Goal: Task Accomplishment & Management: Manage account settings

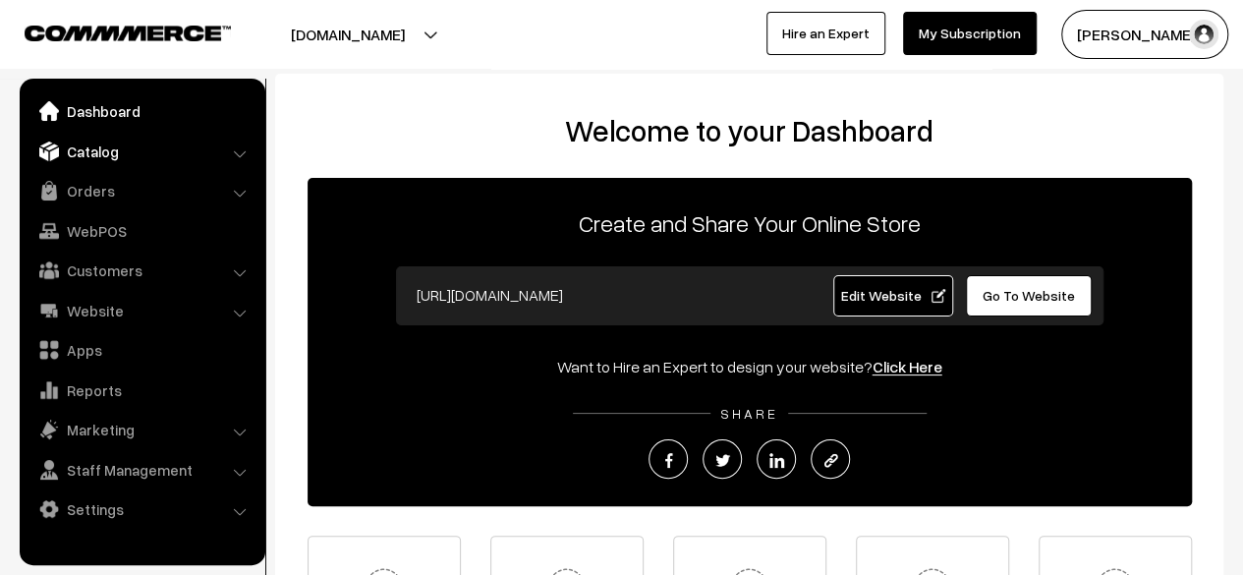
click at [95, 150] on link "Catalog" at bounding box center [142, 151] width 234 height 35
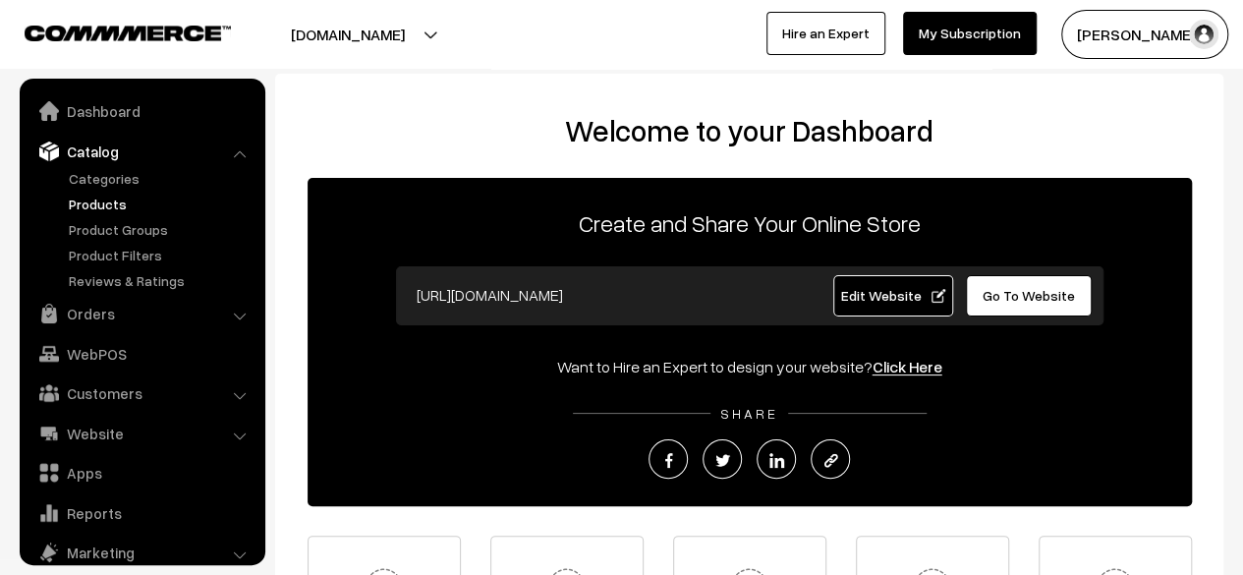
click at [102, 207] on link "Products" at bounding box center [161, 204] width 195 height 21
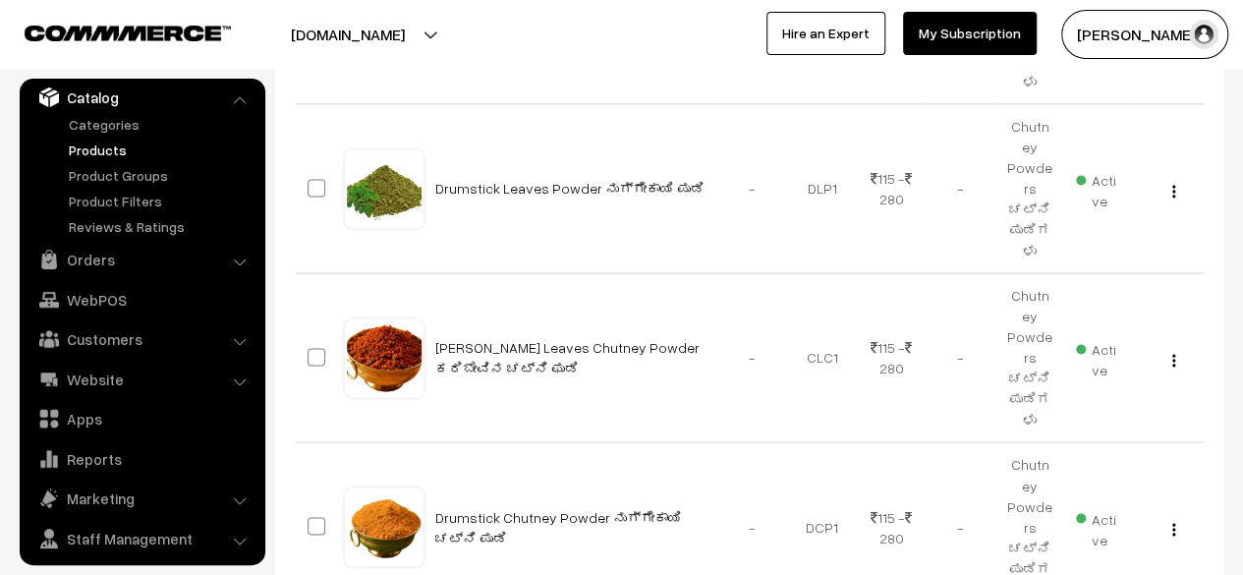
scroll to position [1392, 0]
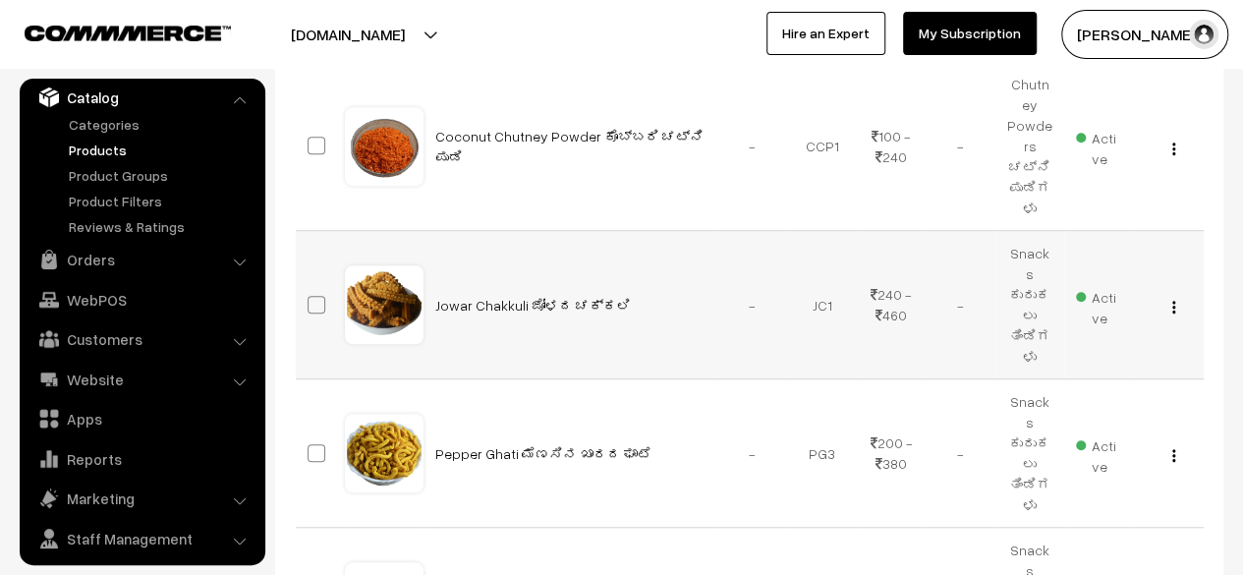
scroll to position [549, 0]
click at [1173, 300] on img "button" at bounding box center [1173, 306] width 3 height 13
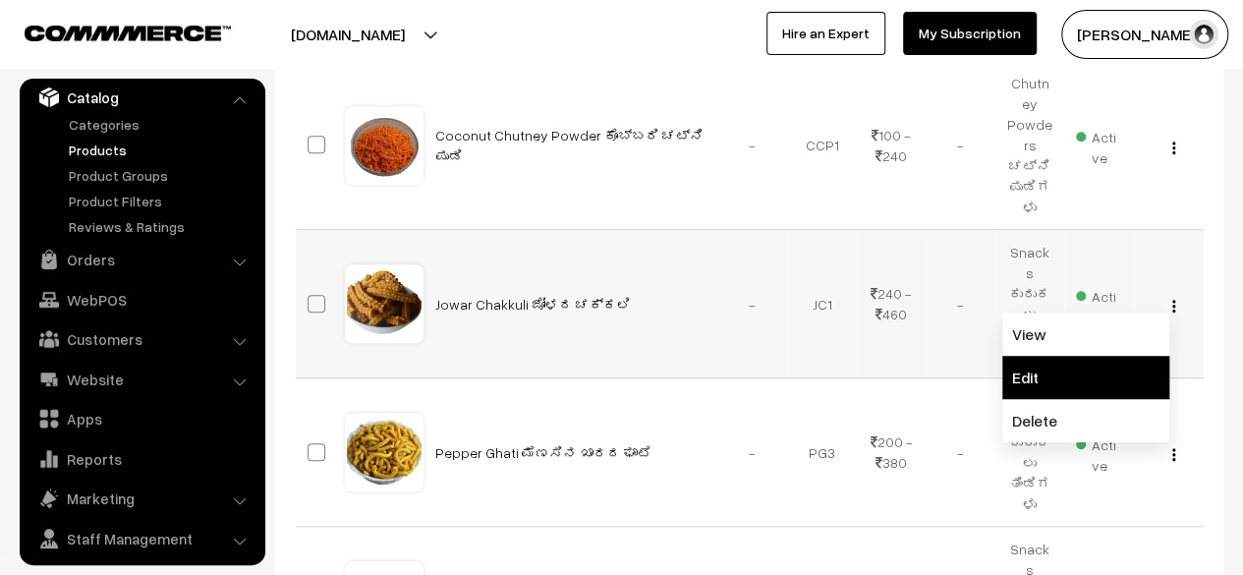
click at [1084, 356] on link "Edit" at bounding box center [1085, 377] width 167 height 43
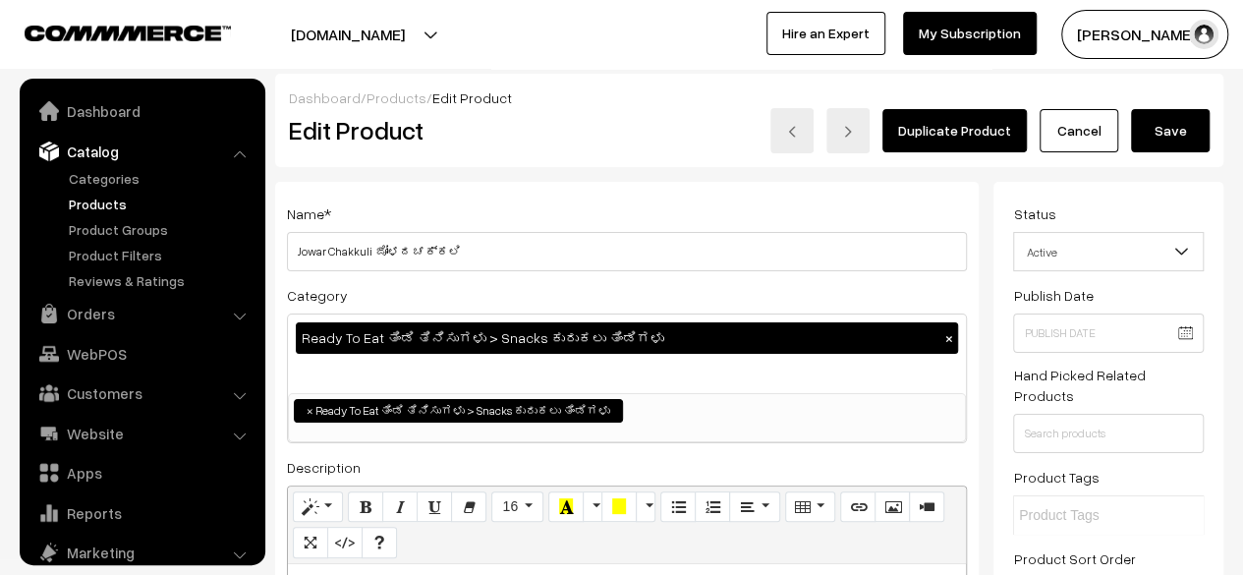
scroll to position [54, 0]
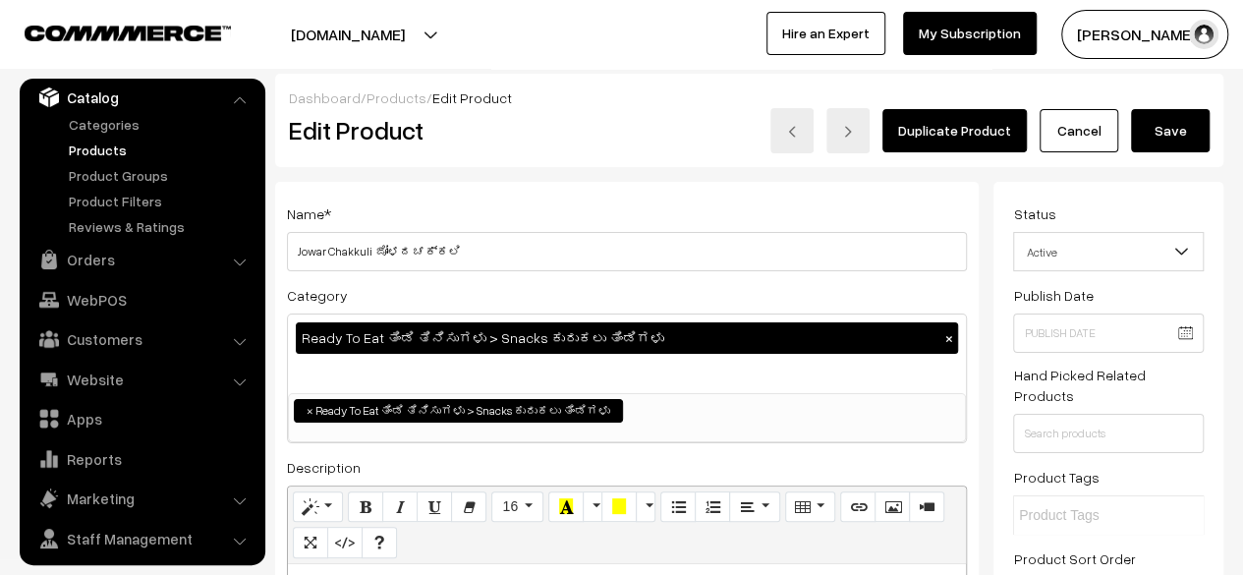
click at [1102, 259] on span "Active" at bounding box center [1108, 252] width 189 height 34
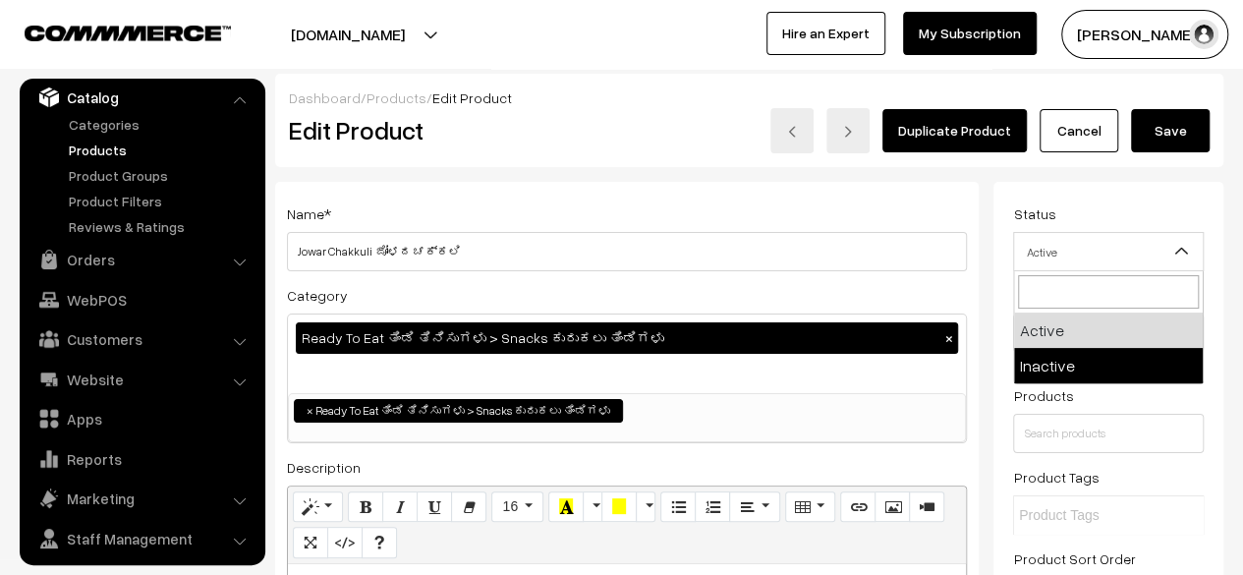
select select "2"
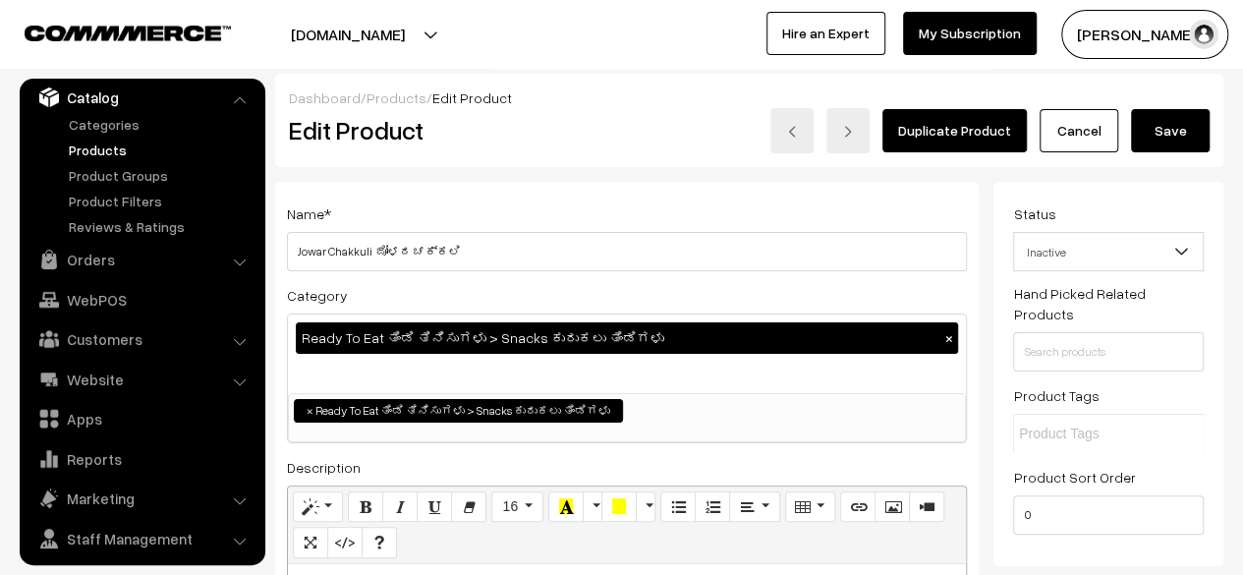
click at [1177, 123] on button "Save" at bounding box center [1170, 130] width 79 height 43
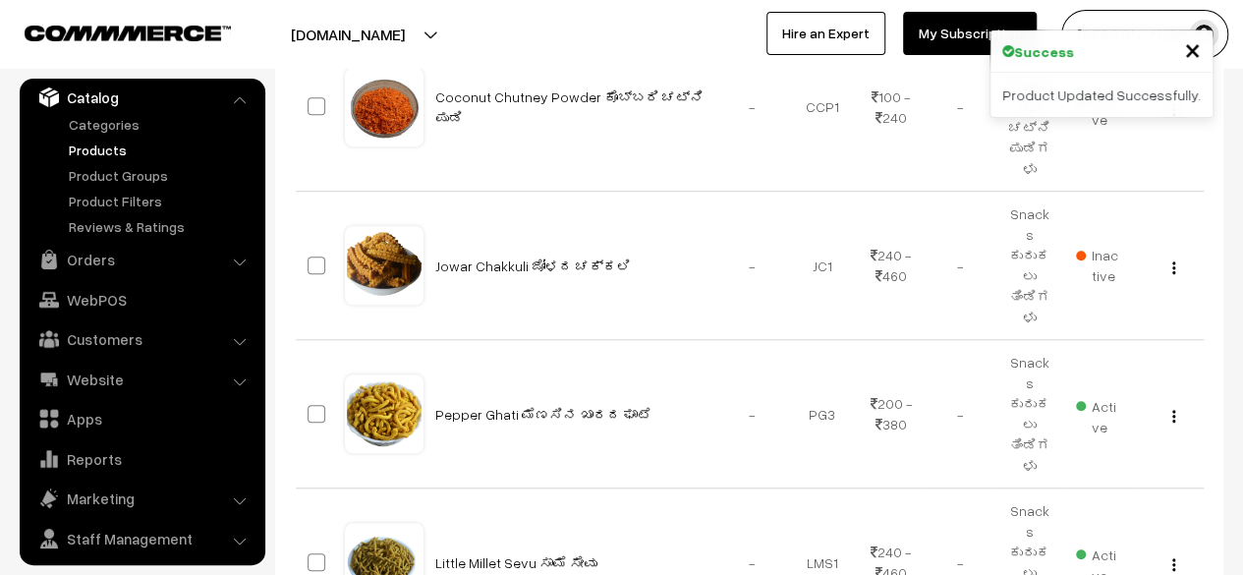
scroll to position [589, 0]
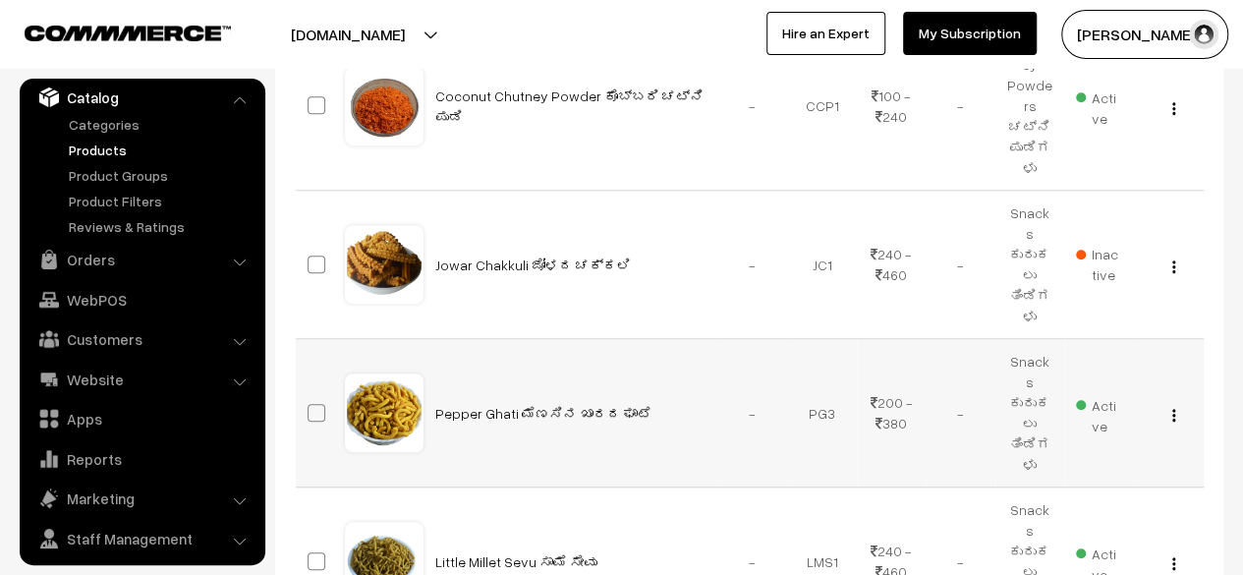
click at [1172, 409] on img "button" at bounding box center [1173, 415] width 3 height 13
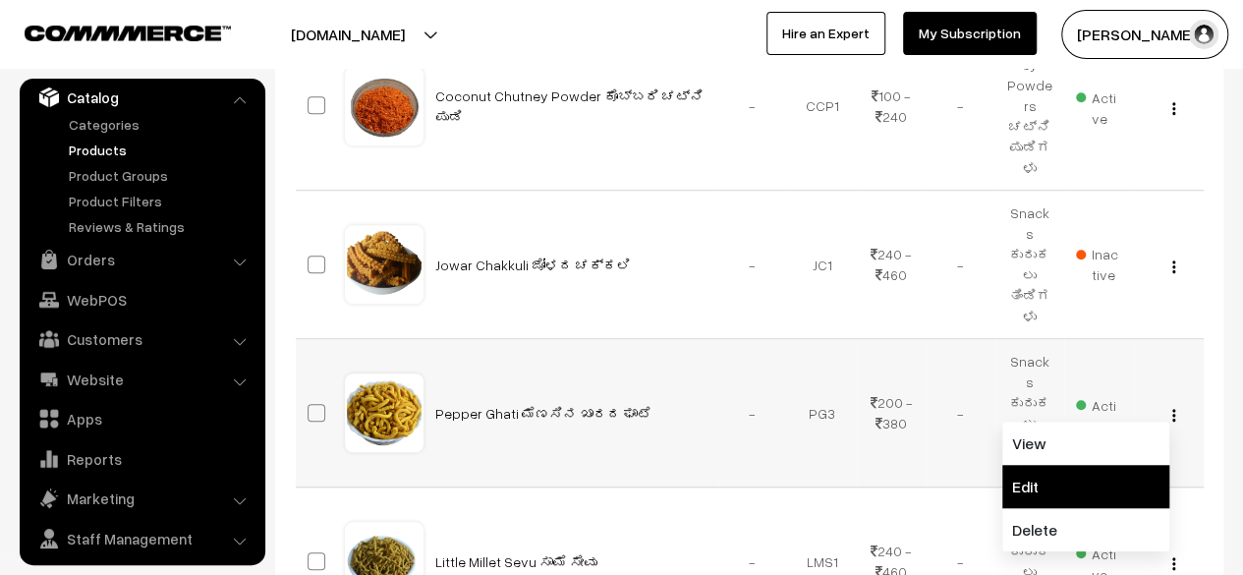
click at [1063, 465] on link "Edit" at bounding box center [1085, 486] width 167 height 43
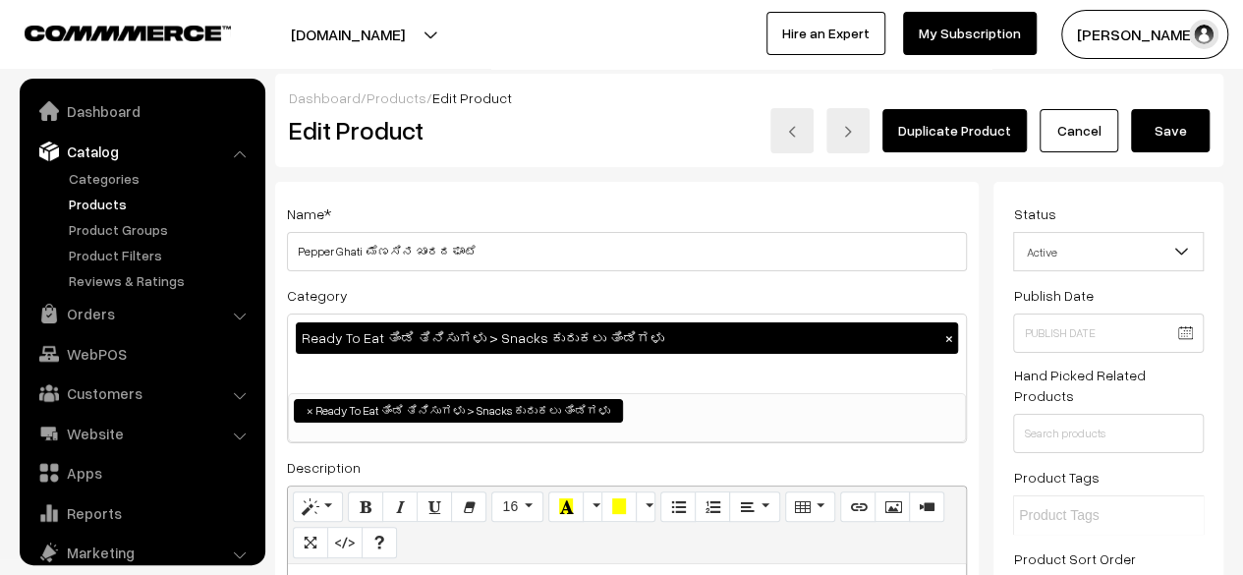
scroll to position [54, 0]
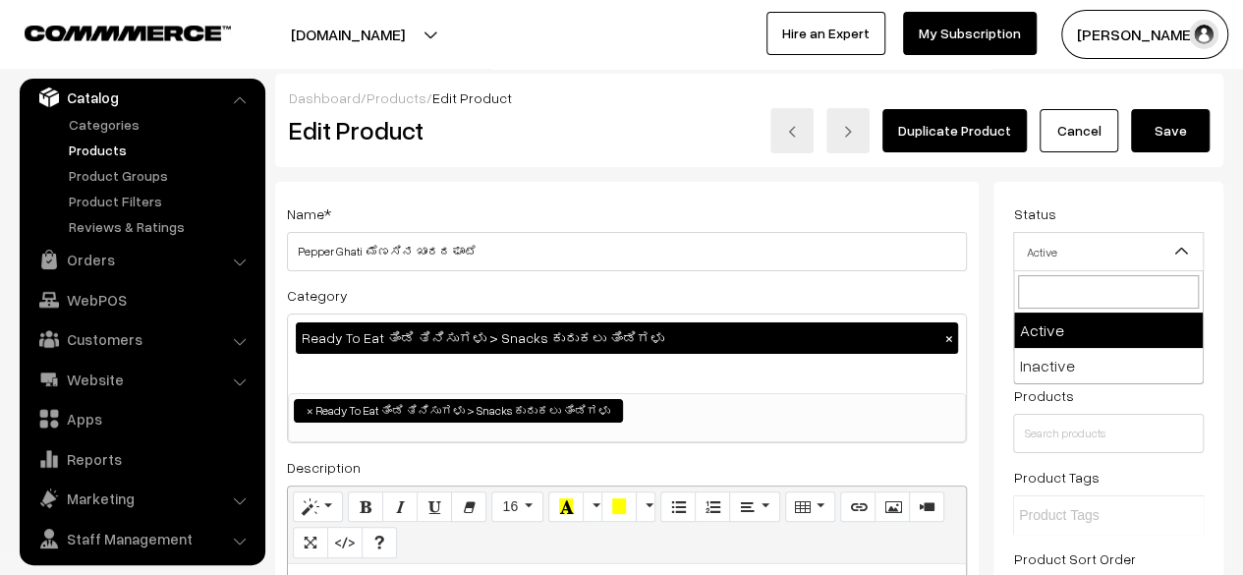
click at [1089, 255] on span "Active" at bounding box center [1108, 252] width 189 height 34
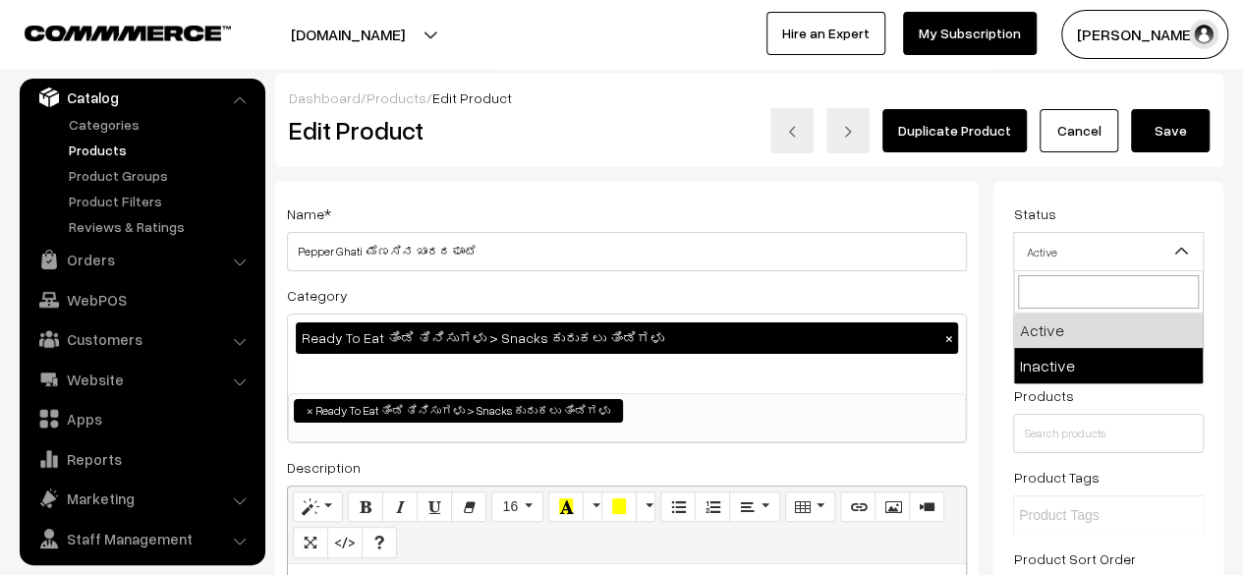
select select "2"
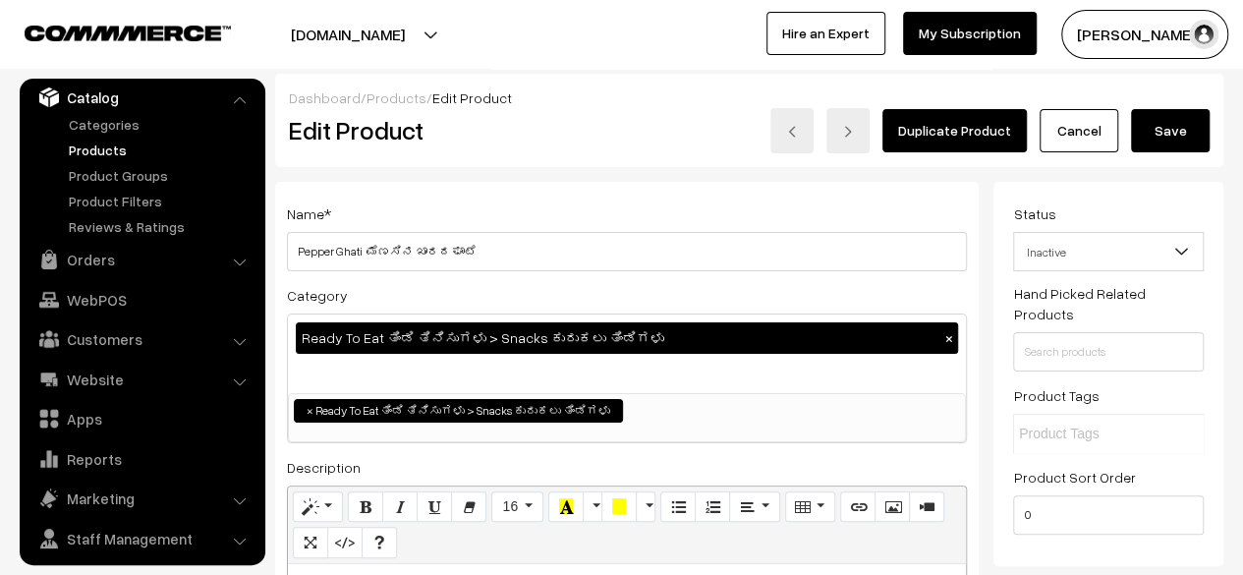
click at [1171, 145] on button "Save" at bounding box center [1170, 130] width 79 height 43
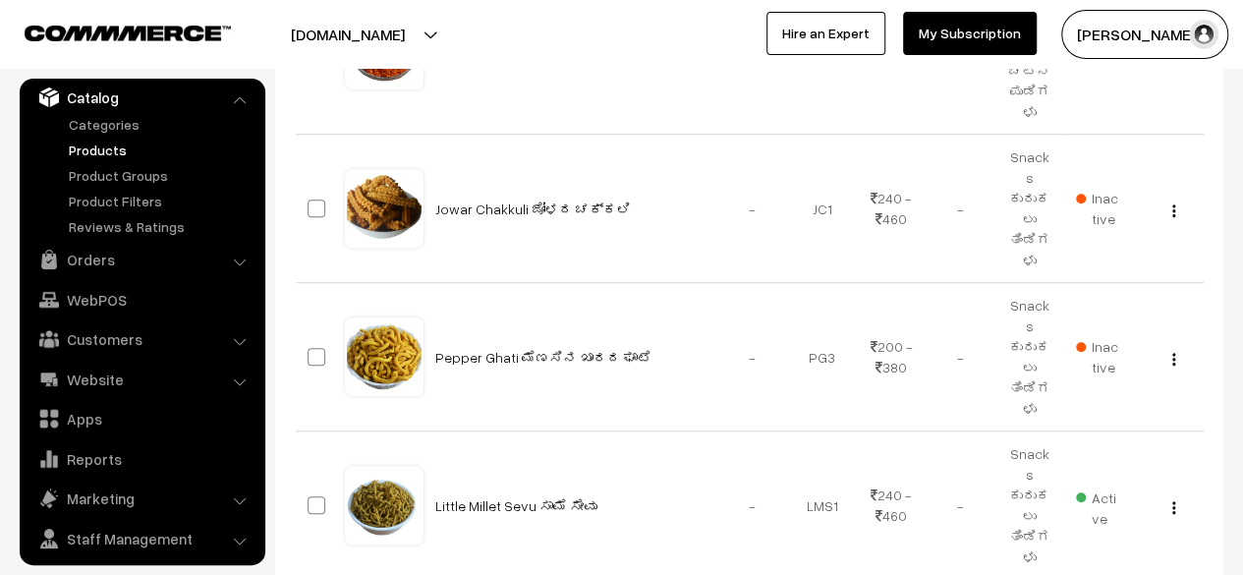
scroll to position [646, 0]
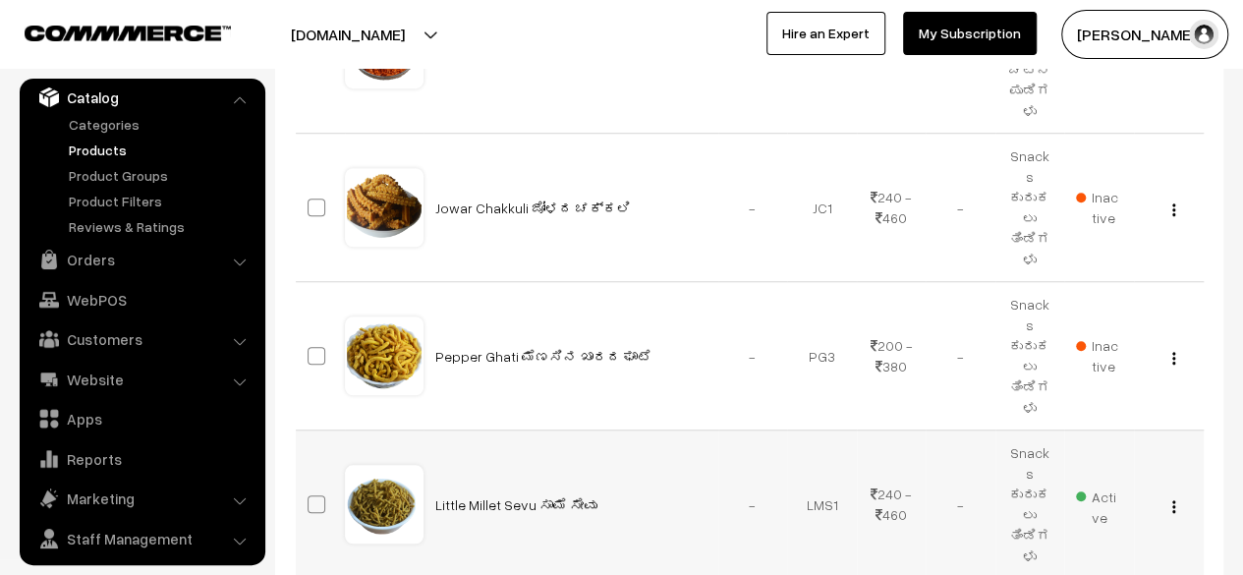
click at [1172, 500] on img "button" at bounding box center [1173, 506] width 3 height 13
click at [1087, 556] on link "Edit" at bounding box center [1085, 577] width 167 height 43
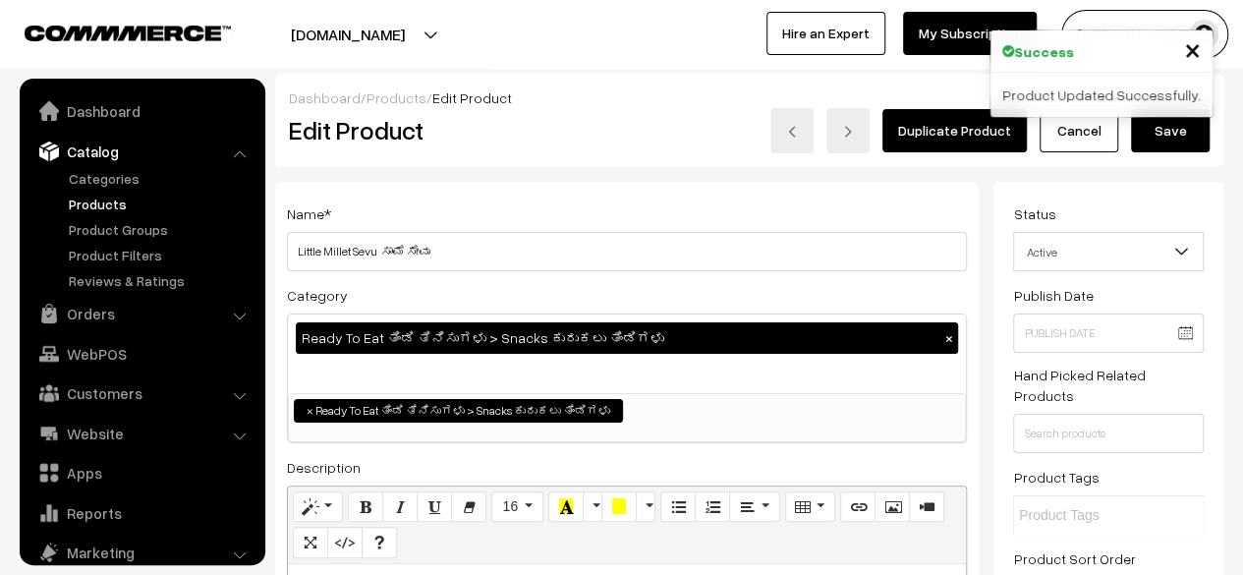
scroll to position [54, 0]
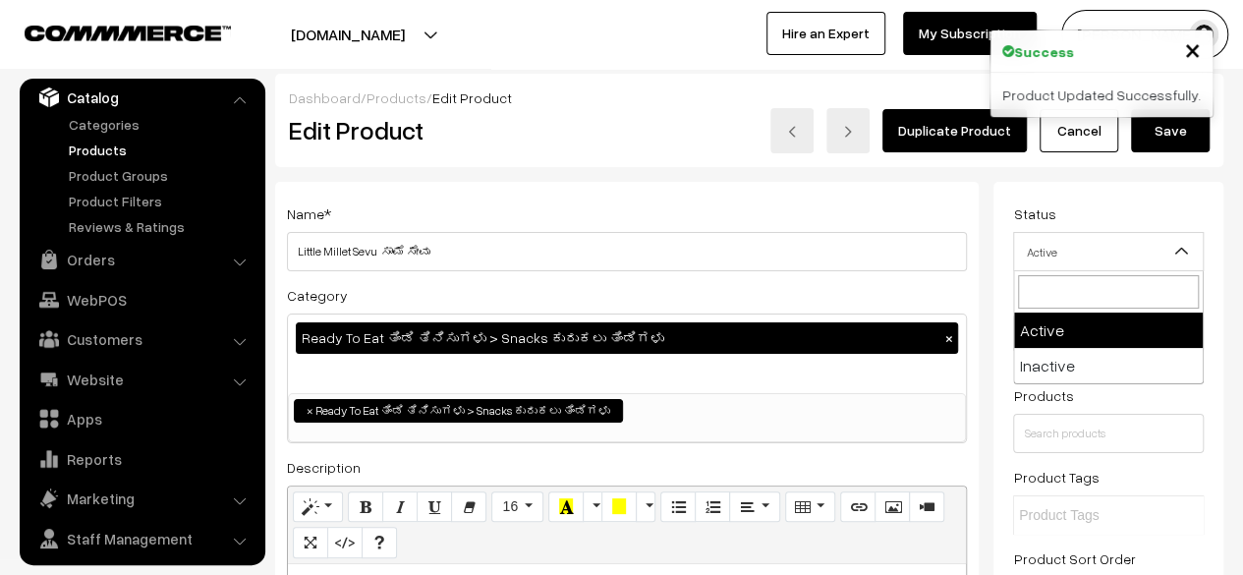
click at [1133, 254] on span "Active" at bounding box center [1108, 252] width 189 height 34
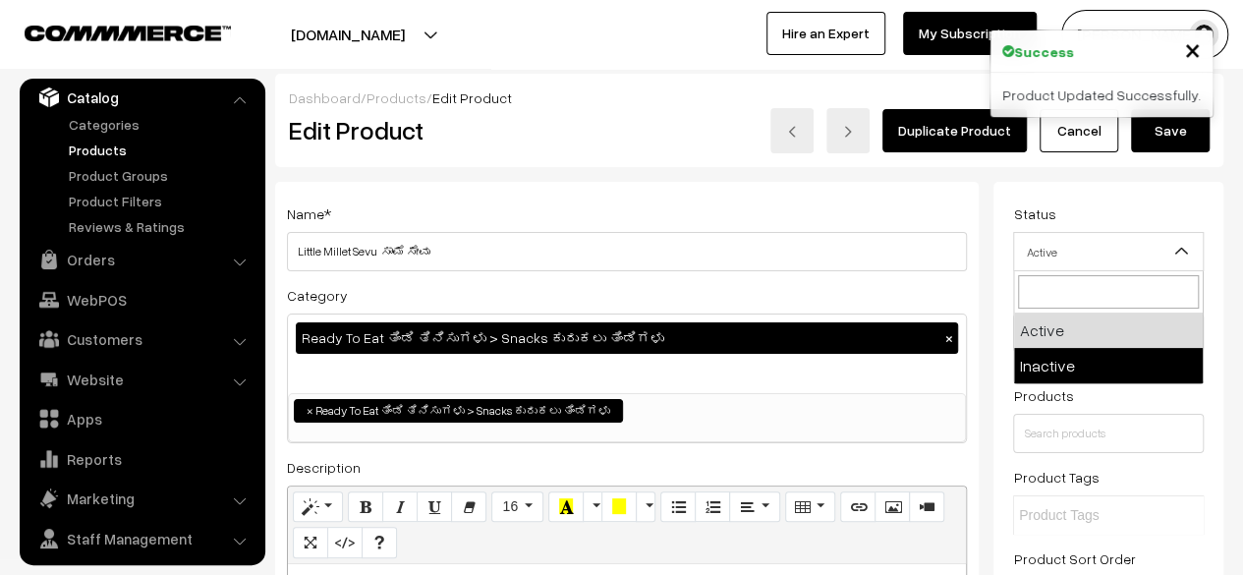
select select "2"
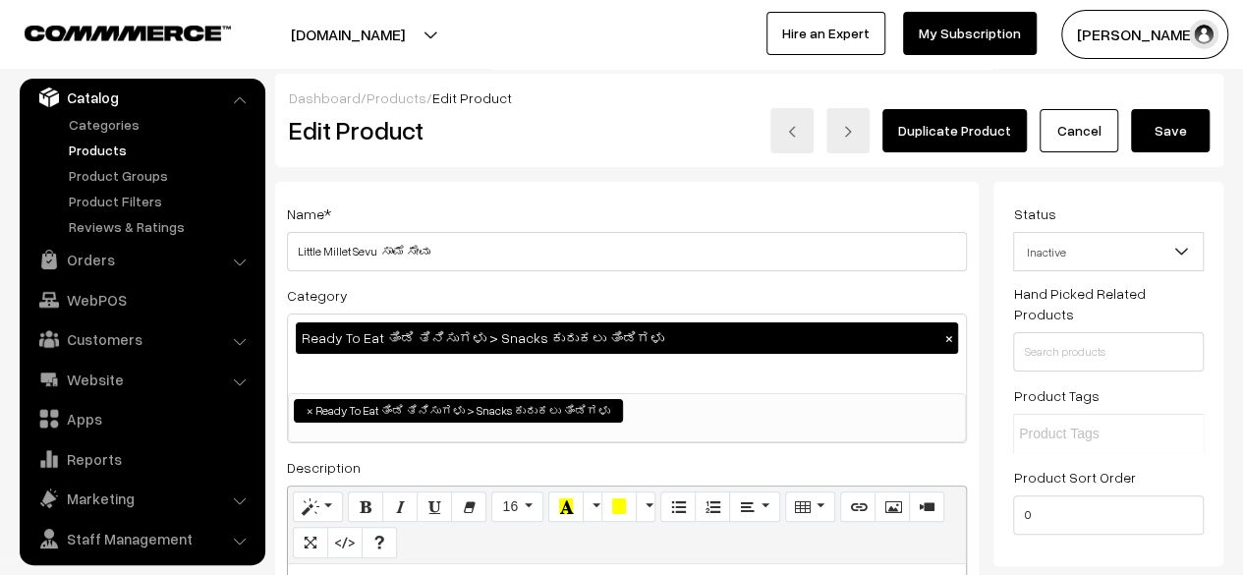
click at [1166, 138] on button "Save" at bounding box center [1170, 130] width 79 height 43
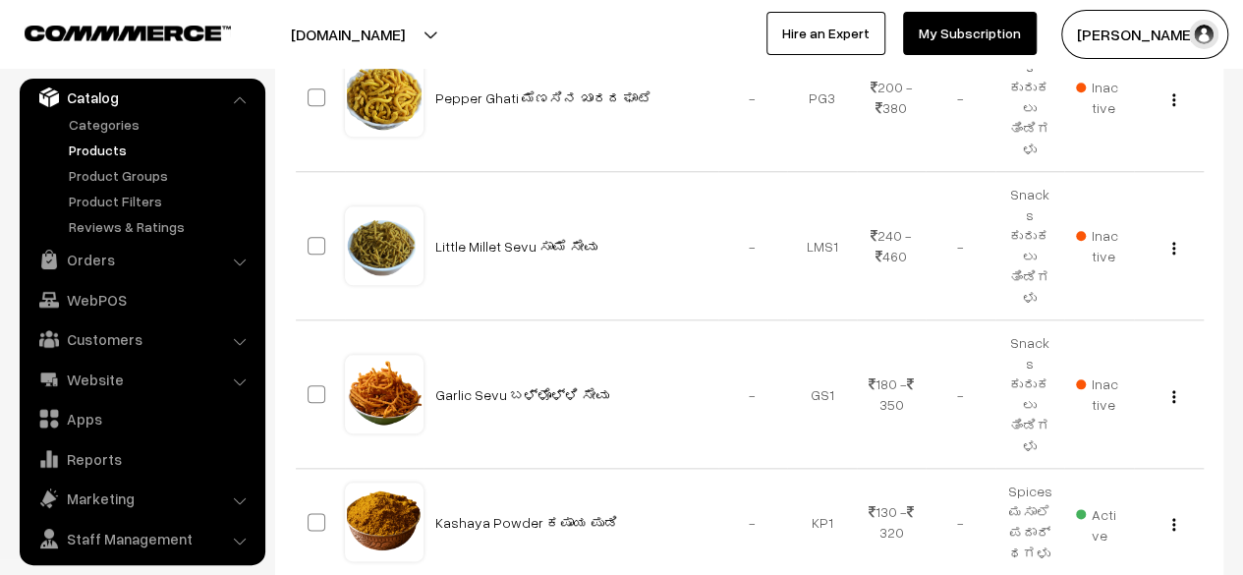
scroll to position [985, 0]
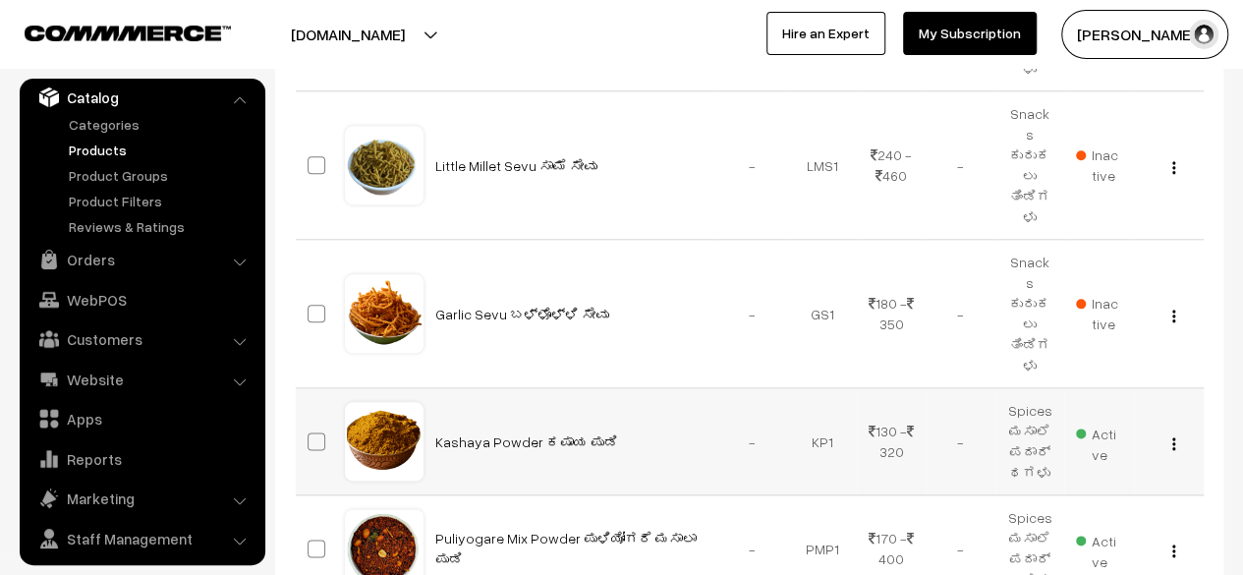
click at [1174, 437] on img "button" at bounding box center [1173, 443] width 3 height 13
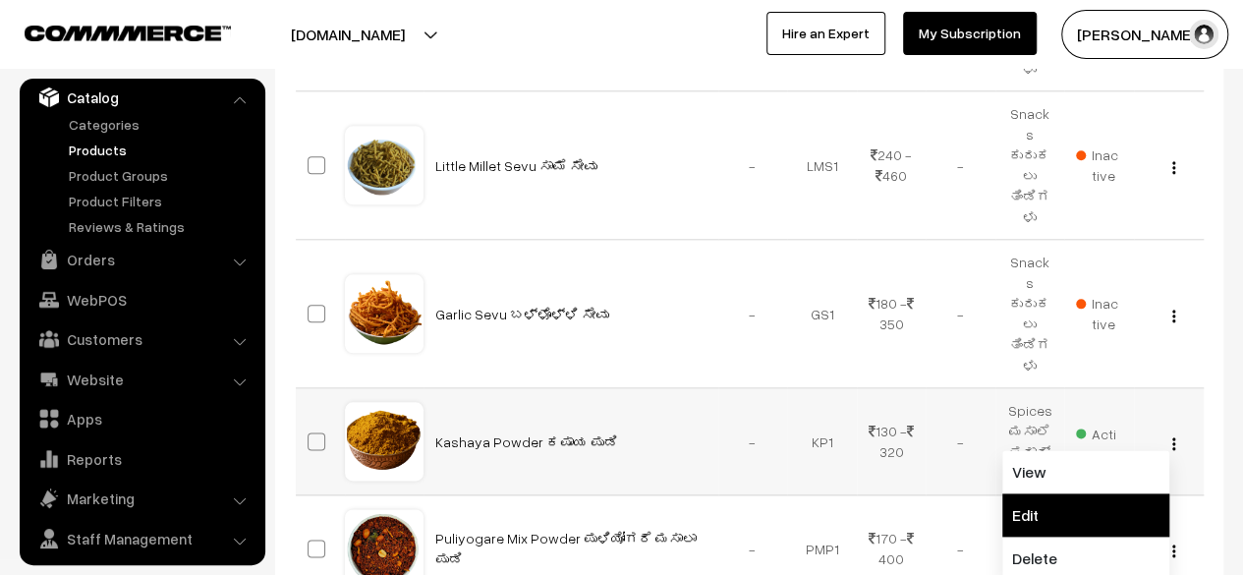
click at [1106, 493] on link "Edit" at bounding box center [1085, 514] width 167 height 43
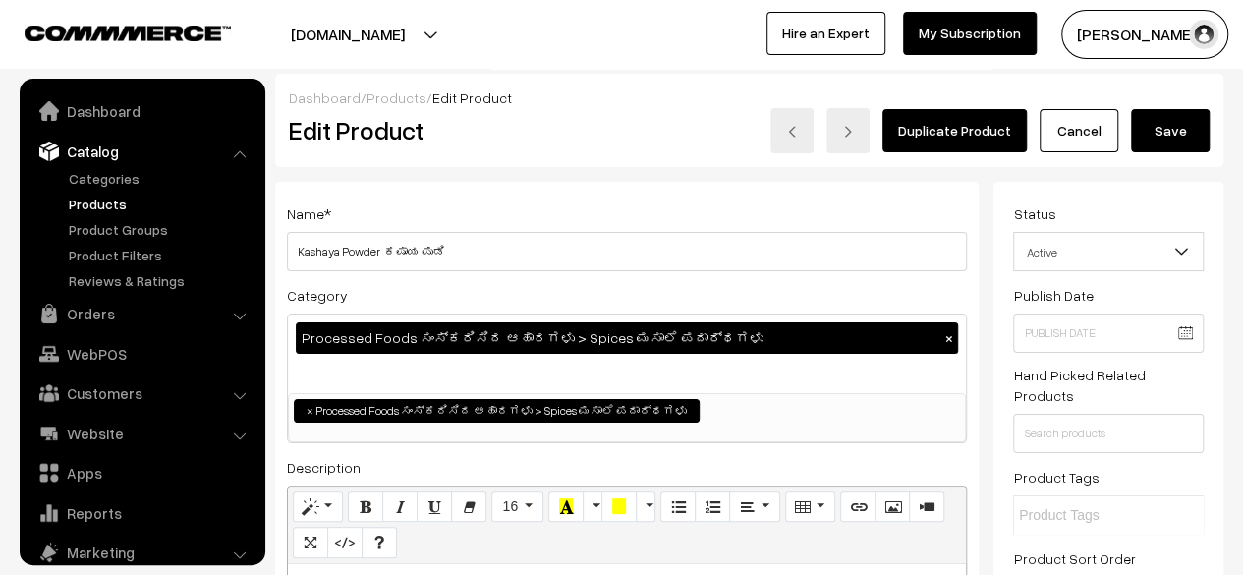
scroll to position [54, 0]
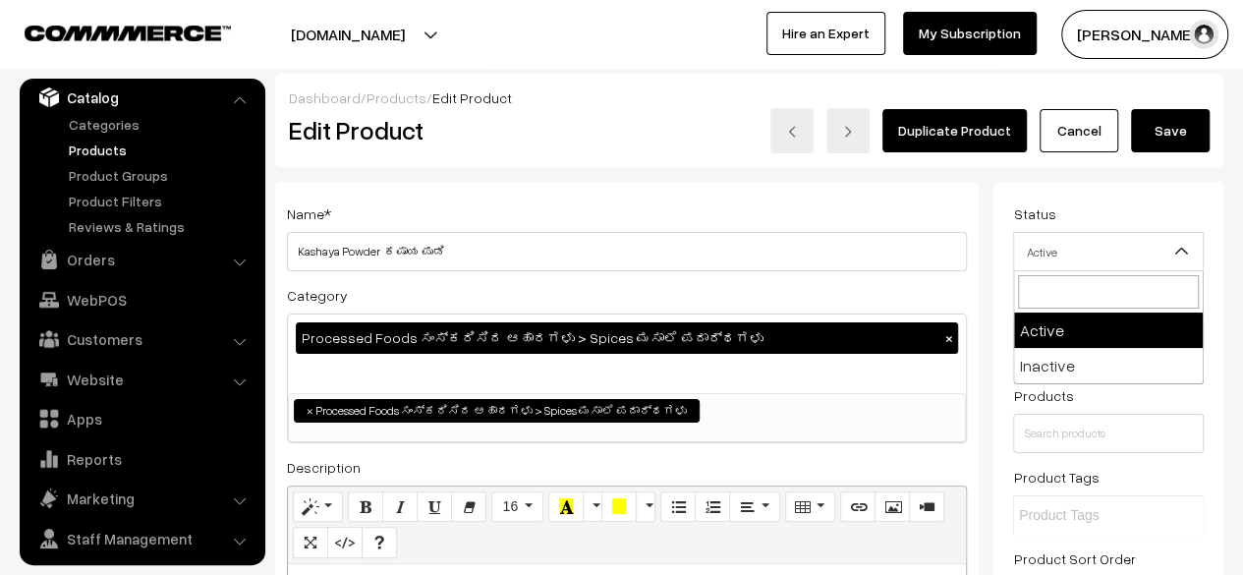
click at [1148, 249] on span "Active" at bounding box center [1108, 252] width 189 height 34
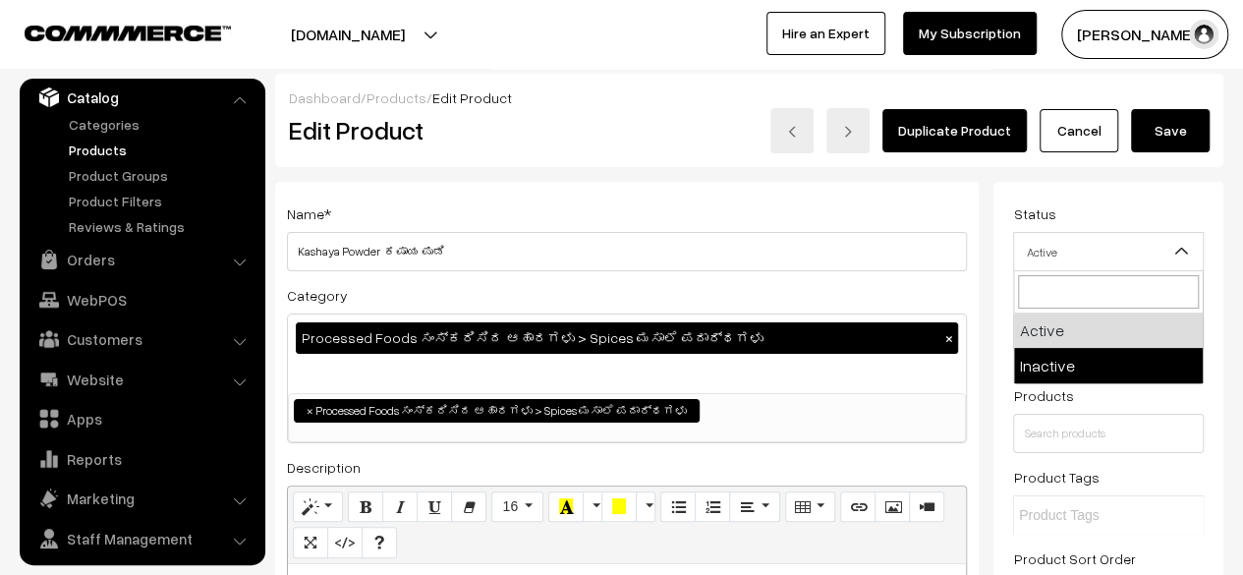
select select "2"
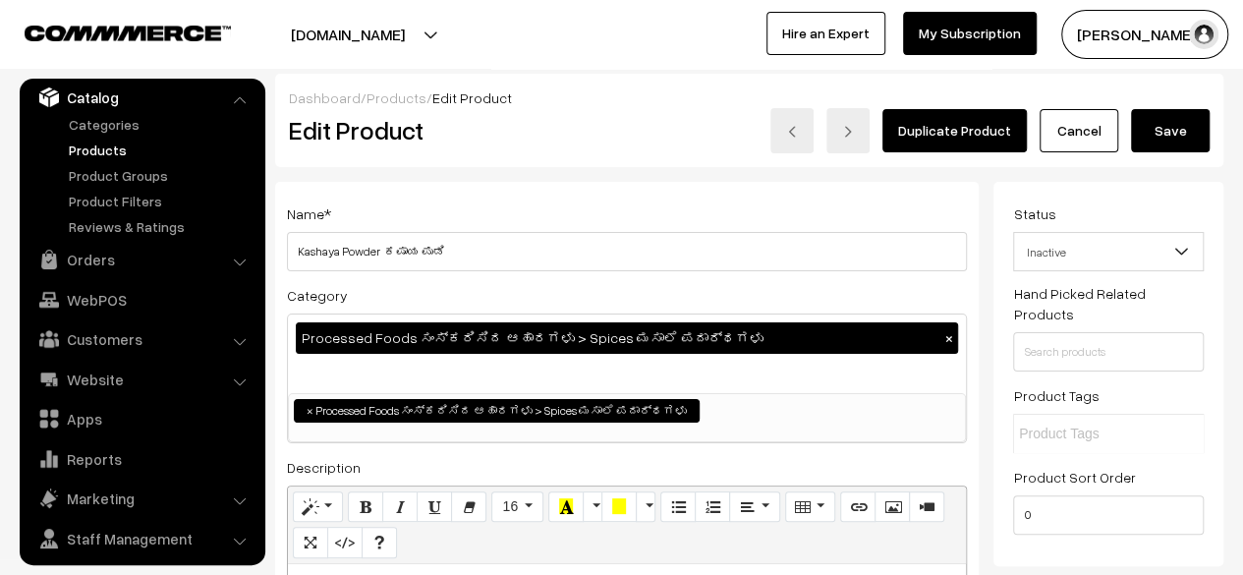
click at [1152, 125] on button "Save" at bounding box center [1170, 130] width 79 height 43
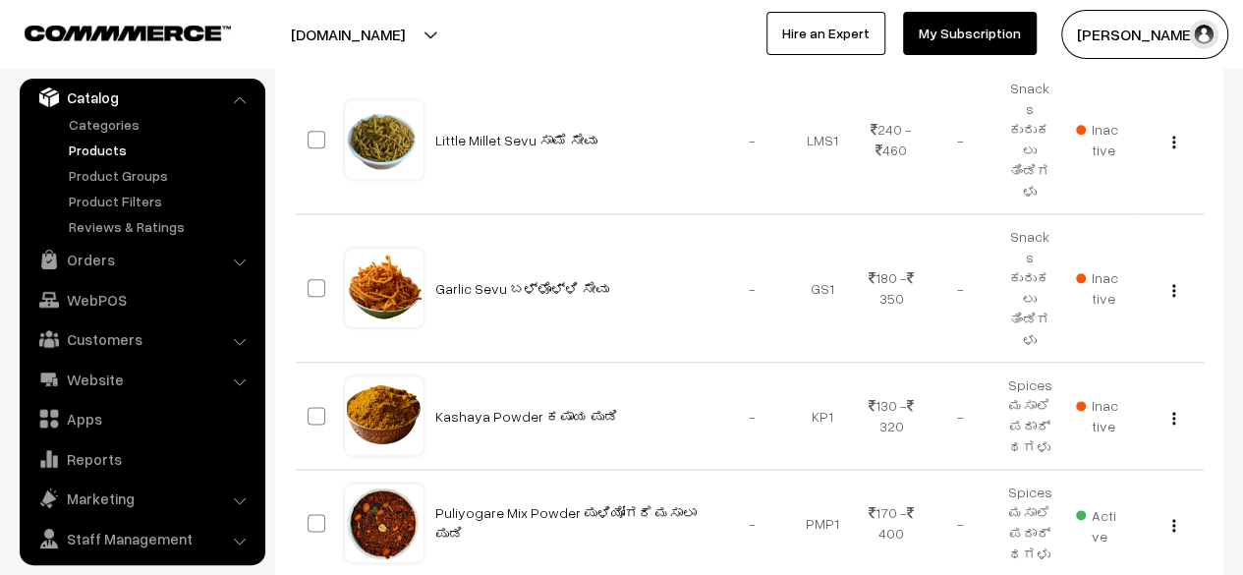
scroll to position [1024, 0]
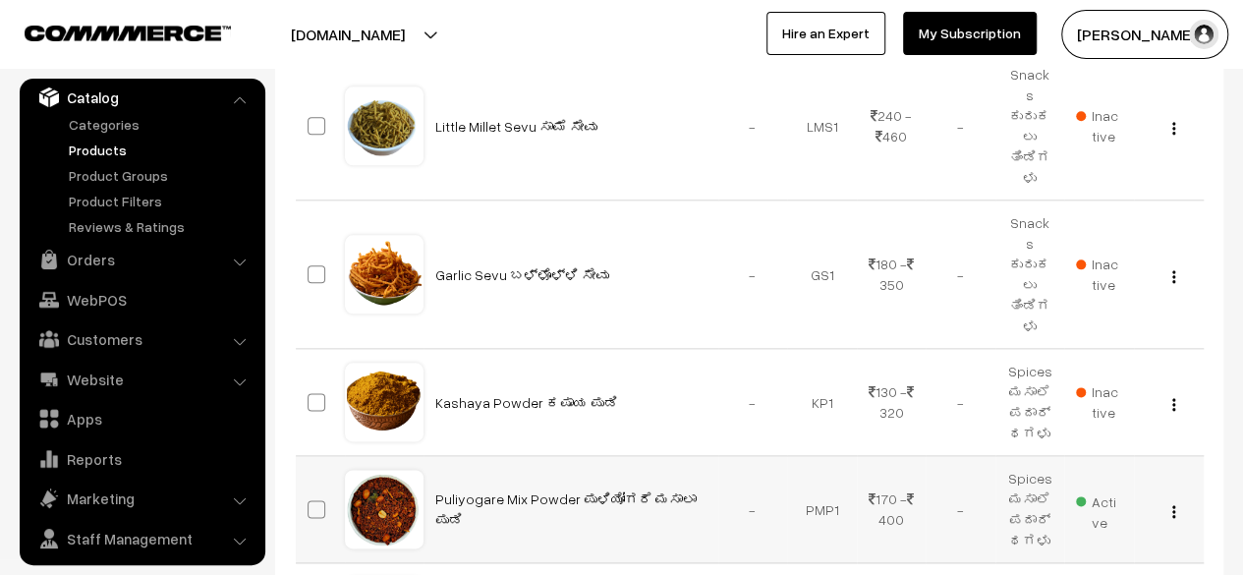
click at [1172, 505] on img "button" at bounding box center [1173, 511] width 3 height 13
click at [1066, 561] on link "Edit" at bounding box center [1085, 582] width 167 height 43
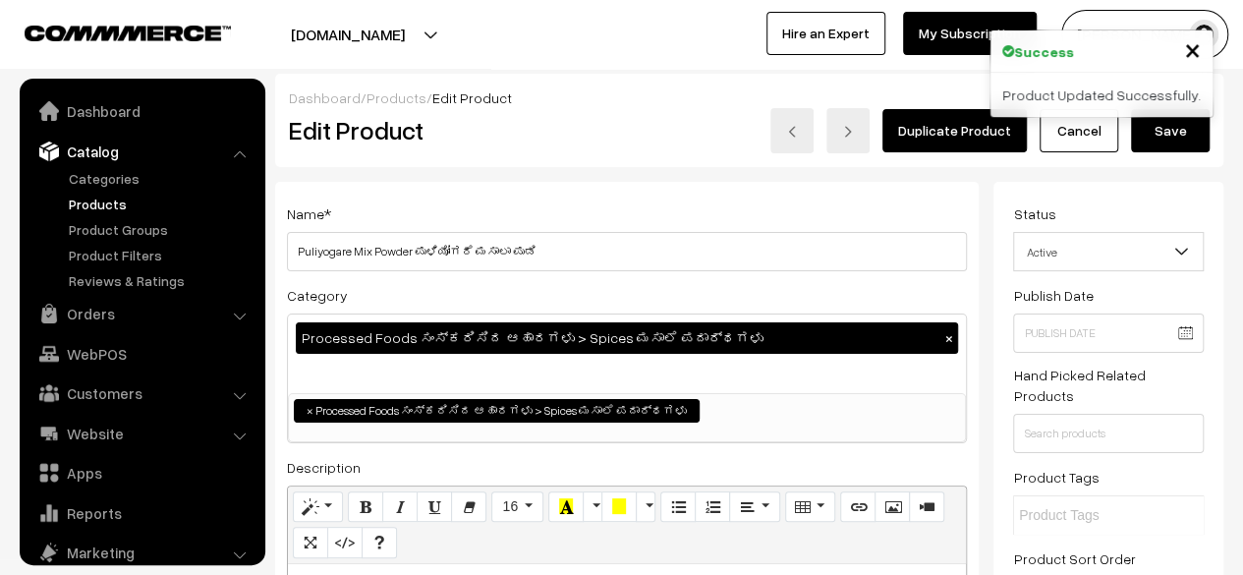
scroll to position [54, 0]
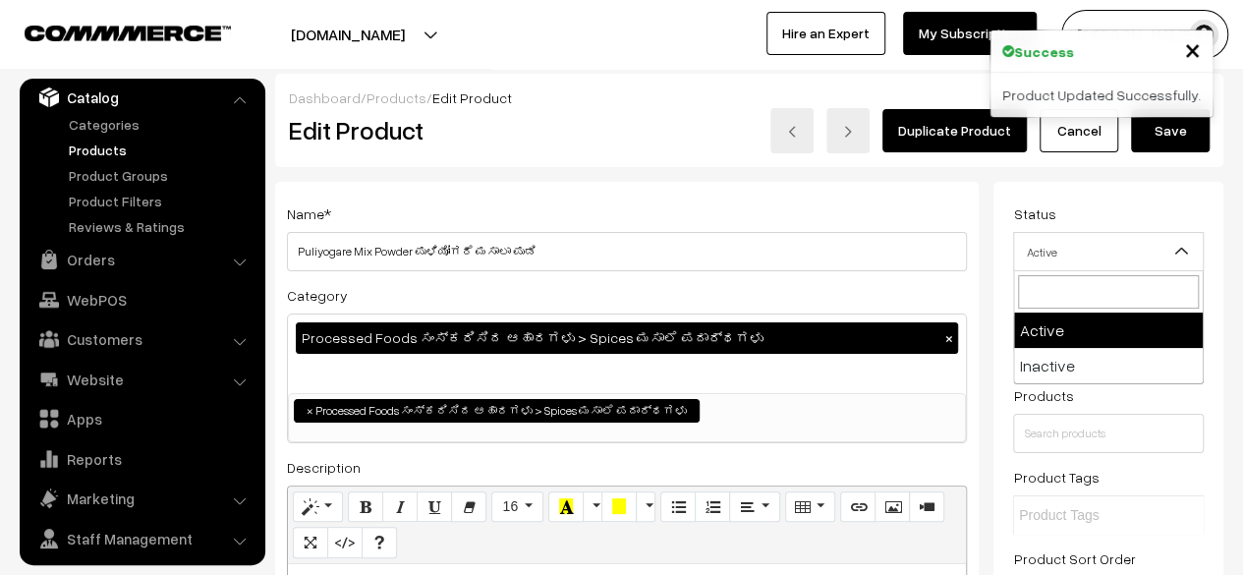
click at [1156, 256] on span "Active" at bounding box center [1108, 252] width 189 height 34
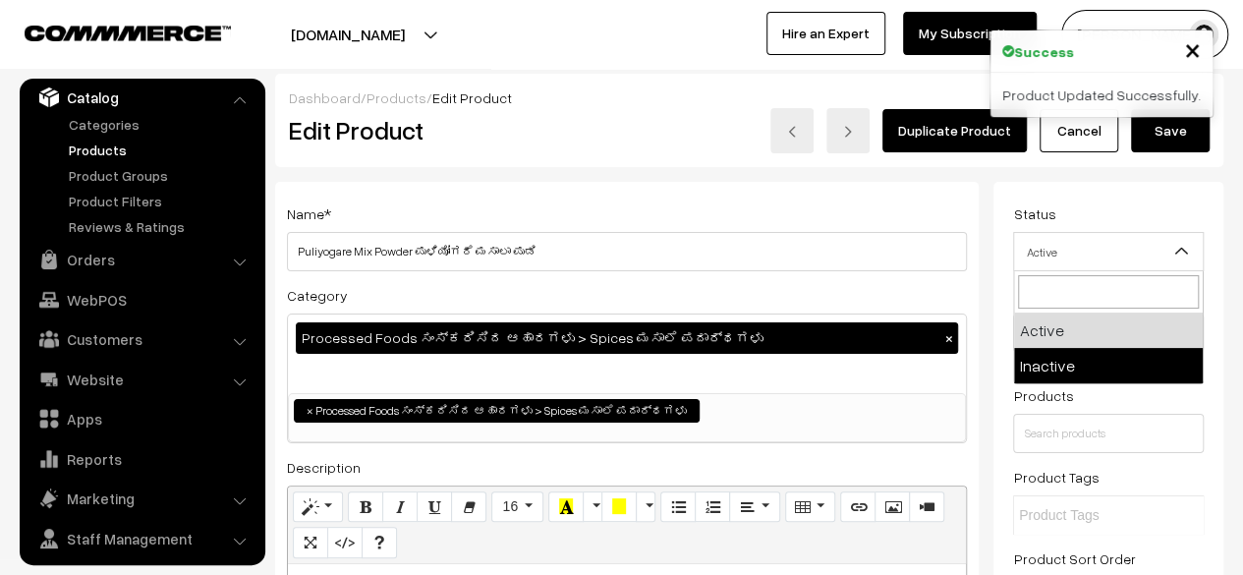
select select "2"
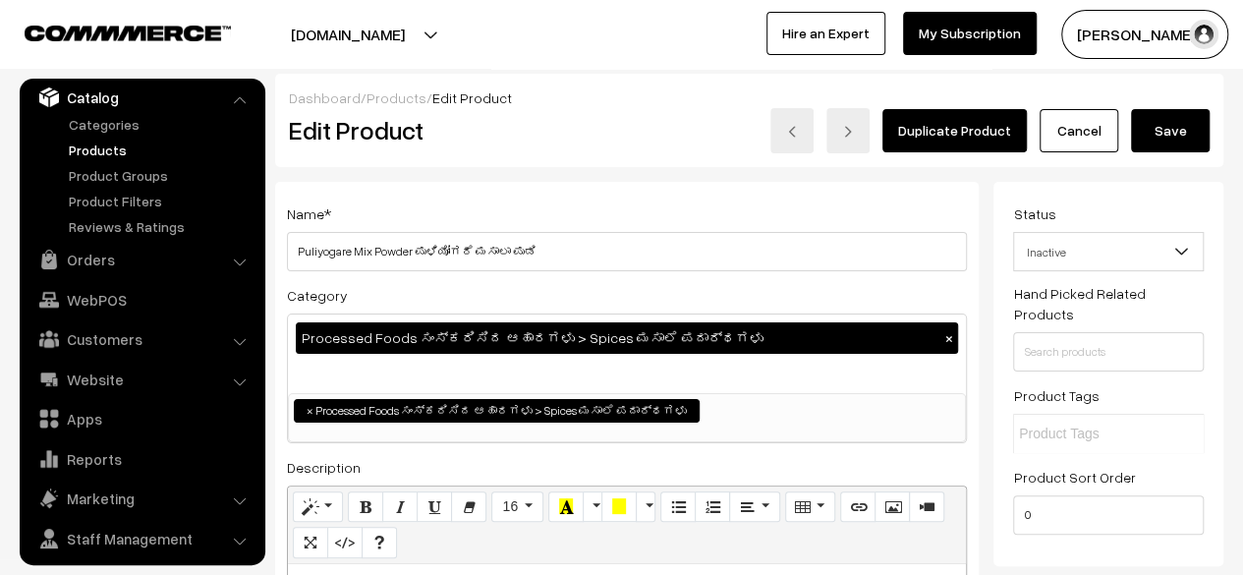
click at [1177, 140] on button "Save" at bounding box center [1170, 130] width 79 height 43
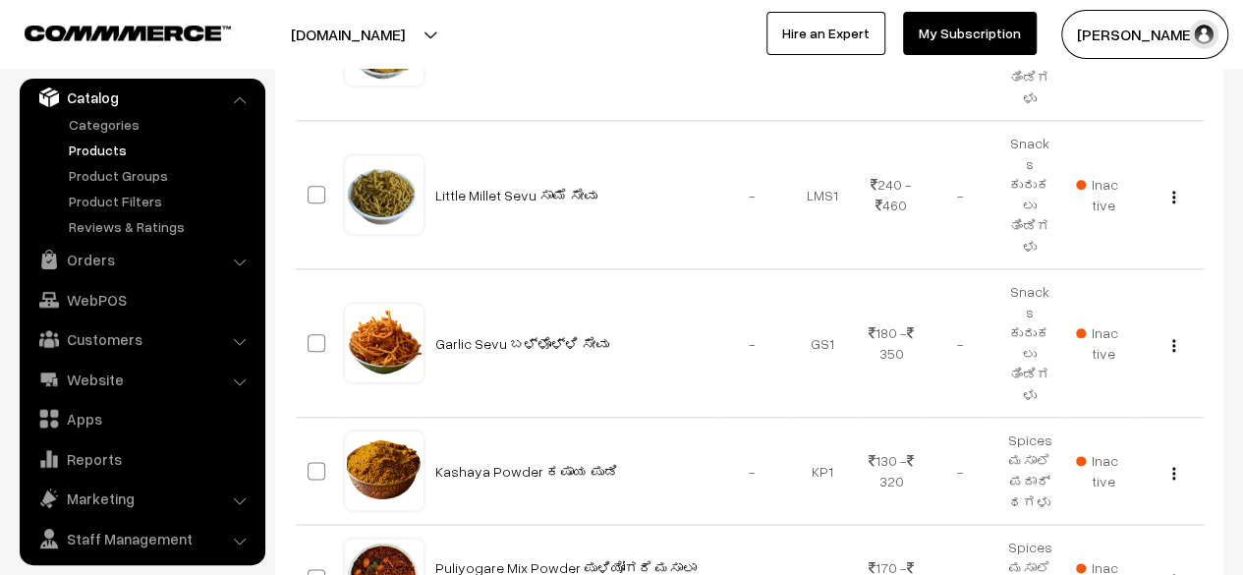
scroll to position [1085, 0]
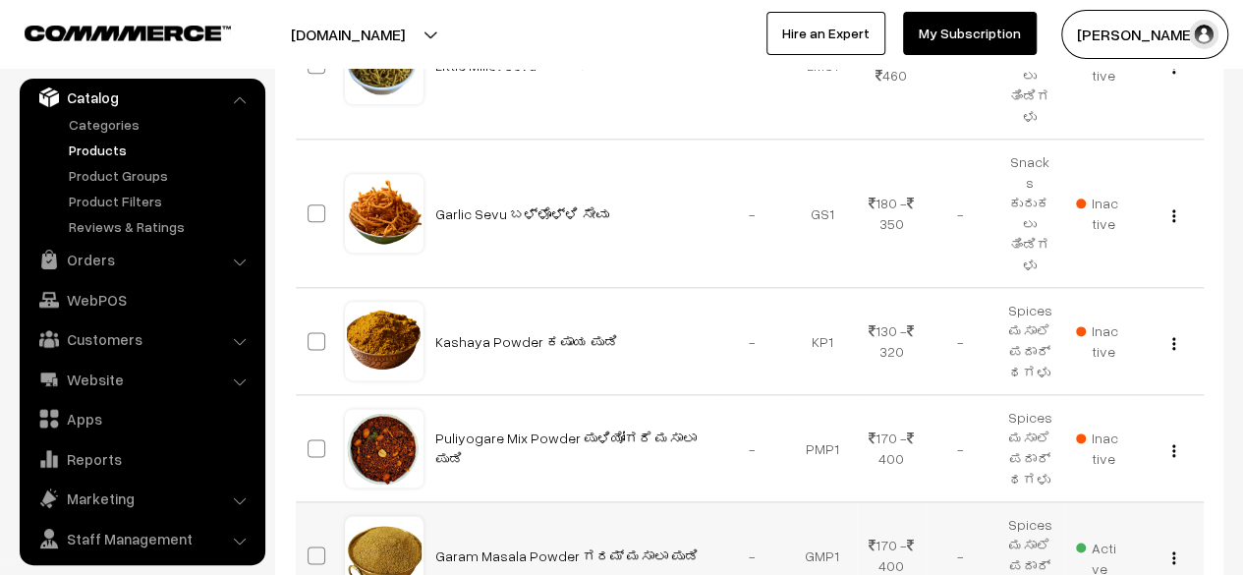
click at [1173, 551] on img "button" at bounding box center [1173, 557] width 3 height 13
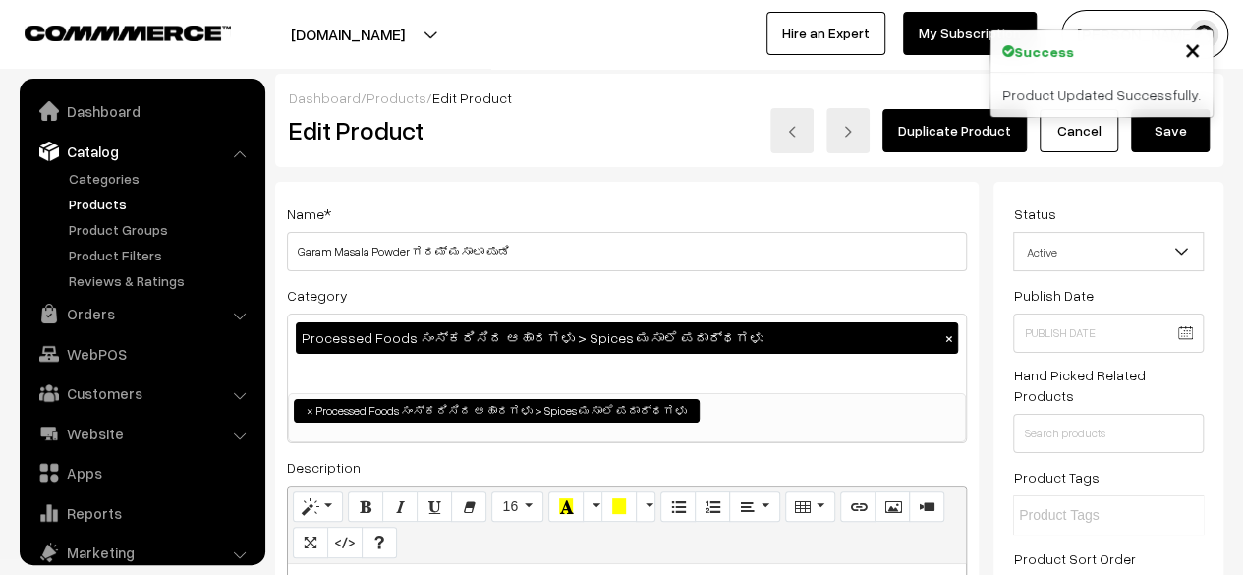
scroll to position [54, 0]
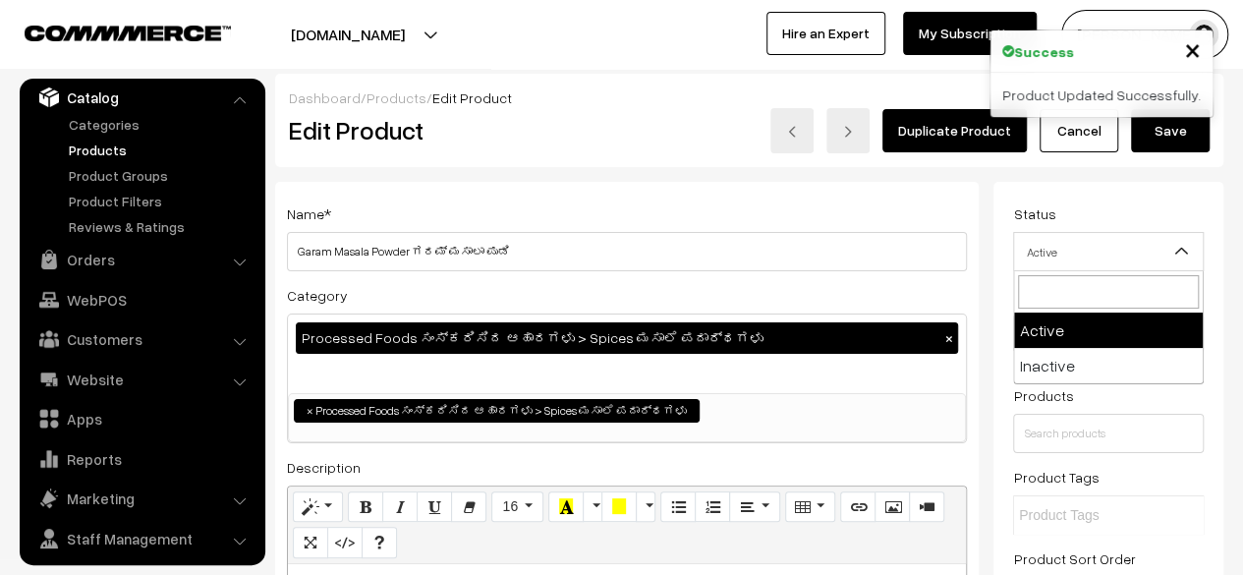
click at [1126, 249] on span "Active" at bounding box center [1108, 252] width 189 height 34
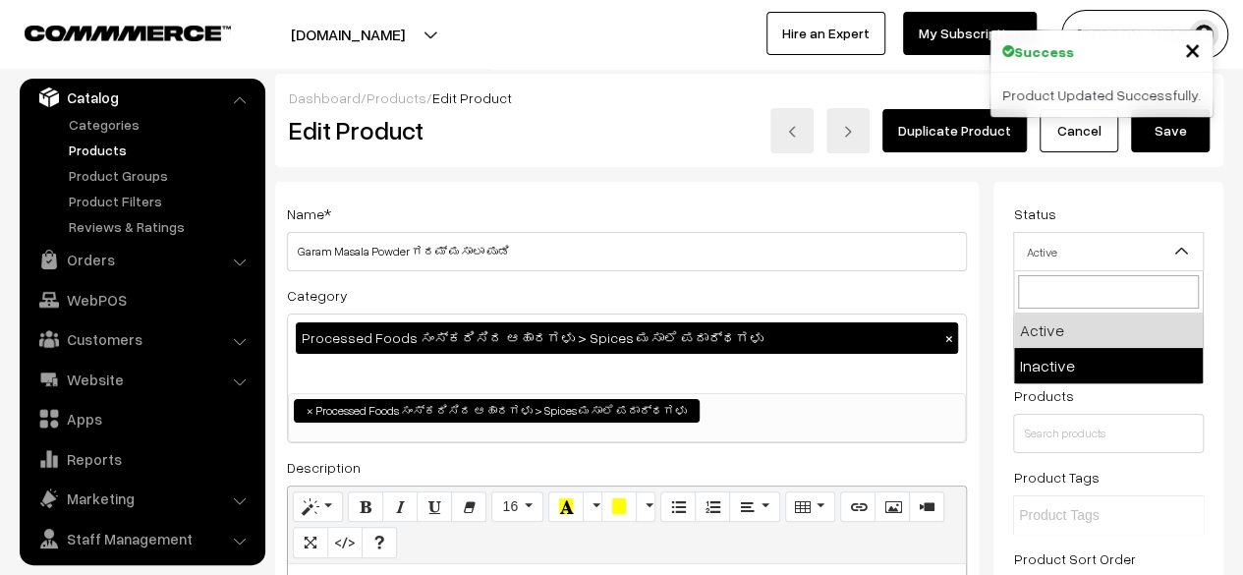
select select "2"
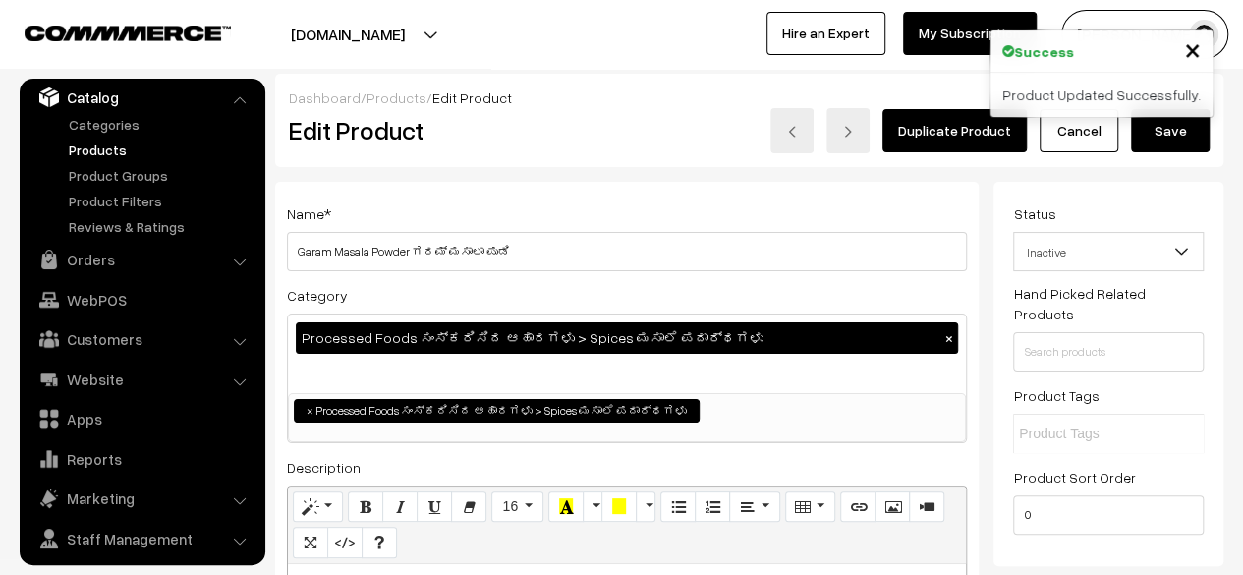
click at [1171, 143] on button "Save" at bounding box center [1170, 130] width 79 height 43
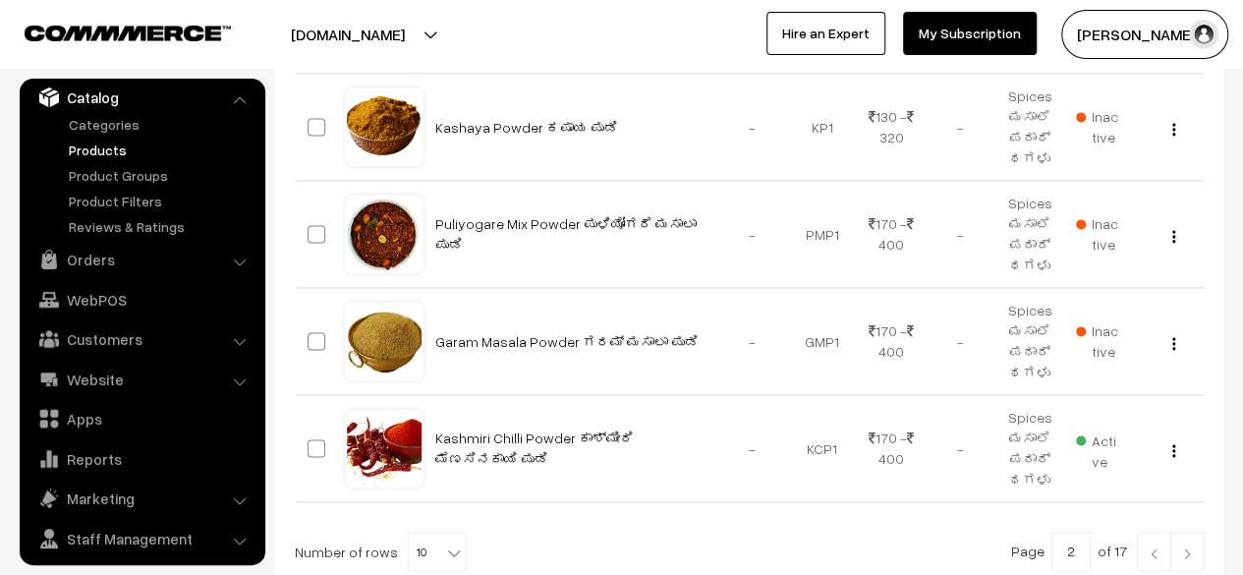
scroll to position [1303, 0]
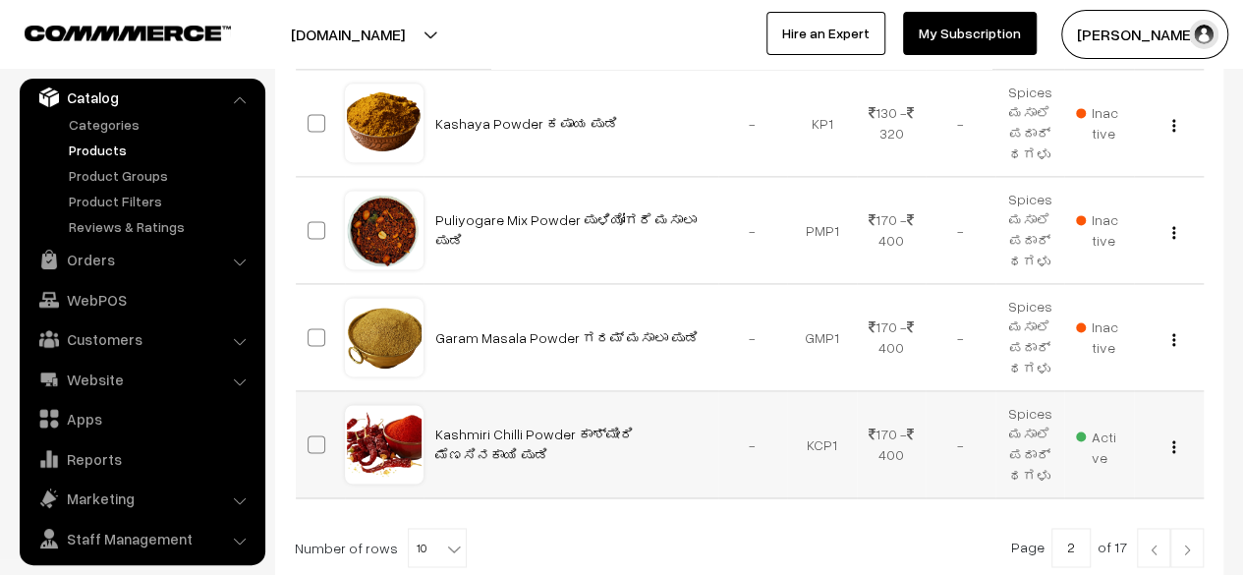
click at [1172, 440] on img "button" at bounding box center [1173, 446] width 3 height 13
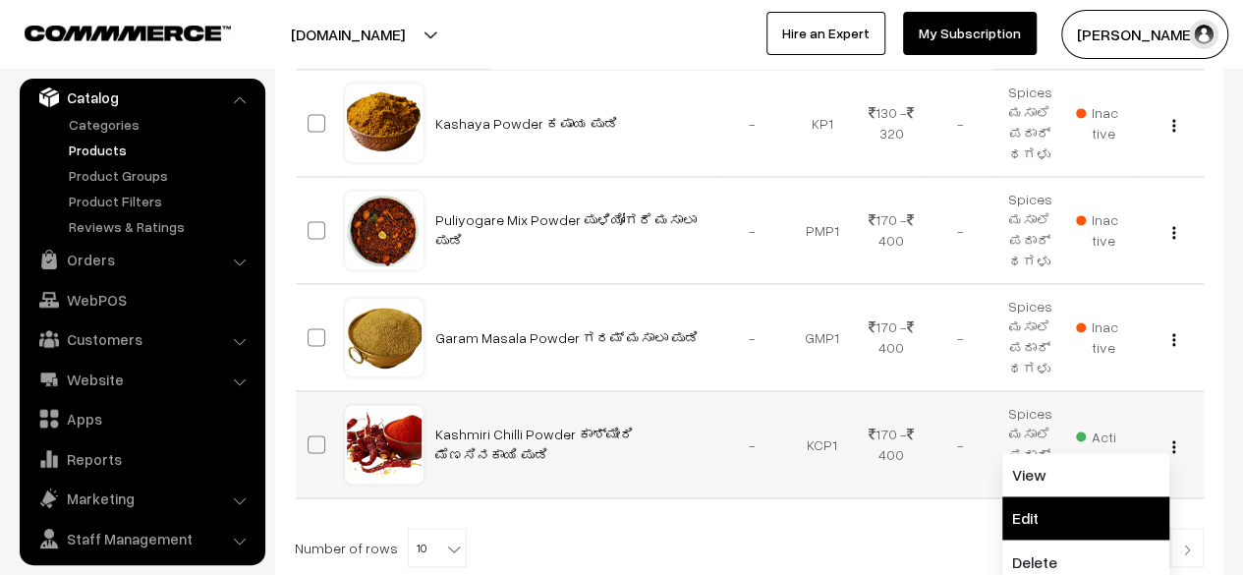
click at [1070, 496] on link "Edit" at bounding box center [1085, 517] width 167 height 43
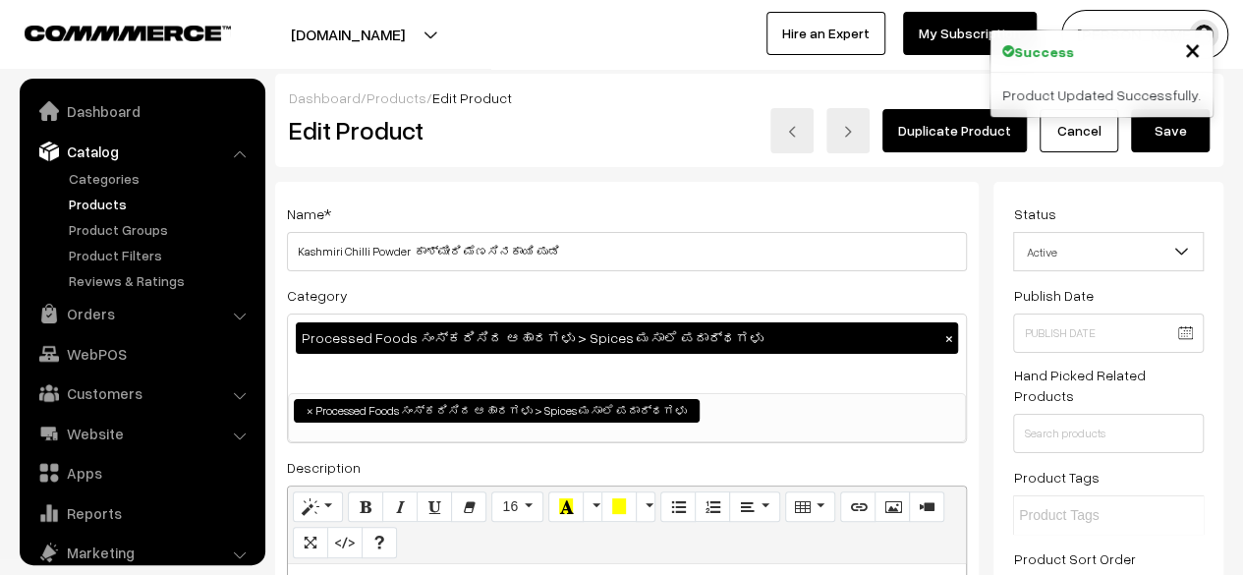
scroll to position [54, 0]
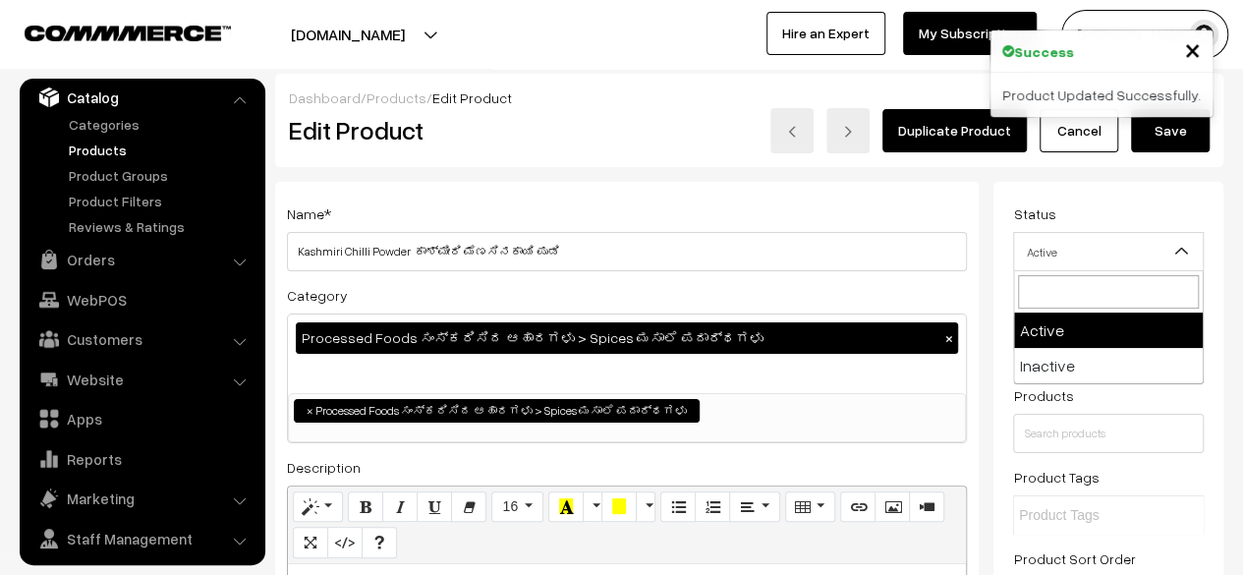
click at [1130, 263] on span "Active" at bounding box center [1108, 252] width 189 height 34
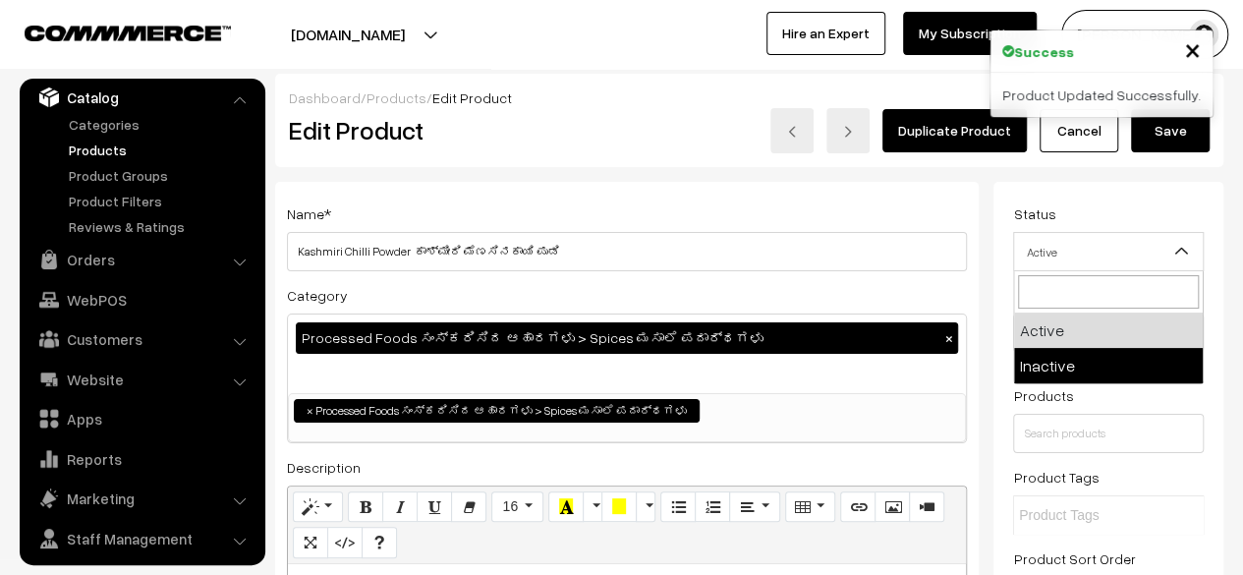
select select "2"
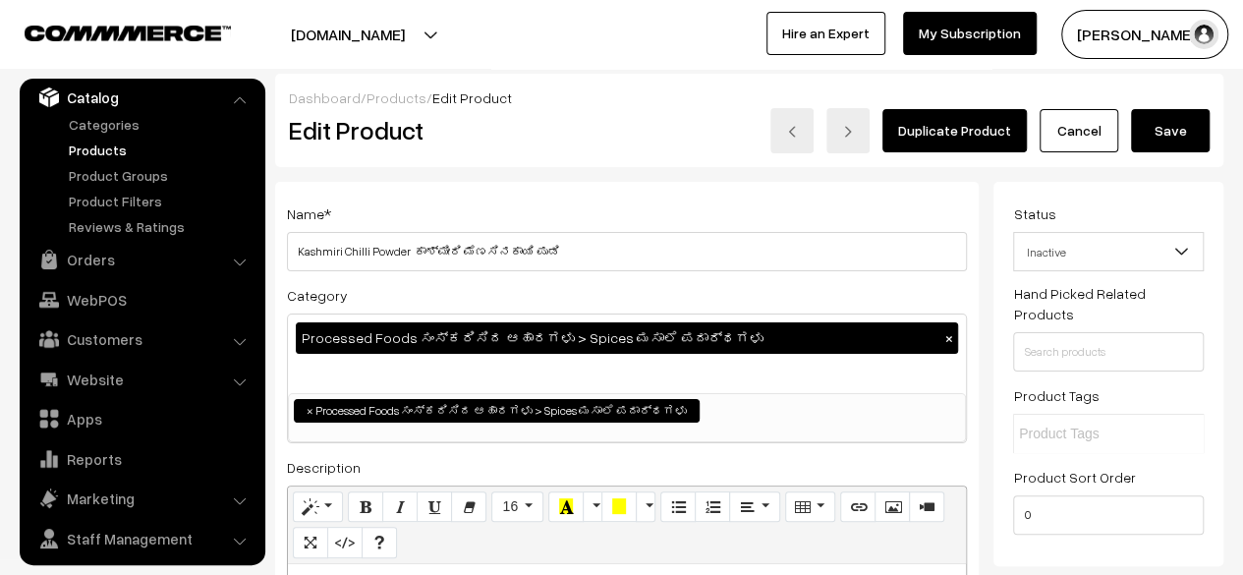
click at [1173, 135] on button "Save" at bounding box center [1170, 130] width 79 height 43
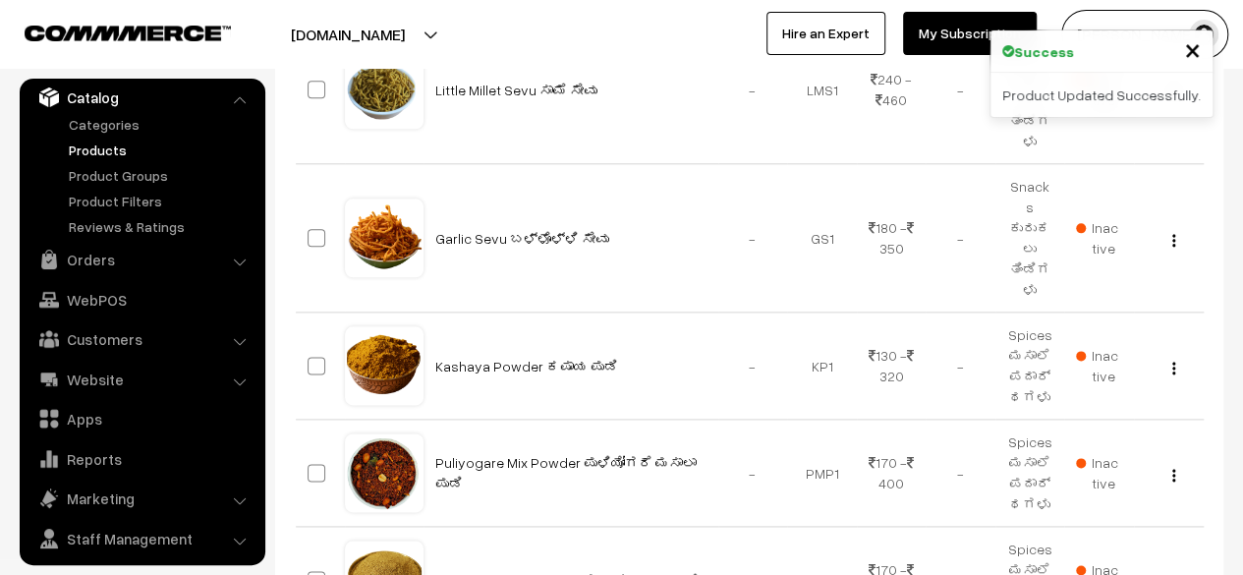
scroll to position [1303, 0]
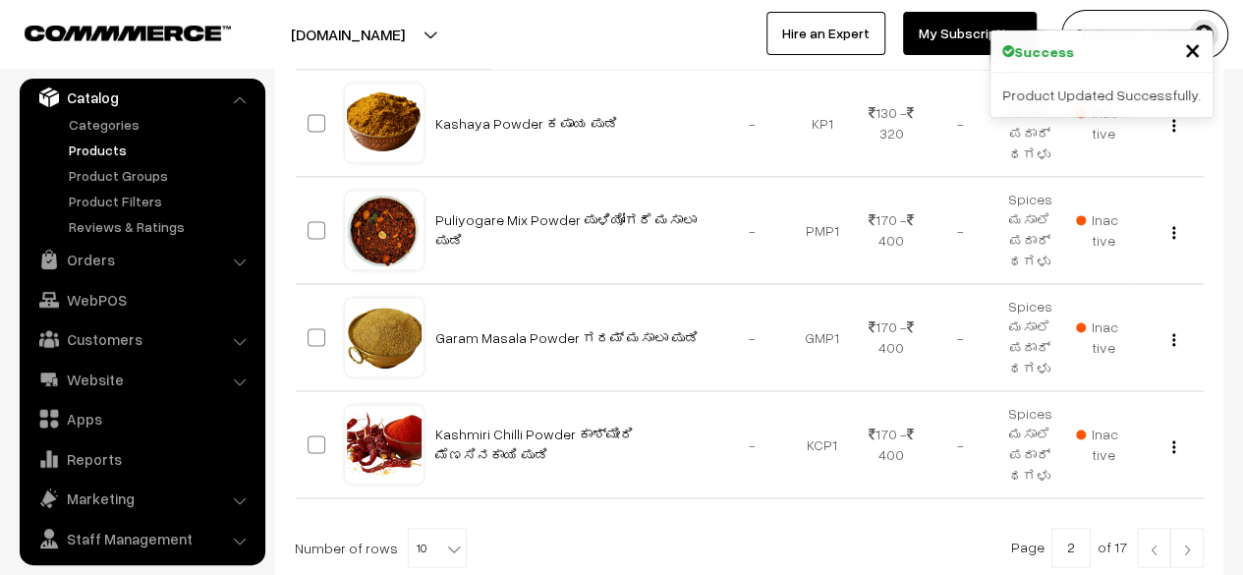
click at [1184, 543] on img at bounding box center [1187, 549] width 18 height 12
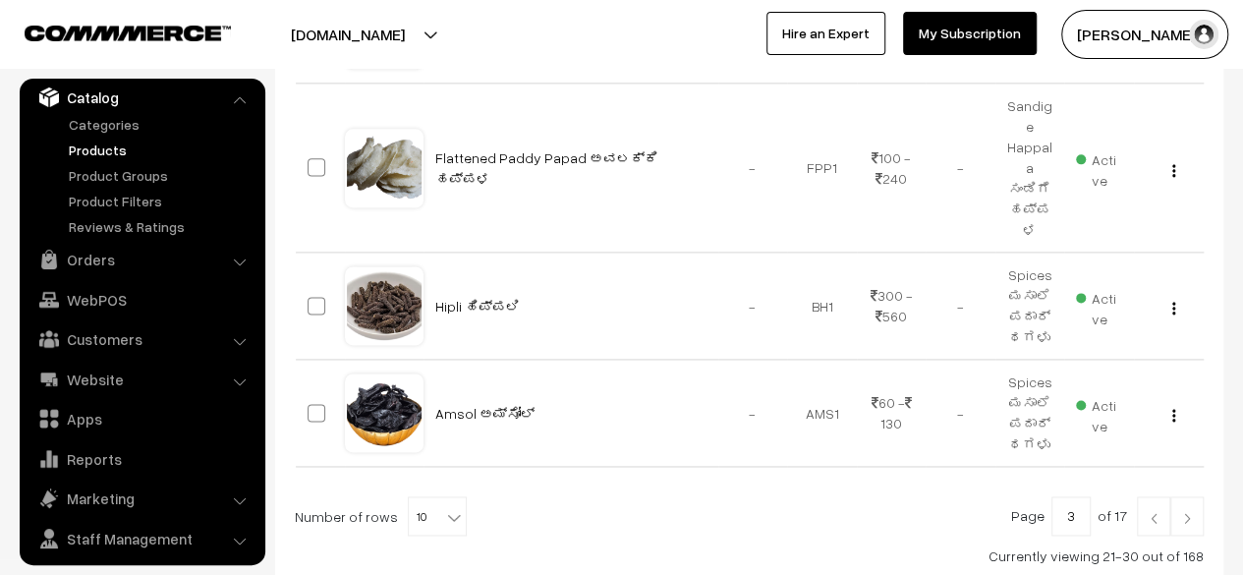
scroll to position [1237, 0]
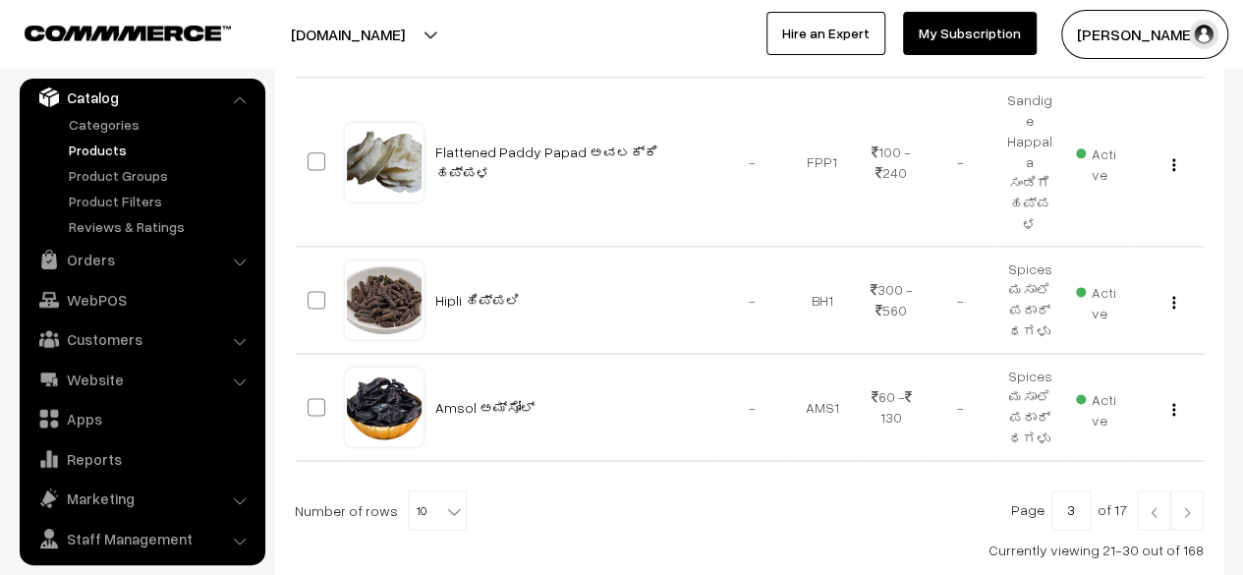
click at [1187, 506] on img at bounding box center [1187, 512] width 18 height 12
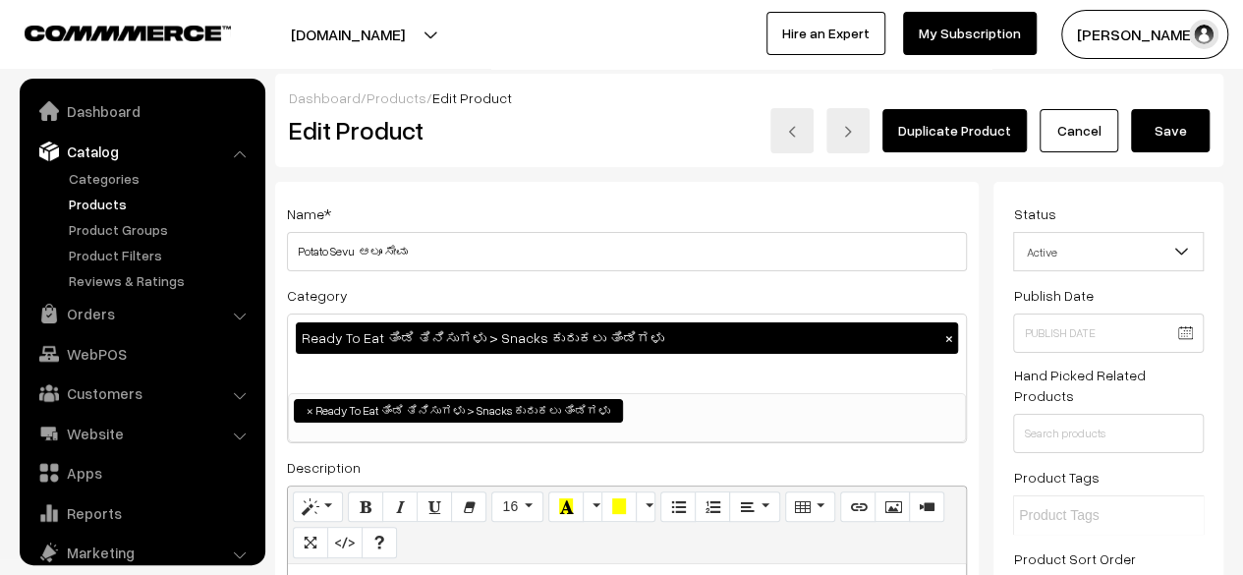
scroll to position [54, 0]
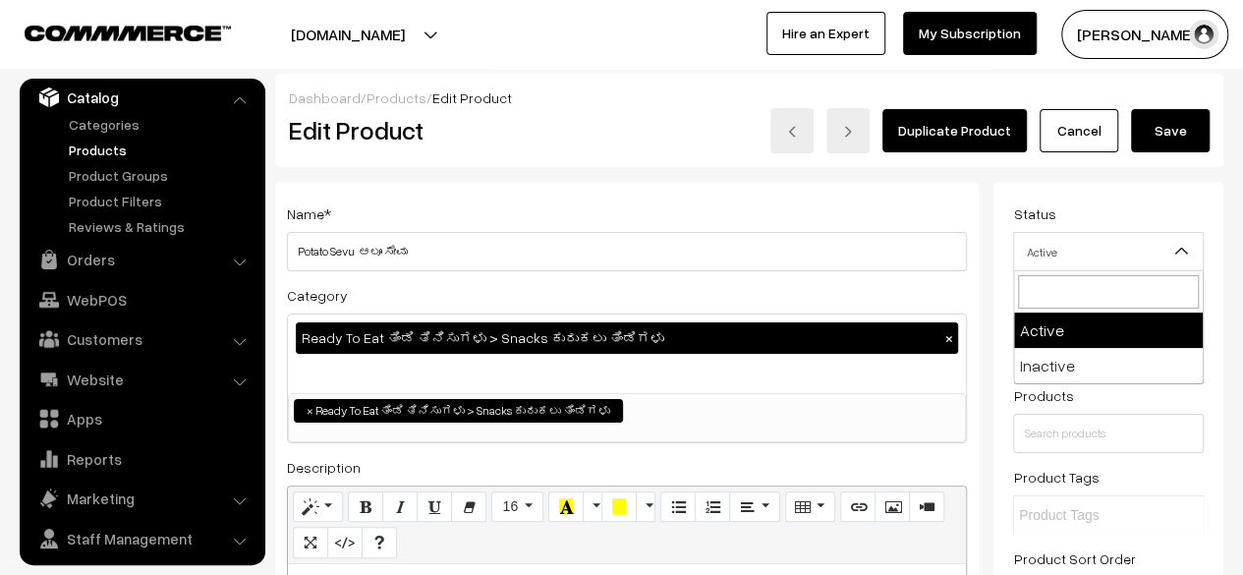
click at [1152, 260] on span "Active" at bounding box center [1108, 252] width 189 height 34
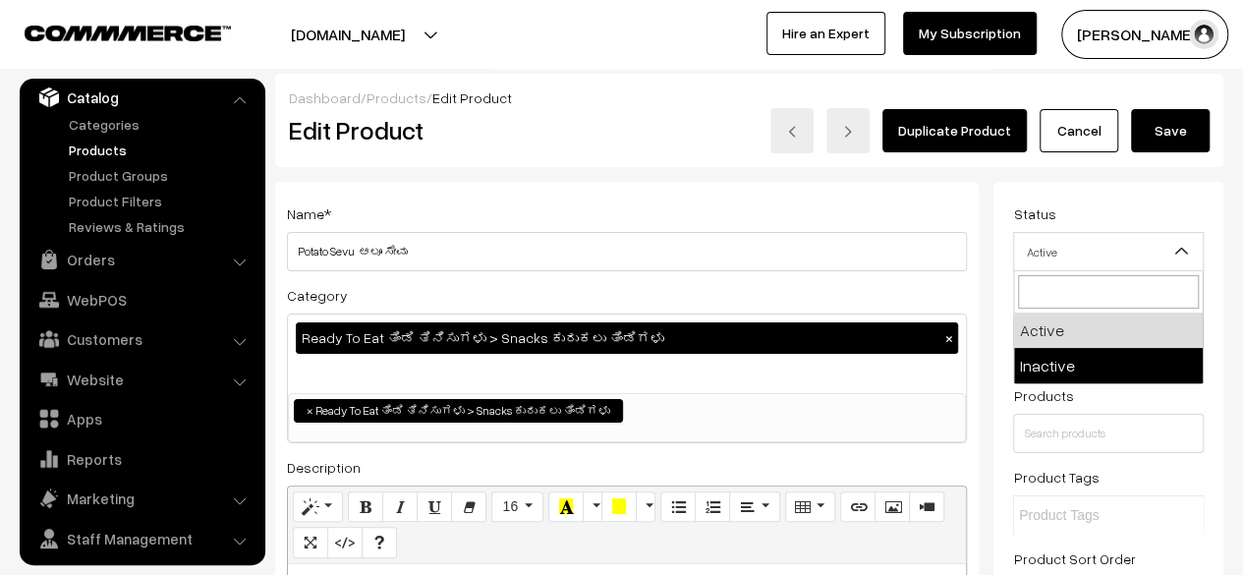
select select "2"
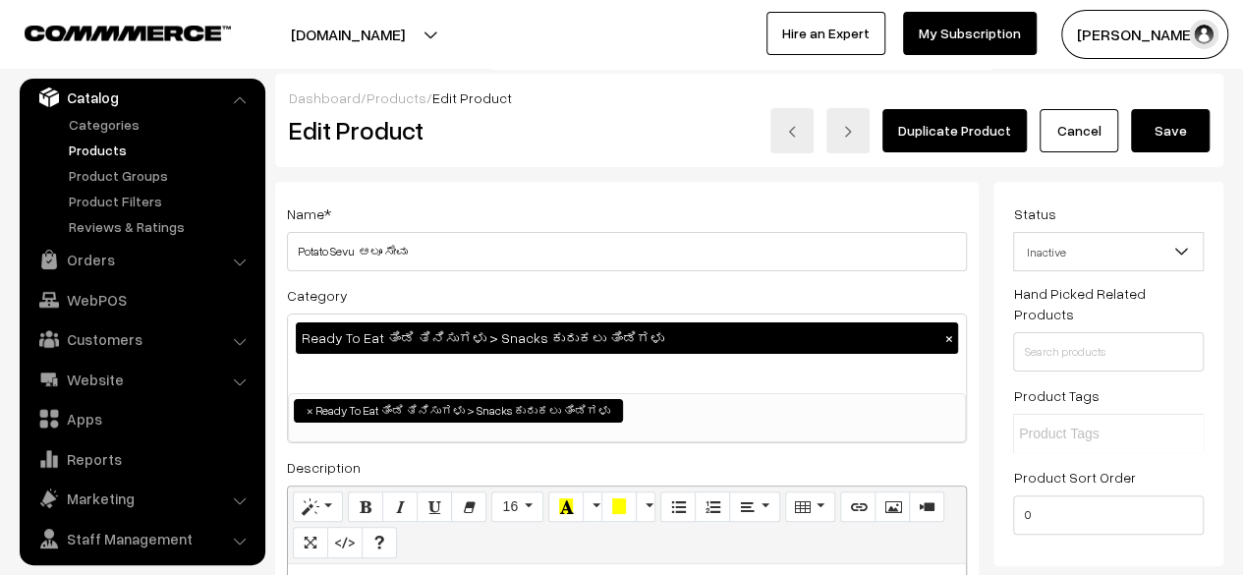
click at [1173, 139] on button "Save" at bounding box center [1170, 130] width 79 height 43
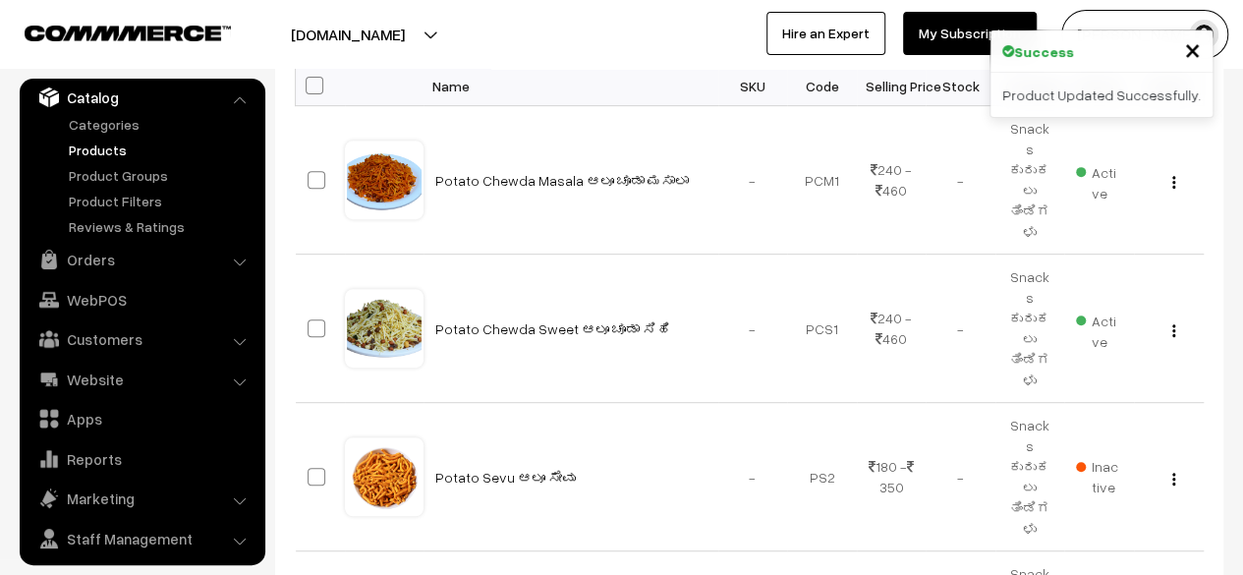
scroll to position [336, 0]
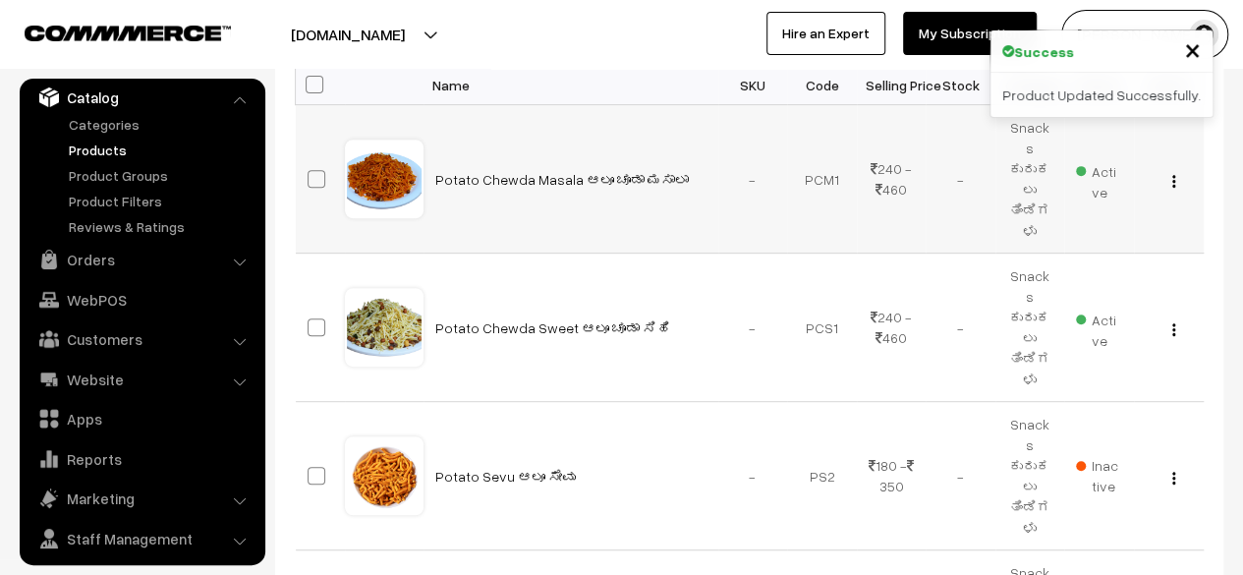
click at [1172, 175] on img "button" at bounding box center [1173, 181] width 3 height 13
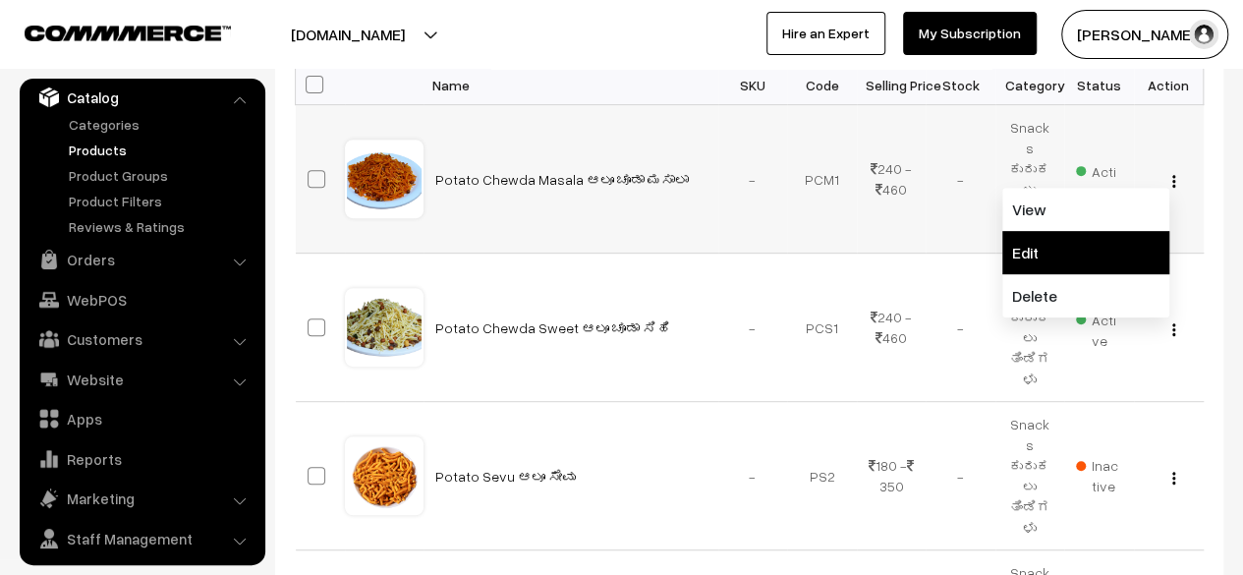
click at [1112, 239] on link "Edit" at bounding box center [1085, 252] width 167 height 43
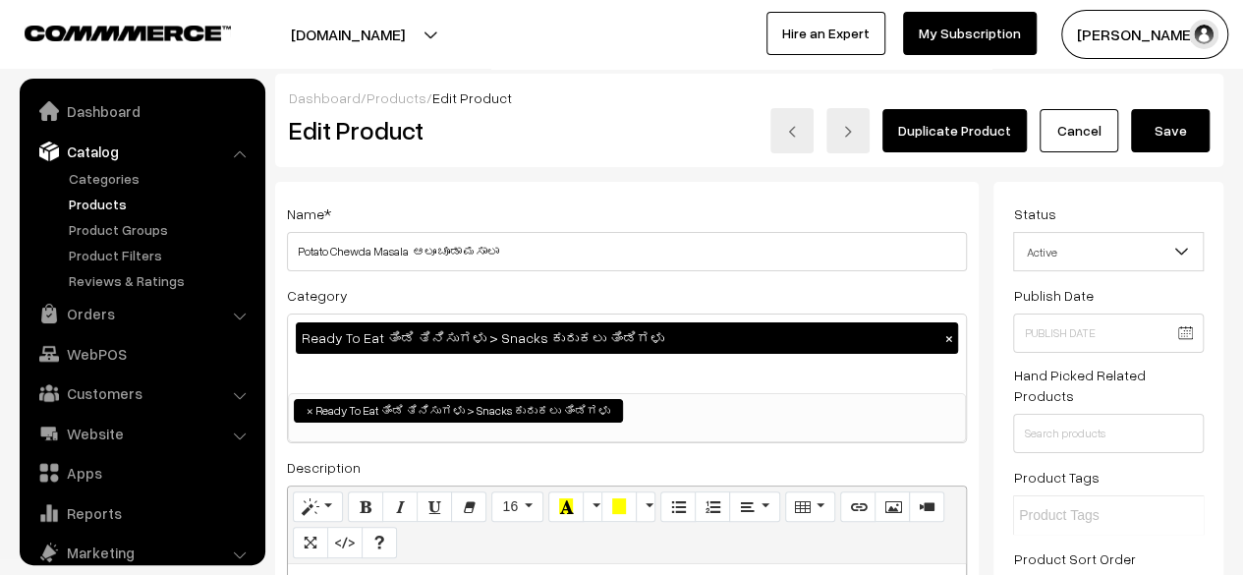
scroll to position [54, 0]
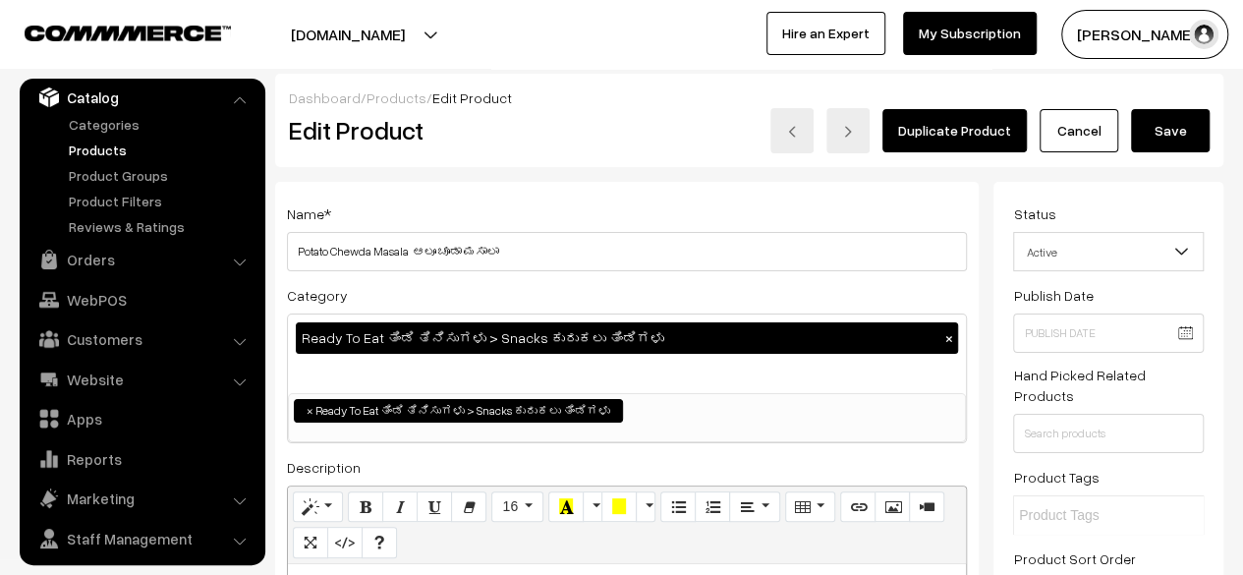
click at [1111, 249] on span "Active" at bounding box center [1108, 252] width 189 height 34
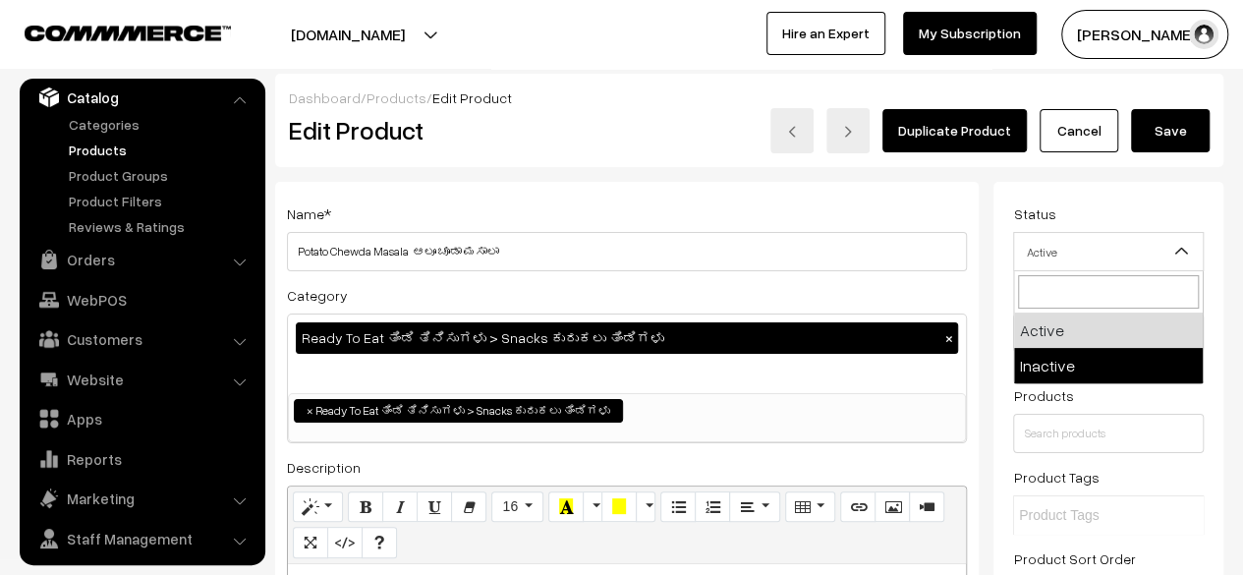
select select "2"
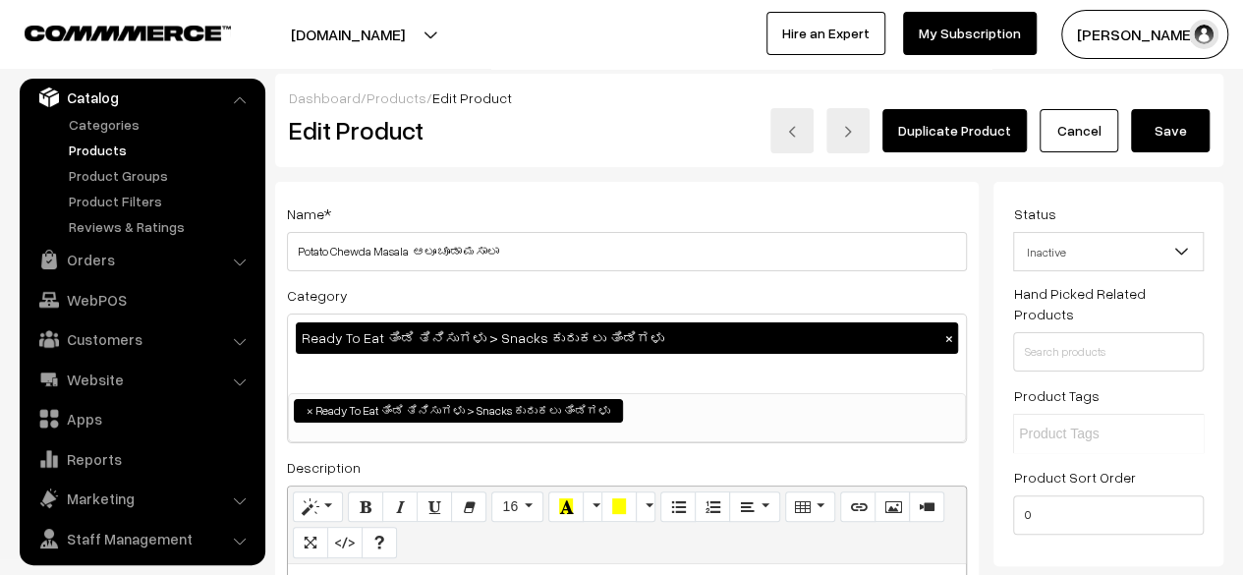
click at [1166, 131] on button "Save" at bounding box center [1170, 130] width 79 height 43
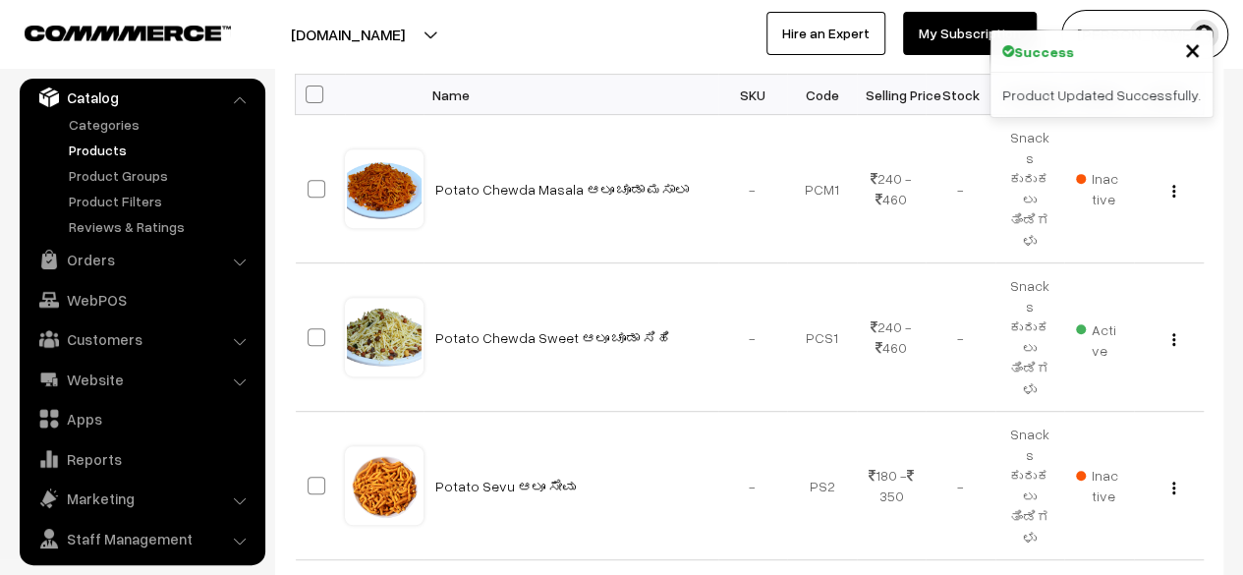
scroll to position [368, 0]
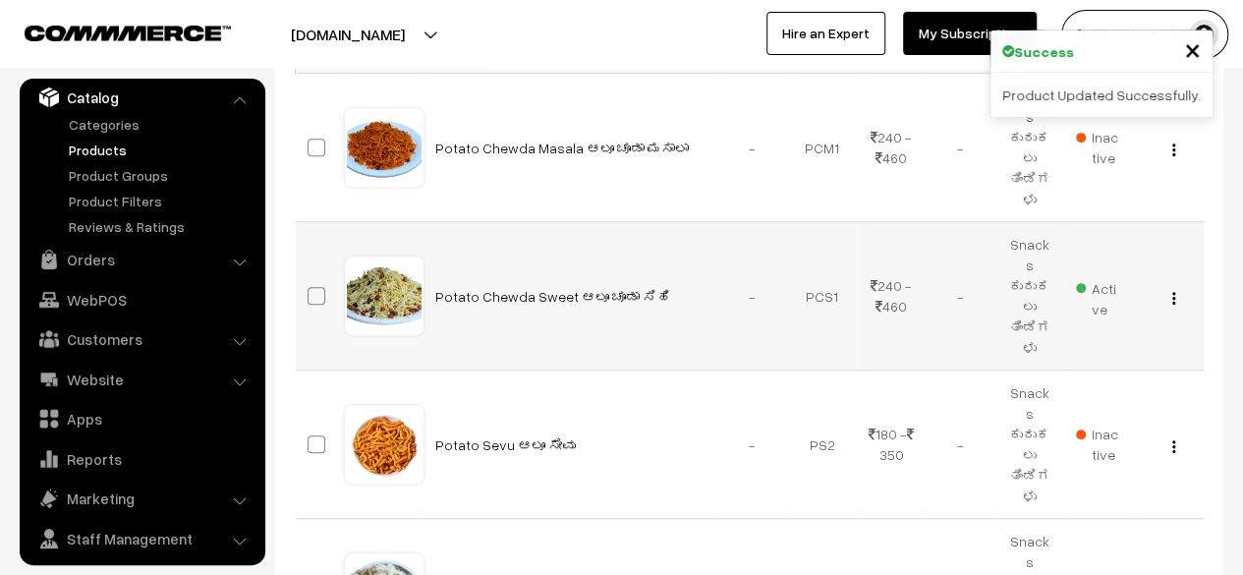
click at [1173, 292] on img "button" at bounding box center [1173, 298] width 3 height 13
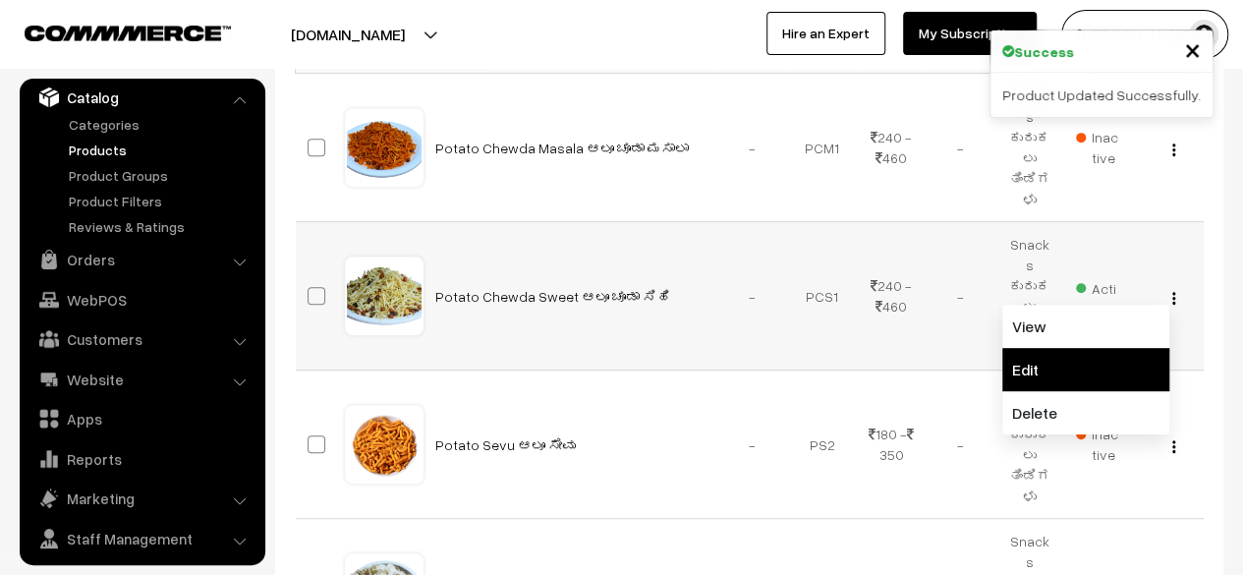
click at [1056, 348] on link "Edit" at bounding box center [1085, 369] width 167 height 43
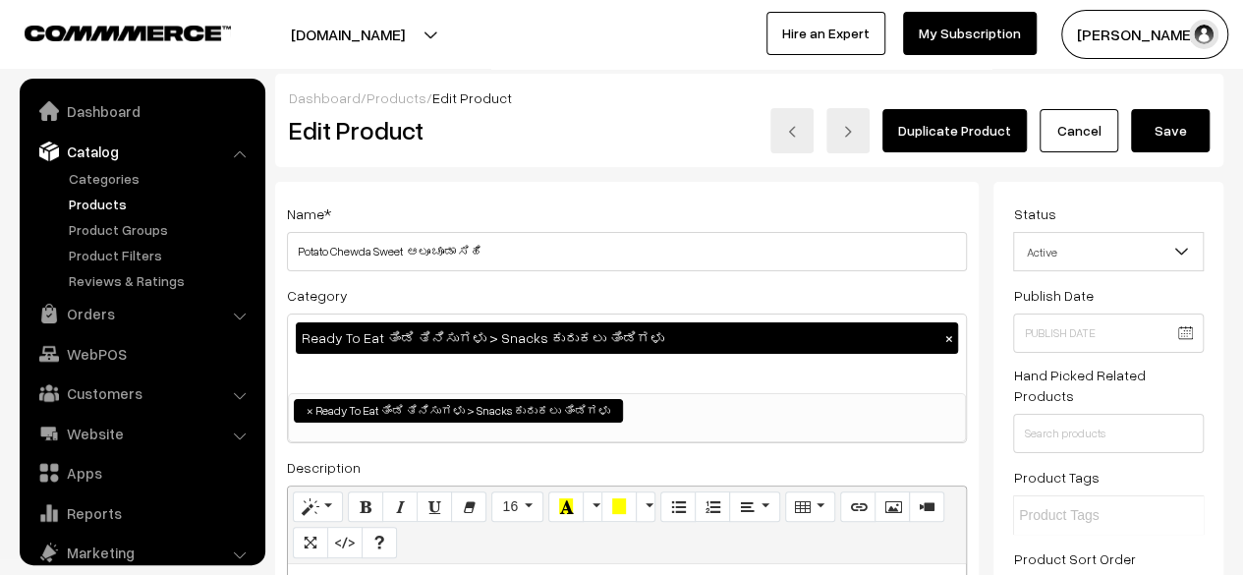
scroll to position [54, 0]
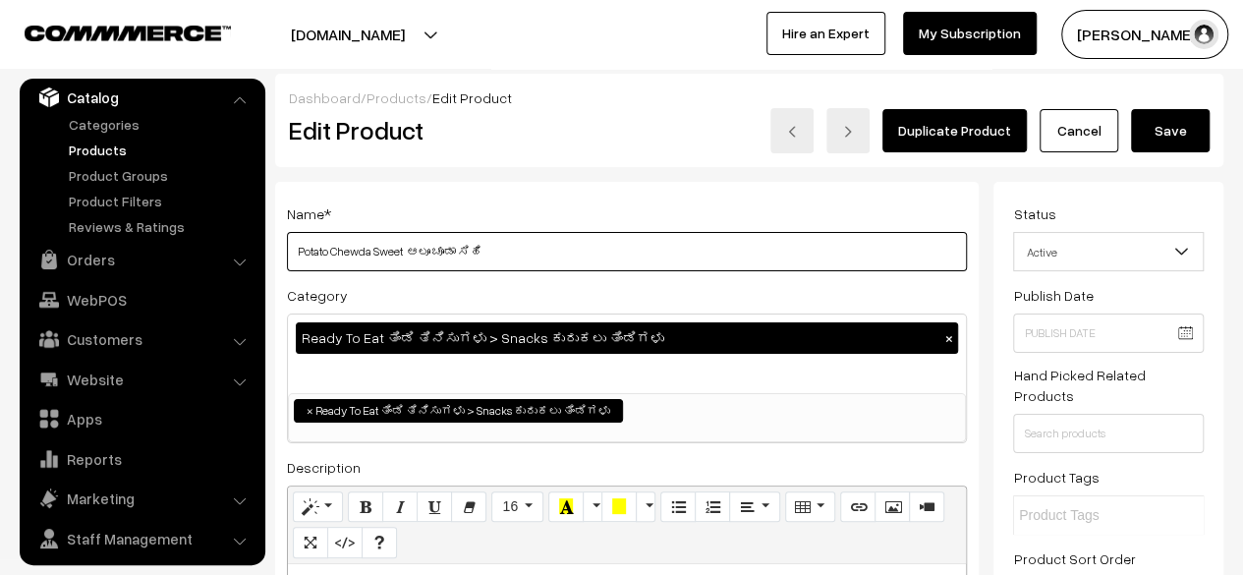
click at [405, 253] on input "Potato Chewda Sweet ಆಲೂ ಚೂಡಾ ಸಿಹಿ" at bounding box center [627, 251] width 680 height 39
click at [452, 253] on input "Potato Chewda ಆಲೂ ಚೂಡಾ ಸಿಹಿ" at bounding box center [627, 251] width 680 height 39
type input "Potato Chewda ಆಲೂ ಚೂಡಾ"
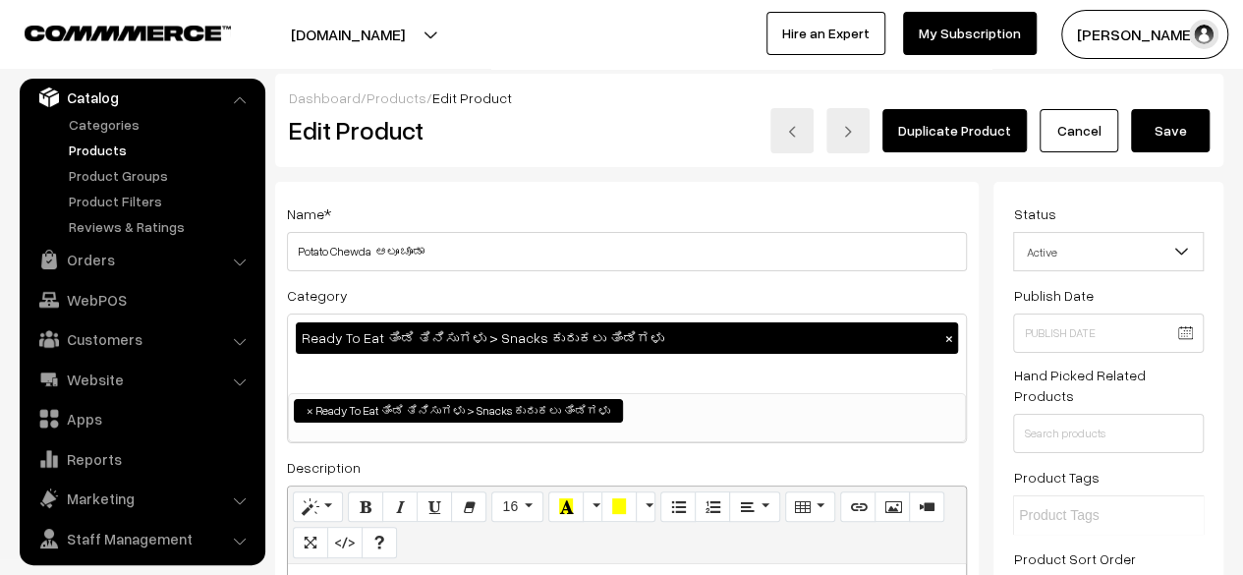
click at [1162, 133] on button "Save" at bounding box center [1170, 130] width 79 height 43
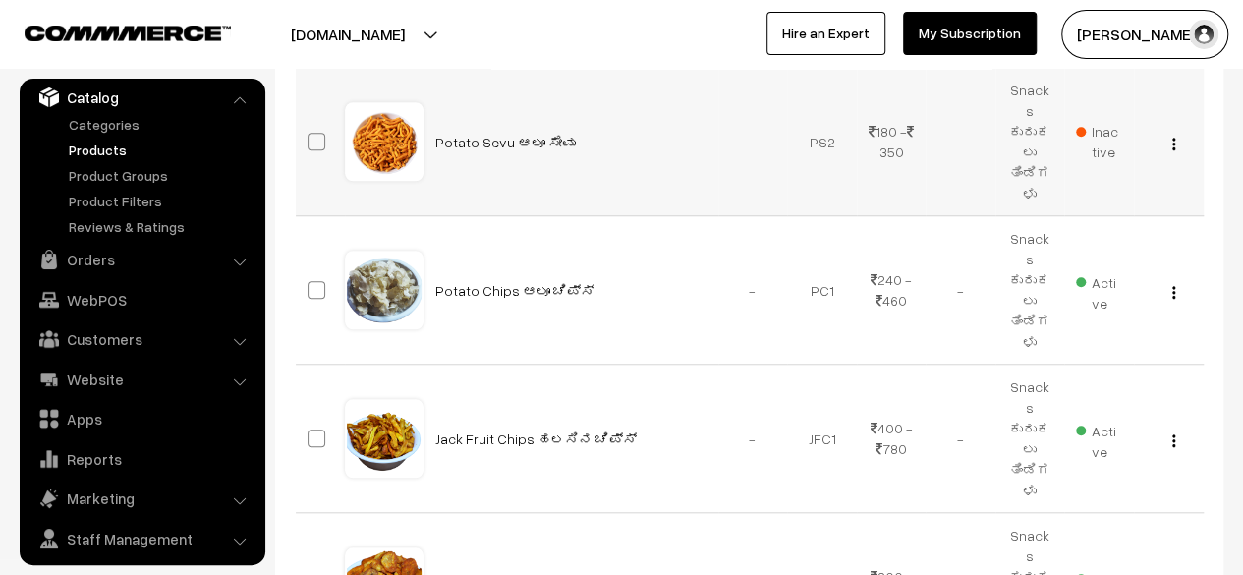
scroll to position [675, 0]
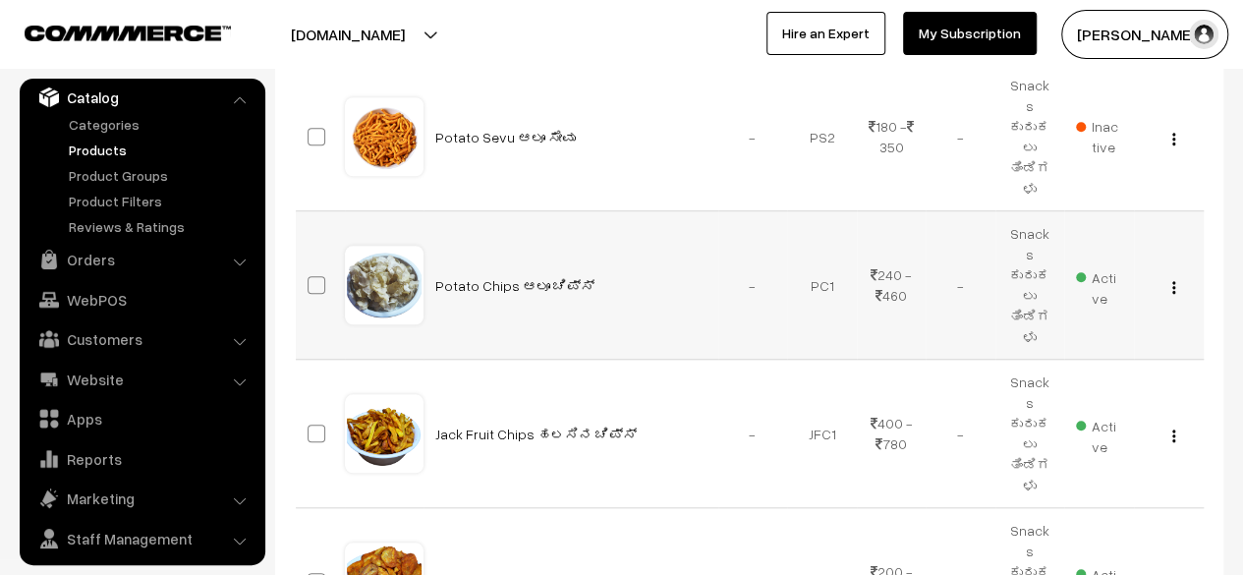
click at [1173, 281] on img "button" at bounding box center [1173, 287] width 3 height 13
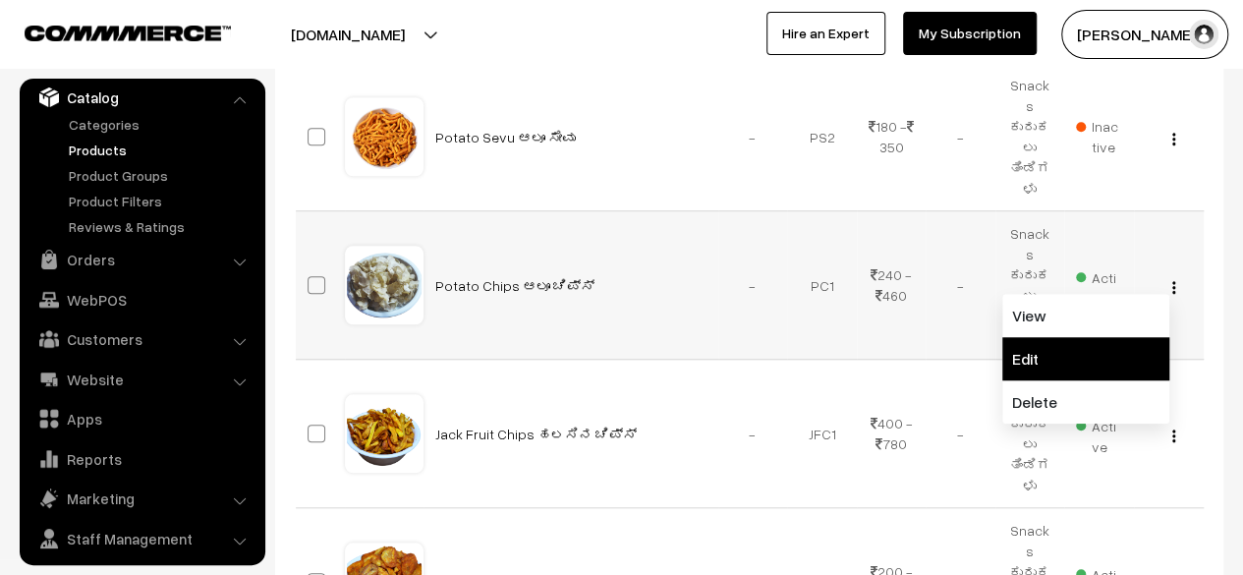
click at [1075, 337] on link "Edit" at bounding box center [1085, 358] width 167 height 43
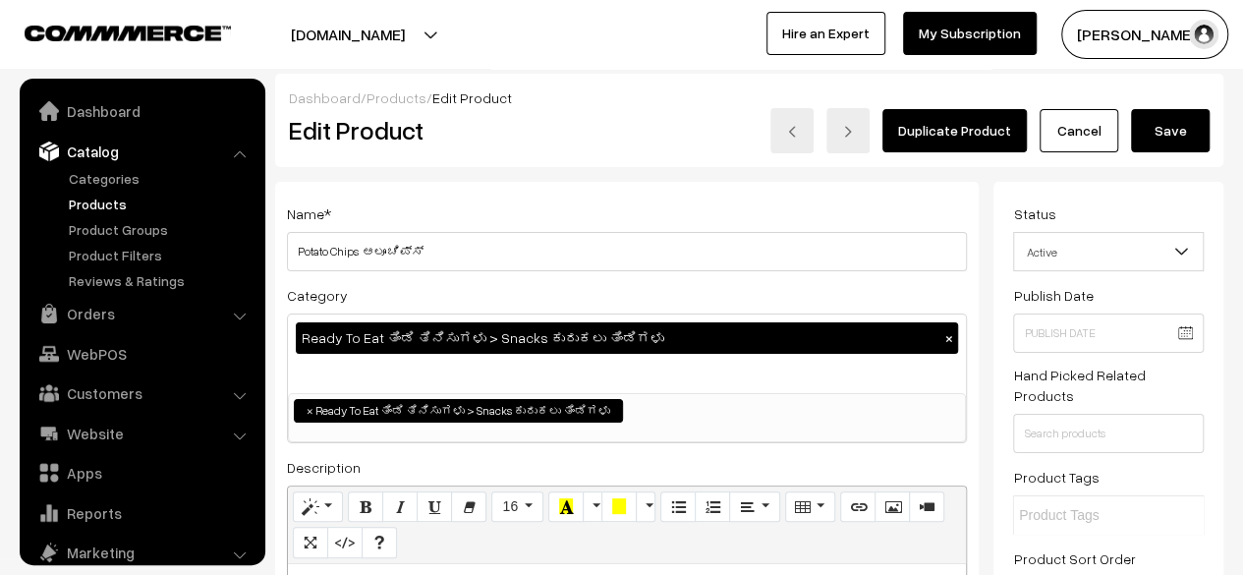
scroll to position [54, 0]
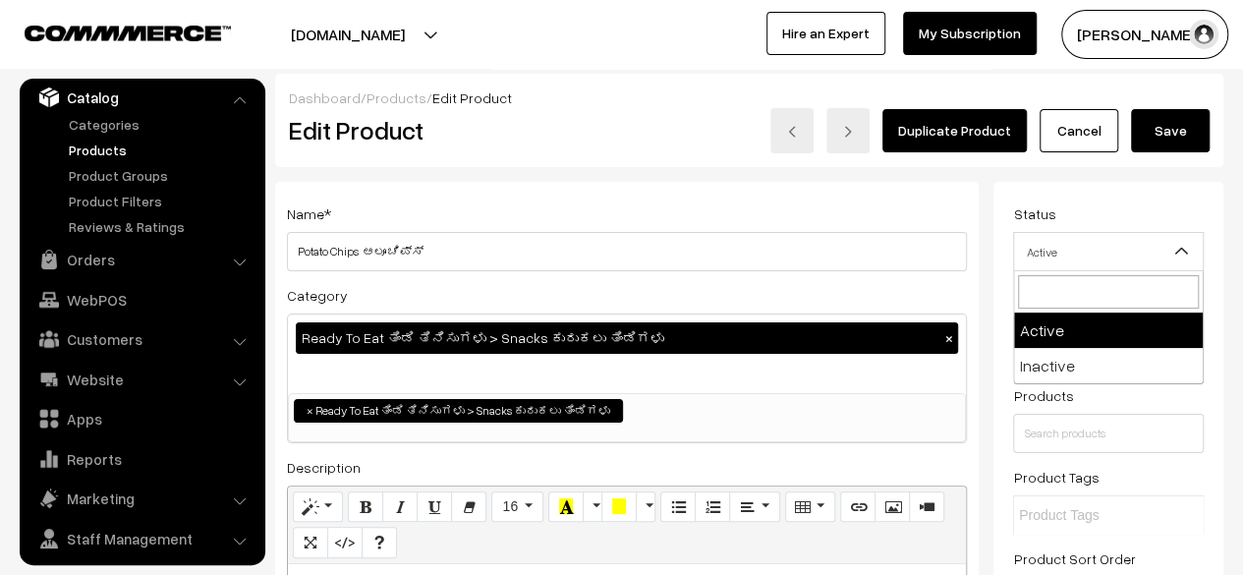
drag, startPoint x: 0, startPoint y: 0, endPoint x: 1097, endPoint y: 258, distance: 1126.8
click at [1097, 258] on span "Active" at bounding box center [1108, 252] width 189 height 34
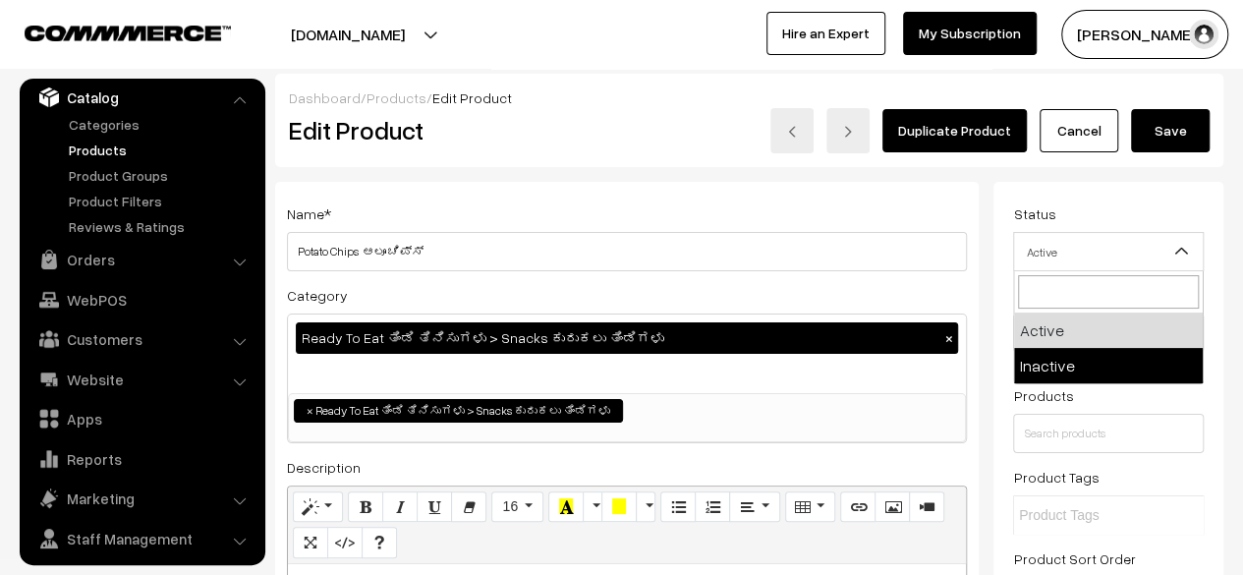
select select "2"
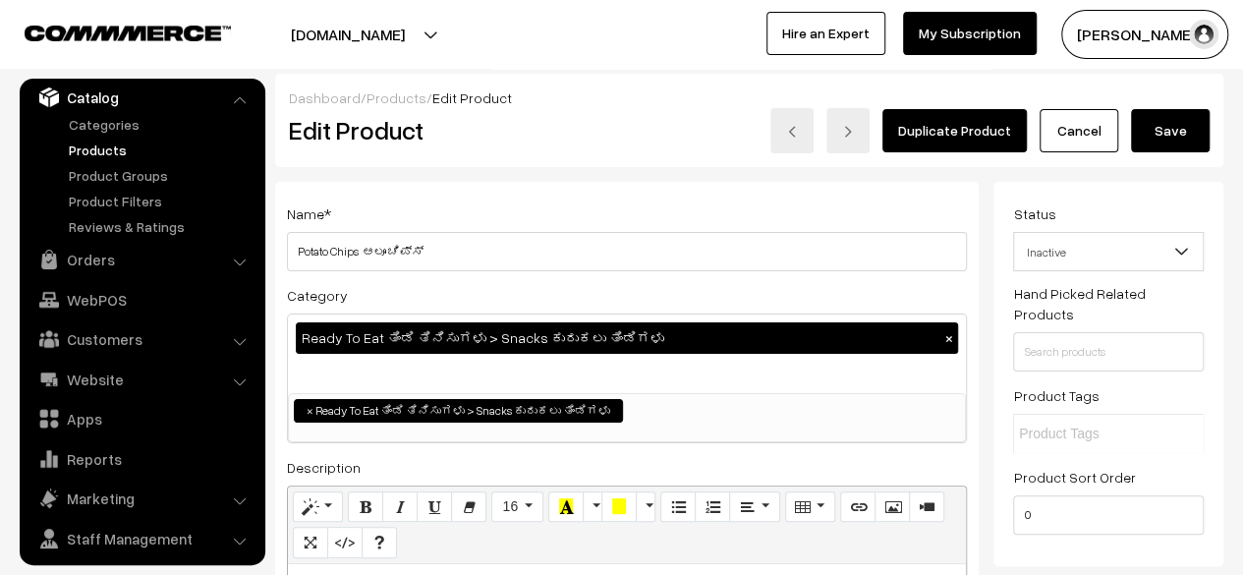
click at [1181, 131] on button "Save" at bounding box center [1170, 130] width 79 height 43
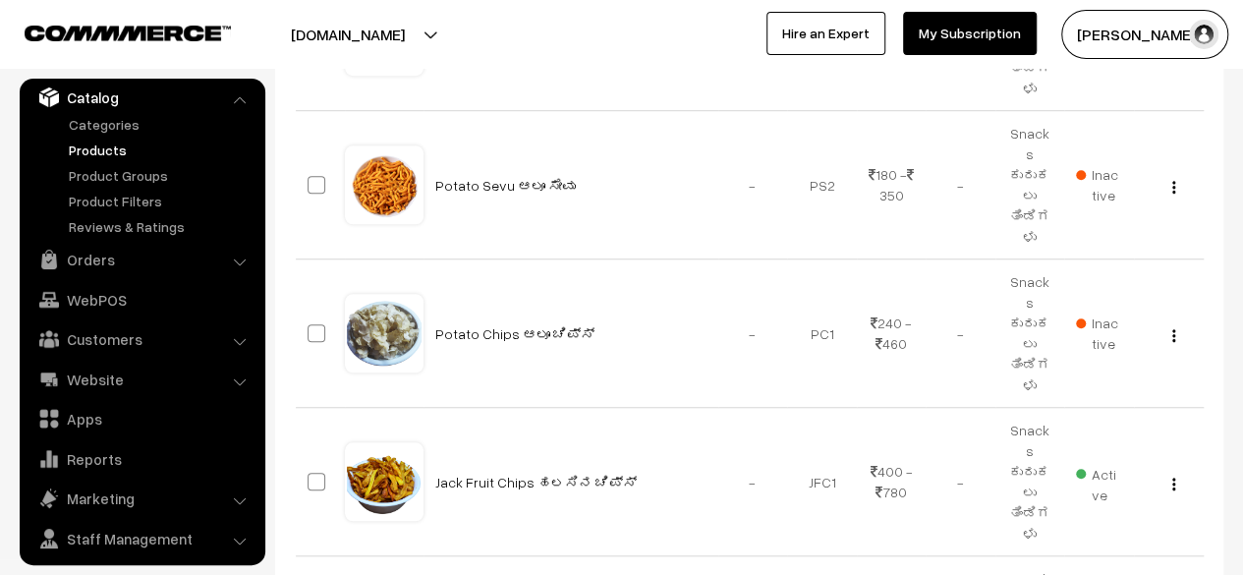
scroll to position [694, 0]
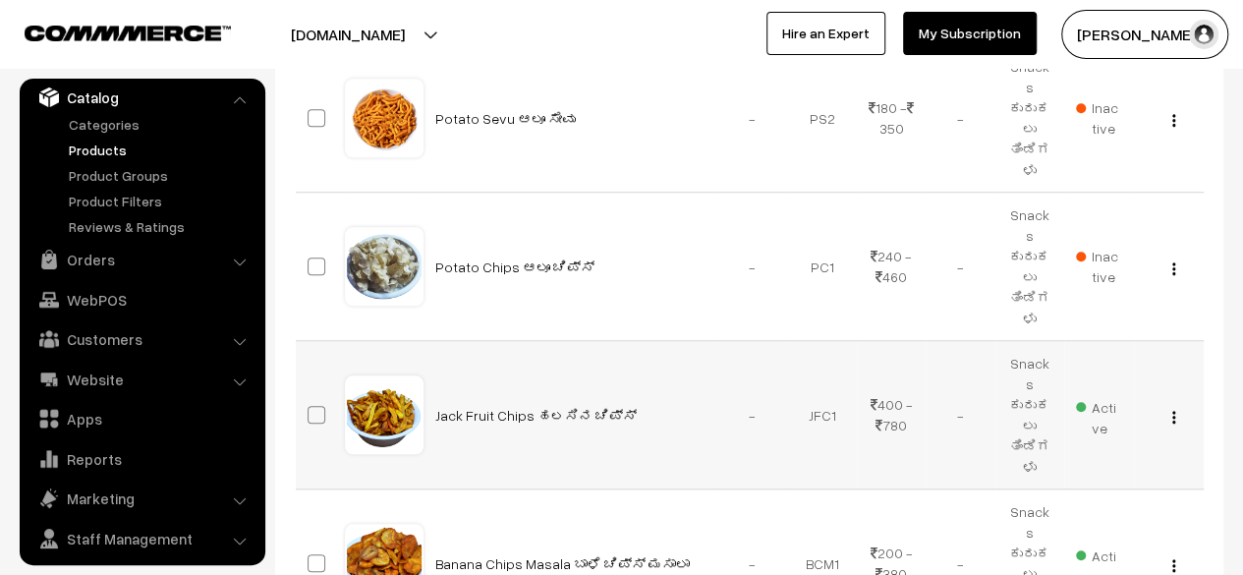
click at [1172, 411] on img "button" at bounding box center [1173, 417] width 3 height 13
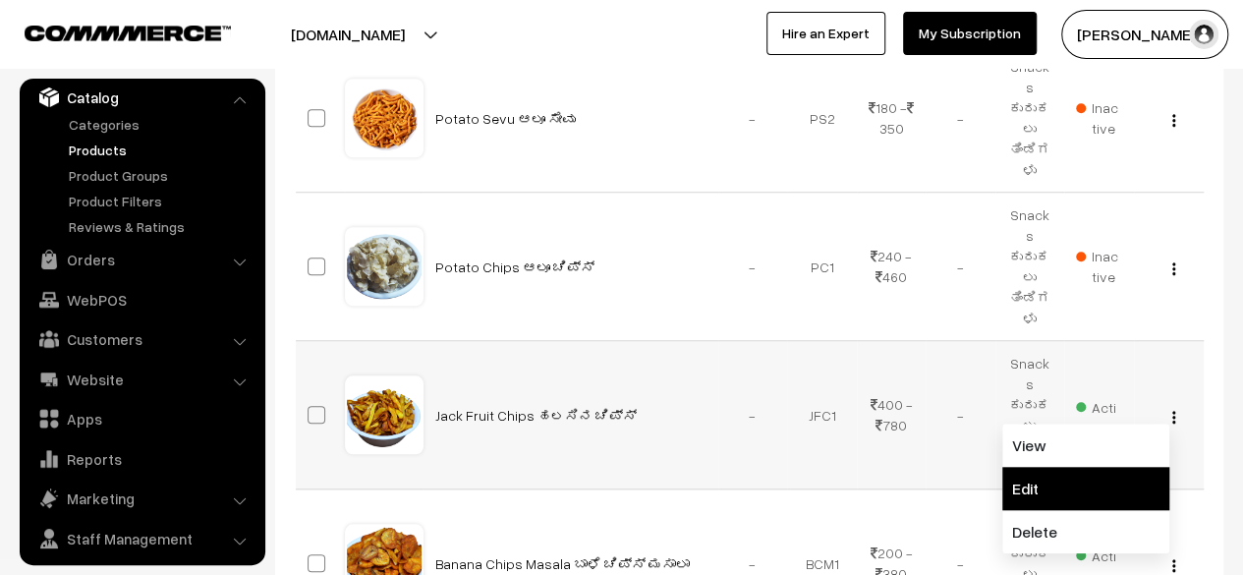
click at [1093, 467] on link "Edit" at bounding box center [1085, 488] width 167 height 43
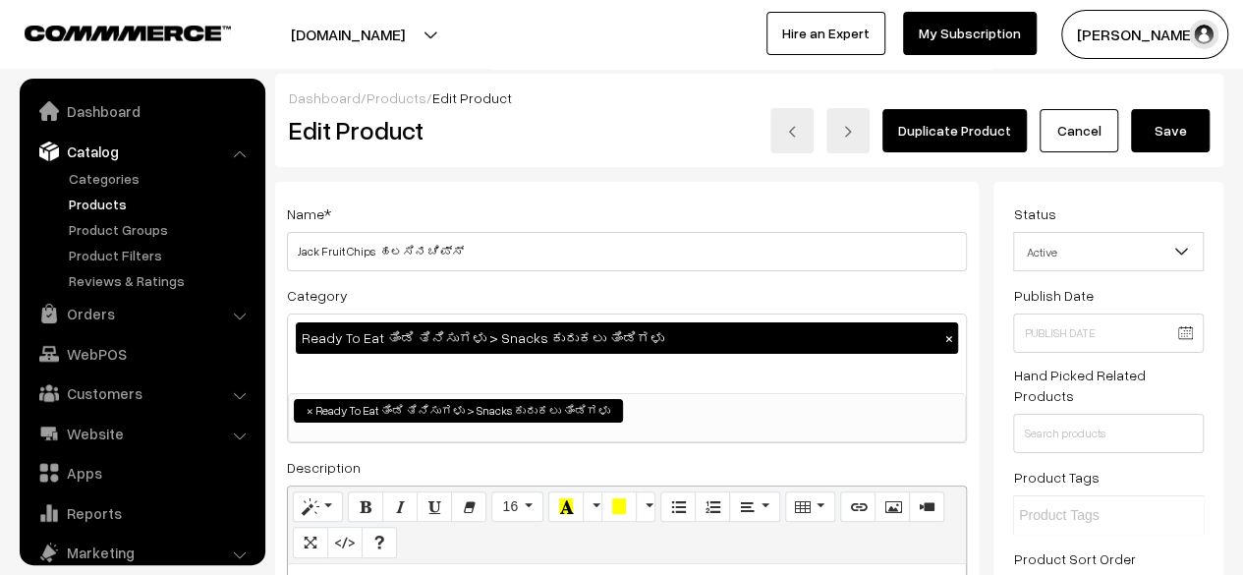
scroll to position [54, 0]
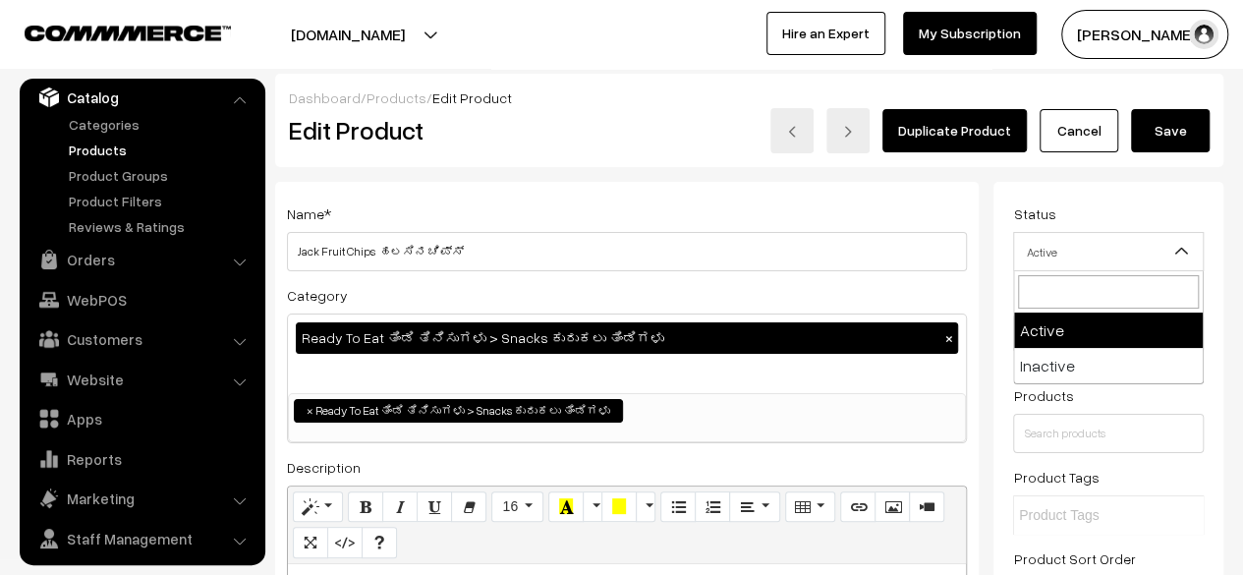
click at [1139, 256] on span "Active" at bounding box center [1108, 252] width 189 height 34
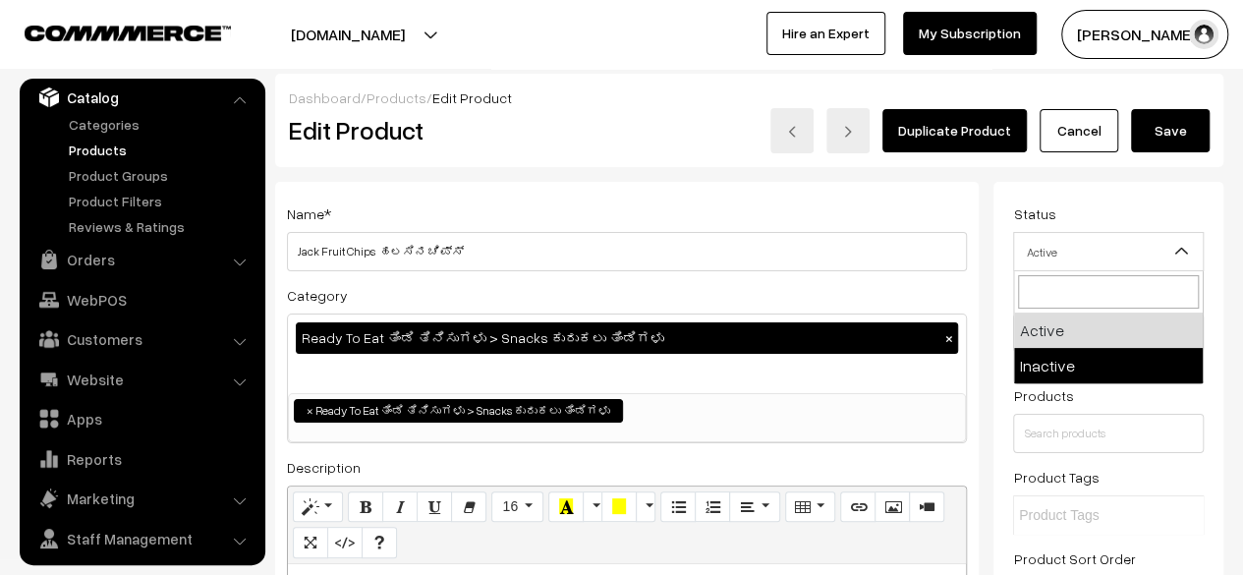
select select "2"
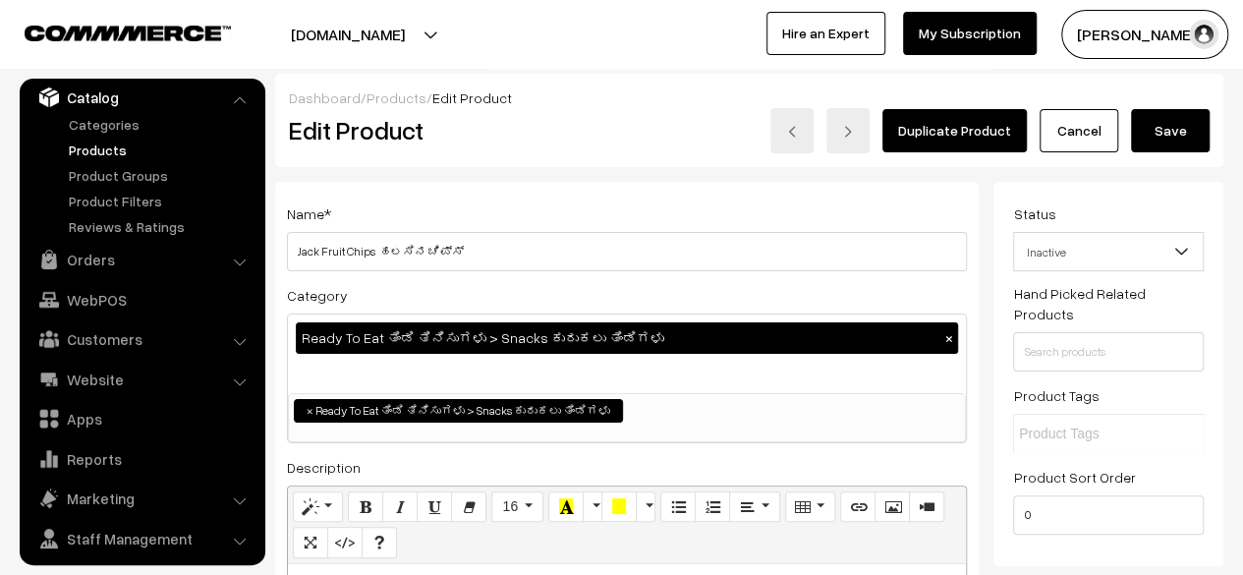
click at [1167, 140] on button "Save" at bounding box center [1170, 130] width 79 height 43
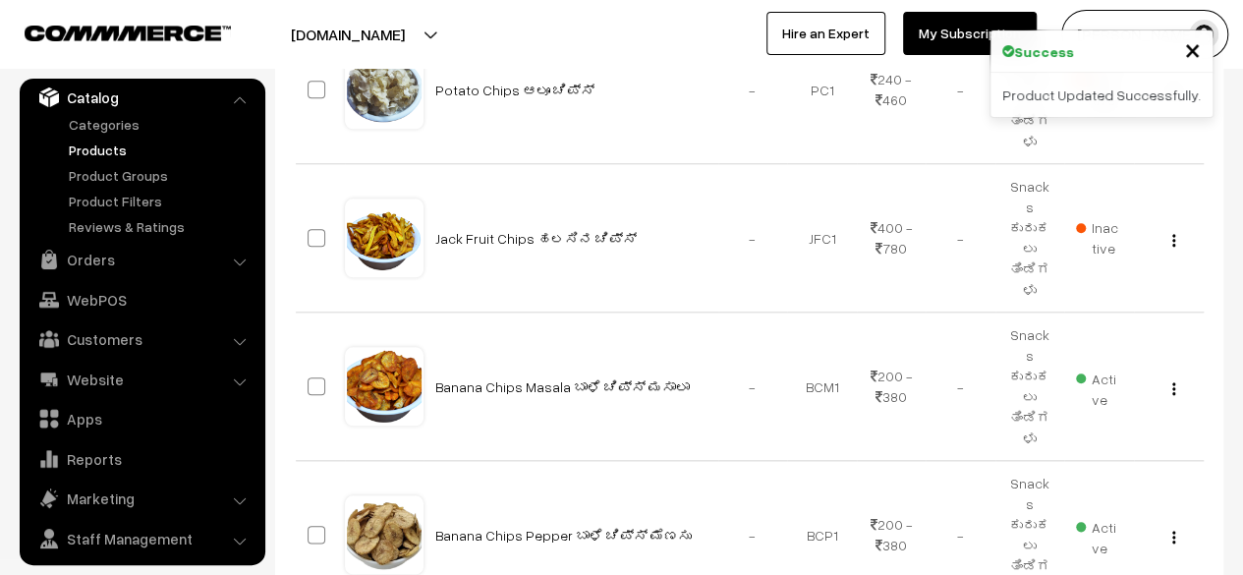
scroll to position [872, 0]
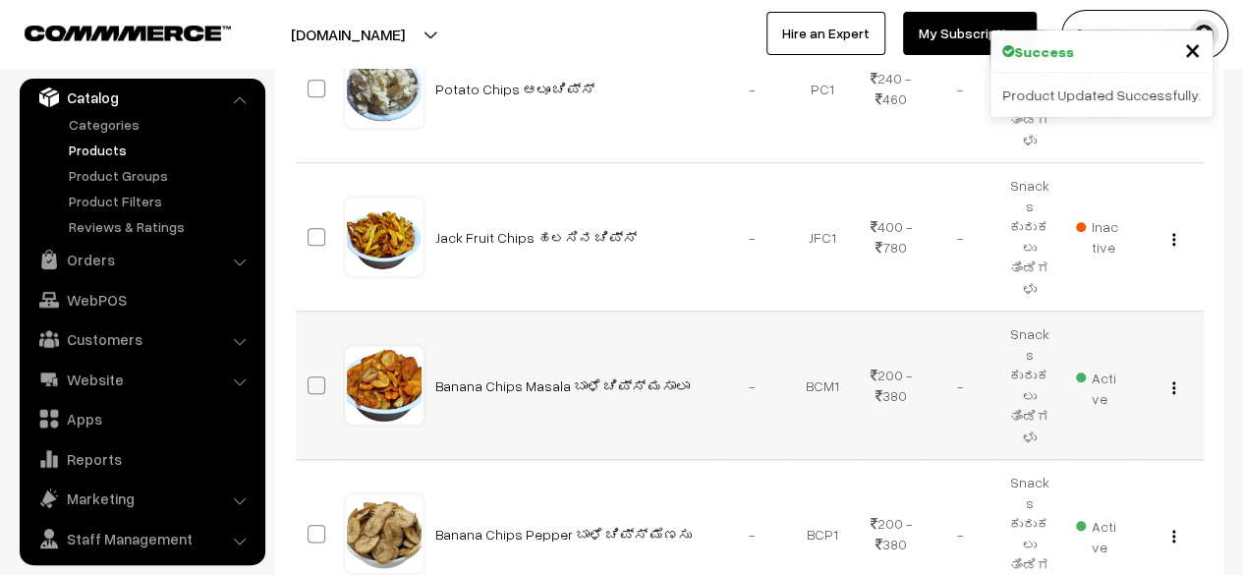
click at [1173, 381] on img "button" at bounding box center [1173, 387] width 3 height 13
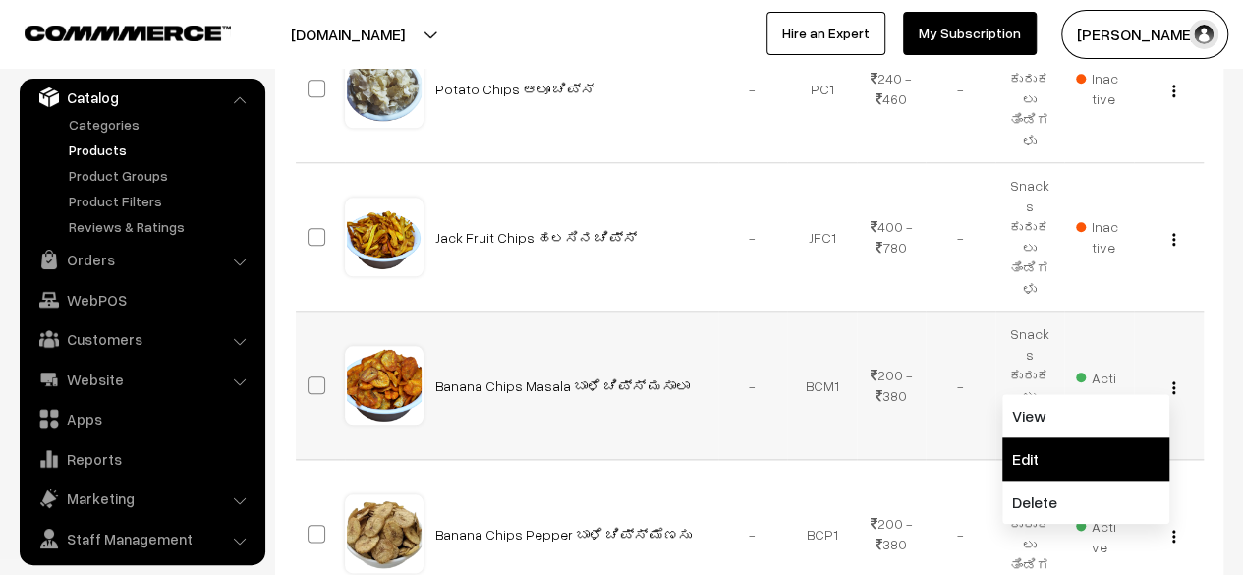
click at [1101, 437] on link "Edit" at bounding box center [1085, 458] width 167 height 43
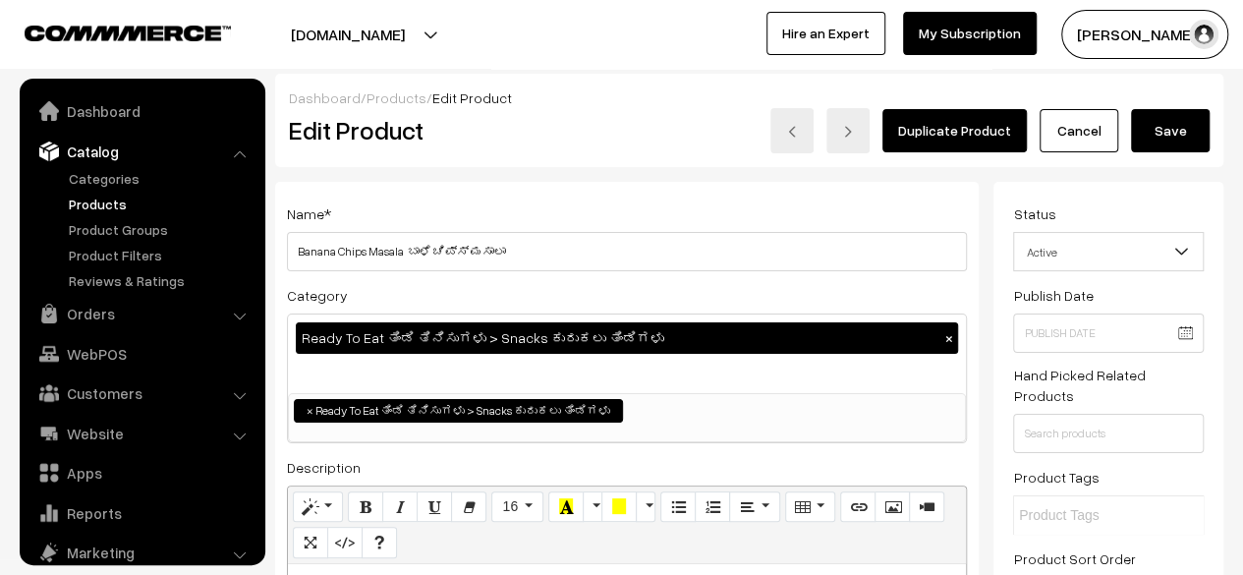
scroll to position [54, 0]
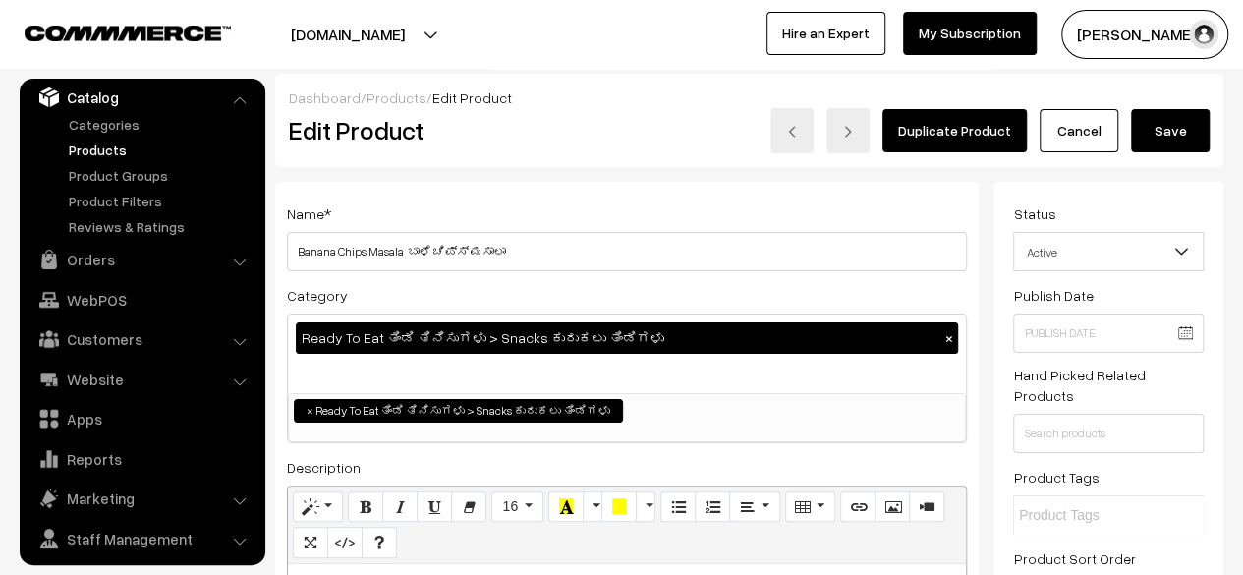
click at [1126, 258] on span "Active" at bounding box center [1108, 252] width 189 height 34
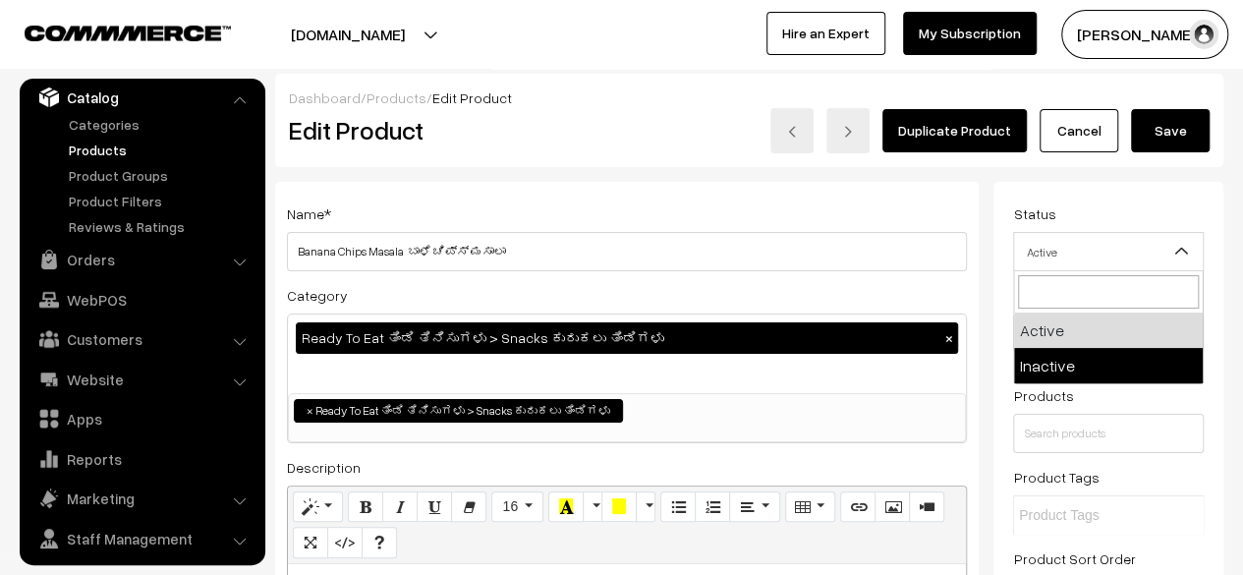
select select "2"
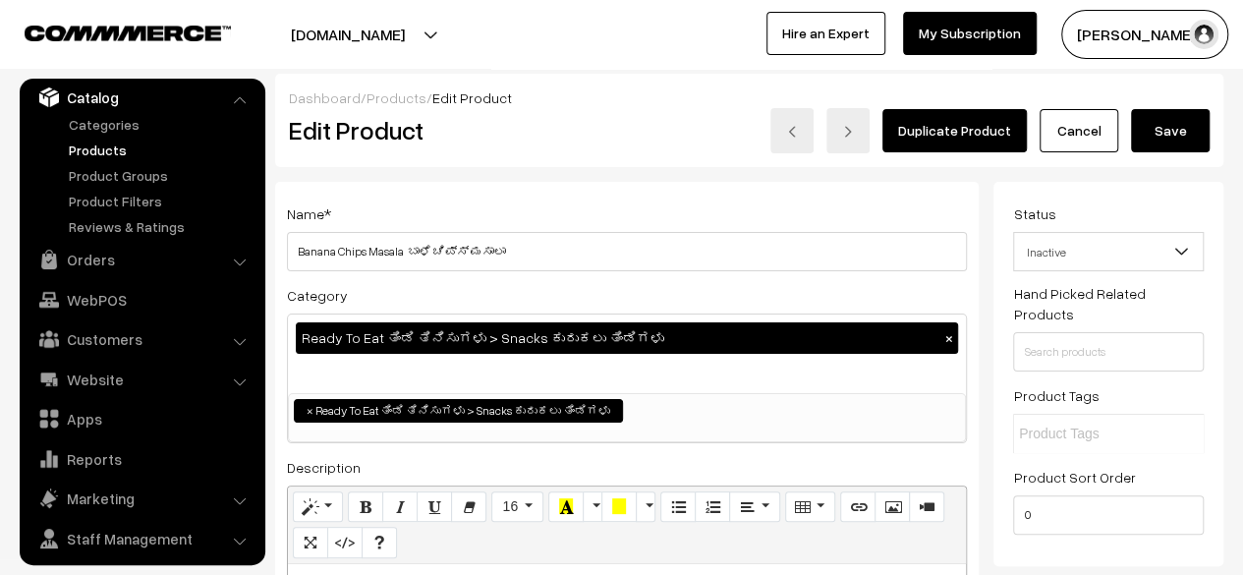
click at [1170, 136] on button "Save" at bounding box center [1170, 130] width 79 height 43
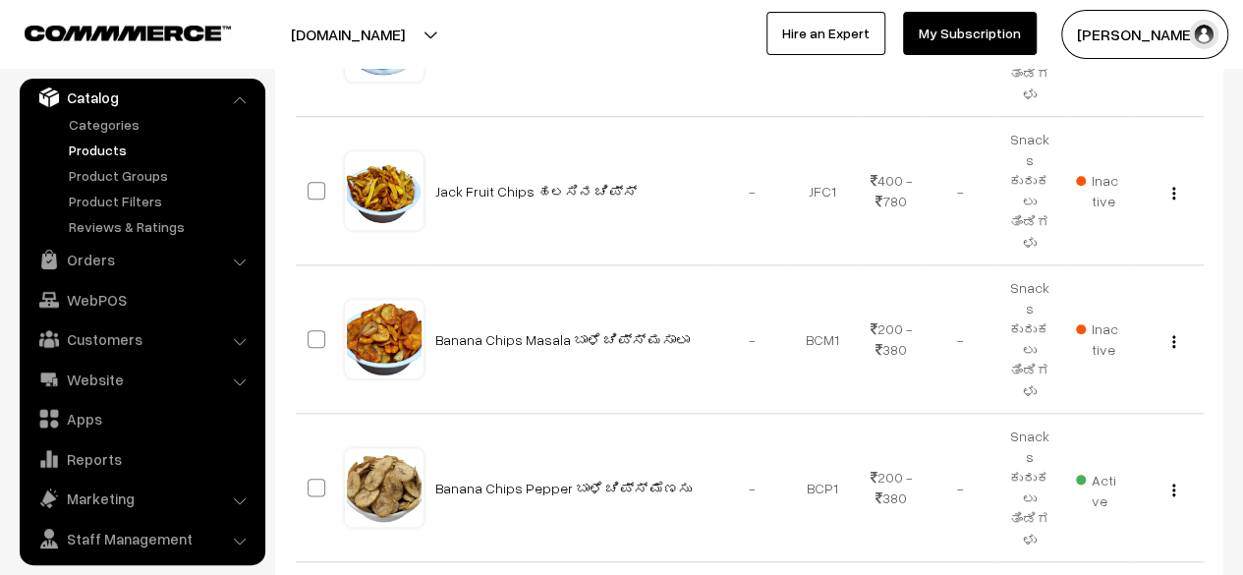
scroll to position [932, 0]
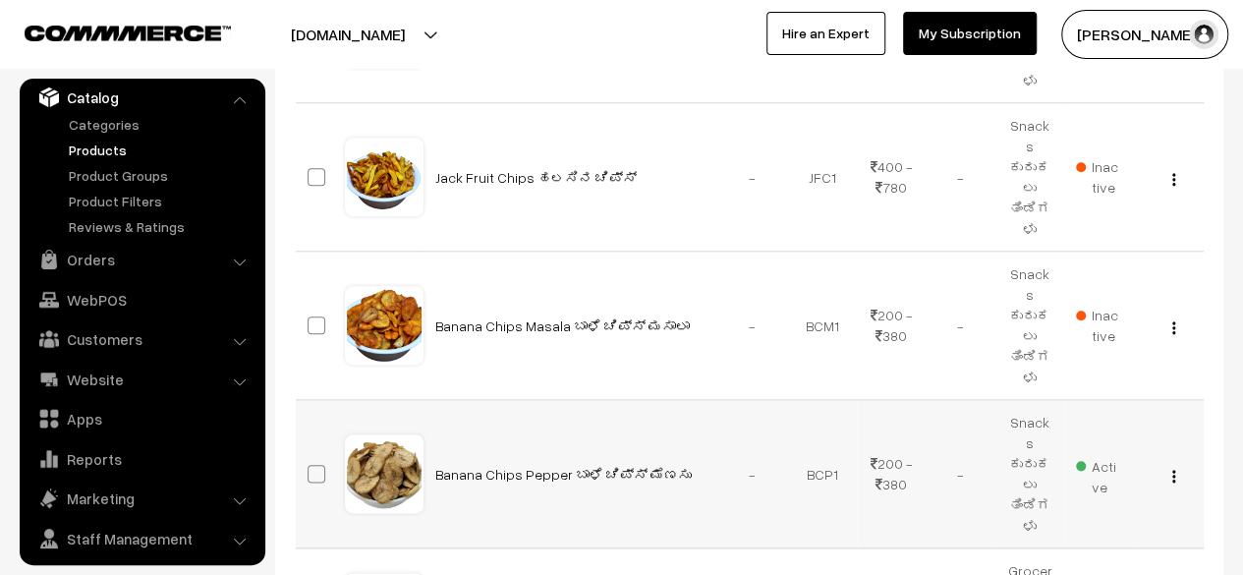
click at [1172, 470] on img "button" at bounding box center [1173, 476] width 3 height 13
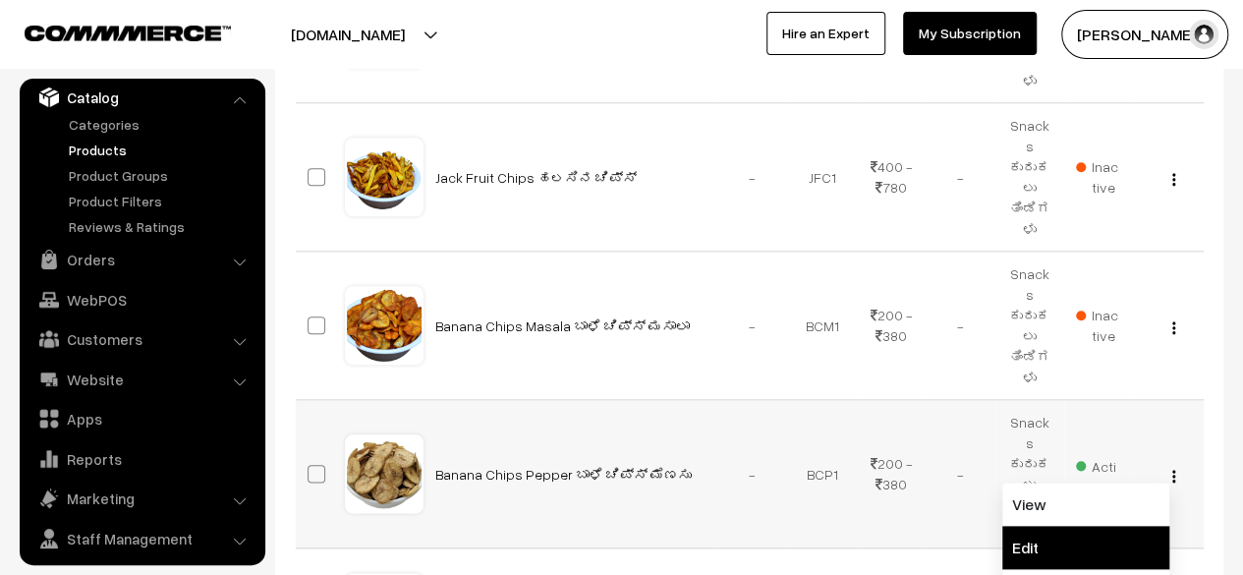
click at [1077, 526] on link "Edit" at bounding box center [1085, 547] width 167 height 43
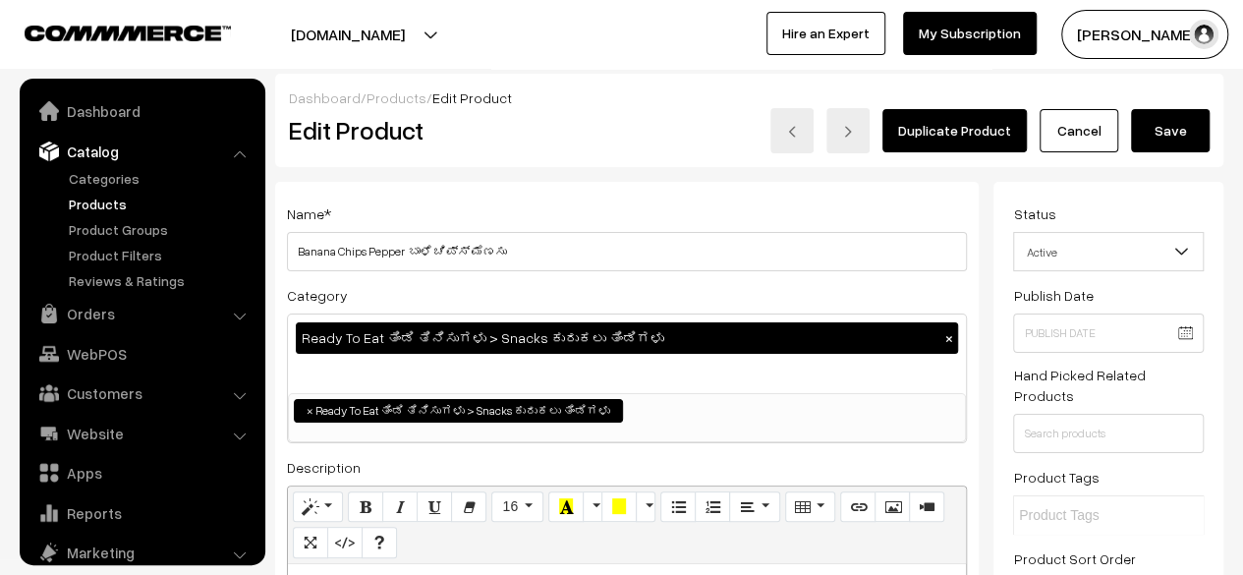
scroll to position [54, 0]
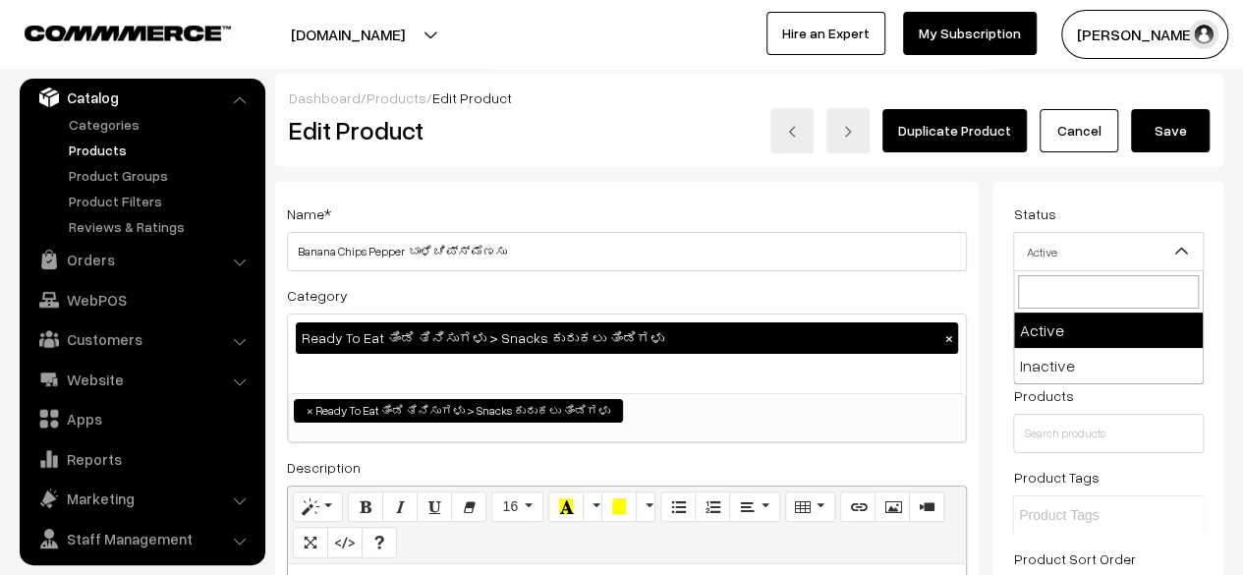
click at [1122, 260] on span "Active" at bounding box center [1108, 252] width 189 height 34
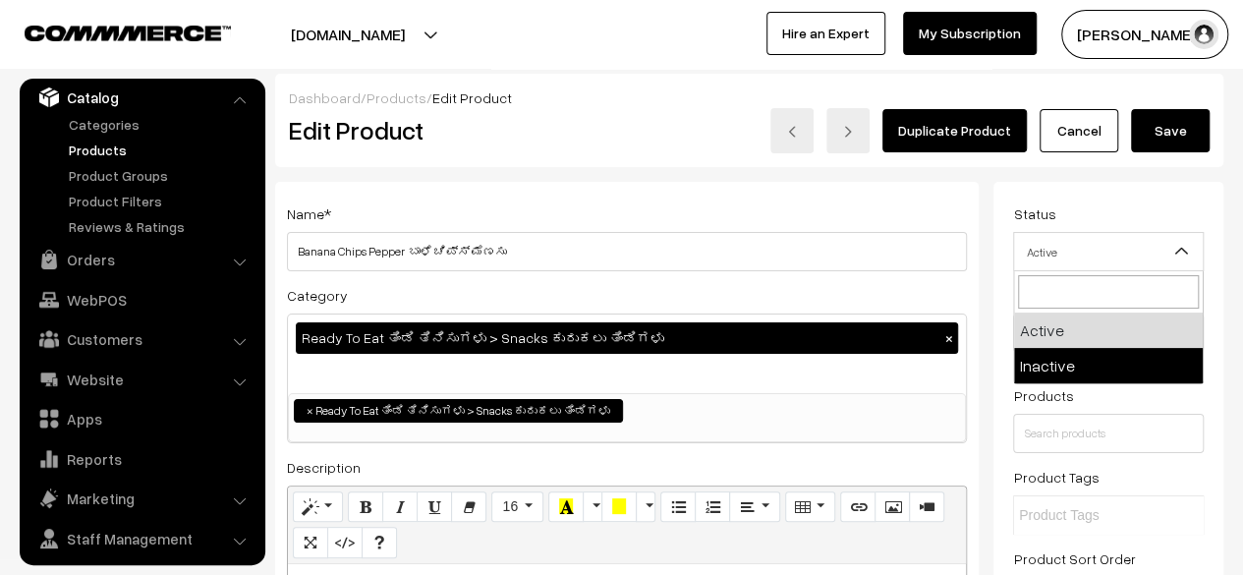
select select "2"
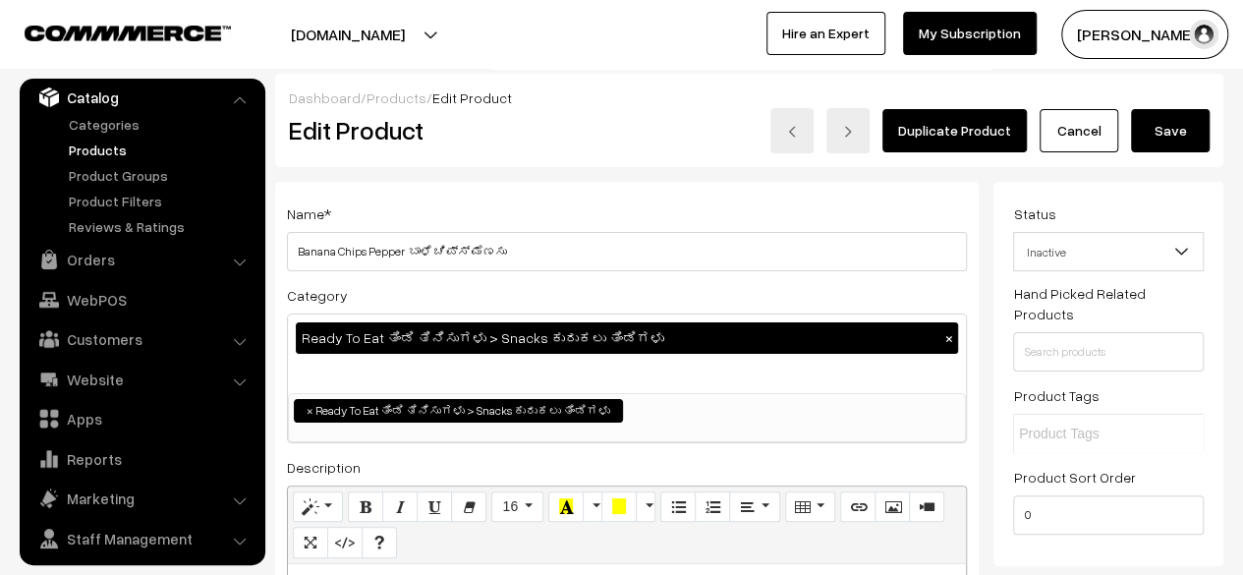
click at [1176, 136] on button "Save" at bounding box center [1170, 130] width 79 height 43
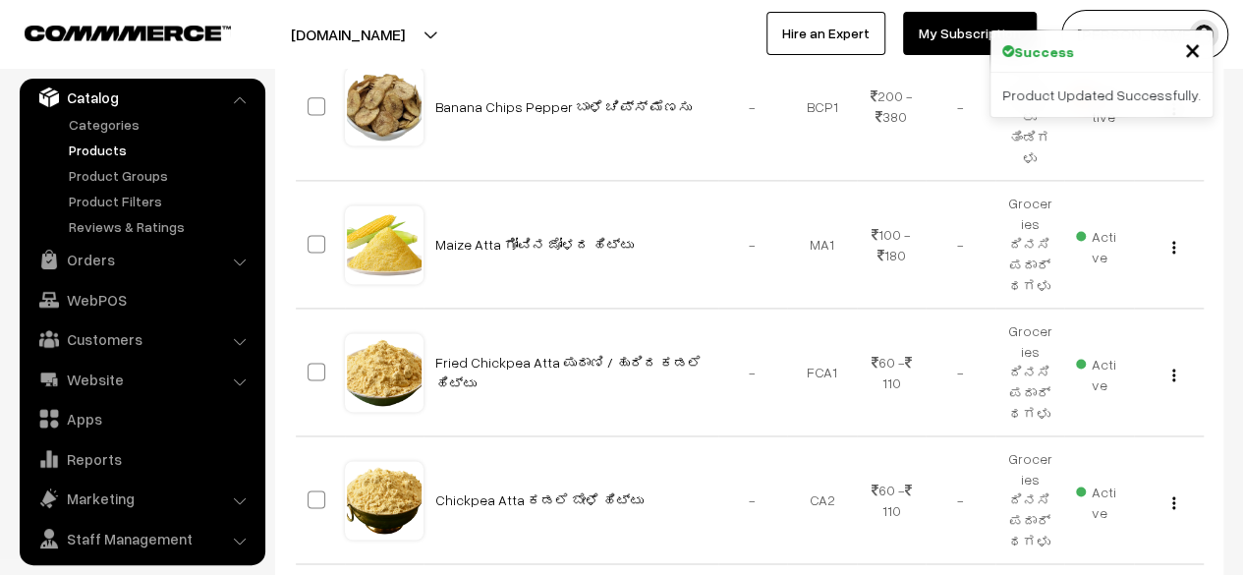
scroll to position [1386, 0]
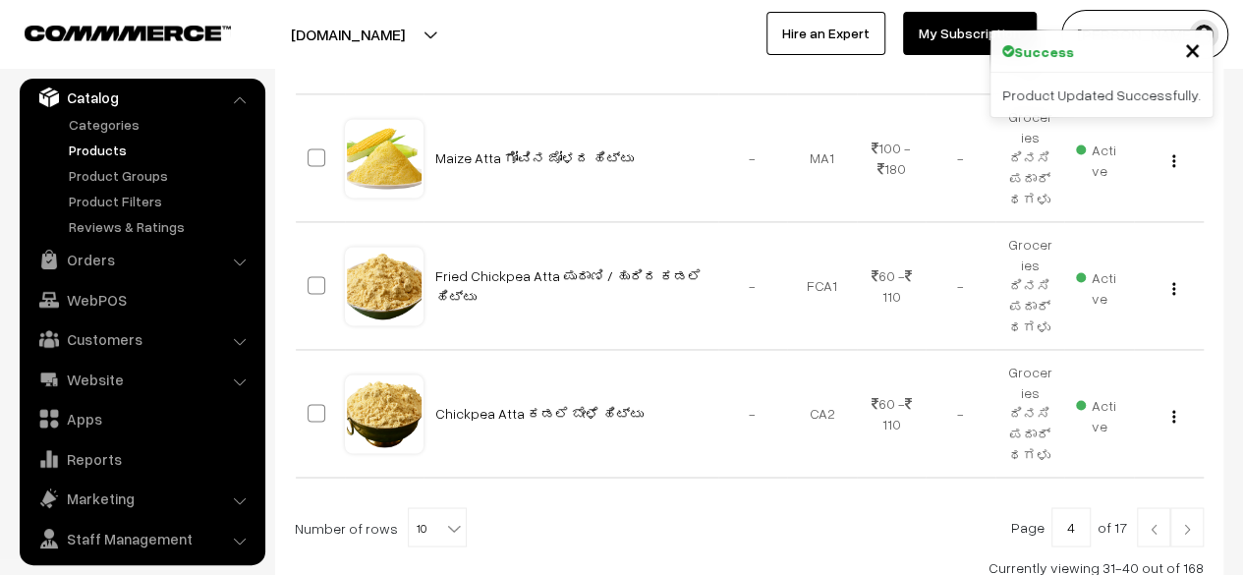
click at [1192, 507] on link at bounding box center [1187, 526] width 33 height 39
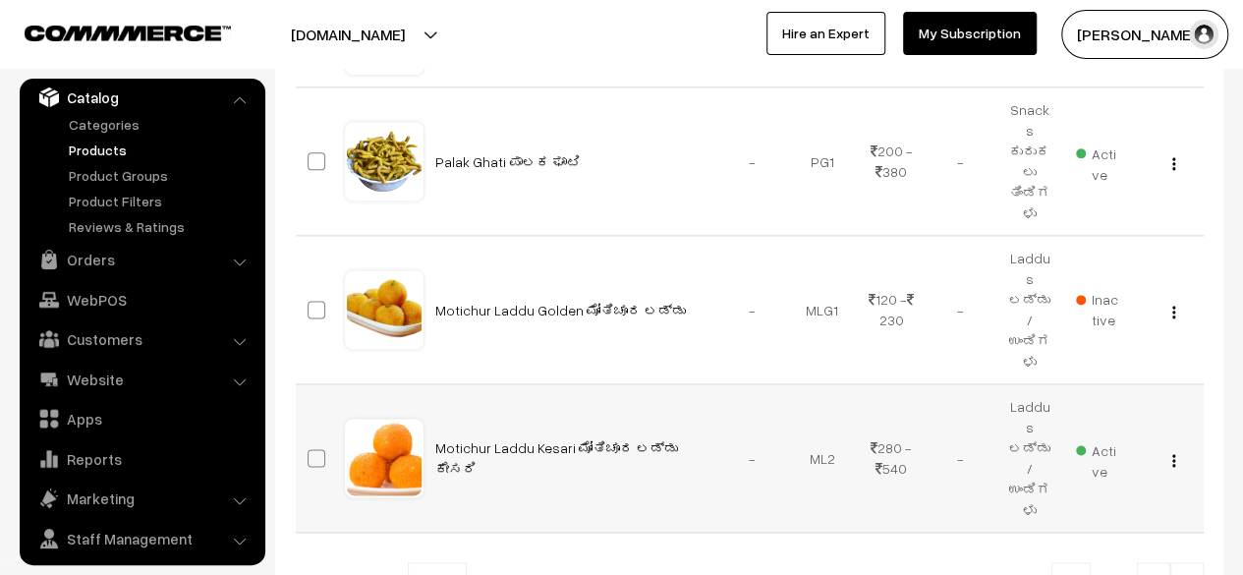
scroll to position [1316, 0]
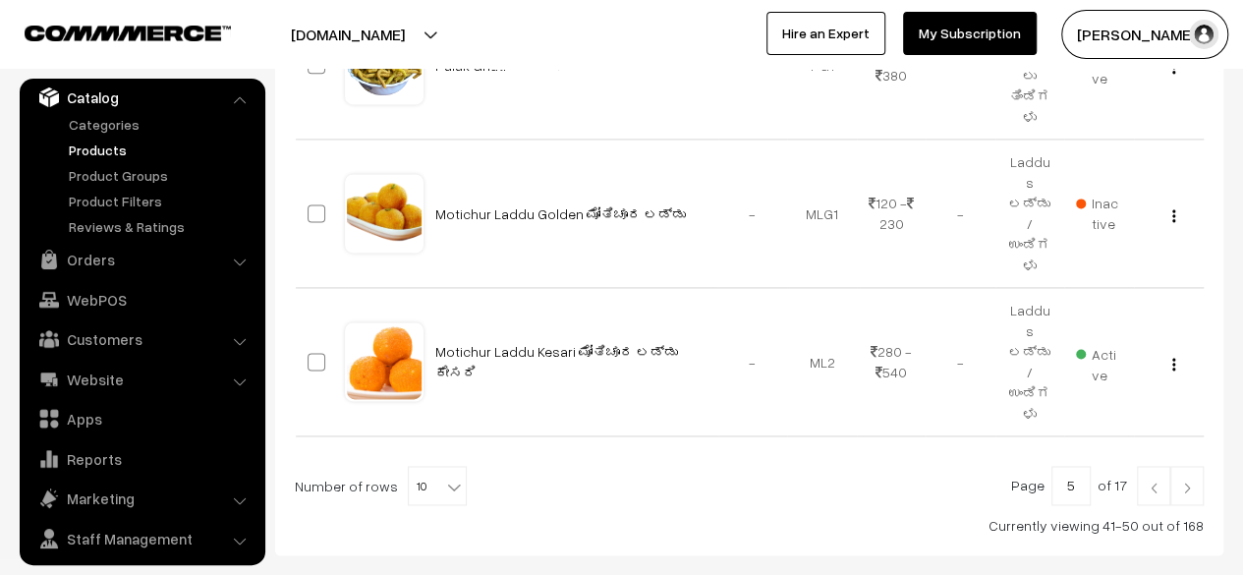
click at [1192, 466] on link at bounding box center [1187, 485] width 33 height 39
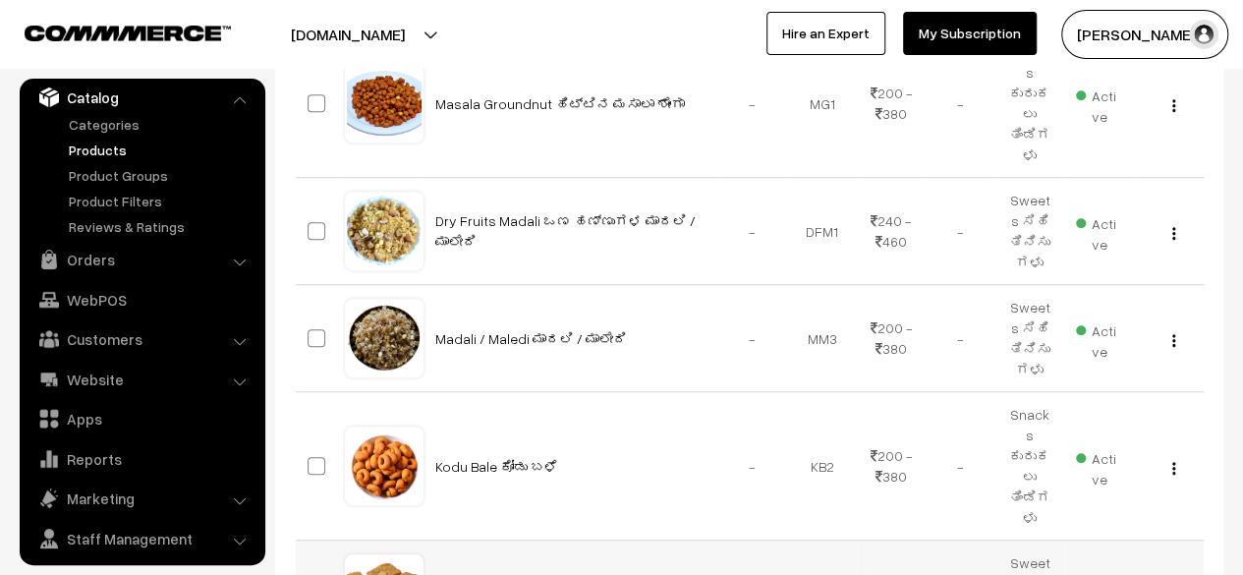
scroll to position [530, 0]
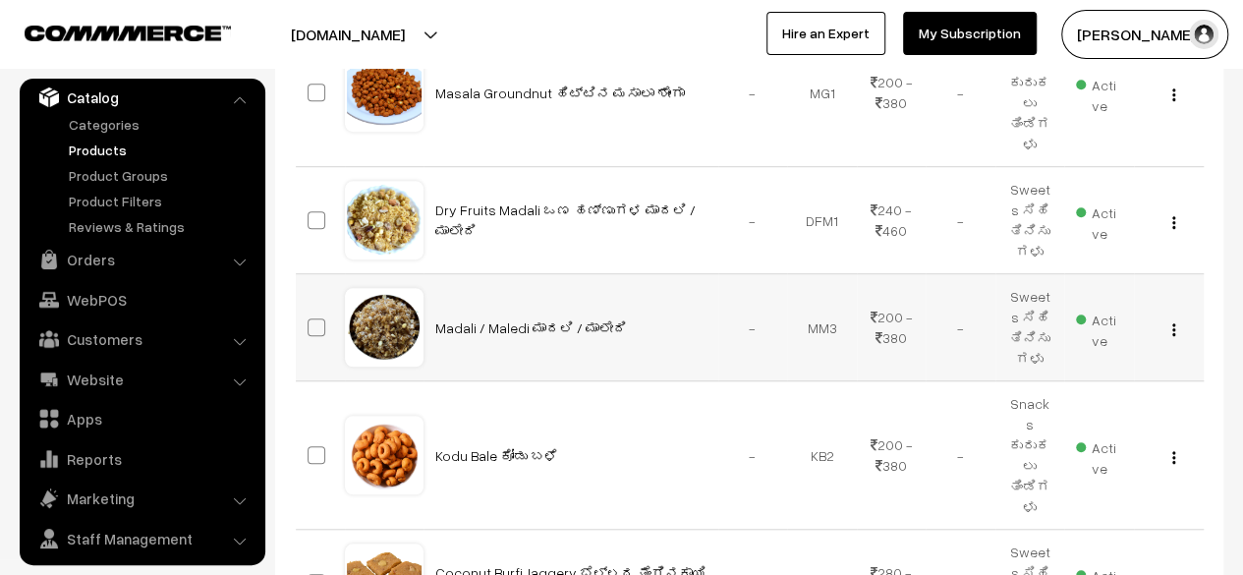
click at [1174, 323] on img "button" at bounding box center [1173, 329] width 3 height 13
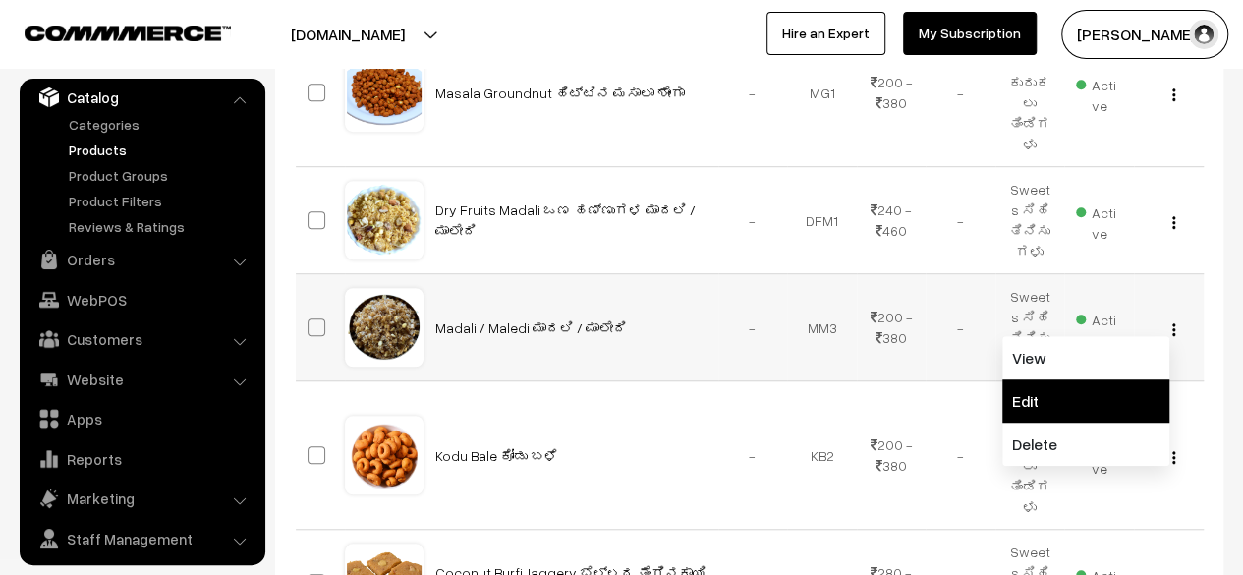
click at [1078, 379] on link "Edit" at bounding box center [1085, 400] width 167 height 43
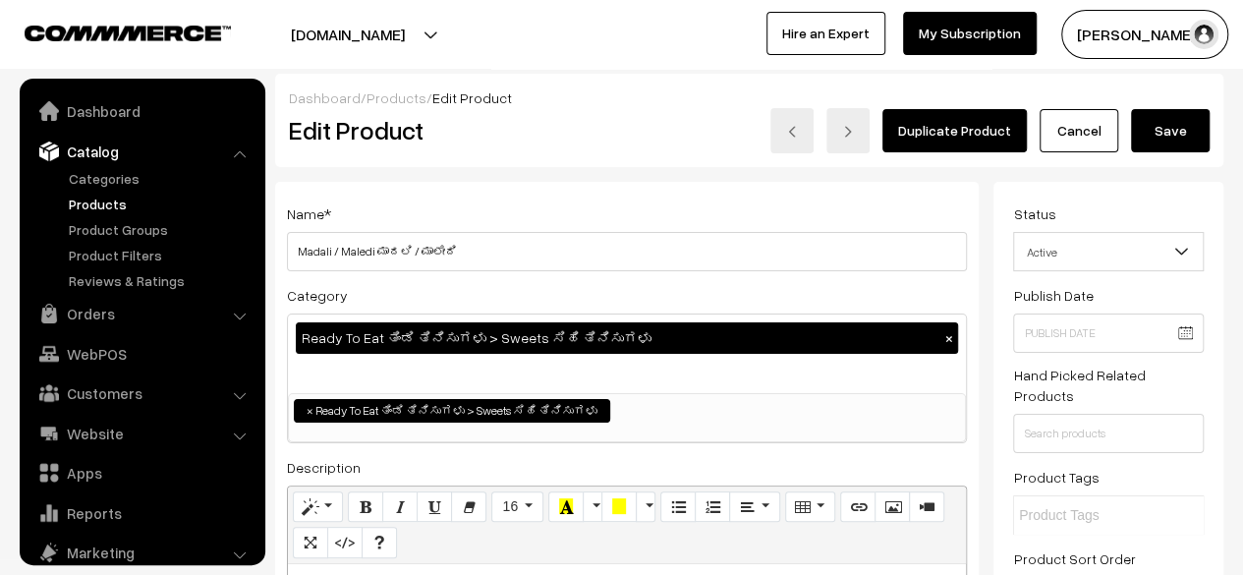
scroll to position [54, 0]
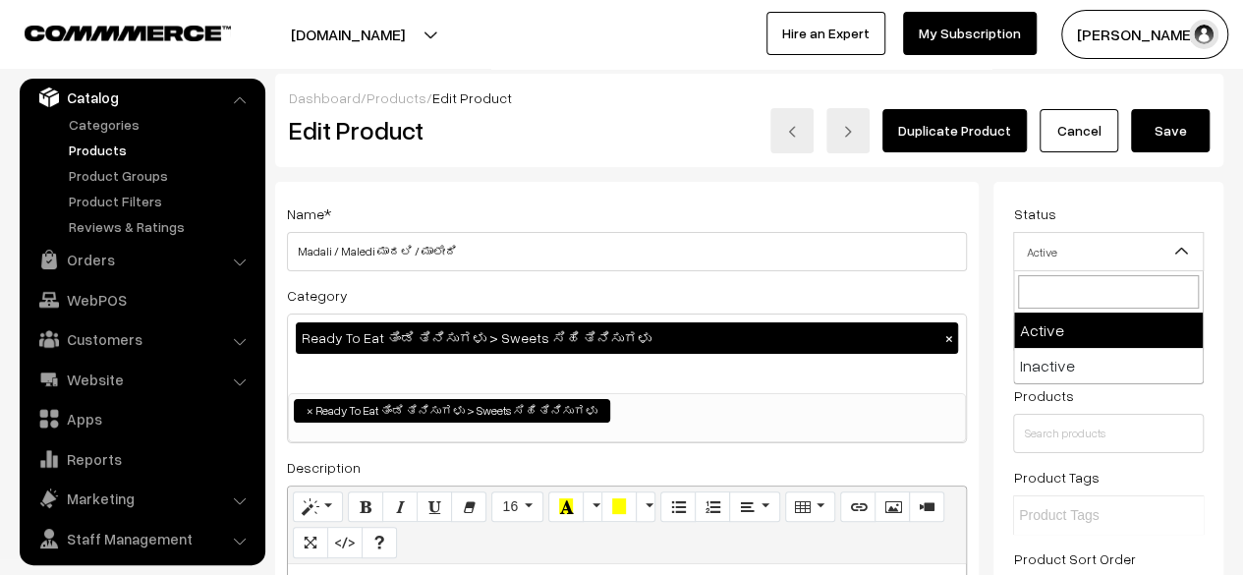
click at [1118, 257] on span "Active" at bounding box center [1108, 252] width 189 height 34
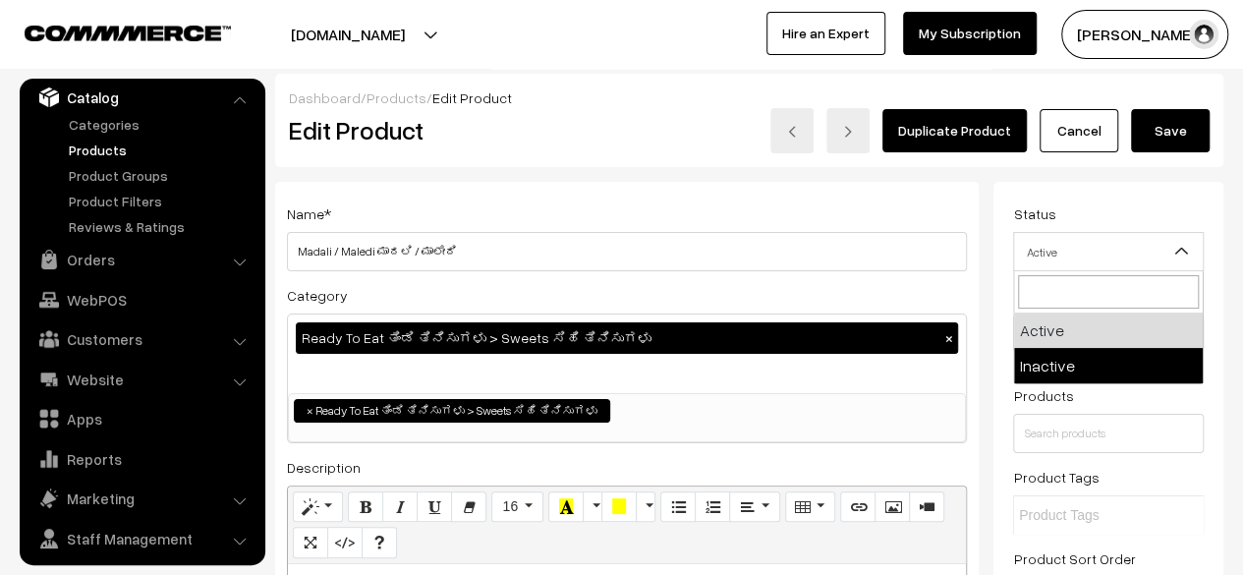
select select "2"
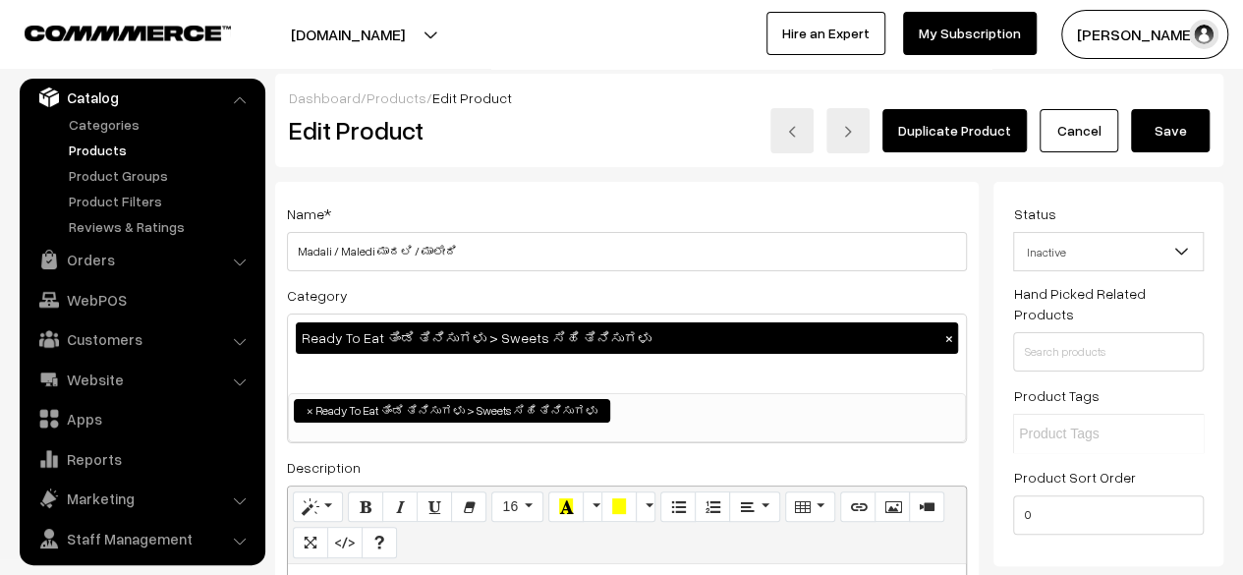
click at [1166, 137] on button "Save" at bounding box center [1170, 130] width 79 height 43
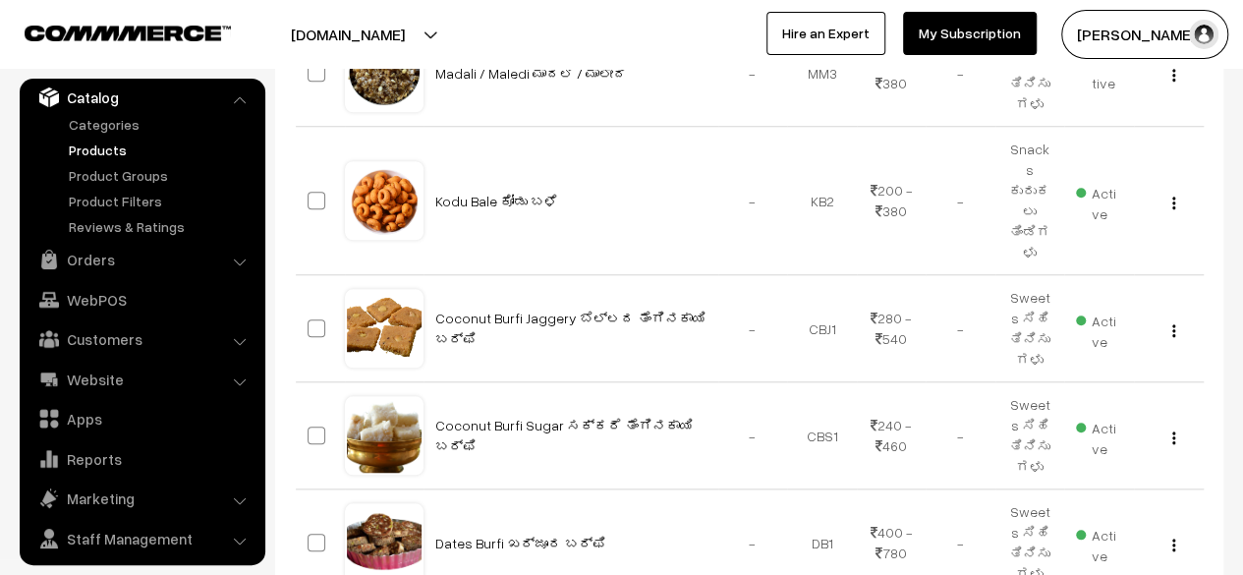
scroll to position [785, 0]
click at [1171, 194] on button "button" at bounding box center [1173, 202] width 5 height 16
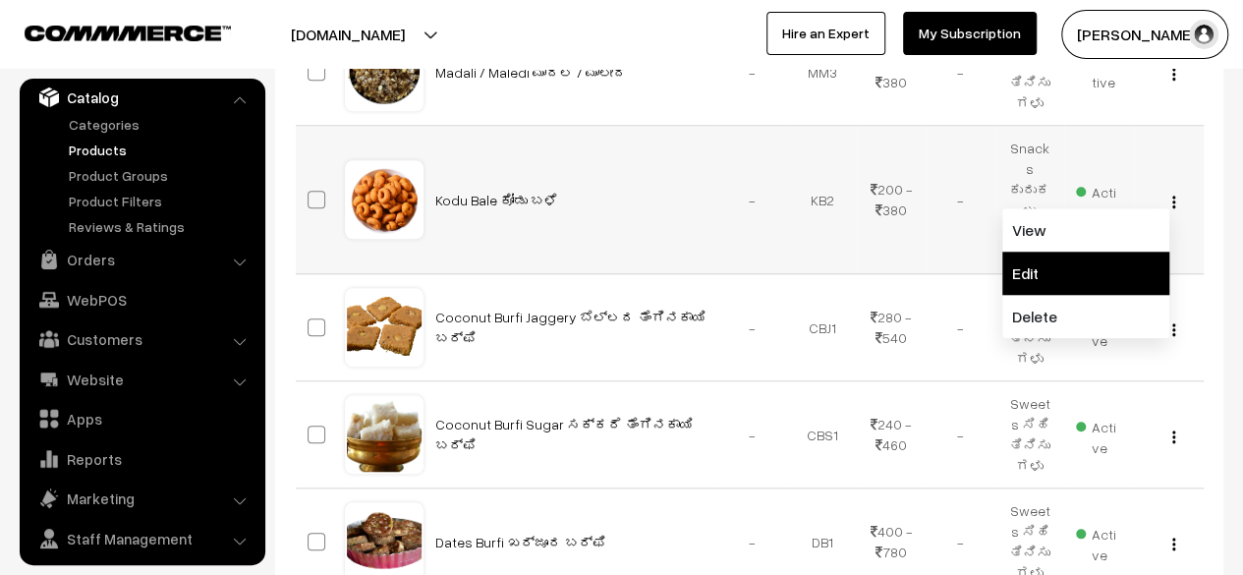
click at [1086, 252] on link "Edit" at bounding box center [1085, 273] width 167 height 43
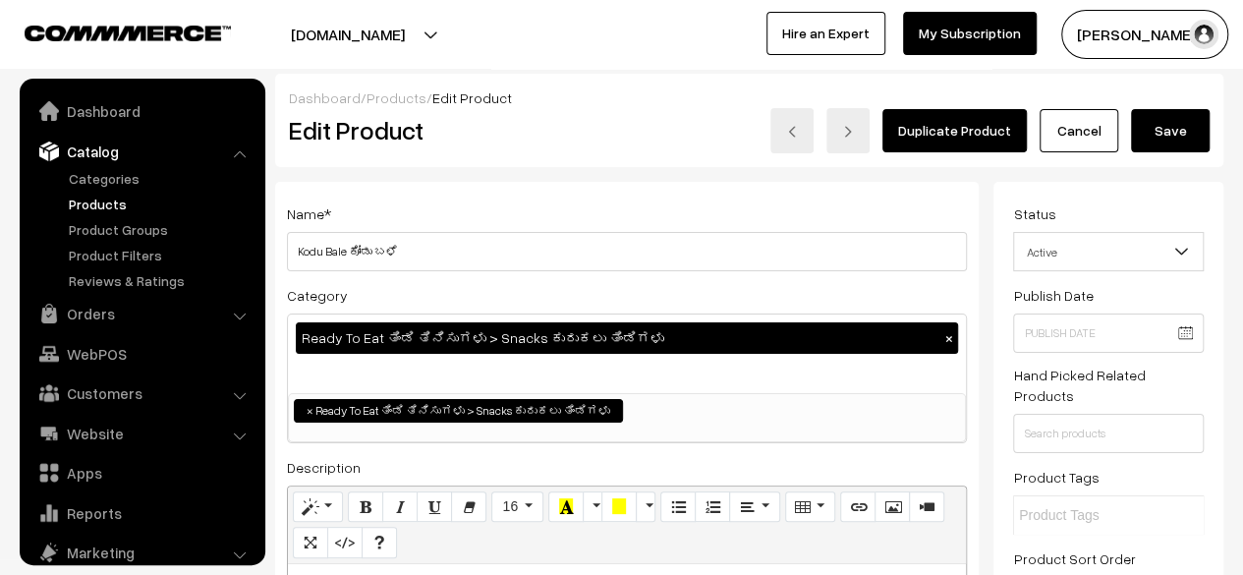
scroll to position [54, 0]
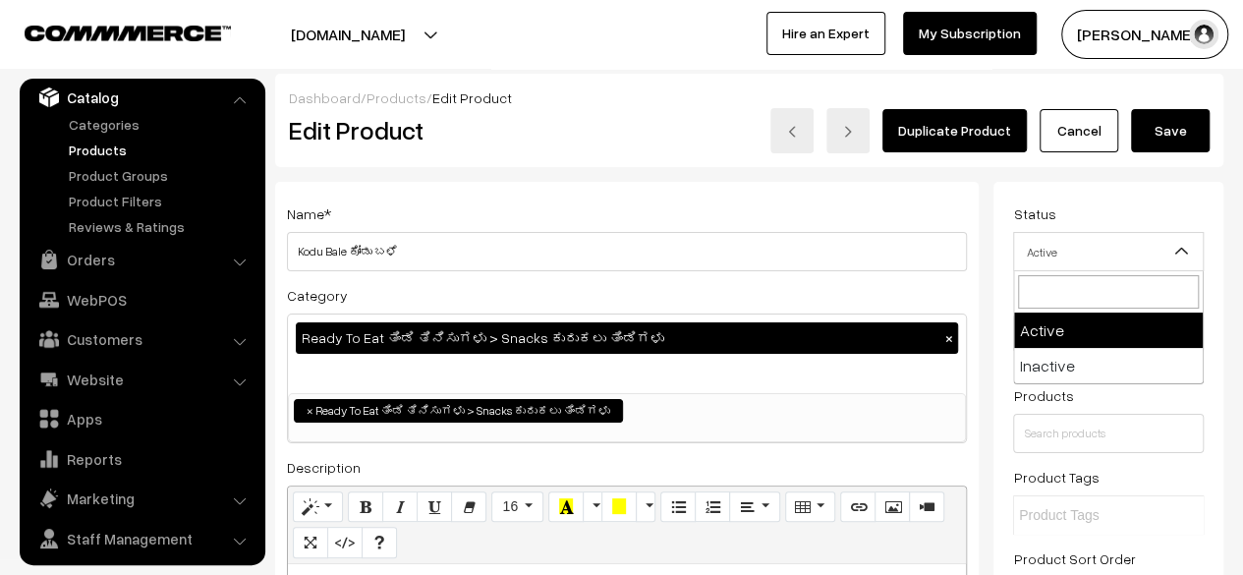
drag, startPoint x: 0, startPoint y: 0, endPoint x: 1086, endPoint y: 241, distance: 1112.4
click at [1086, 241] on span "Active" at bounding box center [1108, 252] width 189 height 34
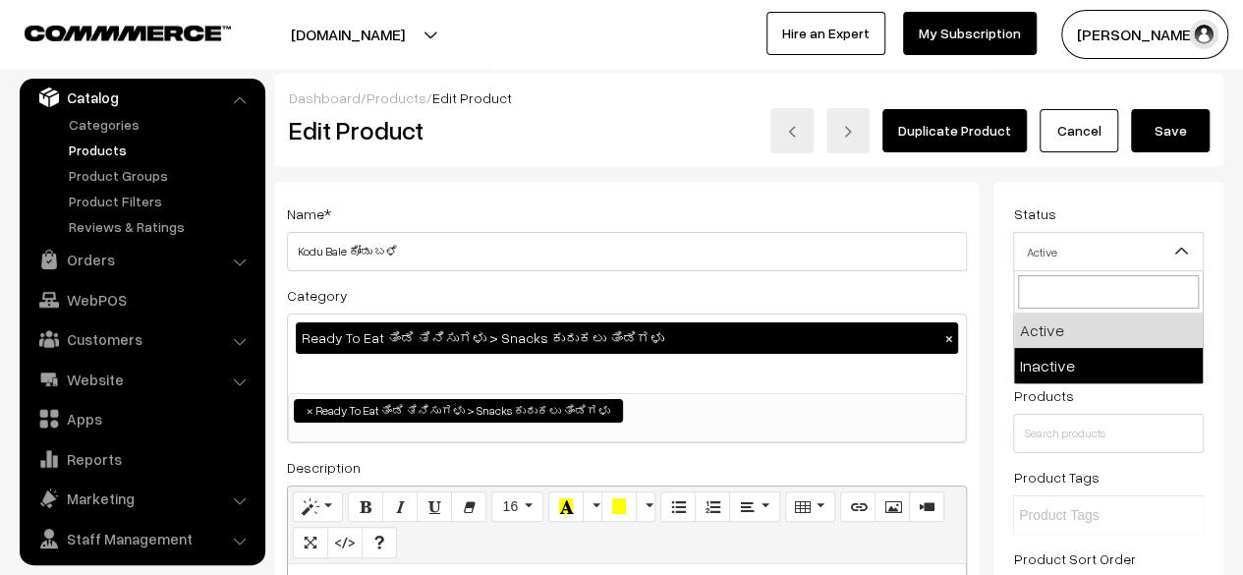
select select "2"
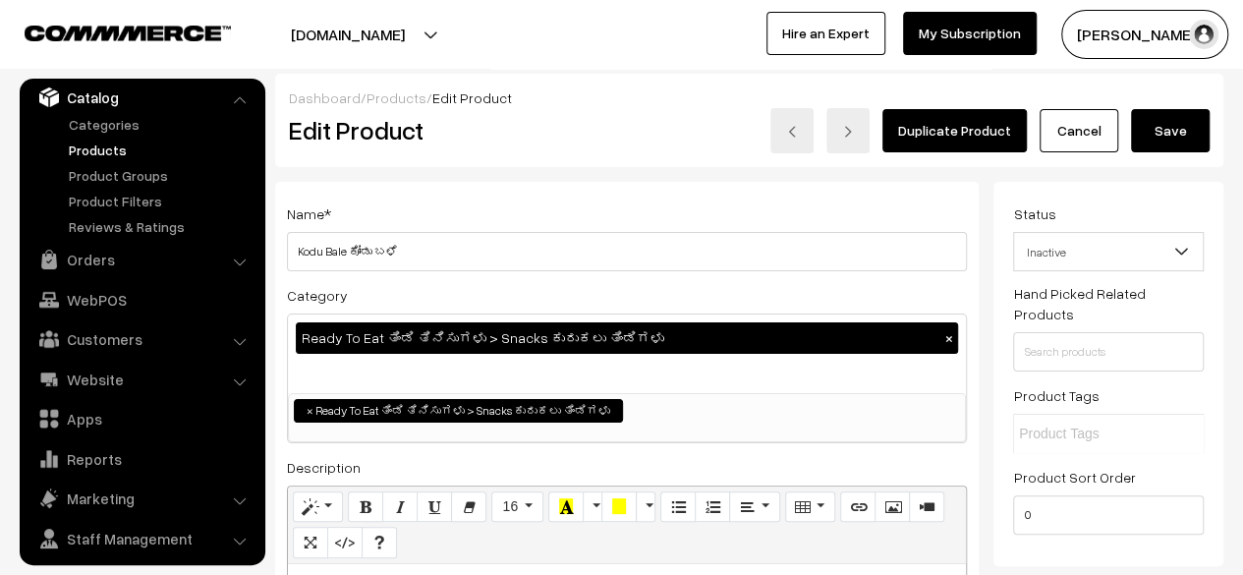
click at [1171, 137] on button "Save" at bounding box center [1170, 130] width 79 height 43
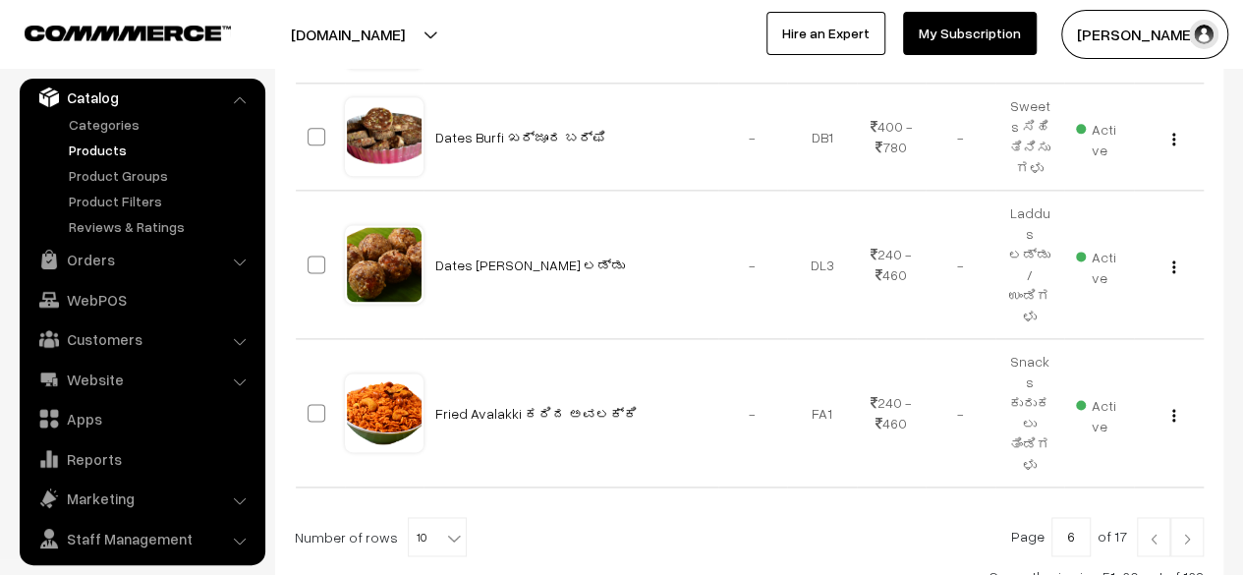
scroll to position [1191, 0]
click at [1187, 516] on link at bounding box center [1187, 535] width 33 height 39
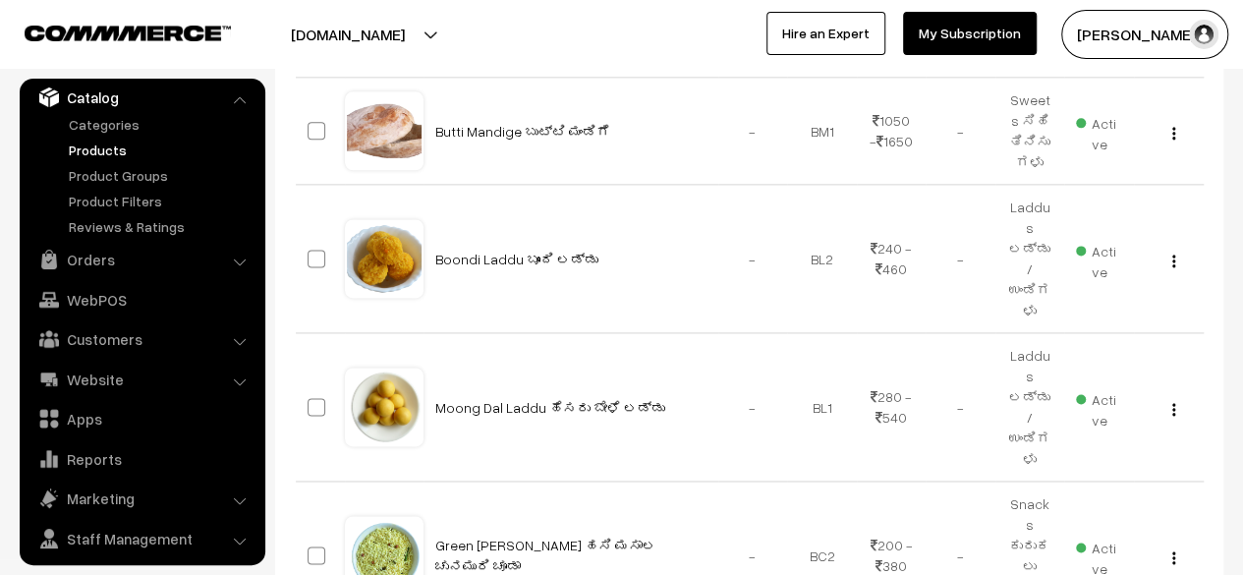
scroll to position [1262, 0]
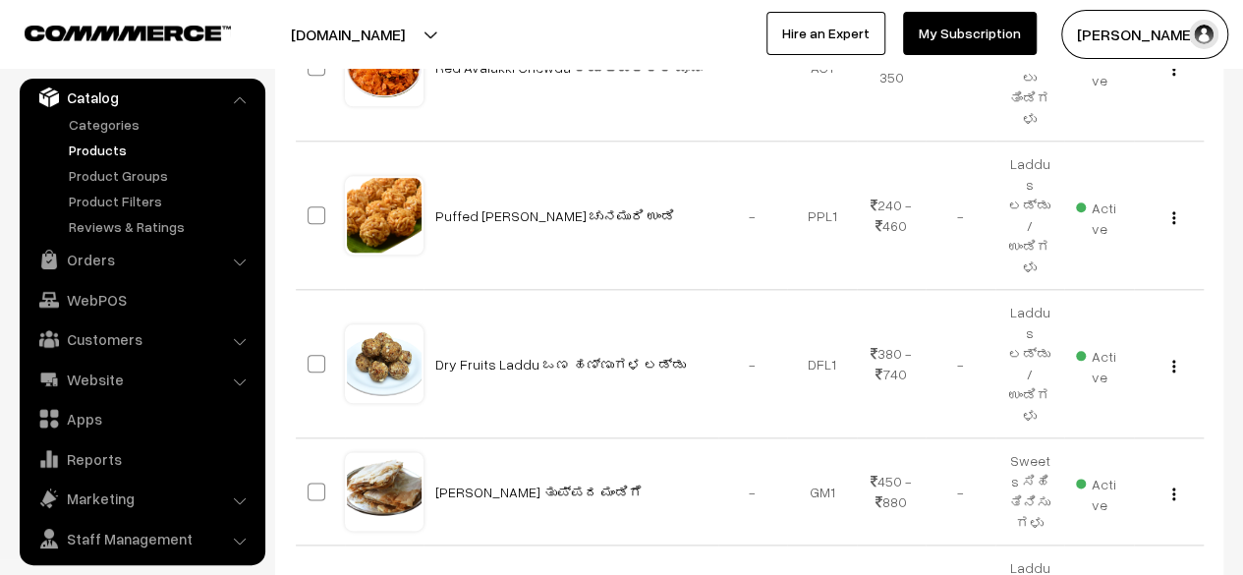
scroll to position [968, 0]
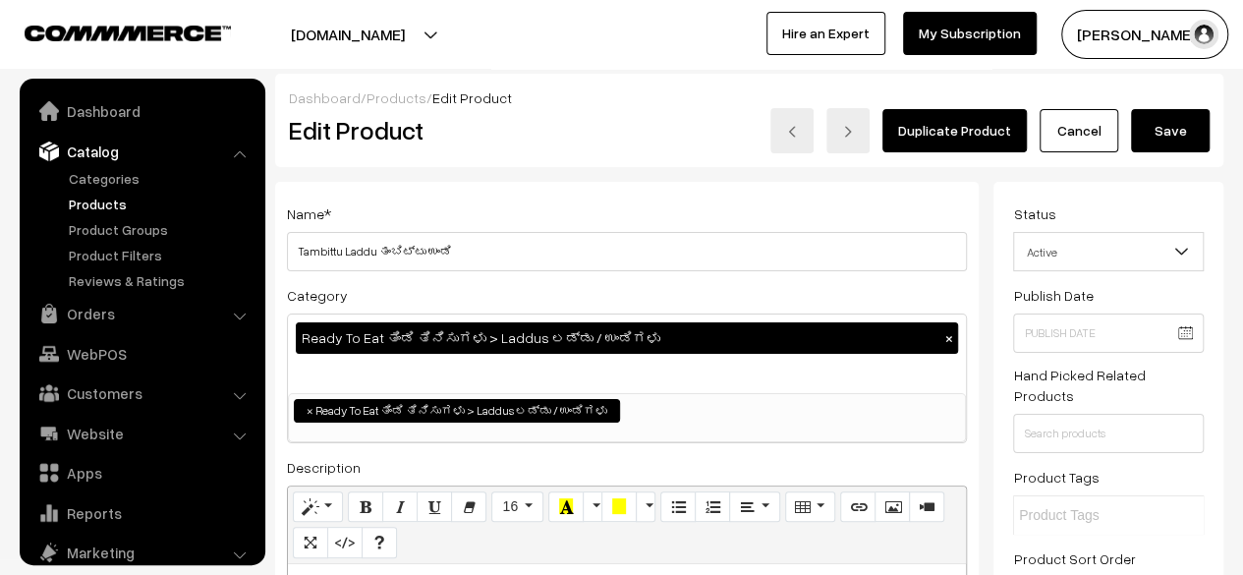
scroll to position [54, 0]
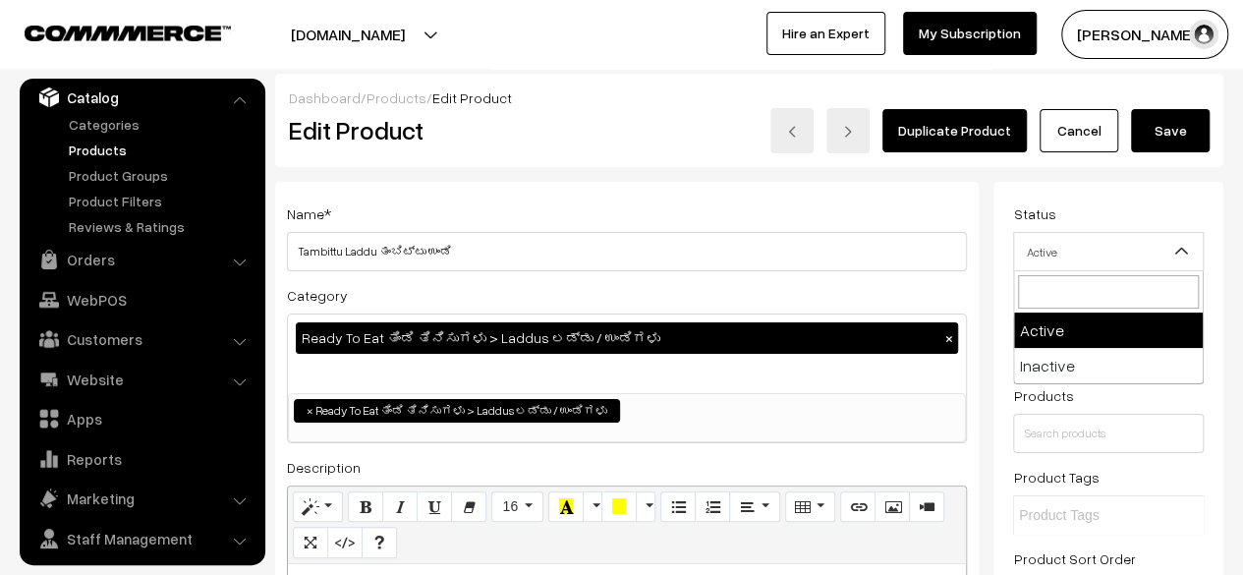
click at [1128, 257] on span "Active" at bounding box center [1108, 252] width 189 height 34
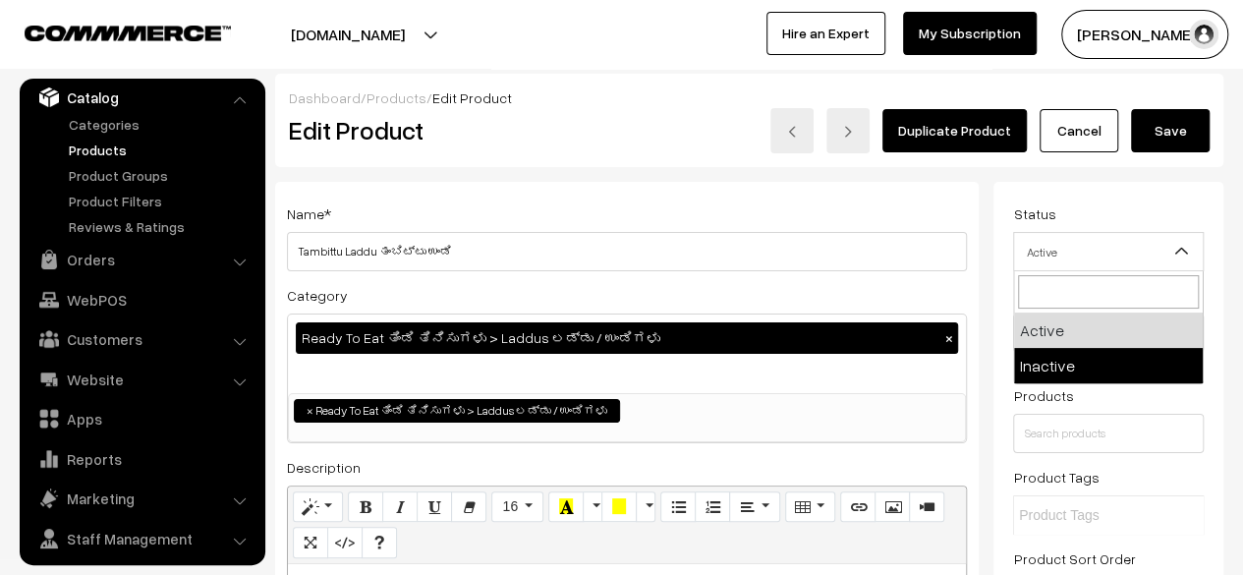
select select "2"
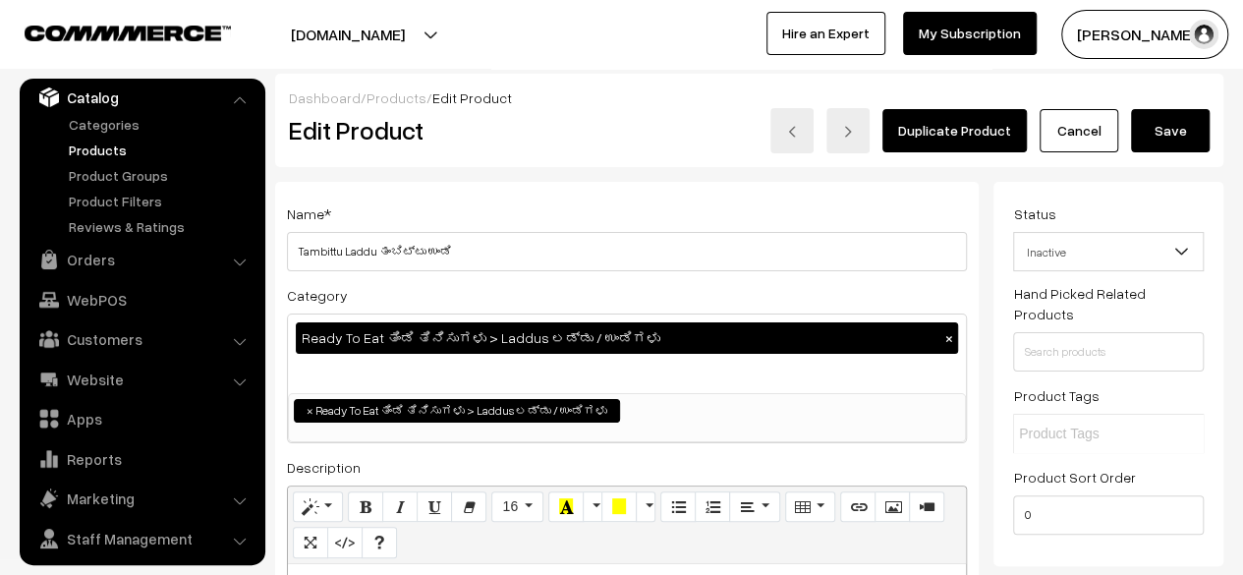
click at [1170, 134] on button "Save" at bounding box center [1170, 130] width 79 height 43
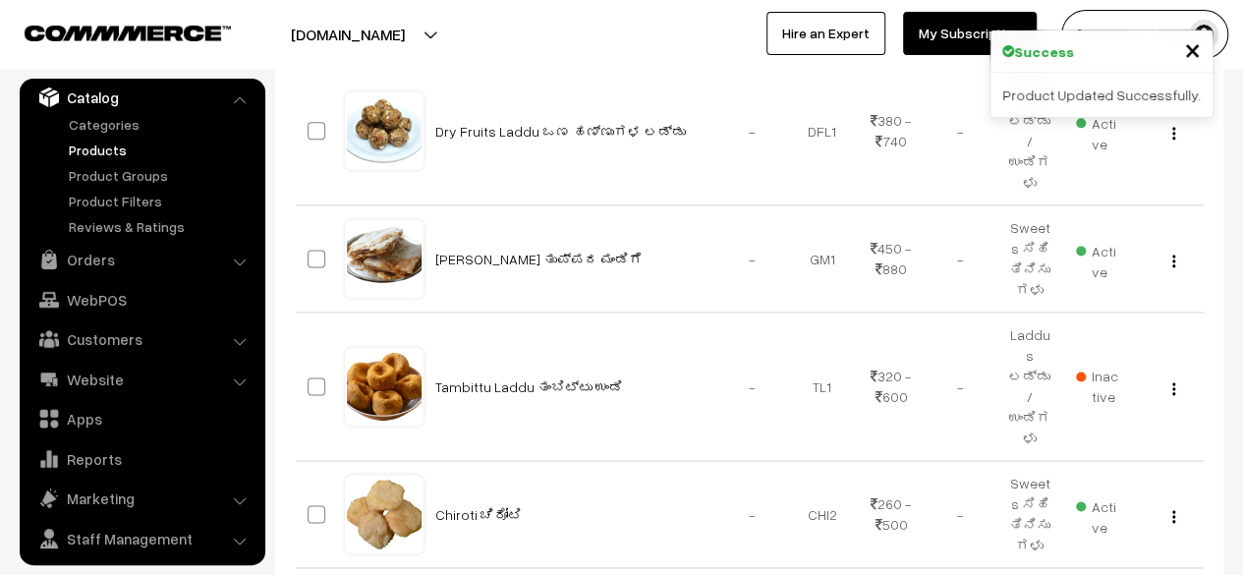
scroll to position [1195, 0]
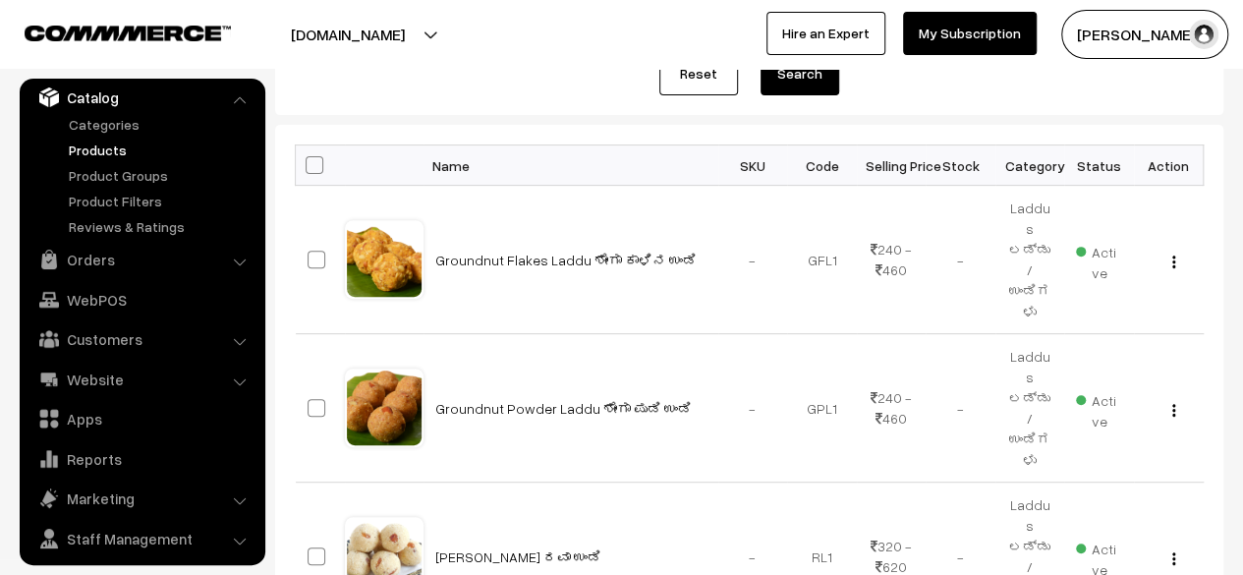
scroll to position [260, 0]
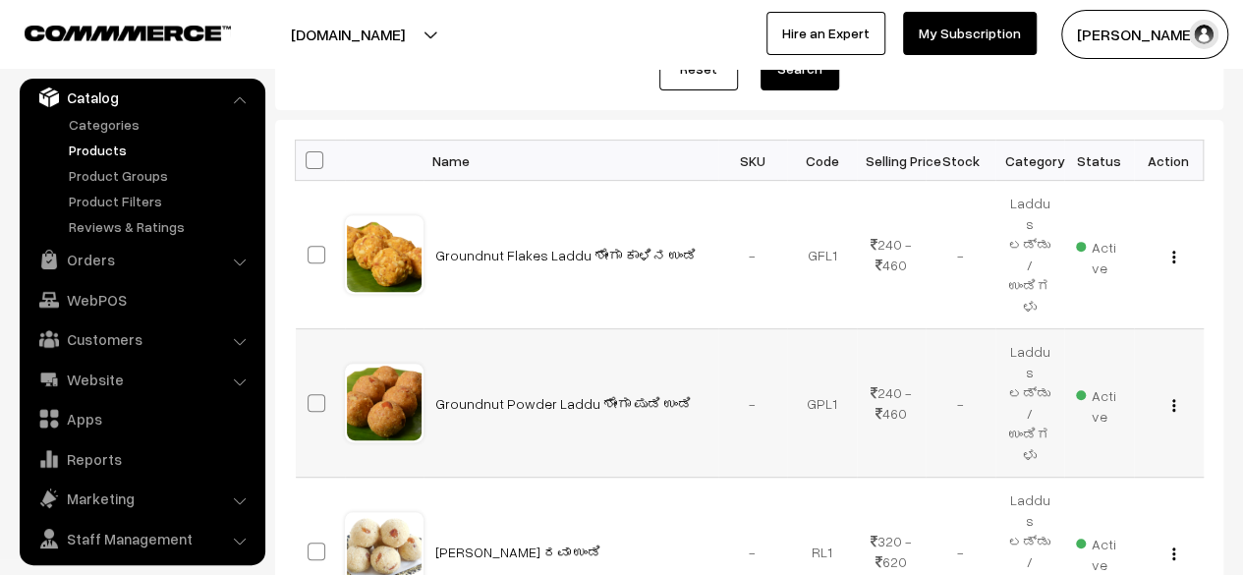
click at [1175, 397] on button "button" at bounding box center [1173, 405] width 5 height 16
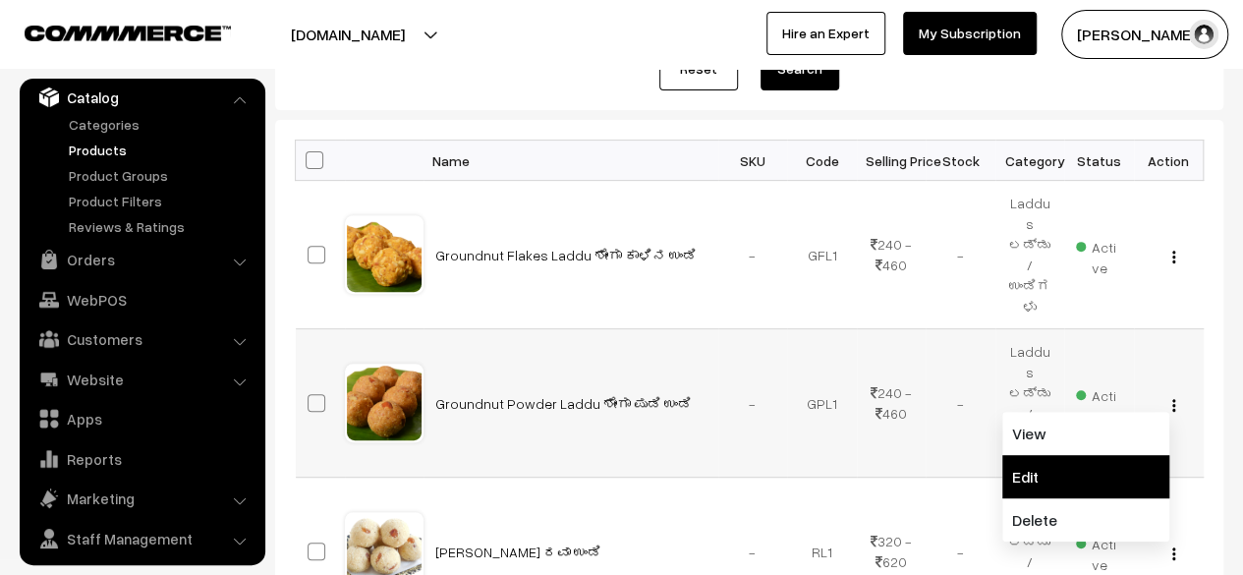
click at [1064, 455] on link "Edit" at bounding box center [1085, 476] width 167 height 43
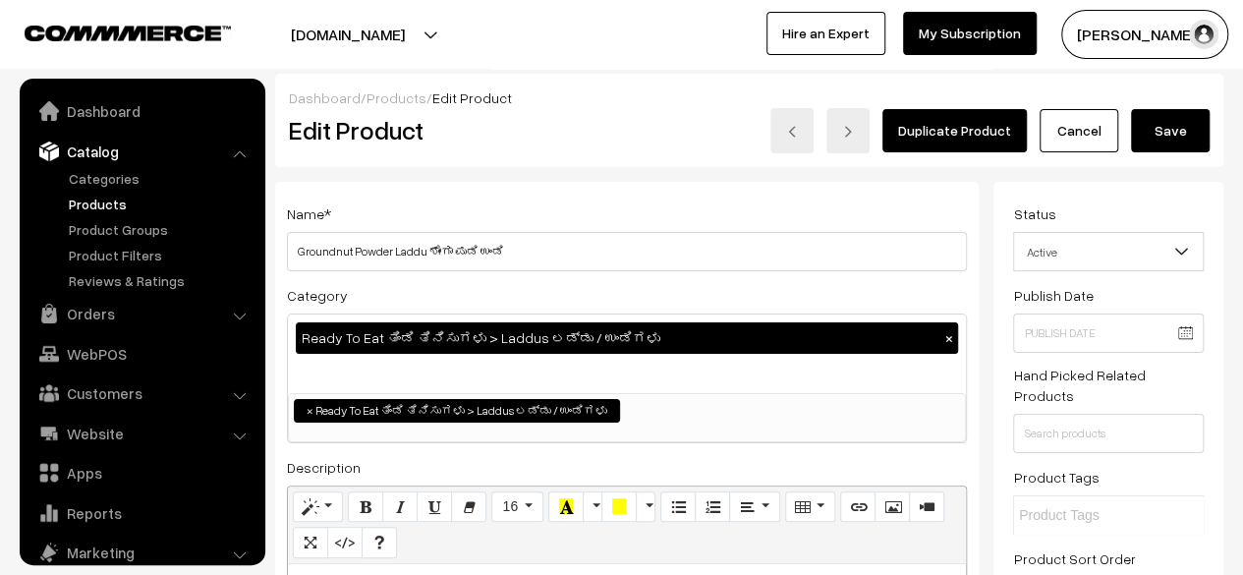
scroll to position [54, 0]
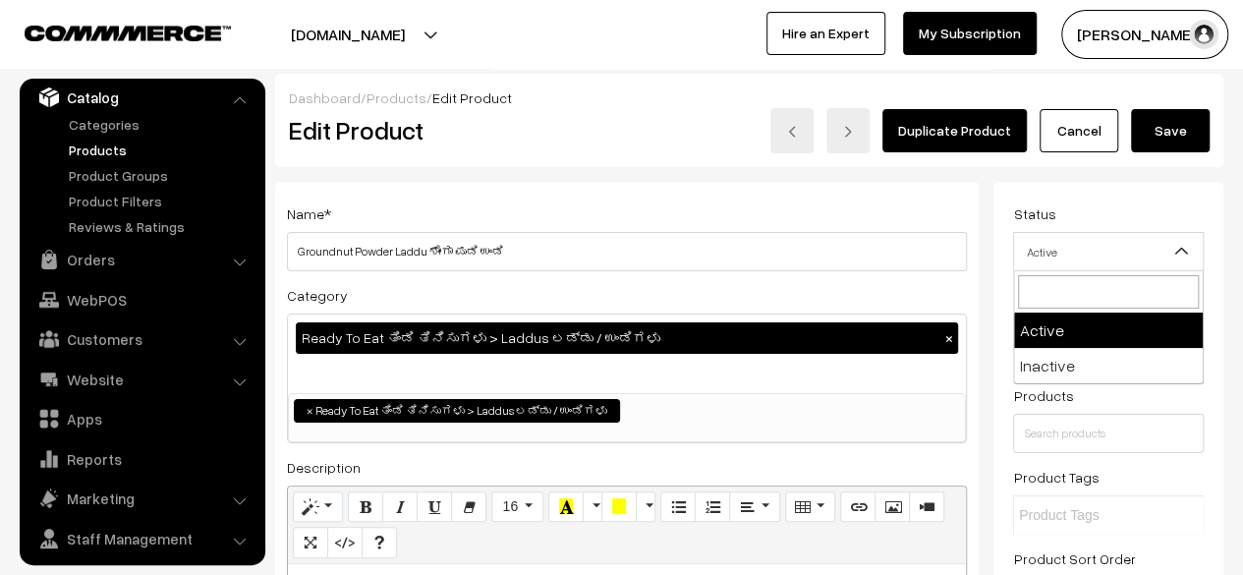
click at [1108, 251] on span "Active" at bounding box center [1108, 252] width 189 height 34
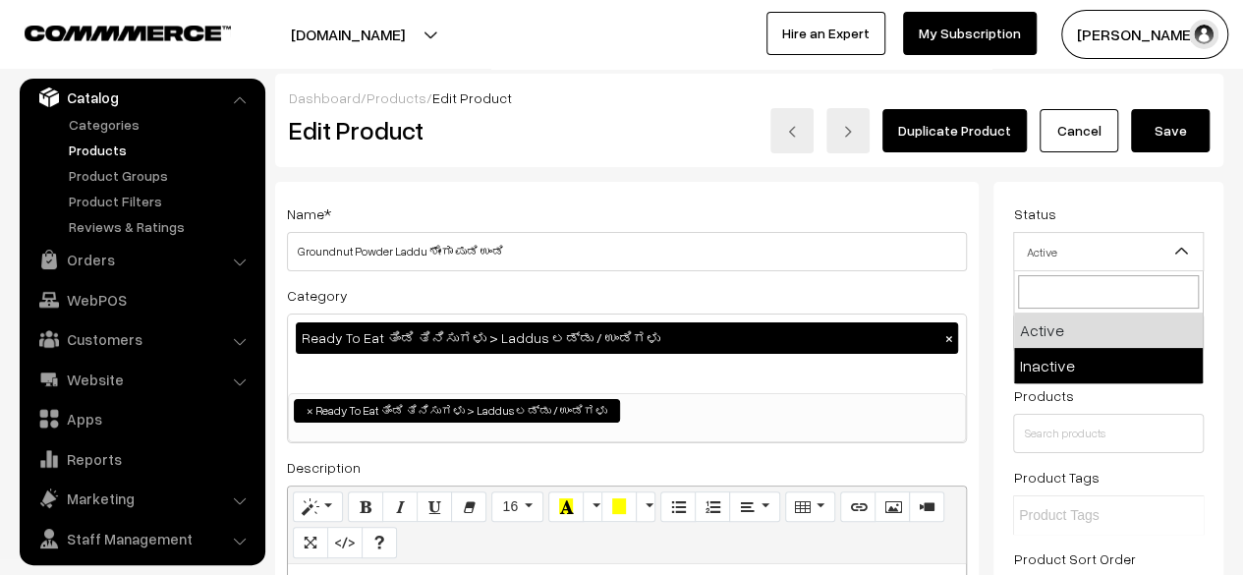
select select "2"
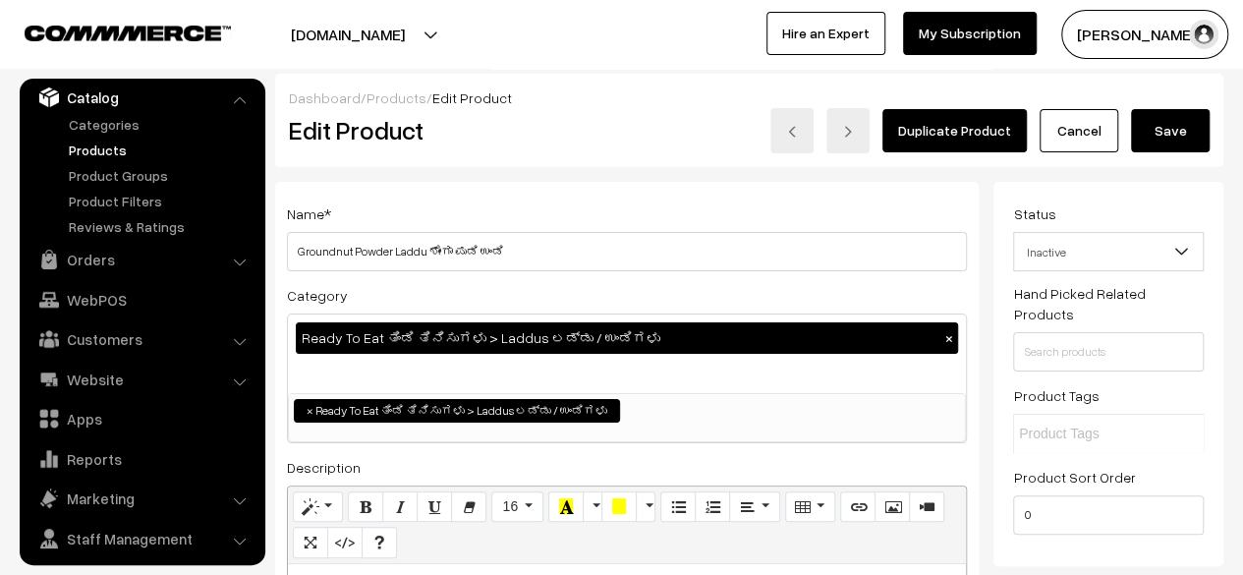
click at [1161, 139] on button "Save" at bounding box center [1170, 130] width 79 height 43
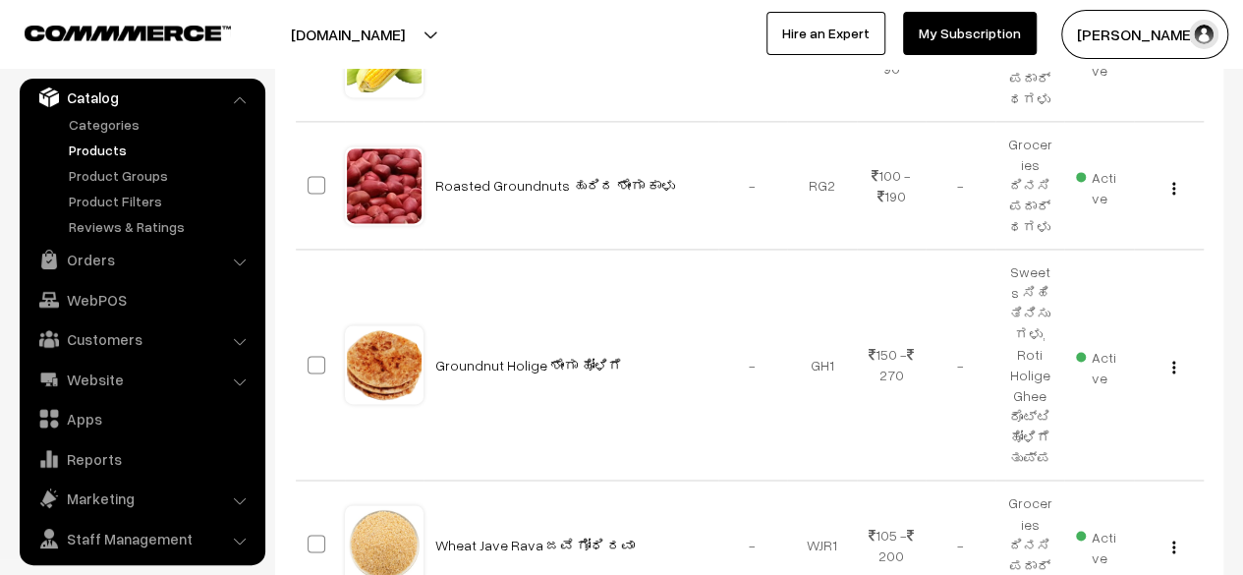
scroll to position [1386, 0]
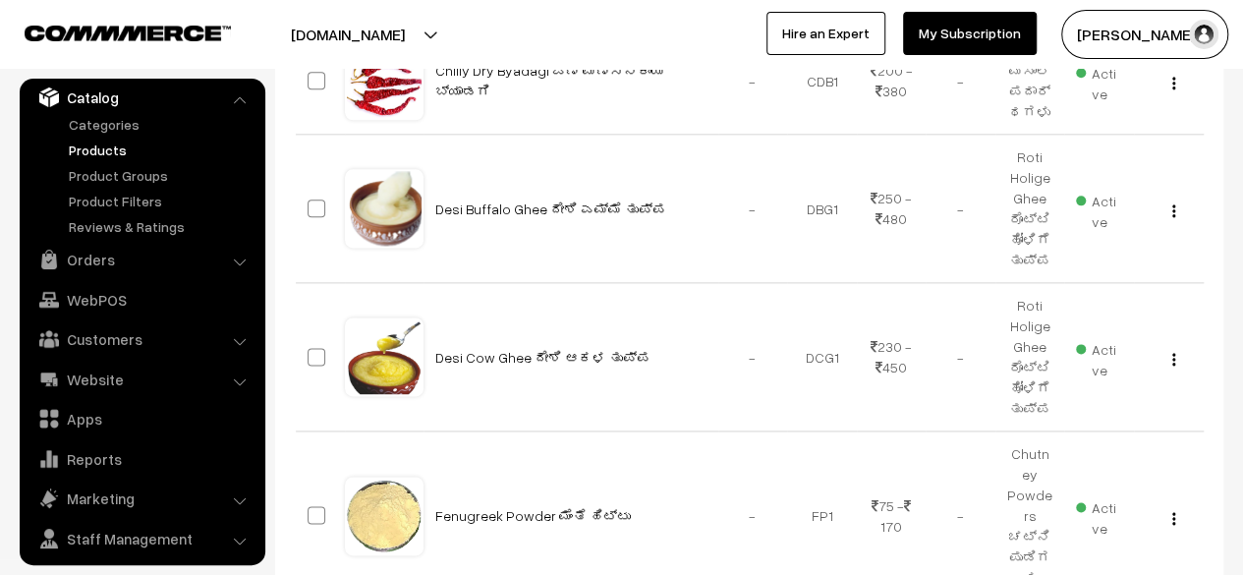
scroll to position [1267, 0]
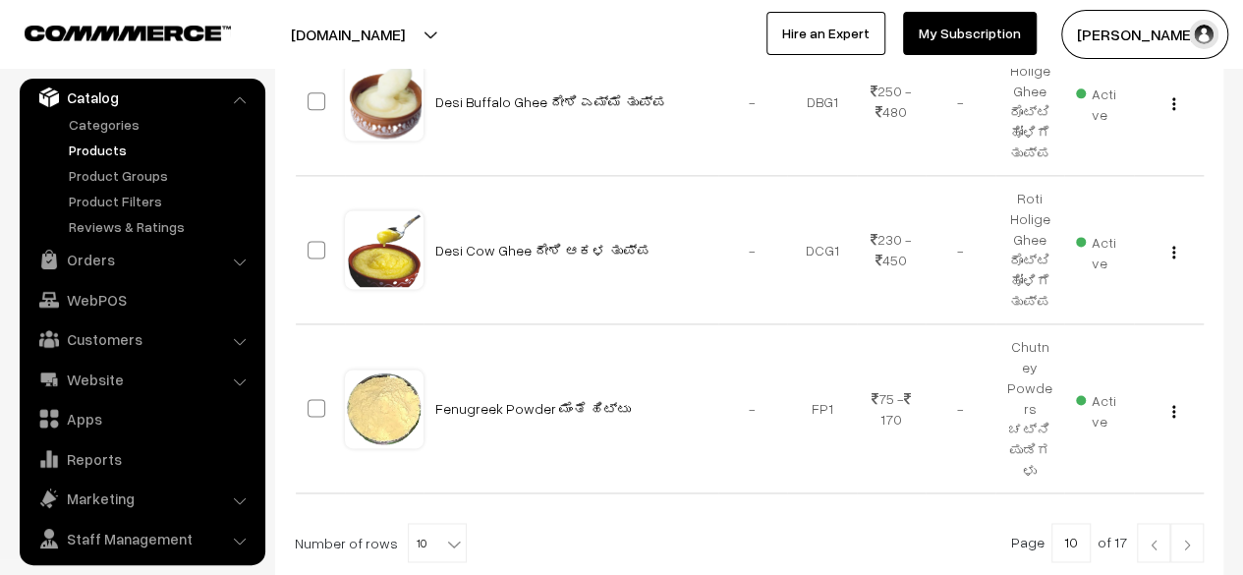
click at [1193, 523] on link at bounding box center [1187, 542] width 33 height 39
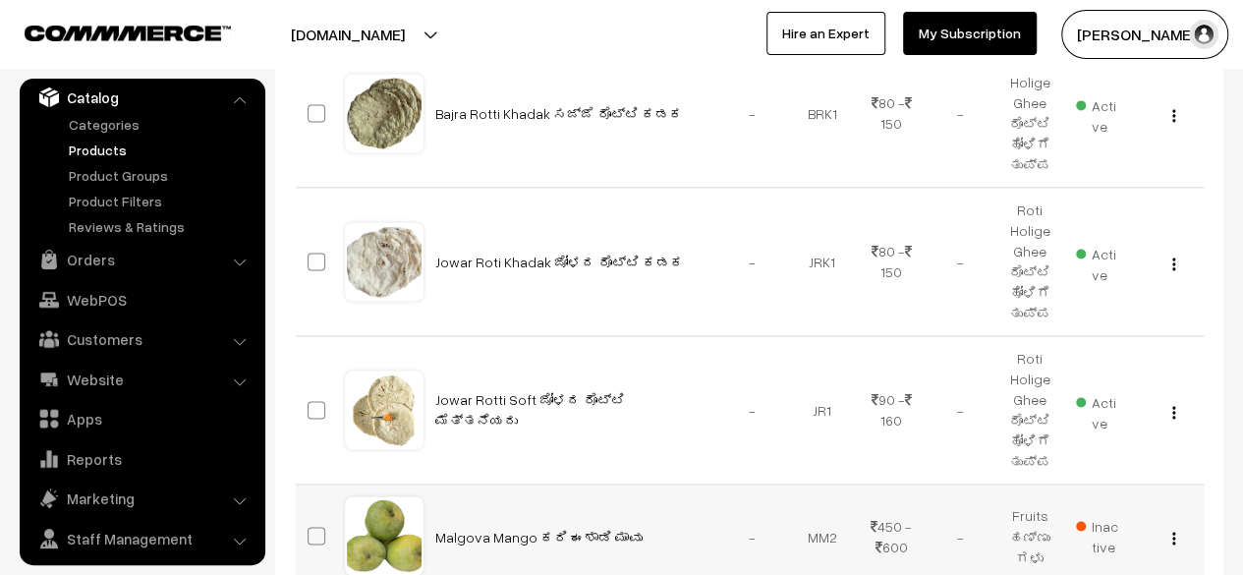
scroll to position [1332, 0]
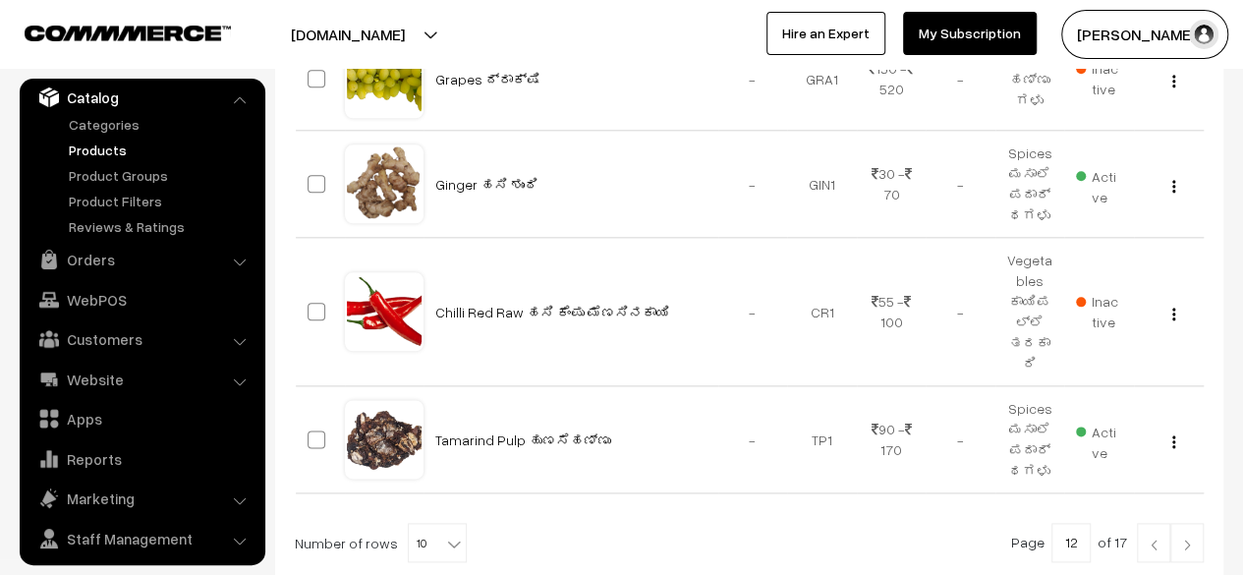
scroll to position [1045, 0]
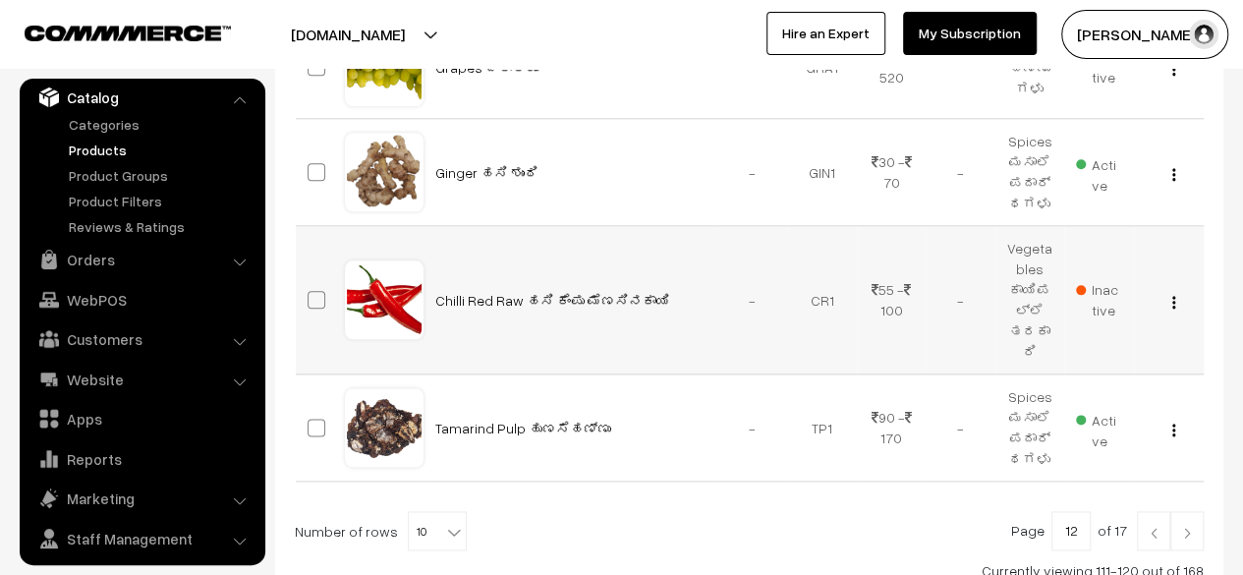
click at [1173, 296] on img "button" at bounding box center [1173, 302] width 3 height 13
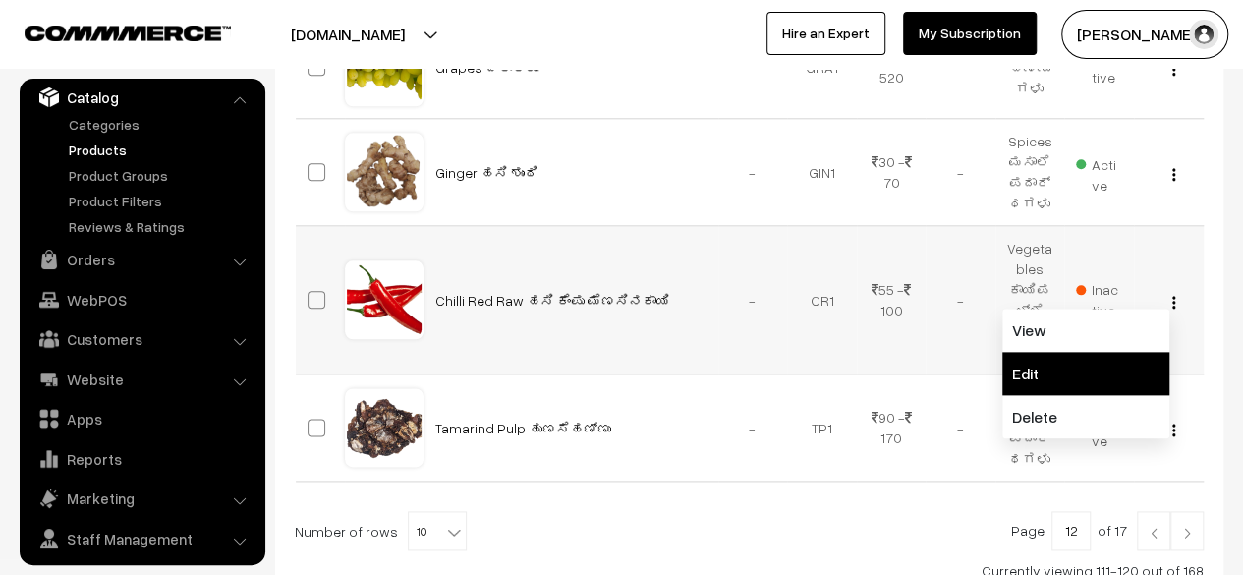
click at [1057, 365] on link "Edit" at bounding box center [1085, 373] width 167 height 43
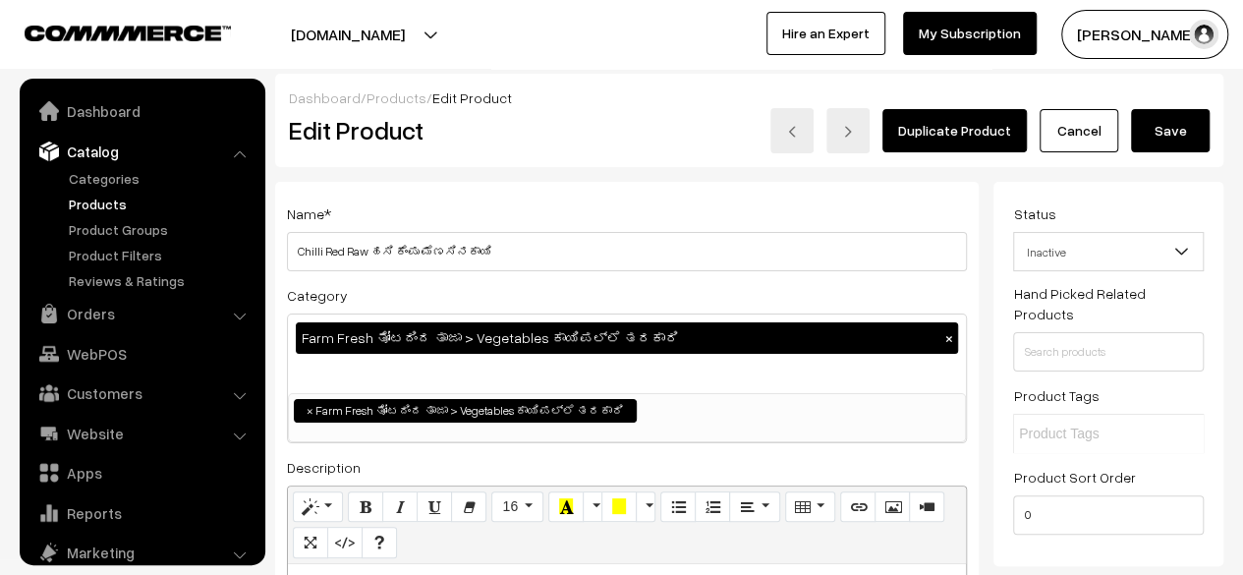
scroll to position [54, 0]
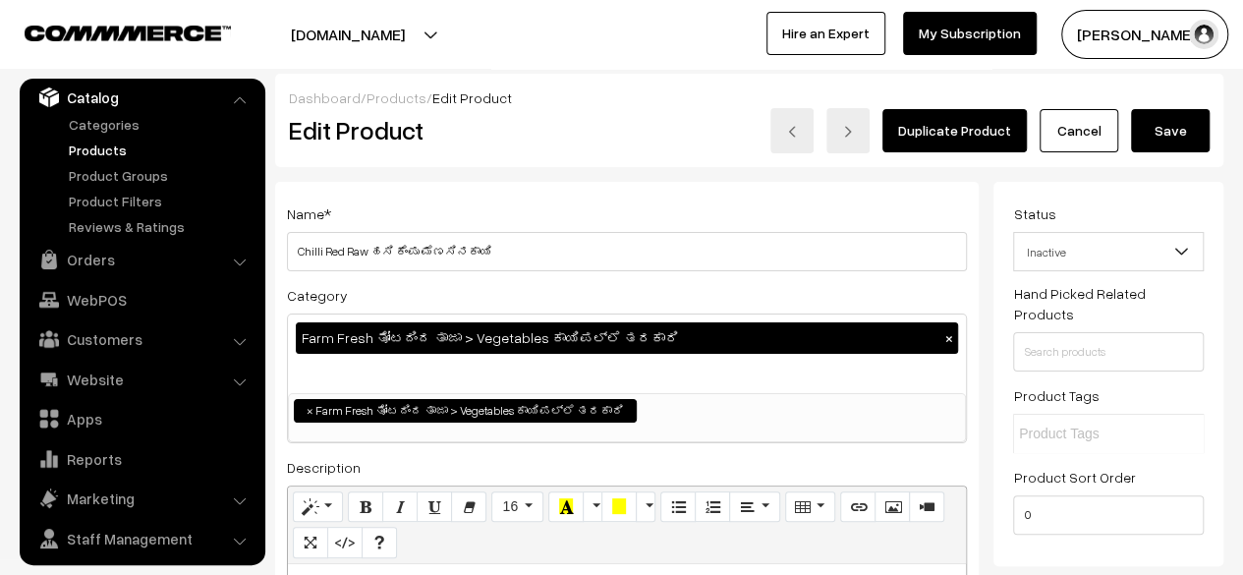
click at [1122, 254] on span "Inactive" at bounding box center [1108, 252] width 189 height 34
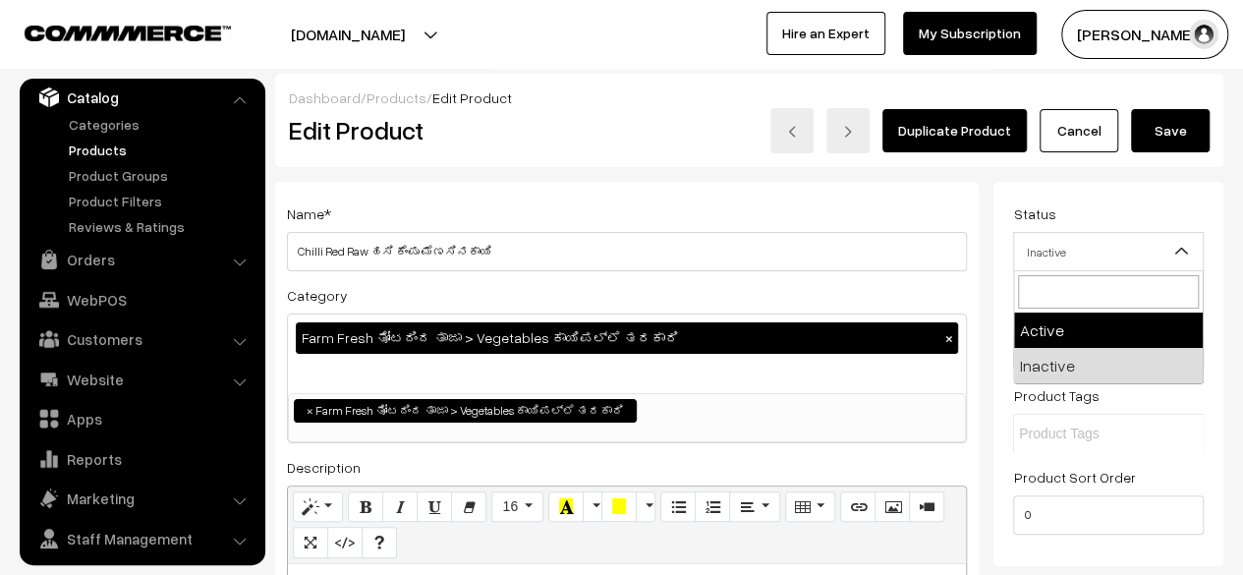
select select "1"
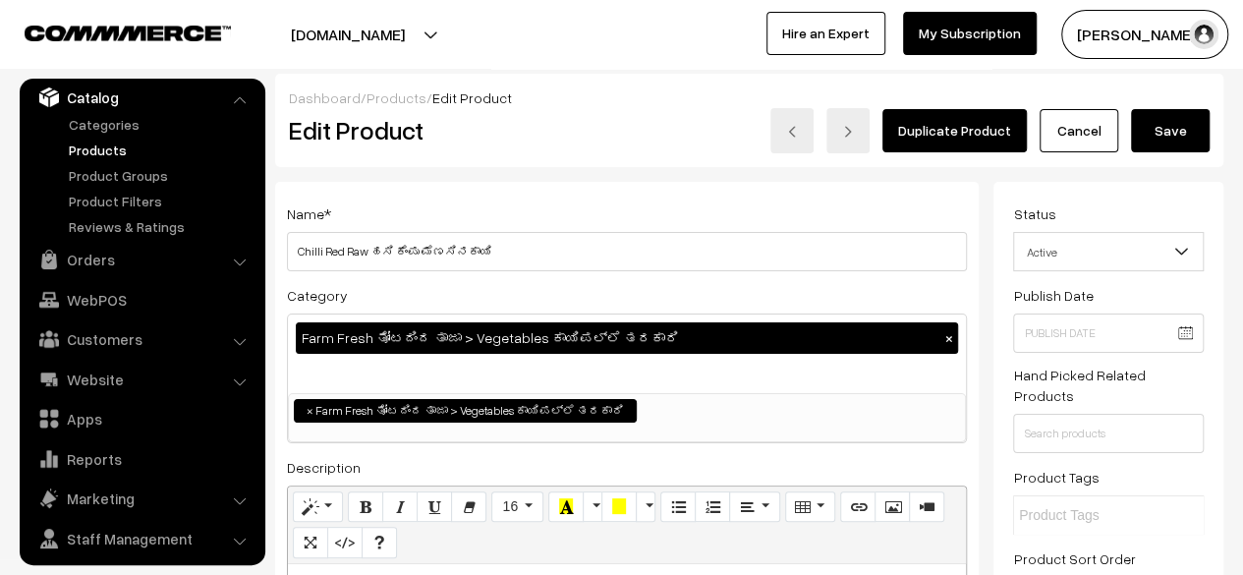
click at [1166, 139] on button "Save" at bounding box center [1170, 130] width 79 height 43
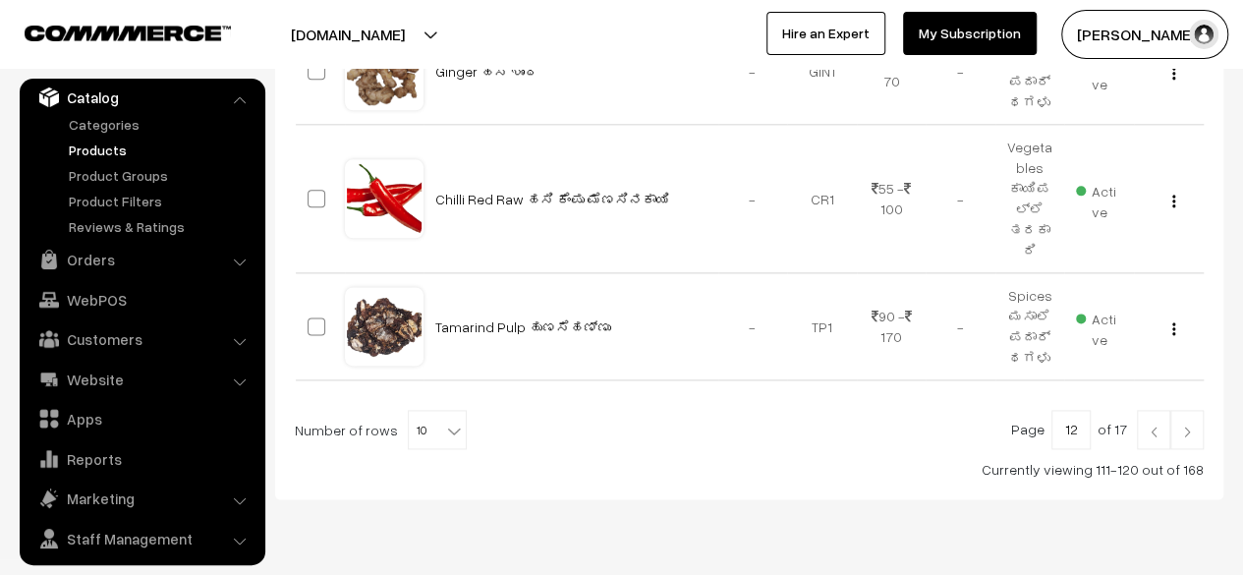
scroll to position [1172, 0]
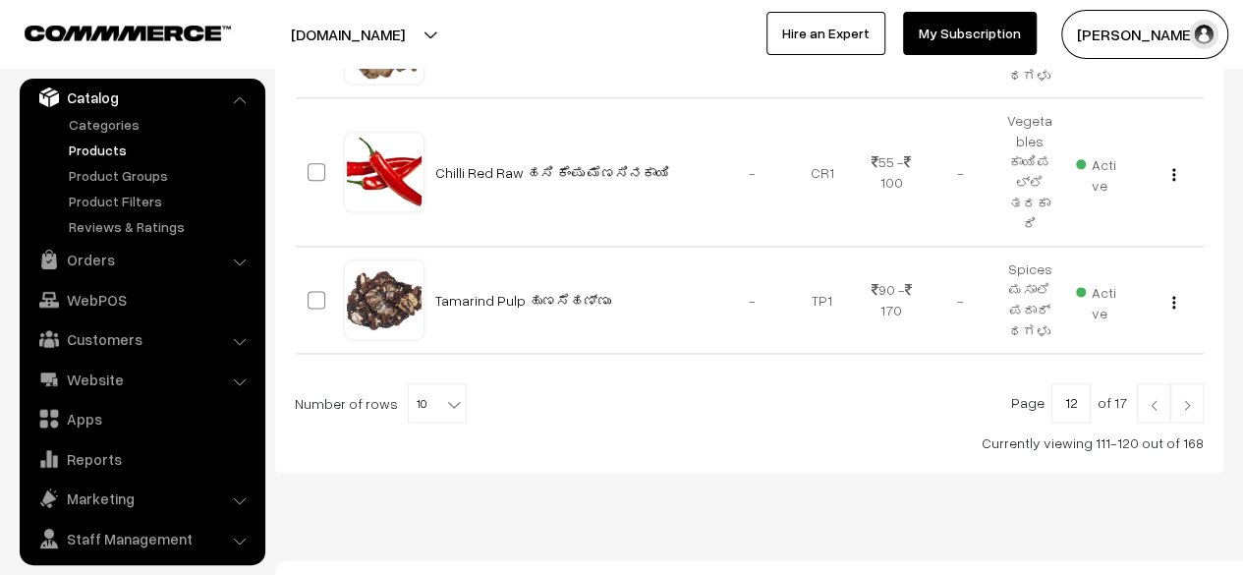
click at [1185, 399] on img at bounding box center [1187, 405] width 18 height 12
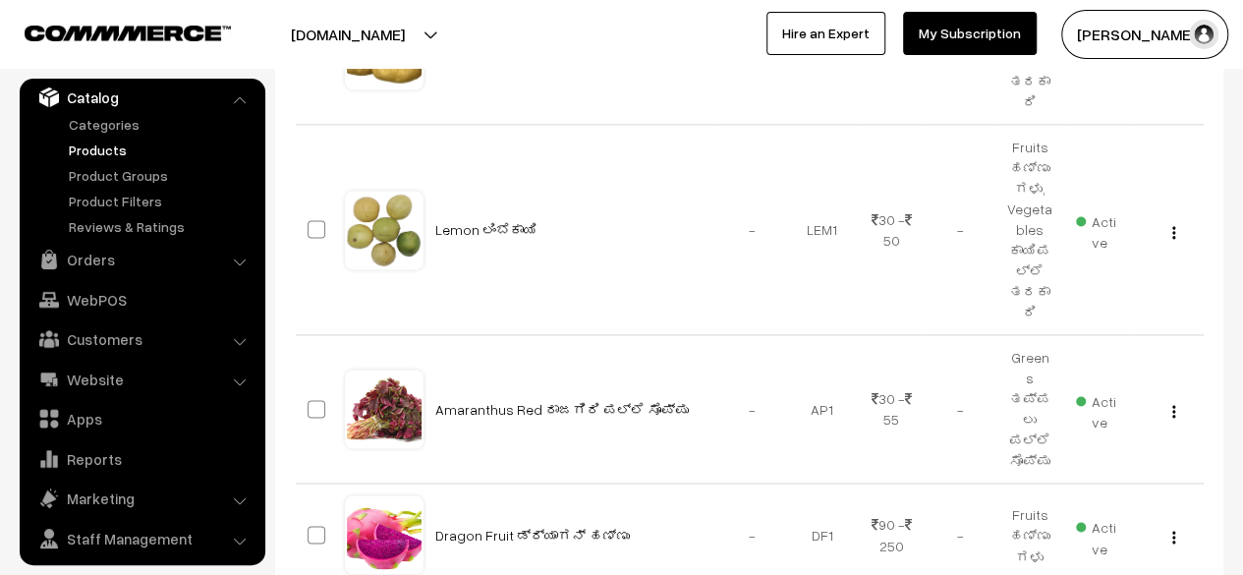
scroll to position [1316, 0]
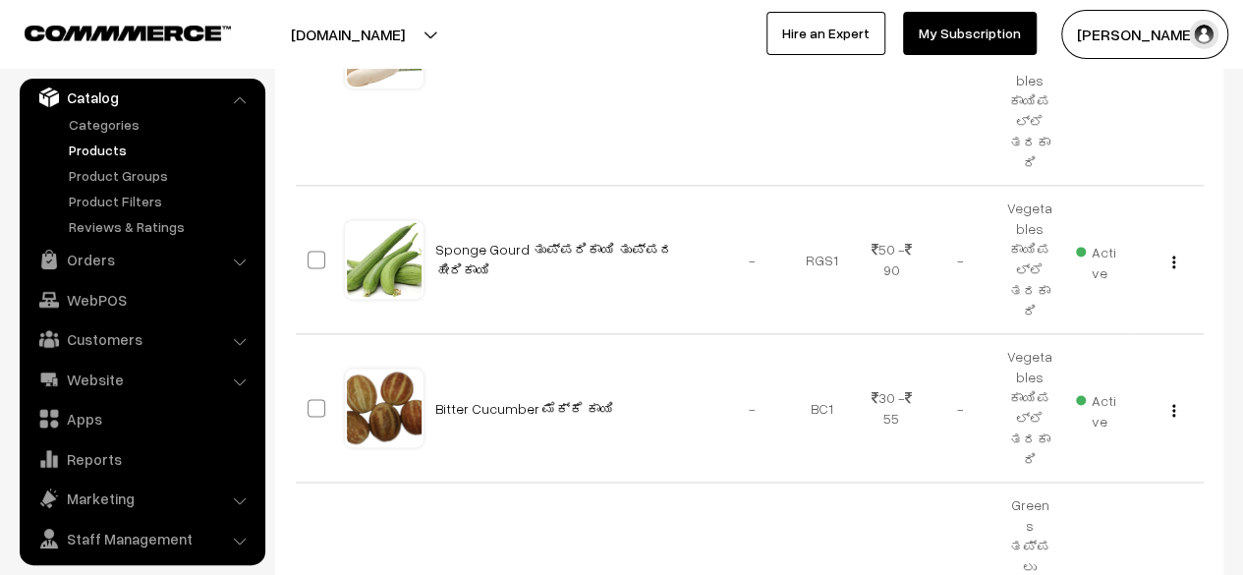
scroll to position [1278, 0]
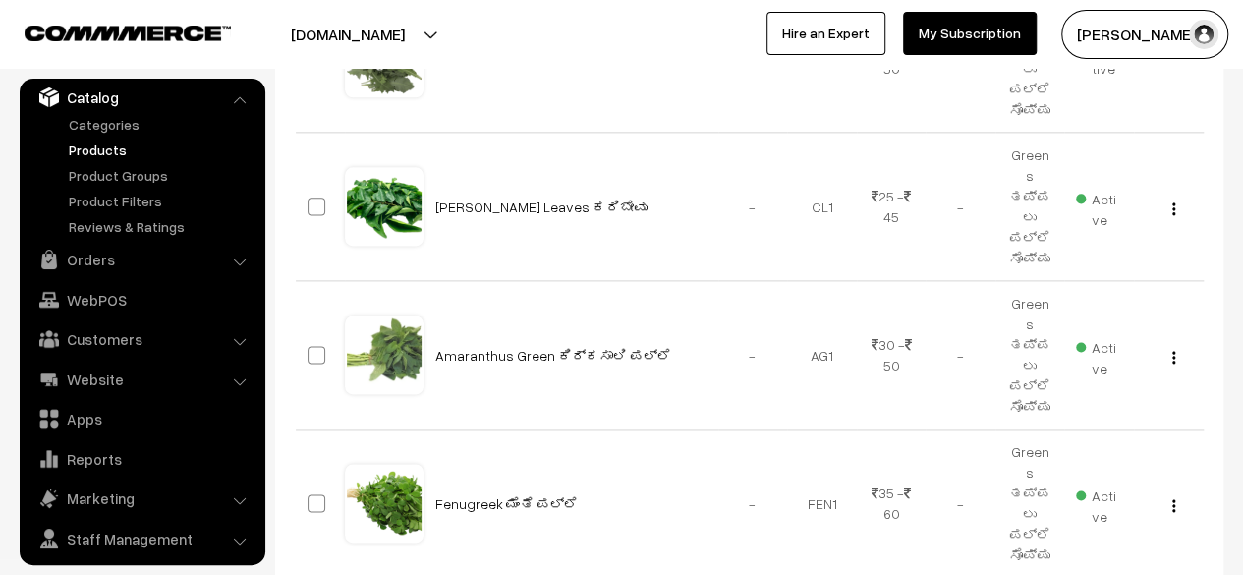
scroll to position [1200, 0]
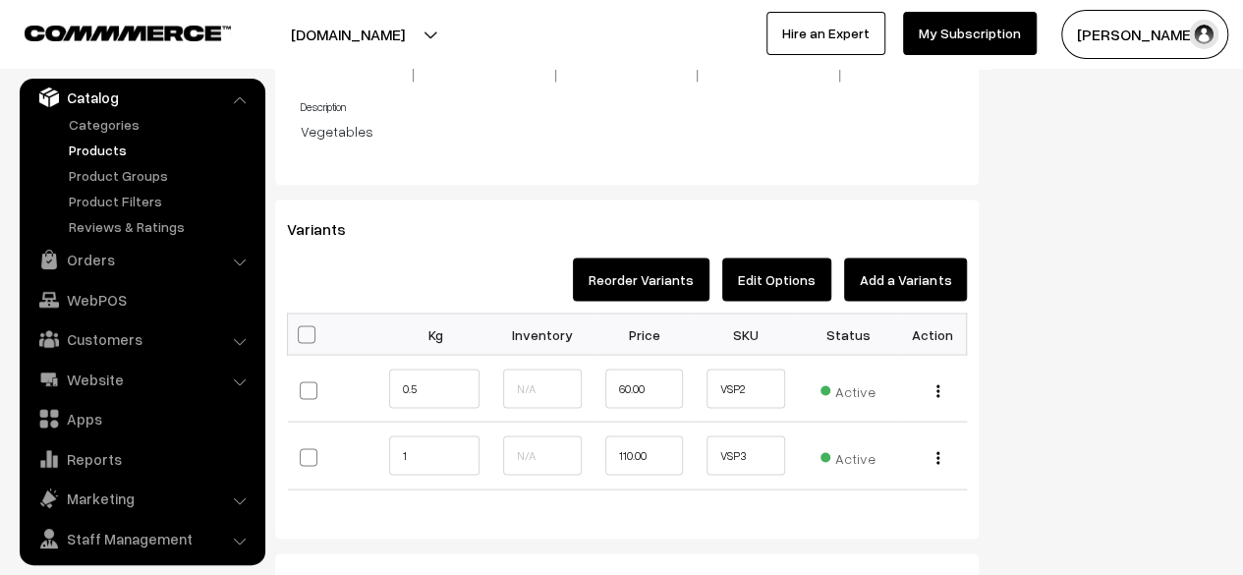
scroll to position [1676, 0]
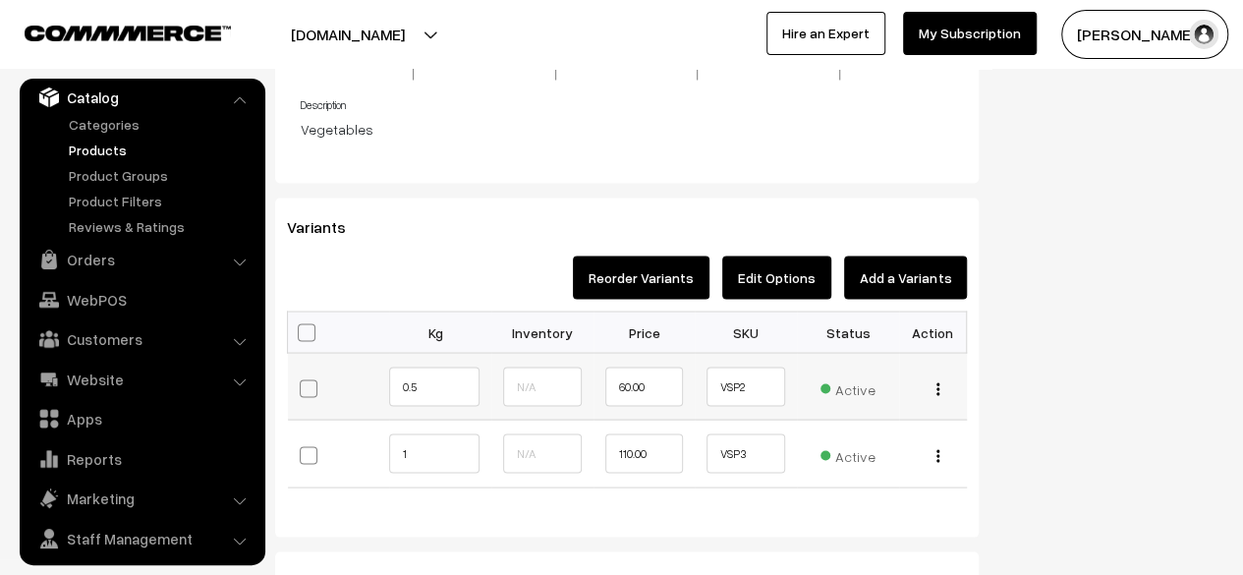
click at [938, 382] on img "button" at bounding box center [938, 388] width 3 height 13
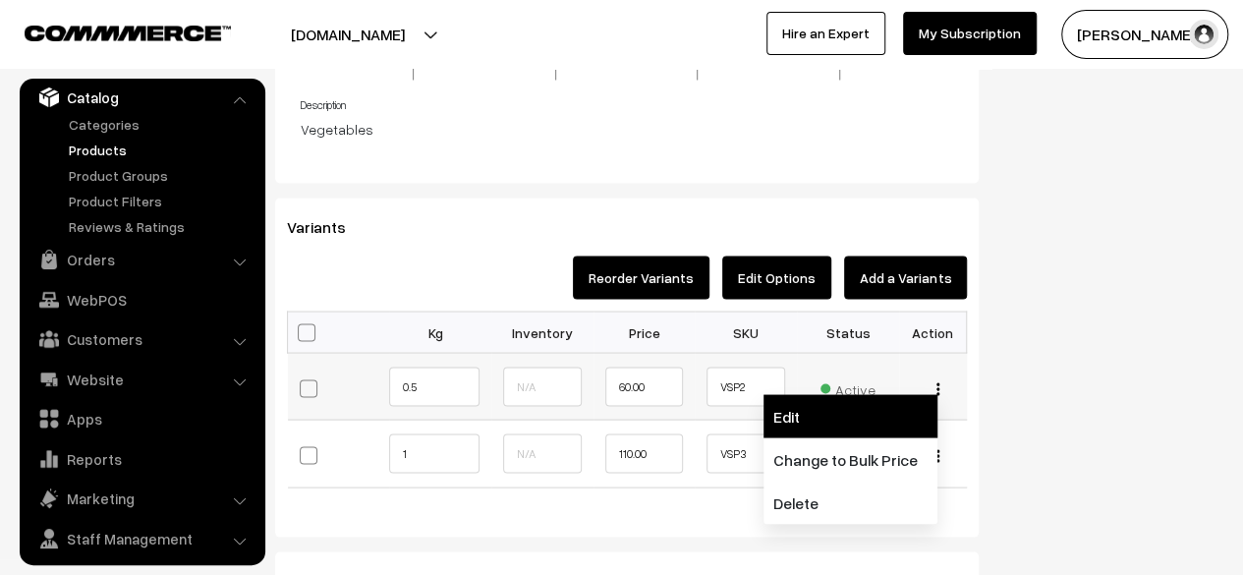
click at [870, 400] on link "Edit" at bounding box center [851, 415] width 174 height 43
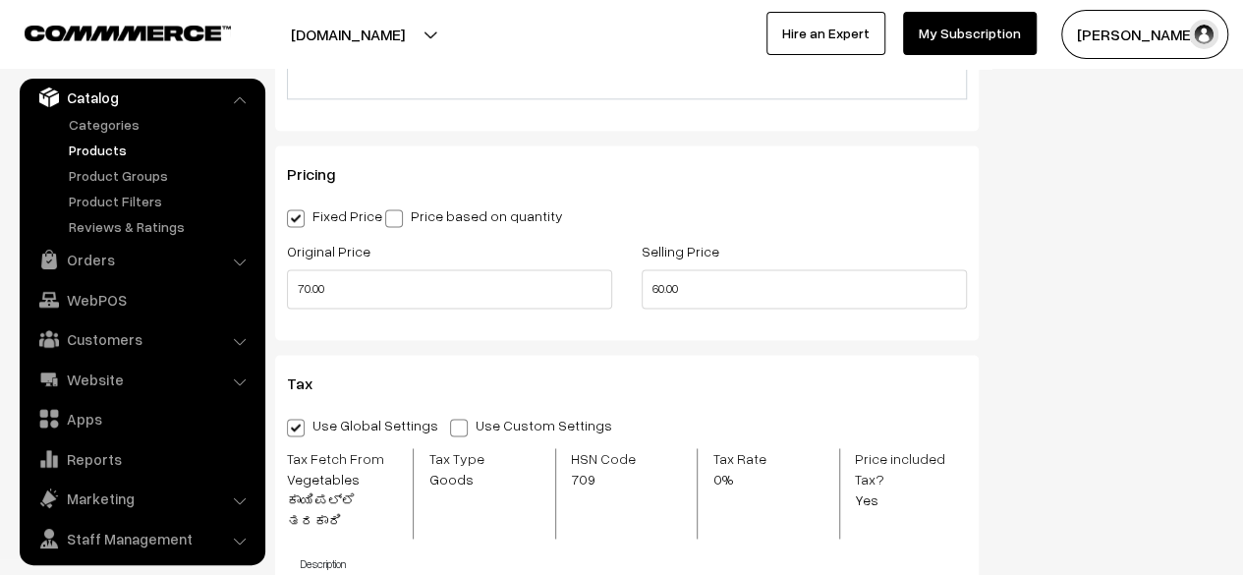
scroll to position [1255, 0]
click at [656, 290] on input "60.00" at bounding box center [804, 287] width 325 height 39
type input "80.00"
click at [304, 296] on input "70.00" at bounding box center [449, 287] width 325 height 39
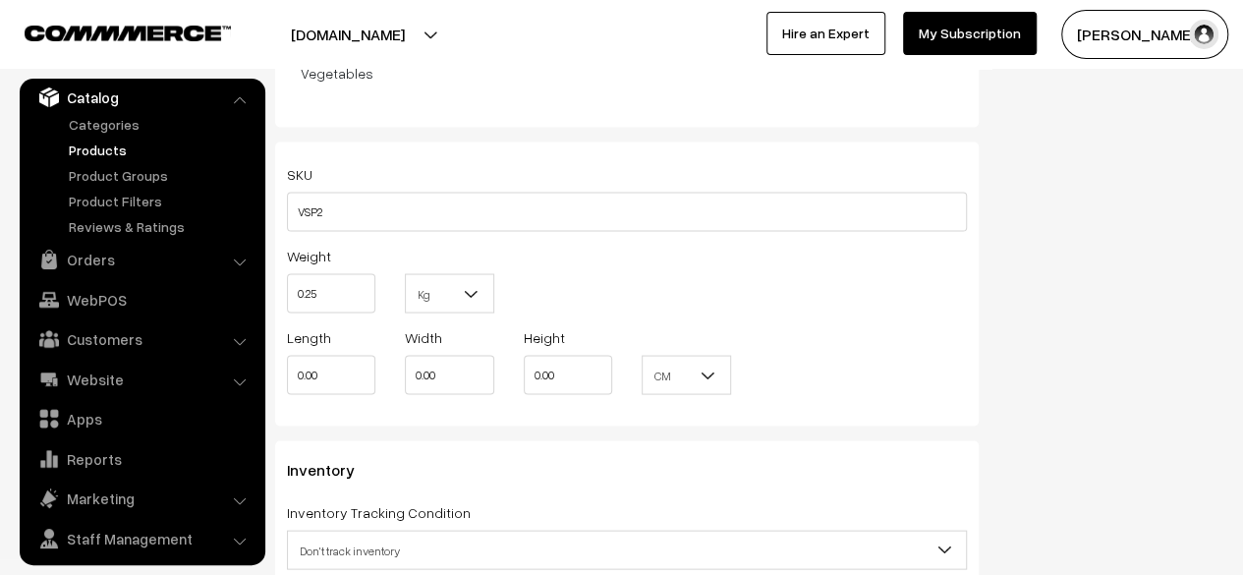
scroll to position [1962, 0]
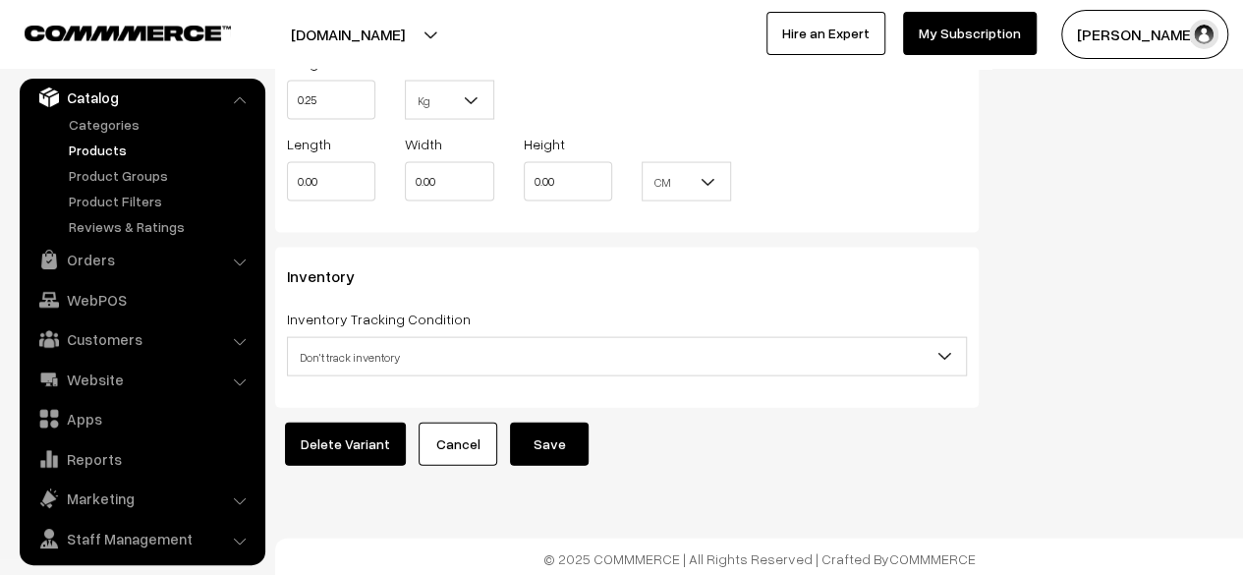
type input "90.00"
click at [558, 428] on button "Save" at bounding box center [549, 444] width 79 height 43
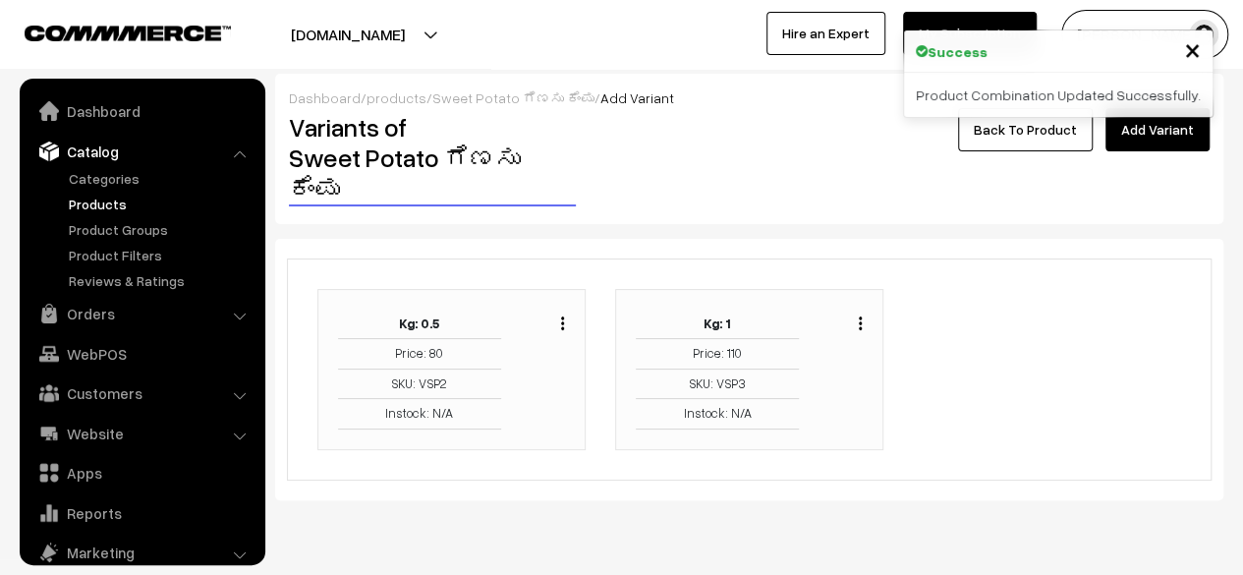
scroll to position [54, 0]
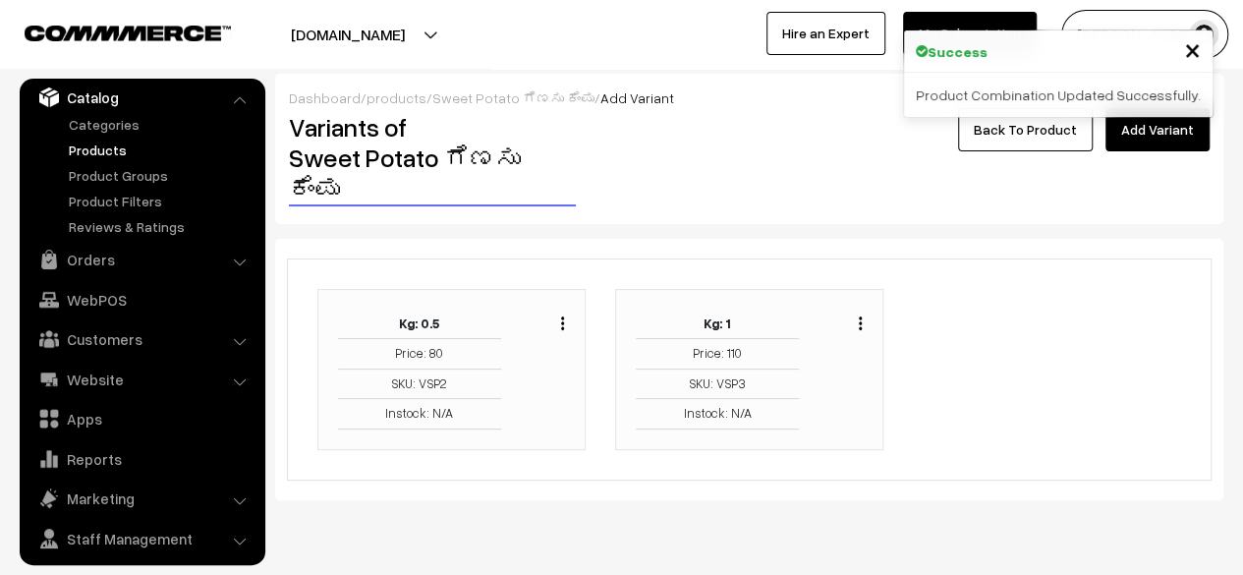
click at [862, 316] on img "button" at bounding box center [860, 322] width 3 height 13
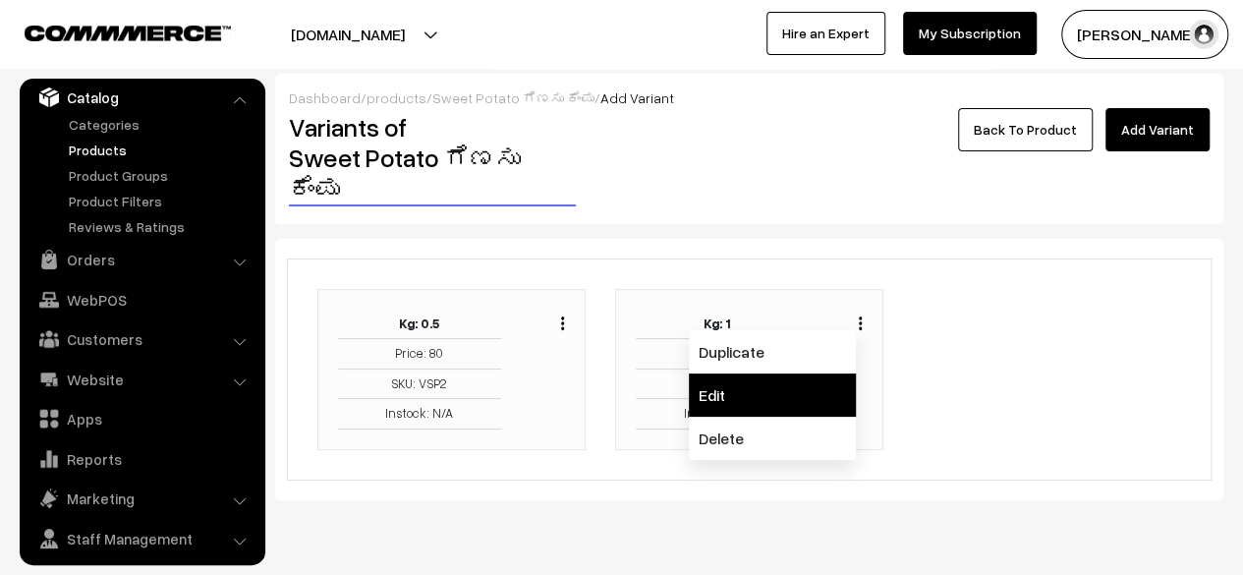
click at [778, 373] on link "Edit" at bounding box center [772, 394] width 167 height 43
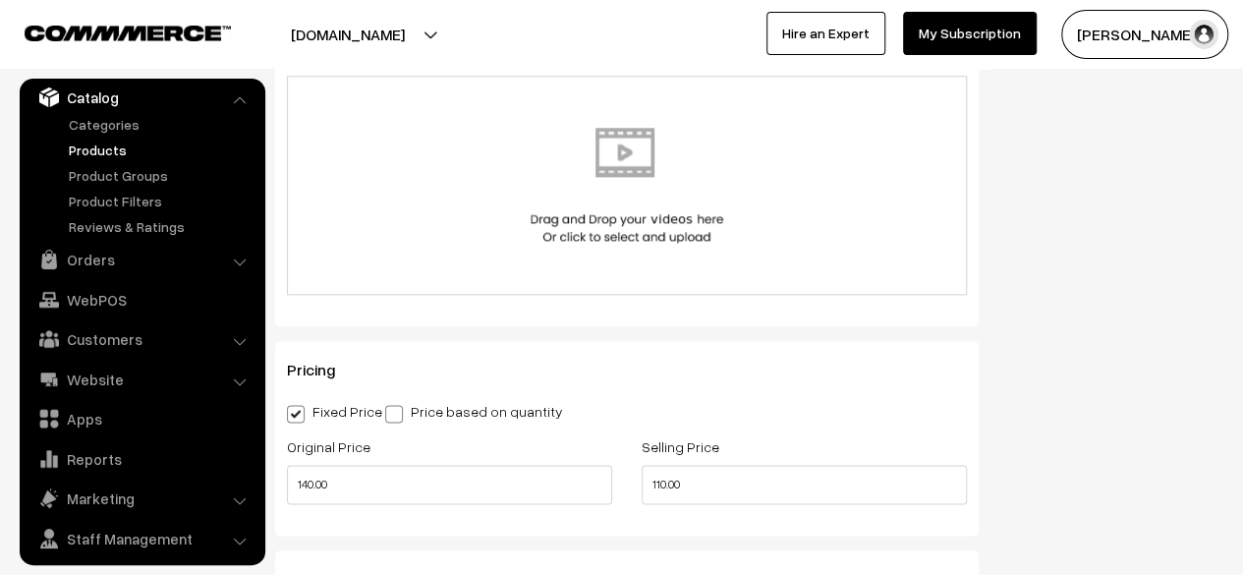
scroll to position [1063, 0]
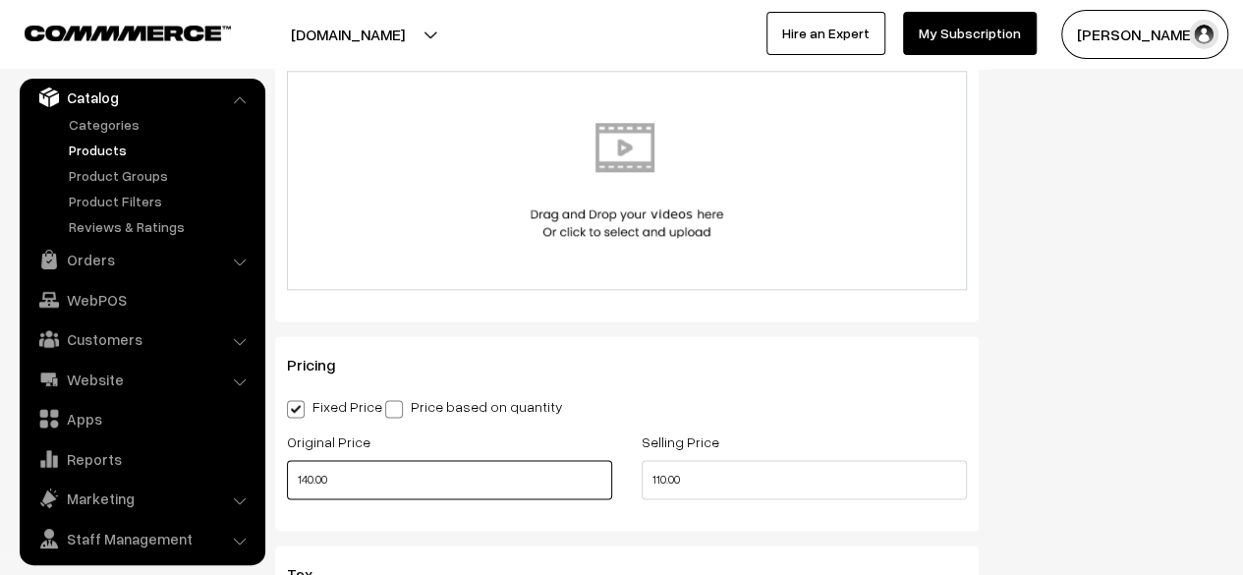
click at [311, 474] on input "140.00" at bounding box center [449, 479] width 325 height 39
type input "180.00"
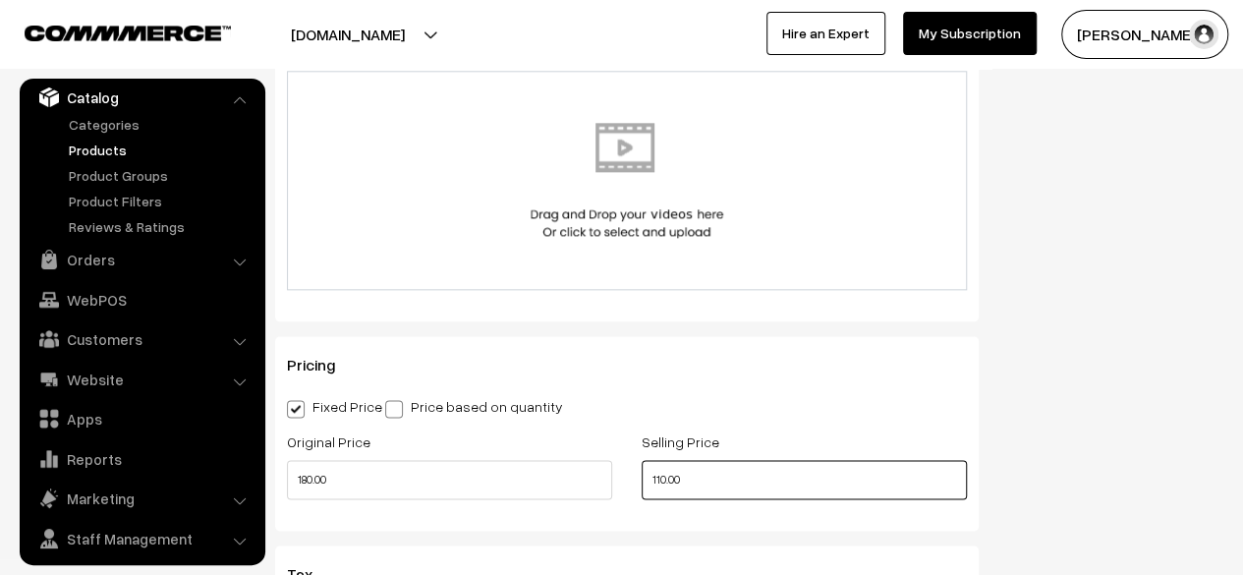
click at [662, 480] on input "110.00" at bounding box center [804, 479] width 325 height 39
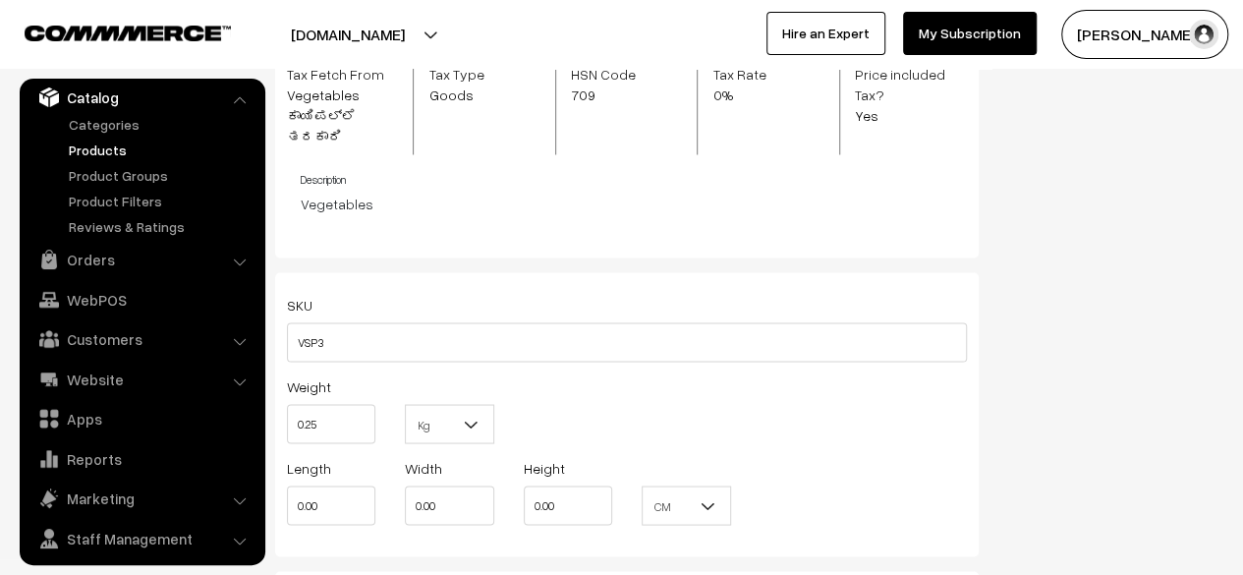
scroll to position [1962, 0]
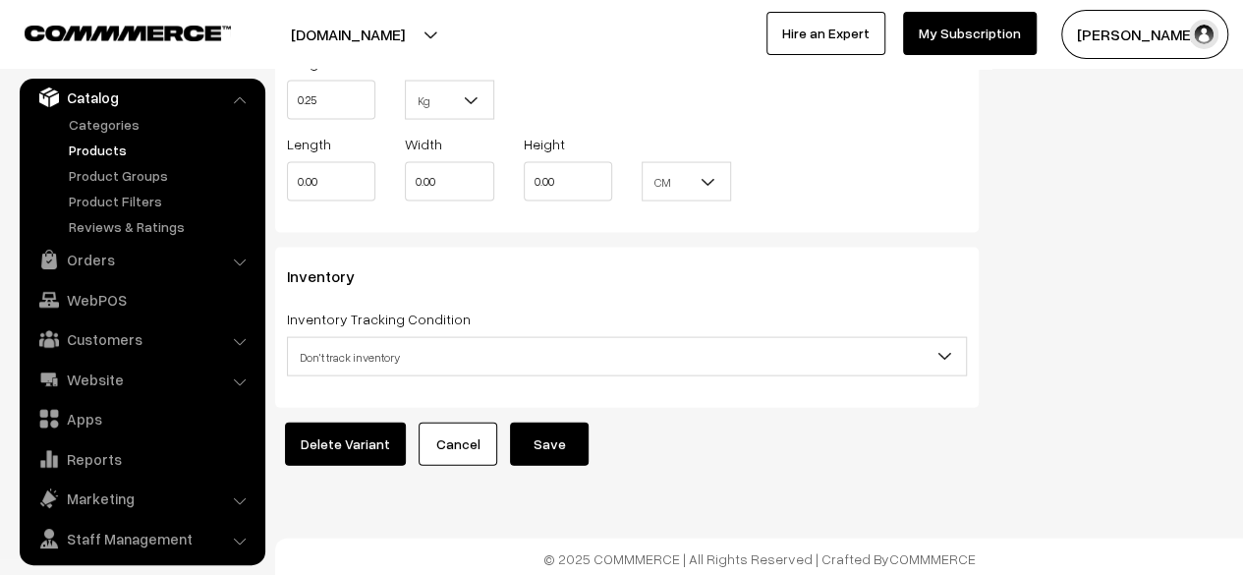
type input "150.00"
click at [546, 430] on button "Save" at bounding box center [549, 444] width 79 height 43
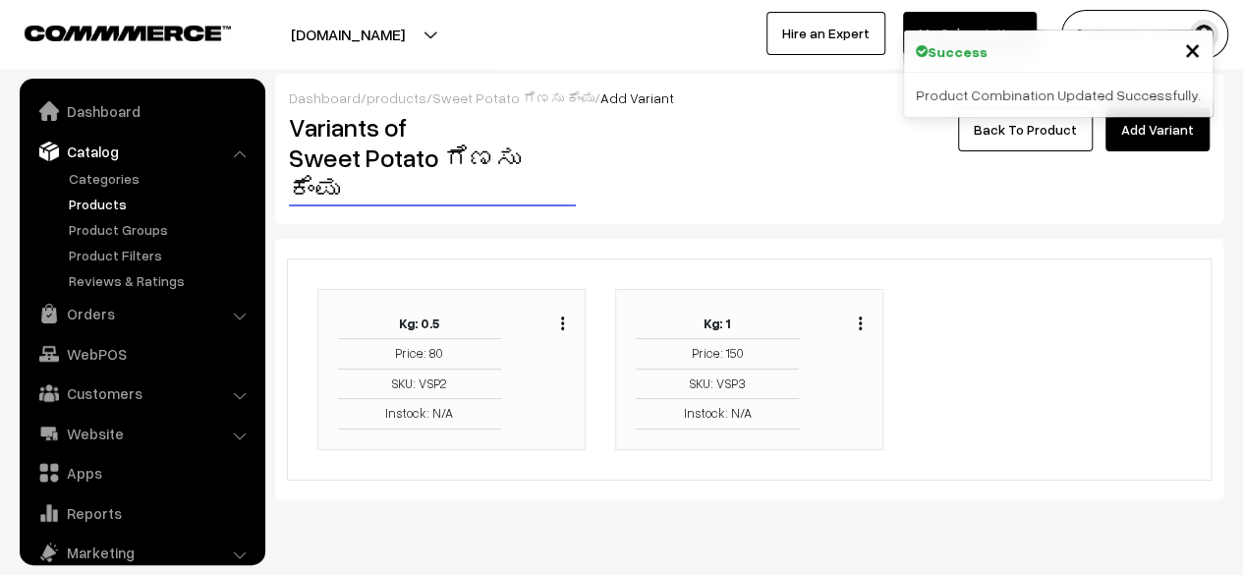
scroll to position [54, 0]
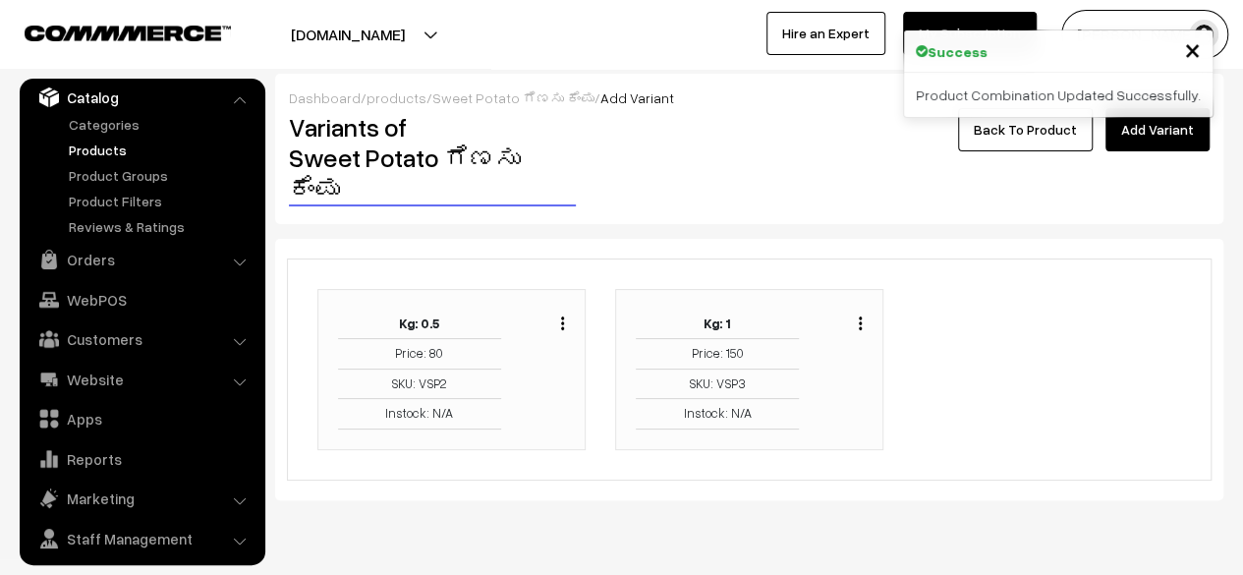
click at [1051, 142] on link "Back To Product" at bounding box center [1025, 129] width 135 height 43
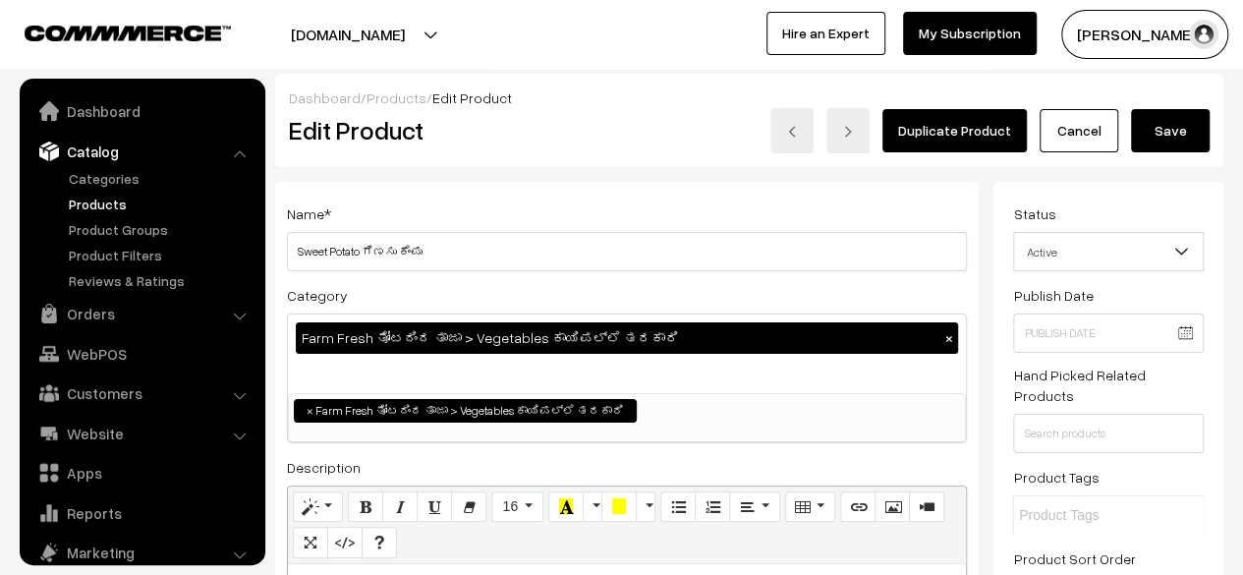
scroll to position [54, 0]
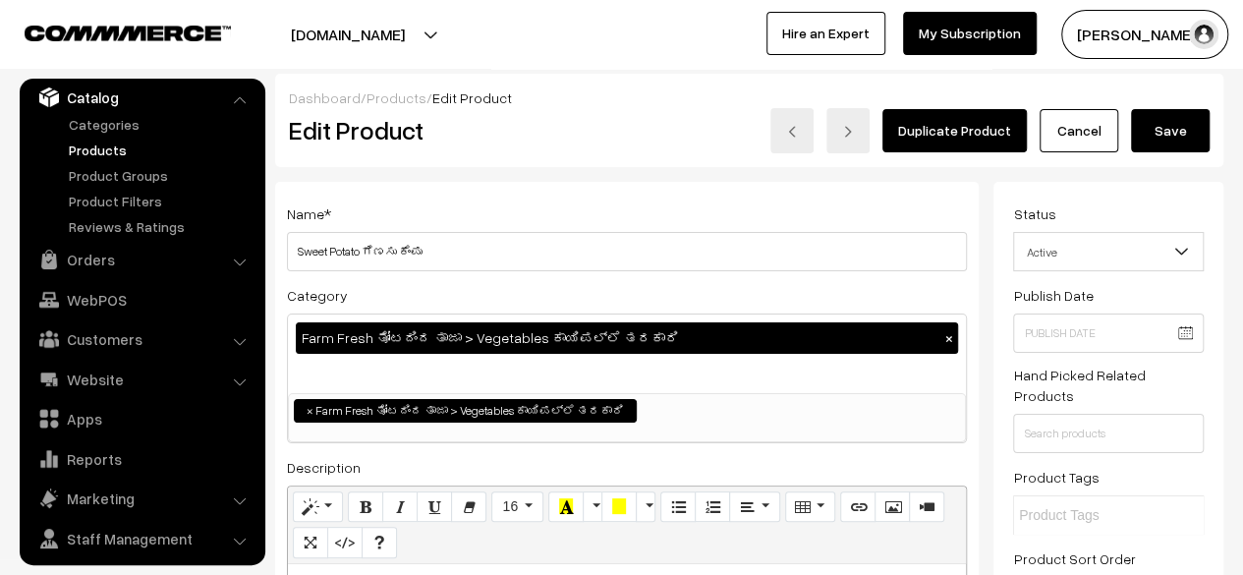
click at [1169, 135] on button "Save" at bounding box center [1170, 130] width 79 height 43
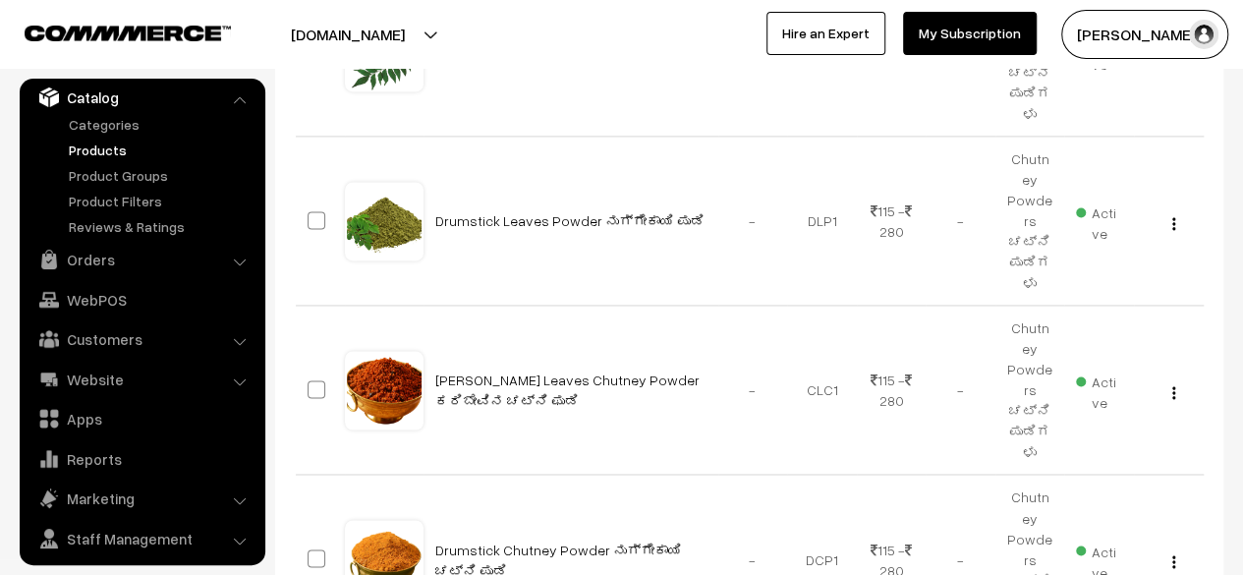
scroll to position [1427, 0]
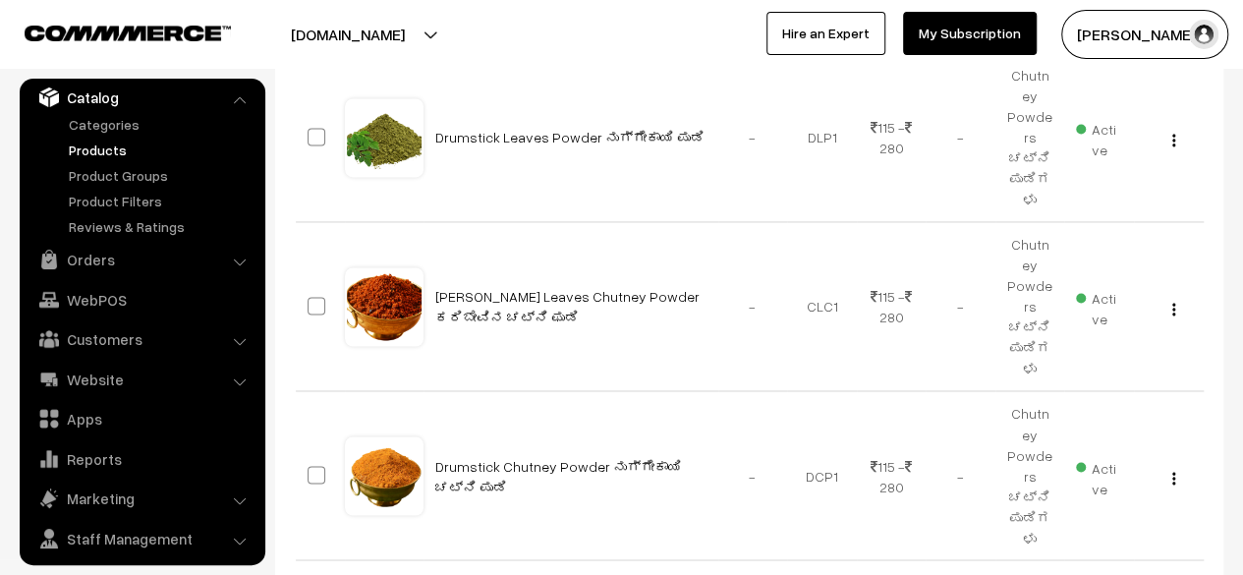
type input "10"
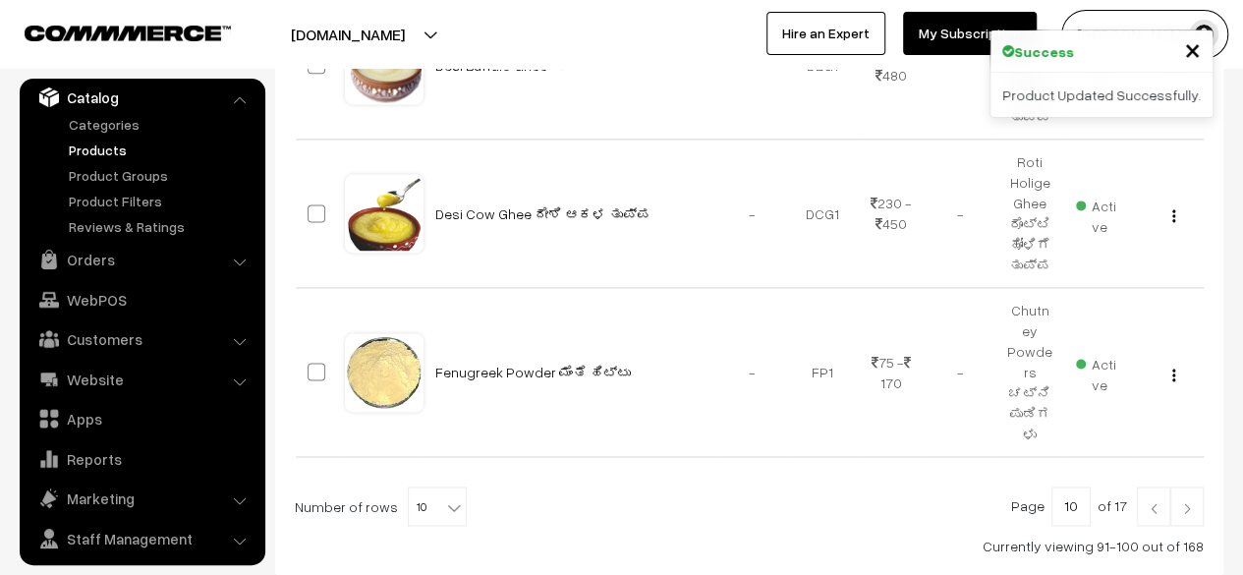
scroll to position [1386, 0]
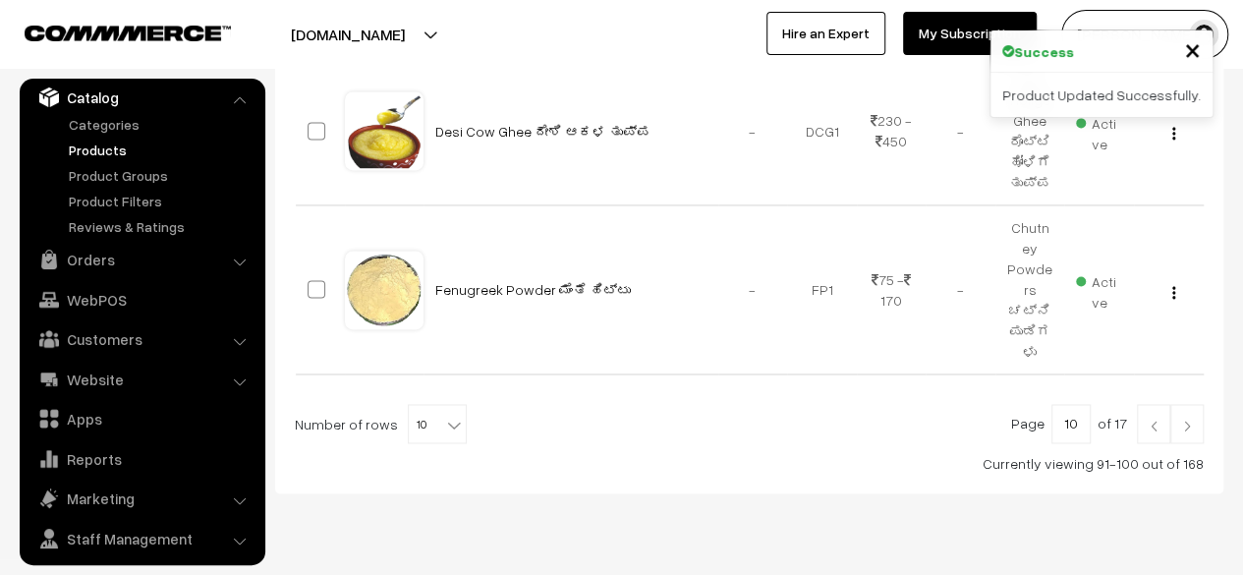
click at [1183, 420] on img at bounding box center [1187, 426] width 18 height 12
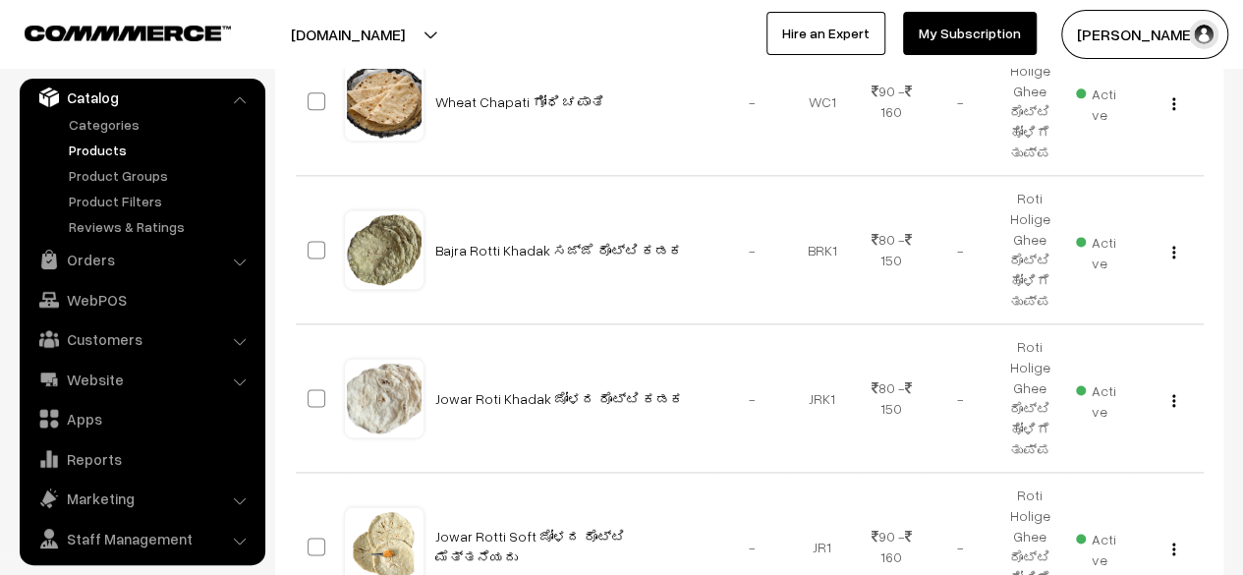
scroll to position [1423, 0]
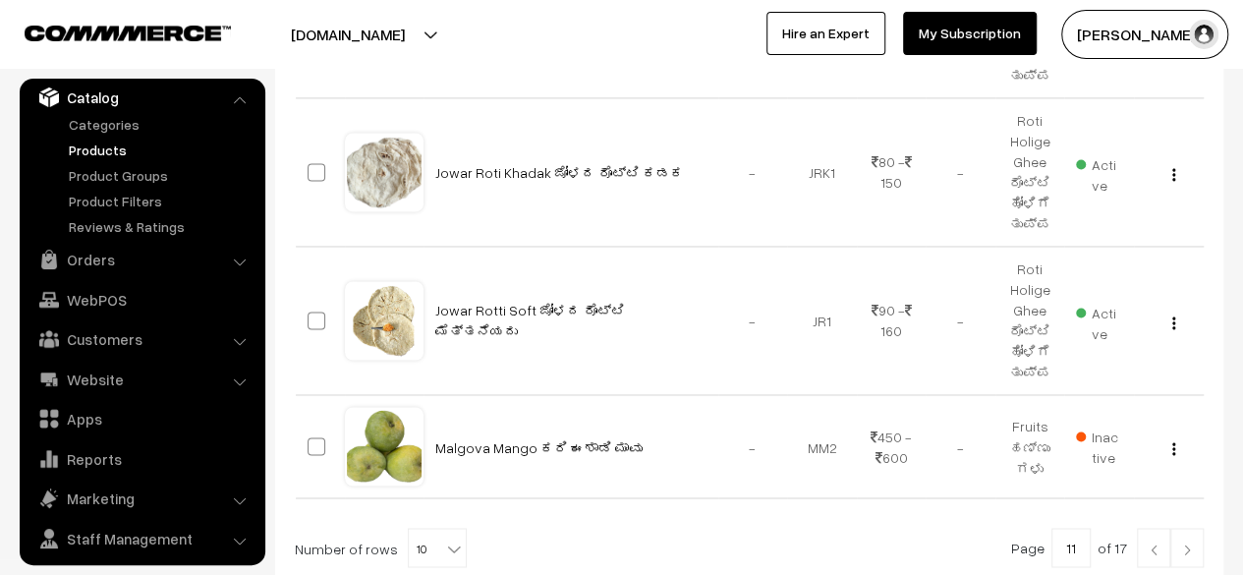
click at [1181, 528] on link at bounding box center [1187, 547] width 33 height 39
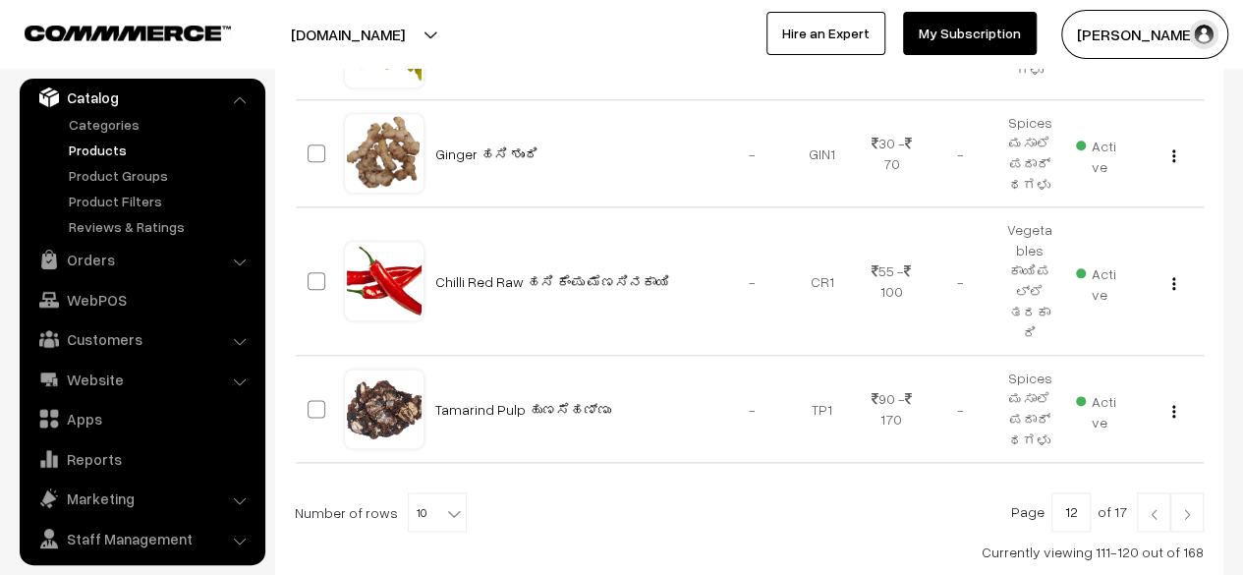
scroll to position [1172, 0]
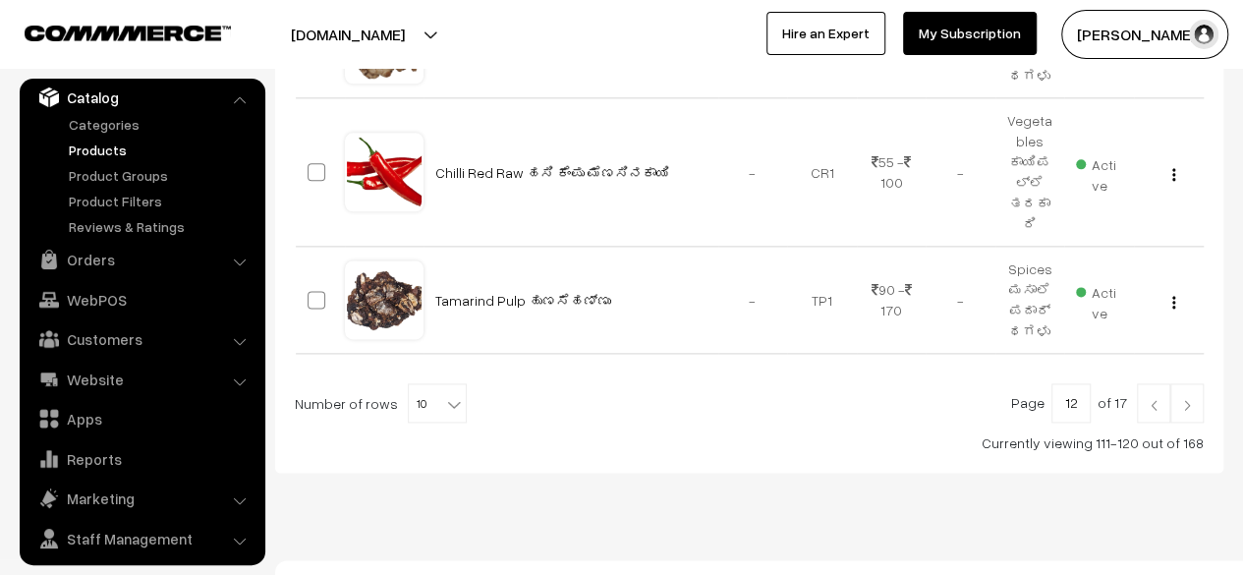
click at [1177, 383] on link at bounding box center [1187, 402] width 33 height 39
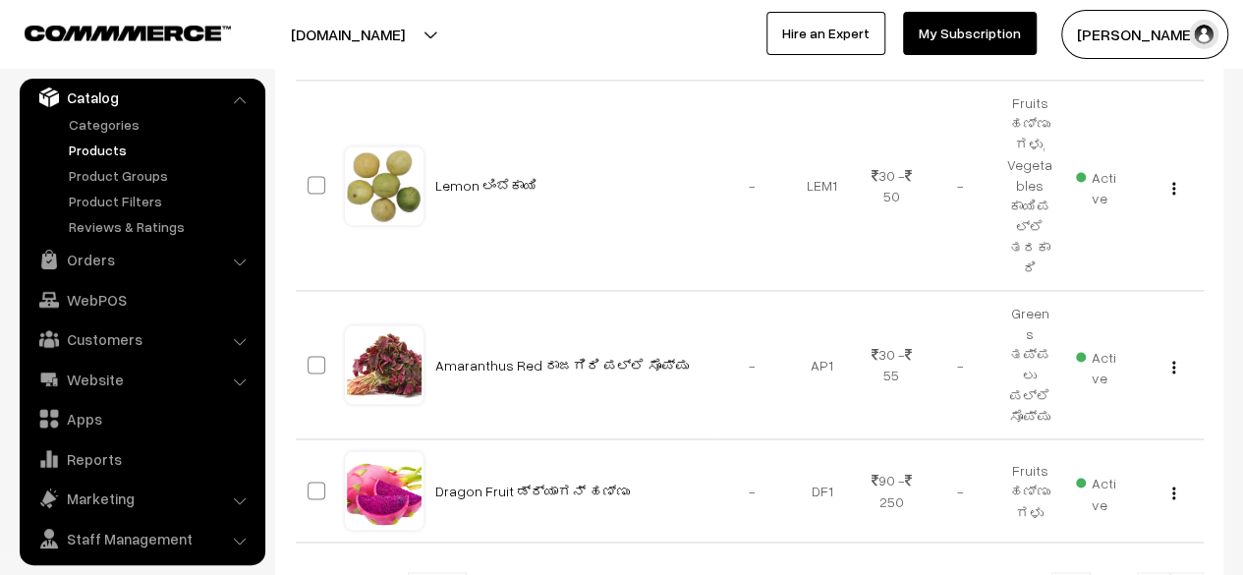
scroll to position [1382, 0]
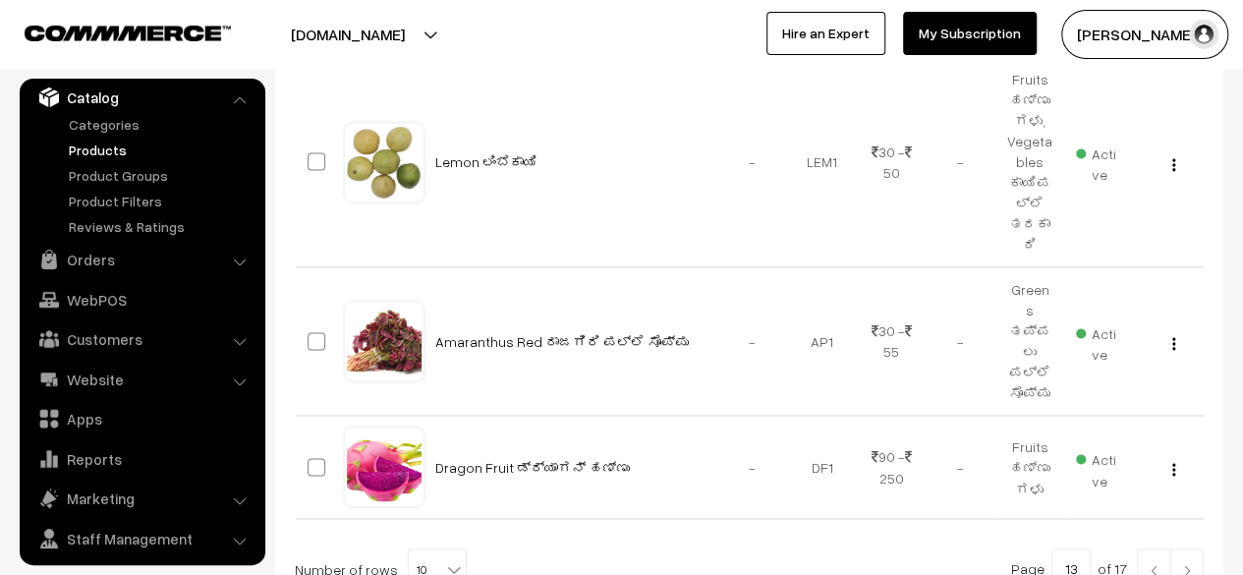
click at [1190, 548] on link at bounding box center [1187, 567] width 33 height 39
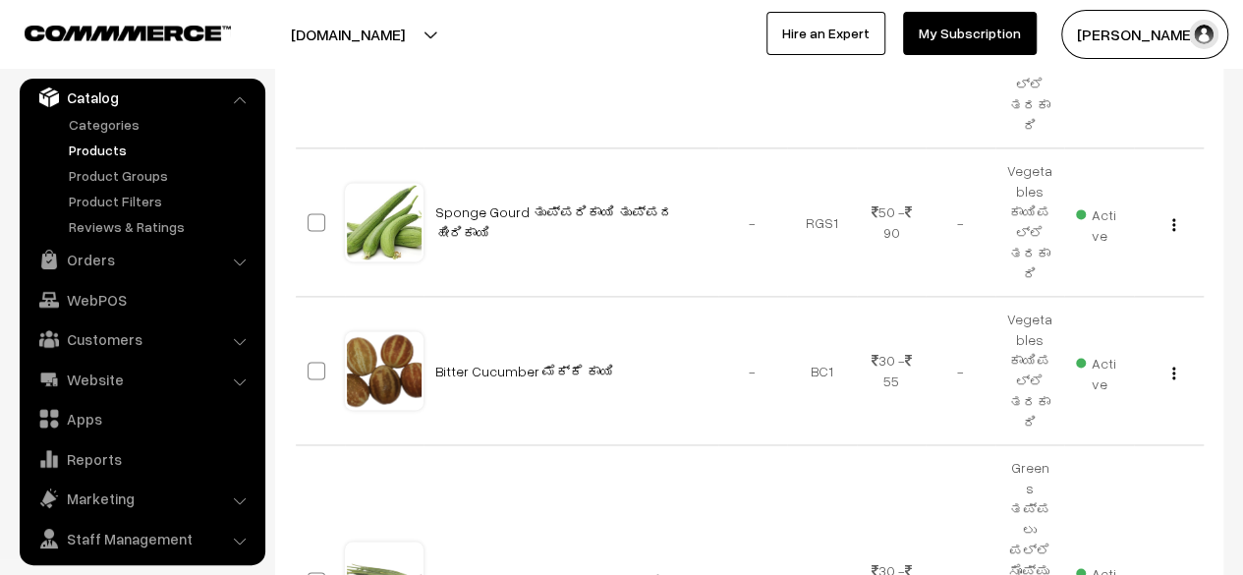
scroll to position [1365, 0]
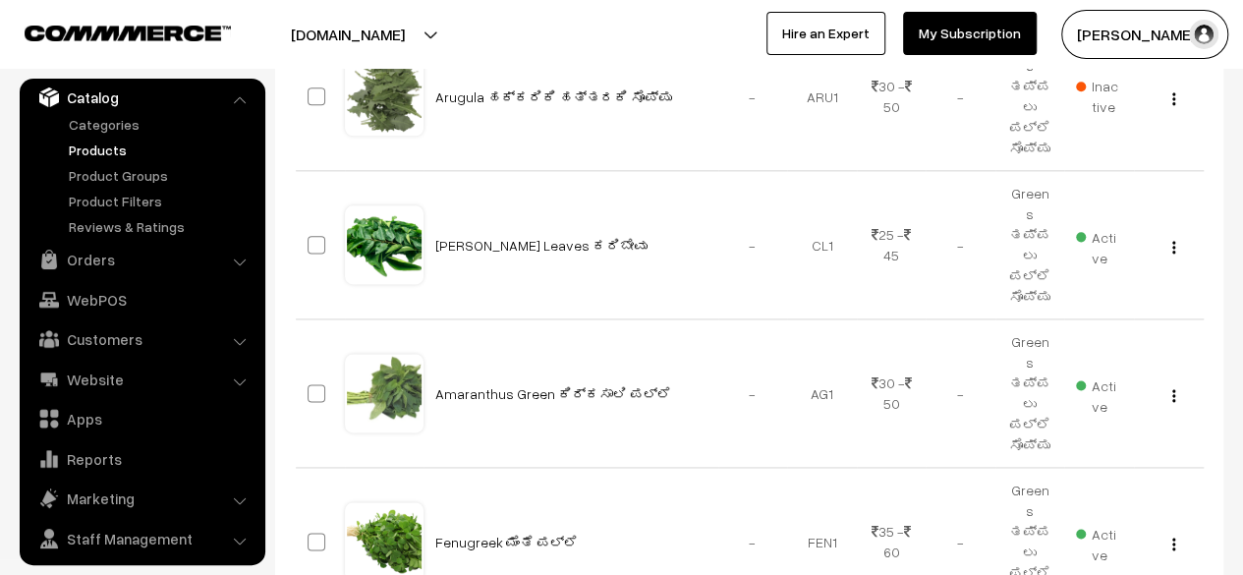
scroll to position [1200, 0]
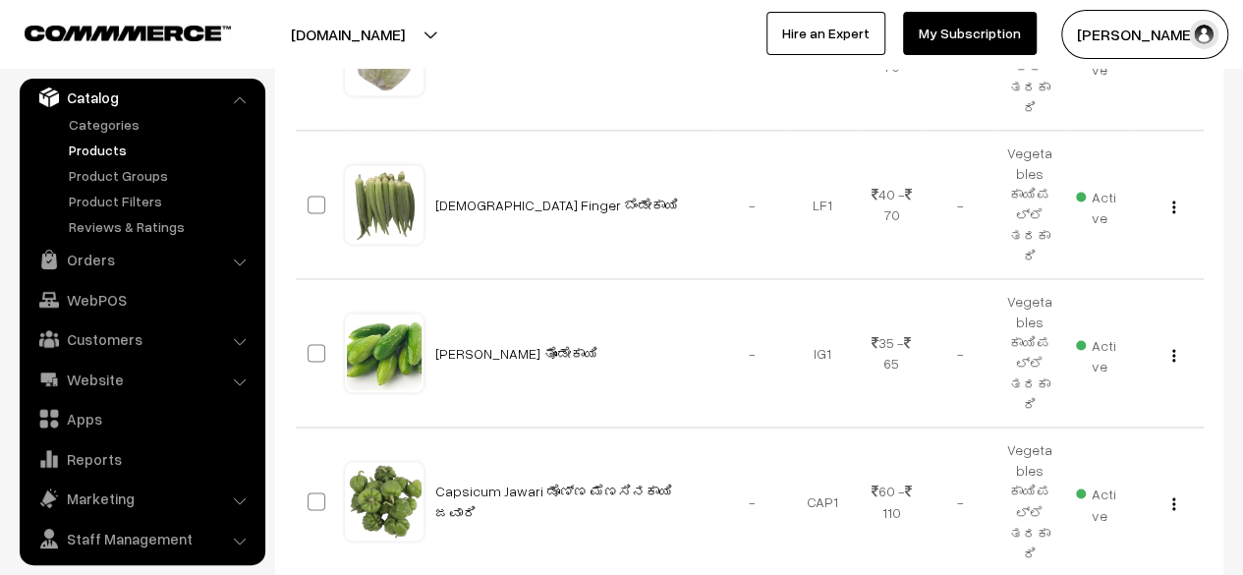
scroll to position [1386, 0]
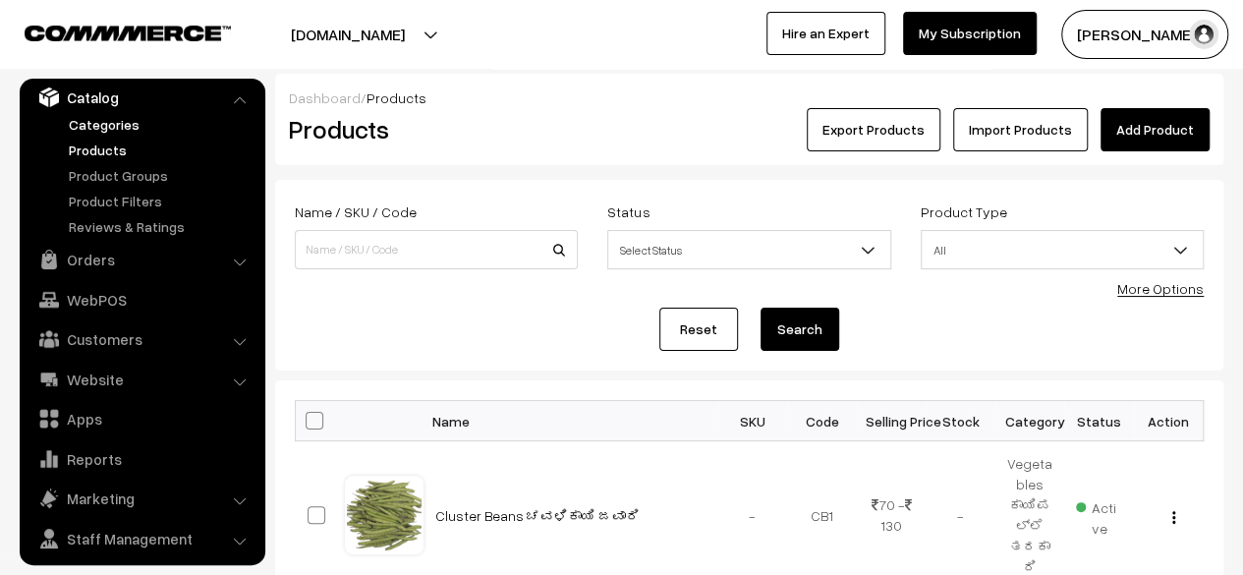
click at [105, 125] on link "Categories" at bounding box center [161, 124] width 195 height 21
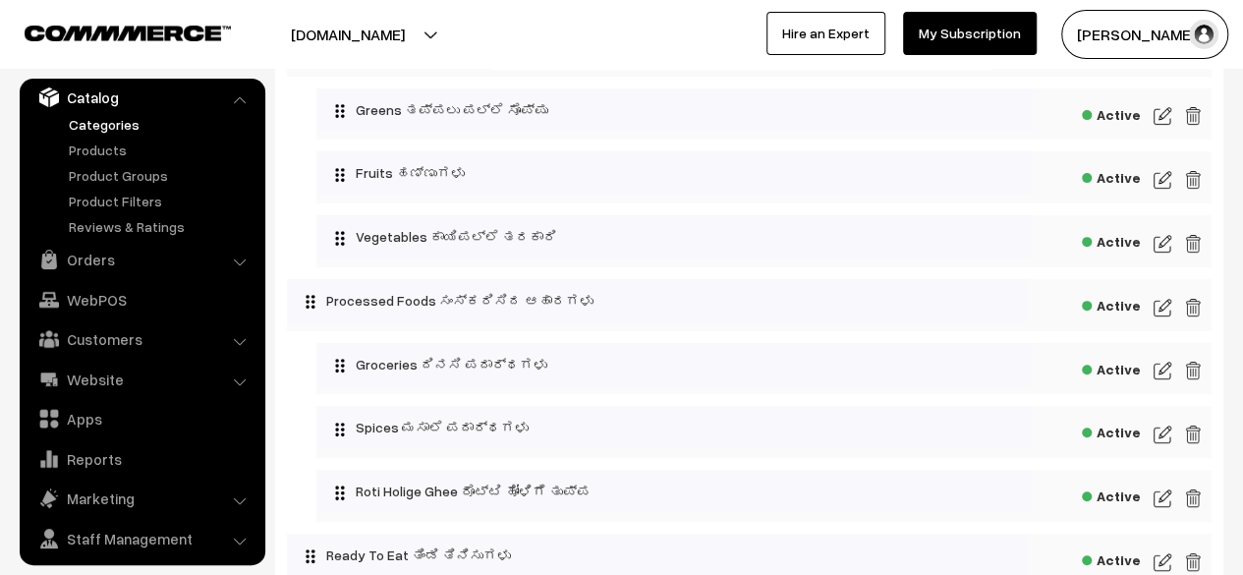
scroll to position [240, 0]
click at [90, 146] on link "Products" at bounding box center [161, 150] width 195 height 21
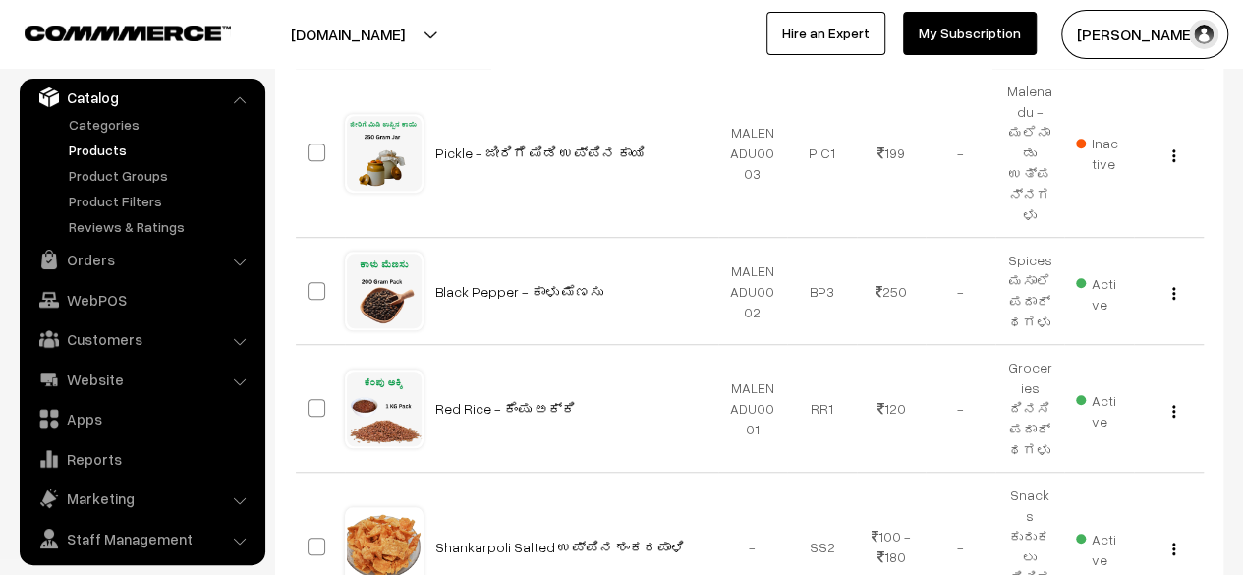
scroll to position [546, 0]
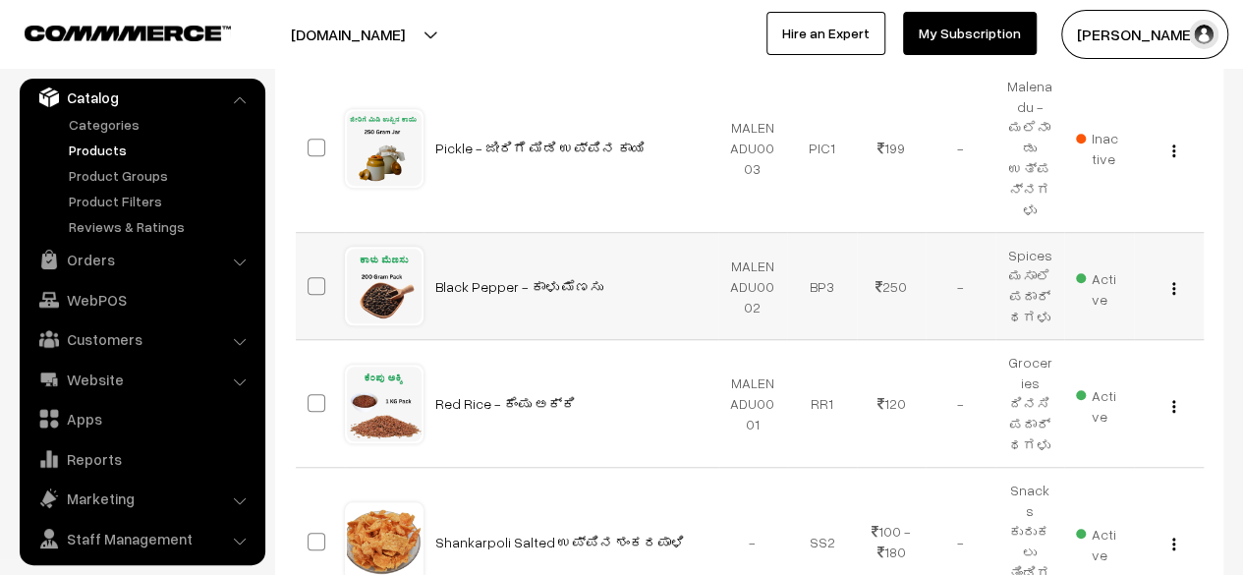
click at [1172, 282] on img "button" at bounding box center [1173, 288] width 3 height 13
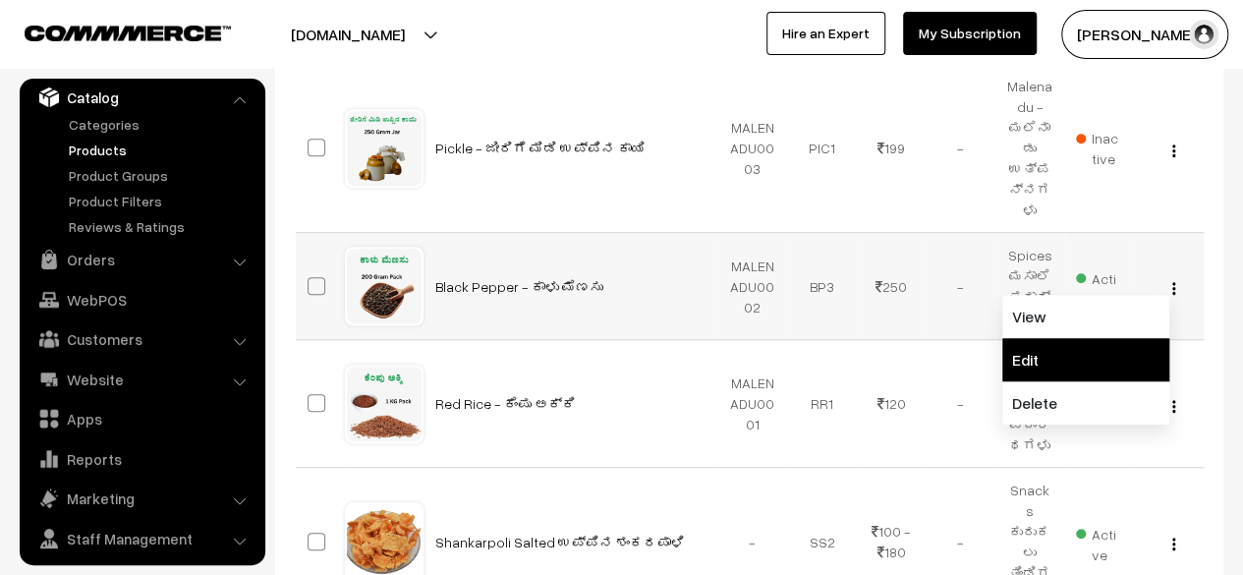
click at [1069, 338] on link "Edit" at bounding box center [1085, 359] width 167 height 43
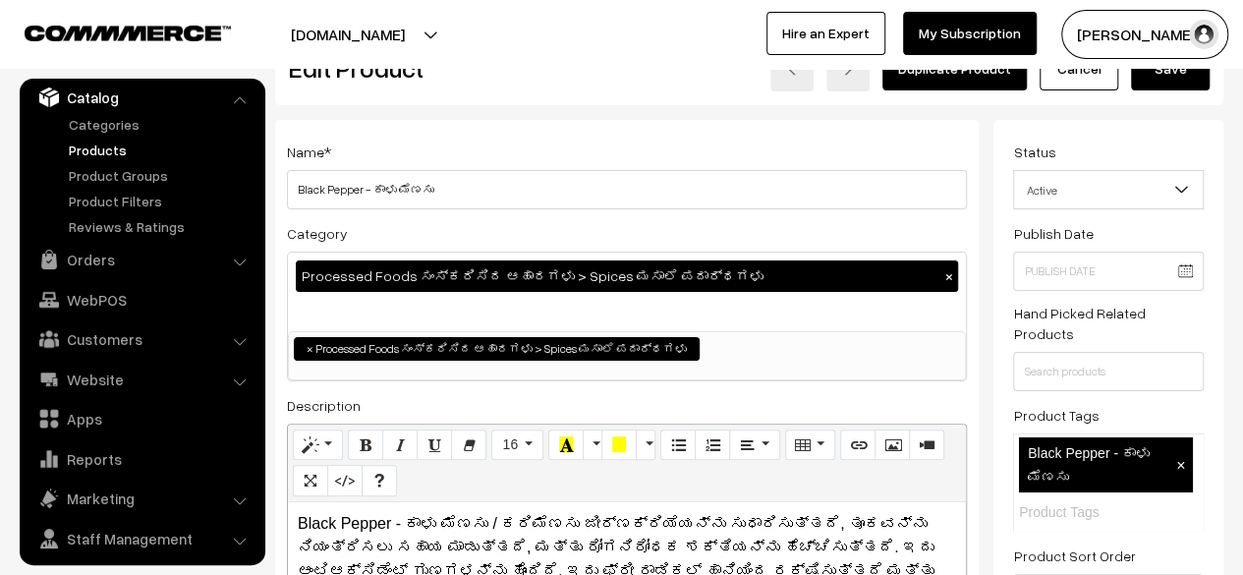
scroll to position [63, 0]
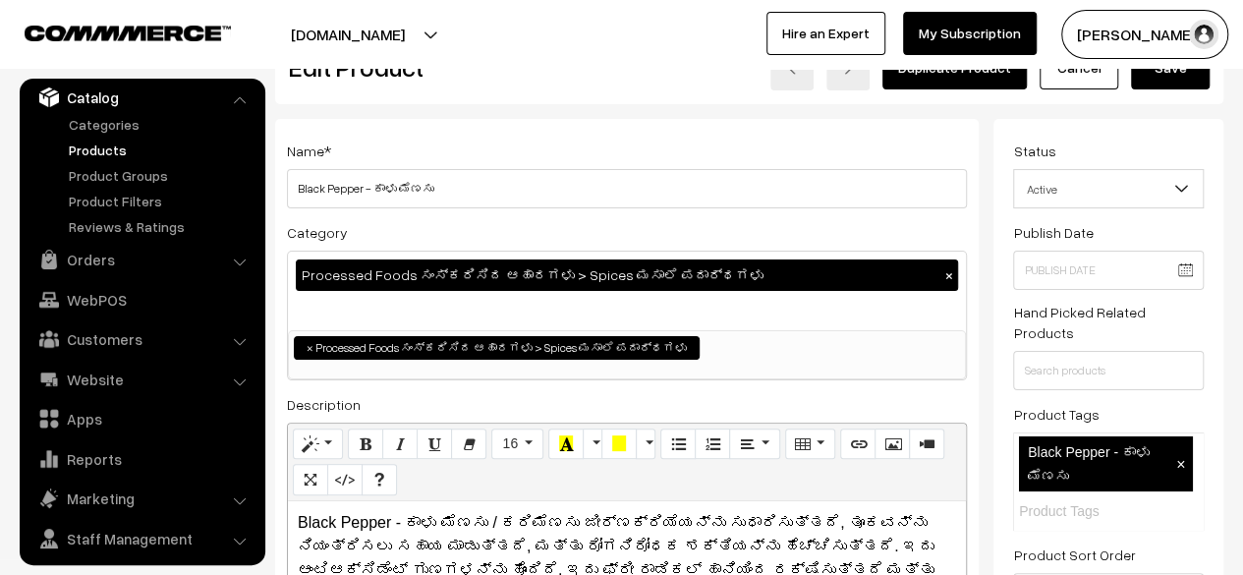
click at [950, 279] on button "×" at bounding box center [949, 275] width 18 height 18
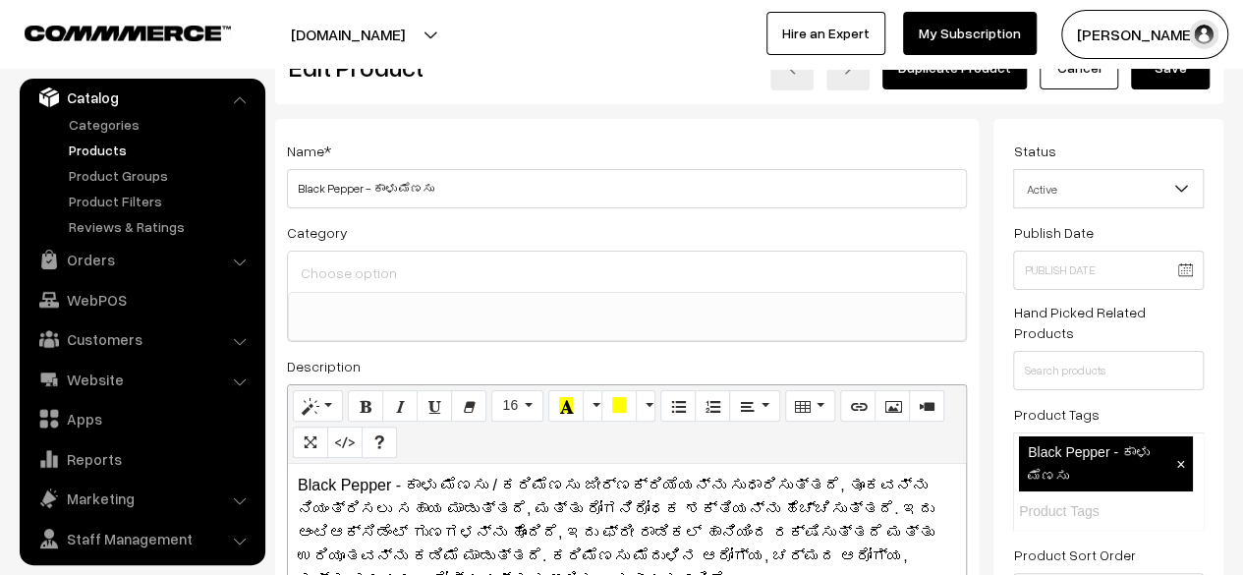
click at [896, 281] on input at bounding box center [627, 273] width 662 height 29
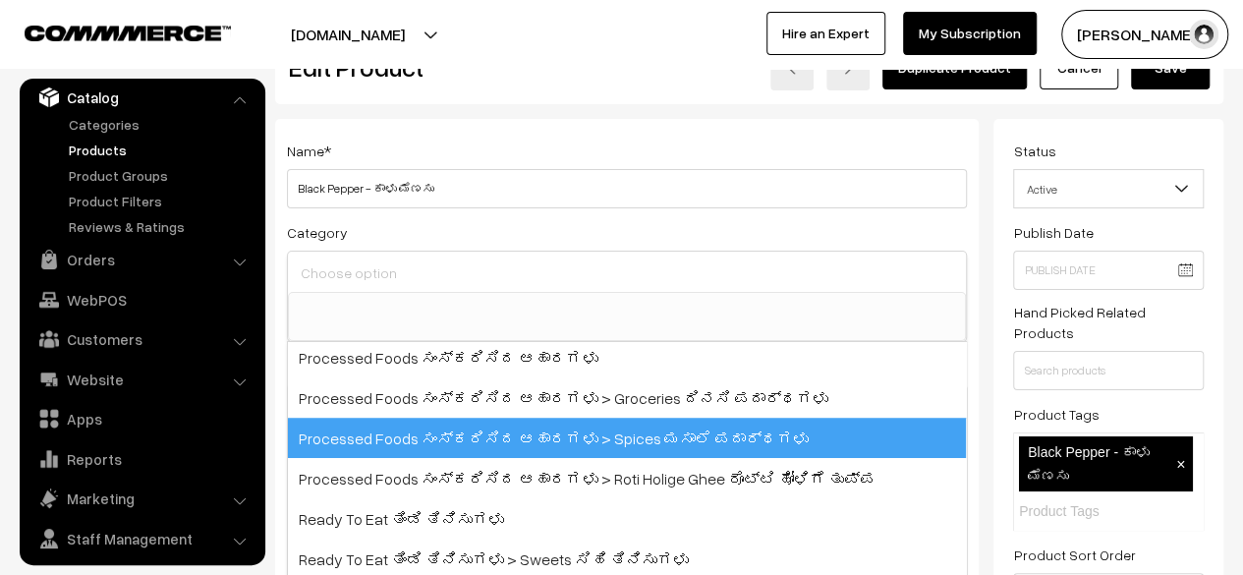
scroll to position [208, 0]
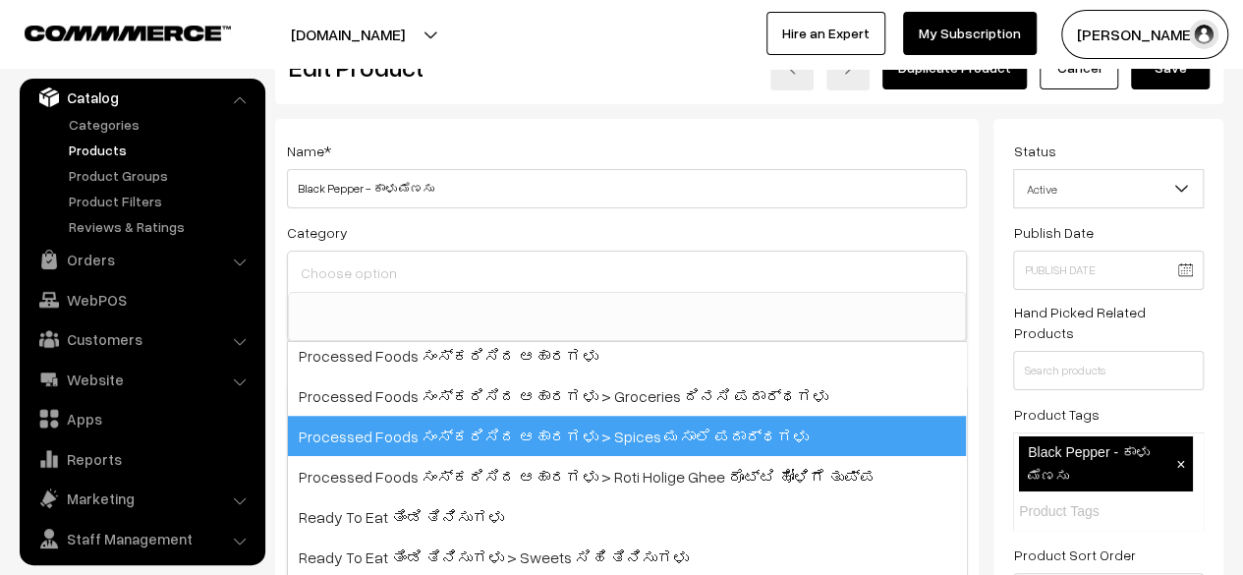
click at [698, 441] on span "Processed Foods ಸಂಸ್ಕರಿಸಿದ ಆಹಾರಗಳು > Spices ಮಸಾಲೆ ಪದಾರ್ಥಗಳು" at bounding box center [627, 436] width 678 height 40
select select "10"
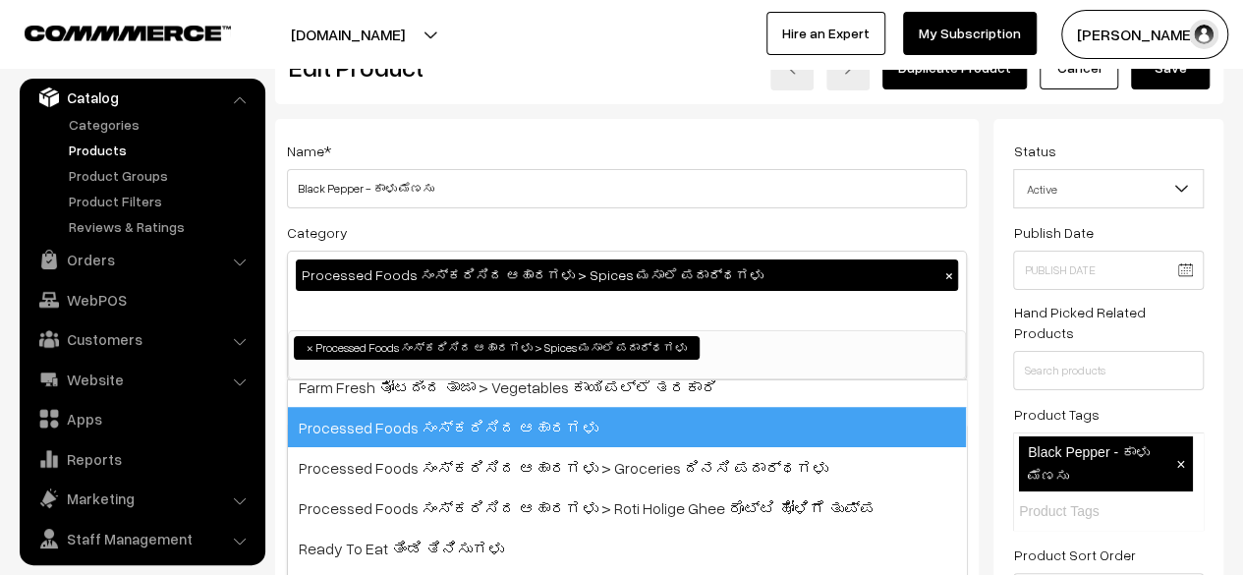
scroll to position [169, 0]
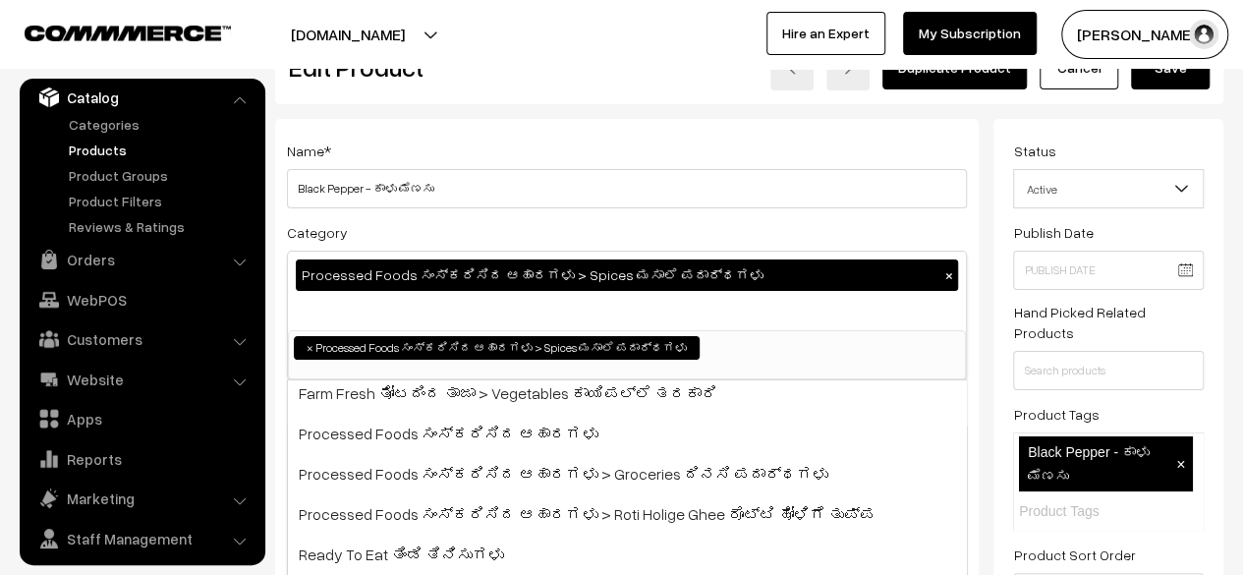
click at [1154, 74] on button "Save" at bounding box center [1170, 67] width 79 height 43
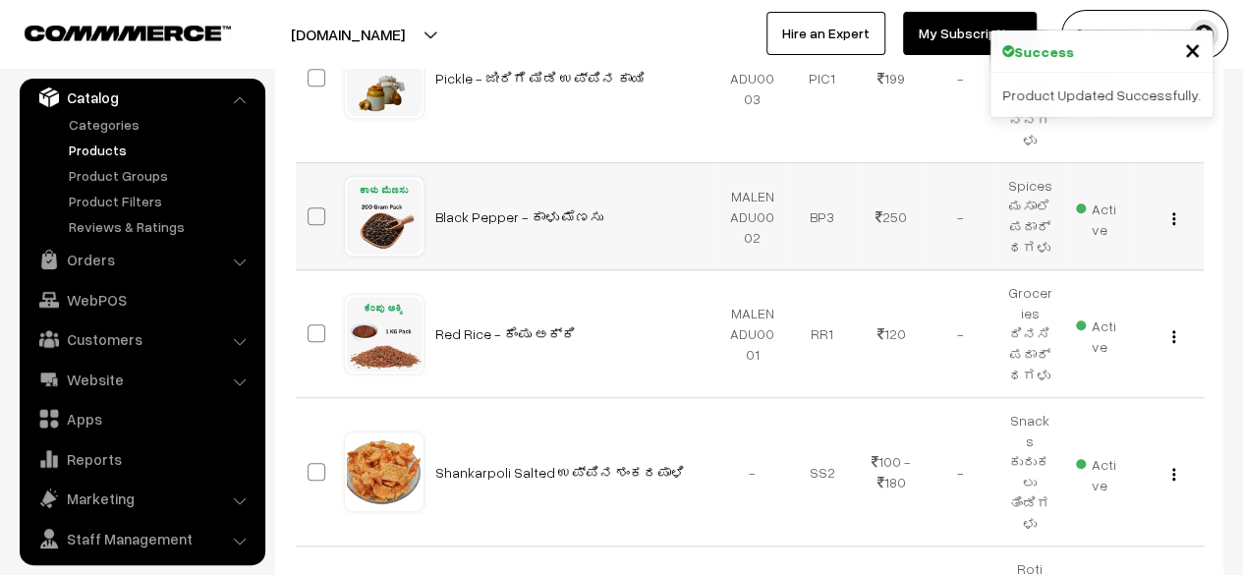
scroll to position [620, 0]
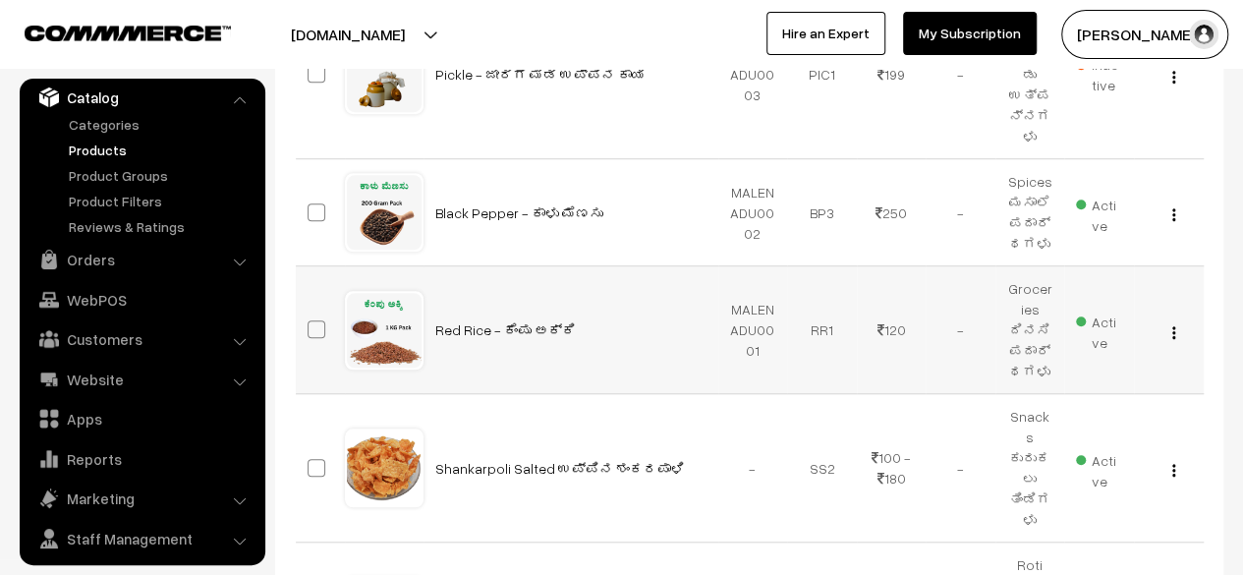
click at [1172, 326] on img "button" at bounding box center [1173, 332] width 3 height 13
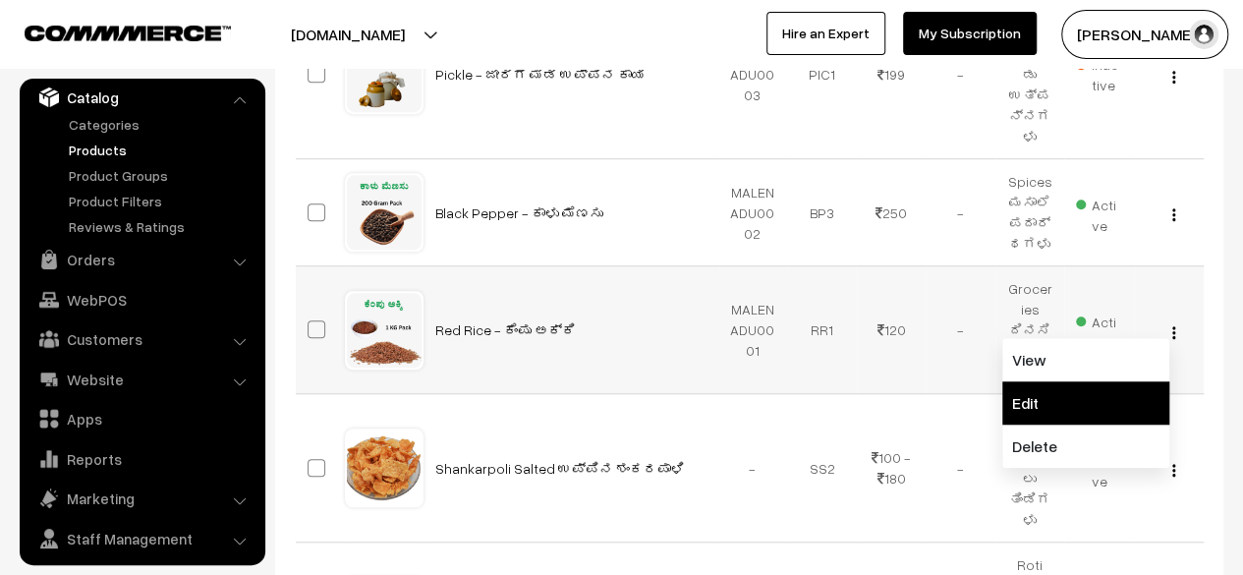
click at [1072, 381] on link "Edit" at bounding box center [1085, 402] width 167 height 43
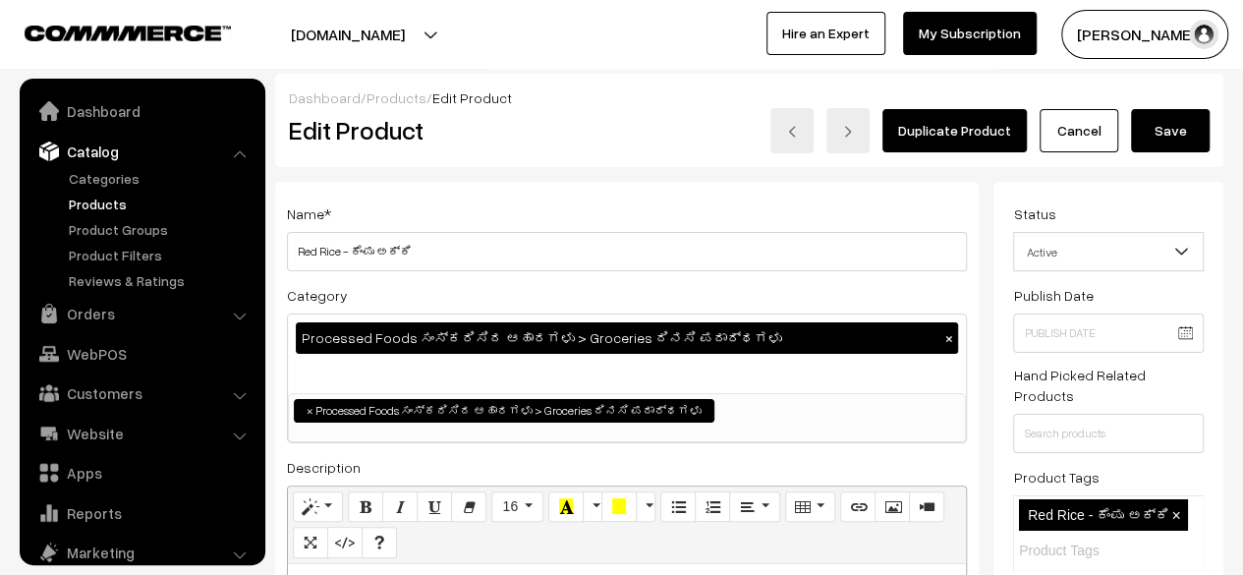
scroll to position [54, 0]
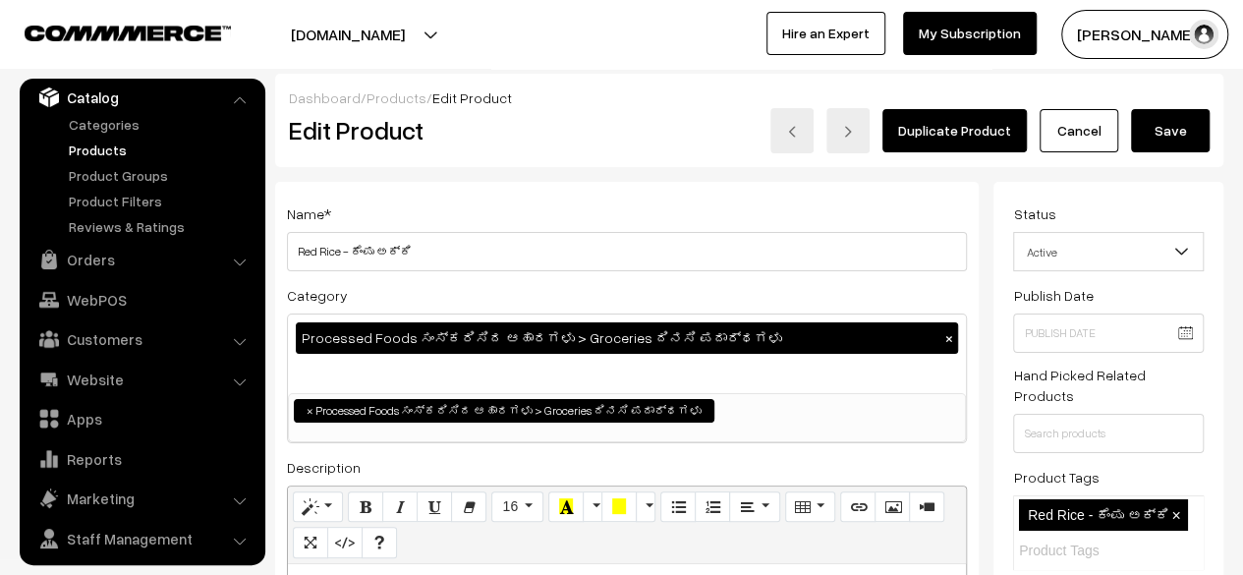
click at [944, 339] on button "×" at bounding box center [949, 338] width 18 height 18
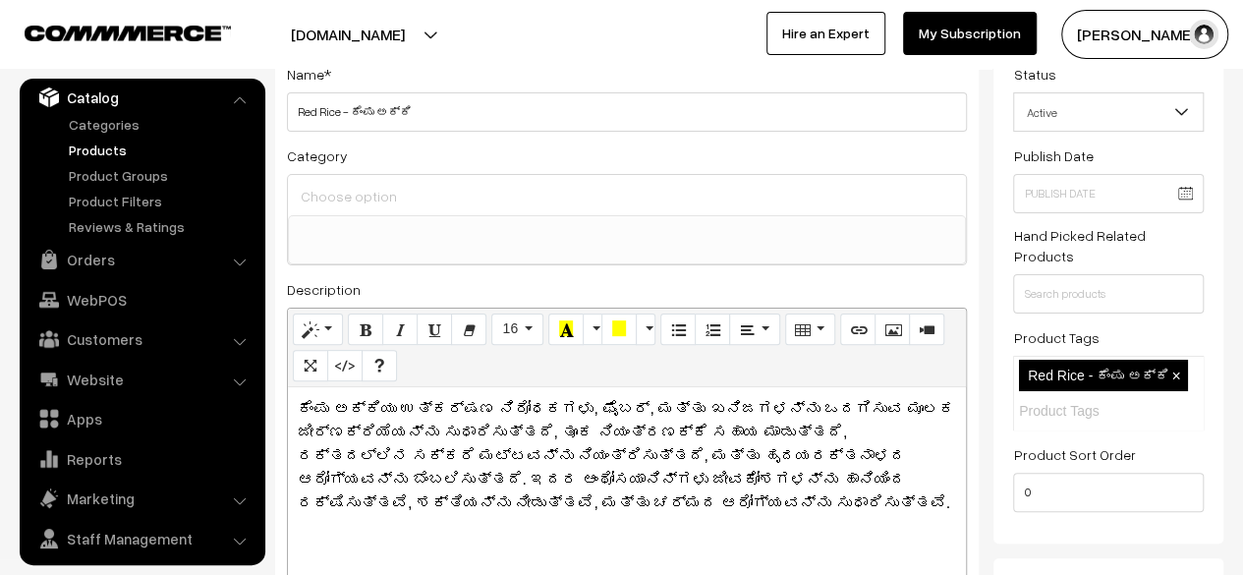
scroll to position [139, 0]
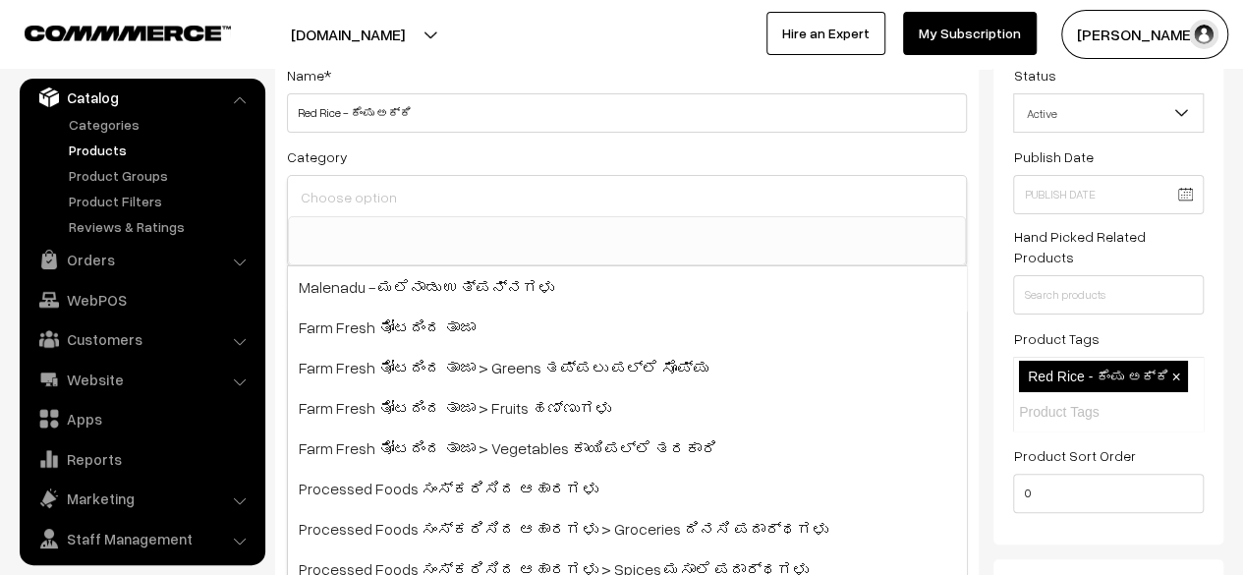
click at [527, 203] on input at bounding box center [627, 198] width 662 height 29
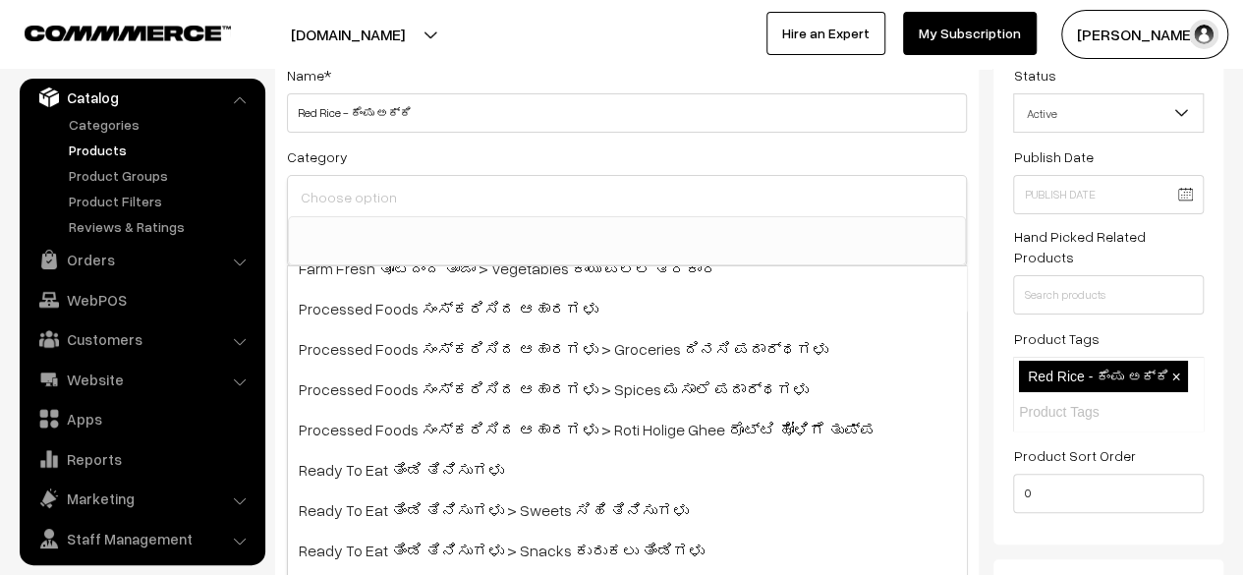
scroll to position [198, 0]
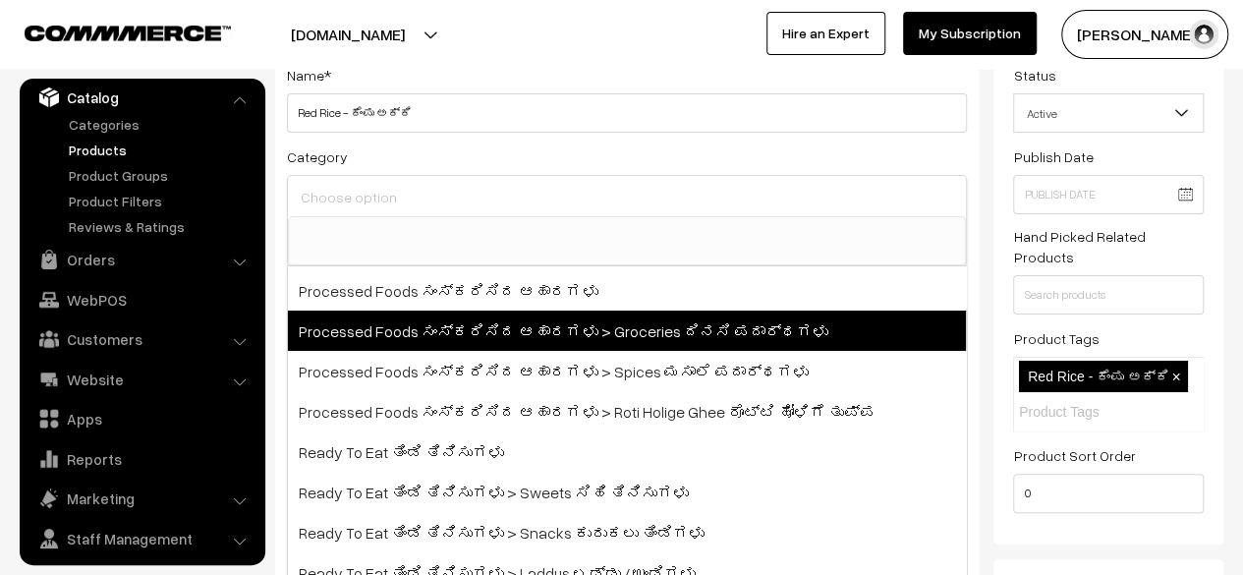
click at [546, 323] on span "Processed Foods ಸಂಸ್ಕರಿಸಿದ ಆಹಾರಗಳು > Groceries ದಿನಸಿ ಪದಾರ್ಥಗಳು" at bounding box center [627, 331] width 678 height 40
select select "9"
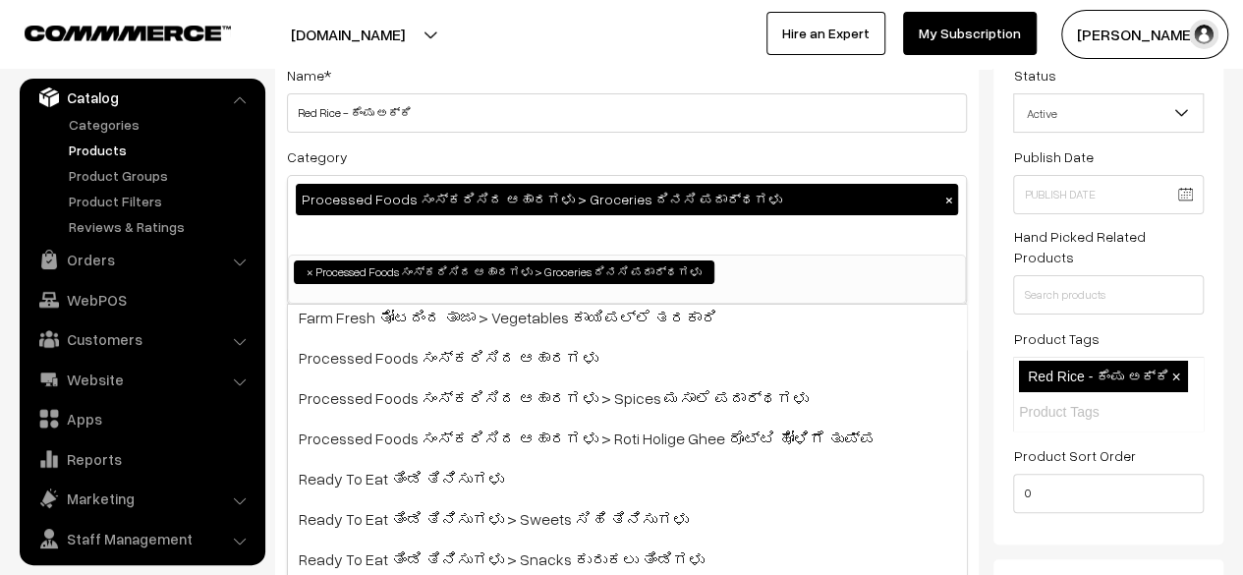
scroll to position [0, 0]
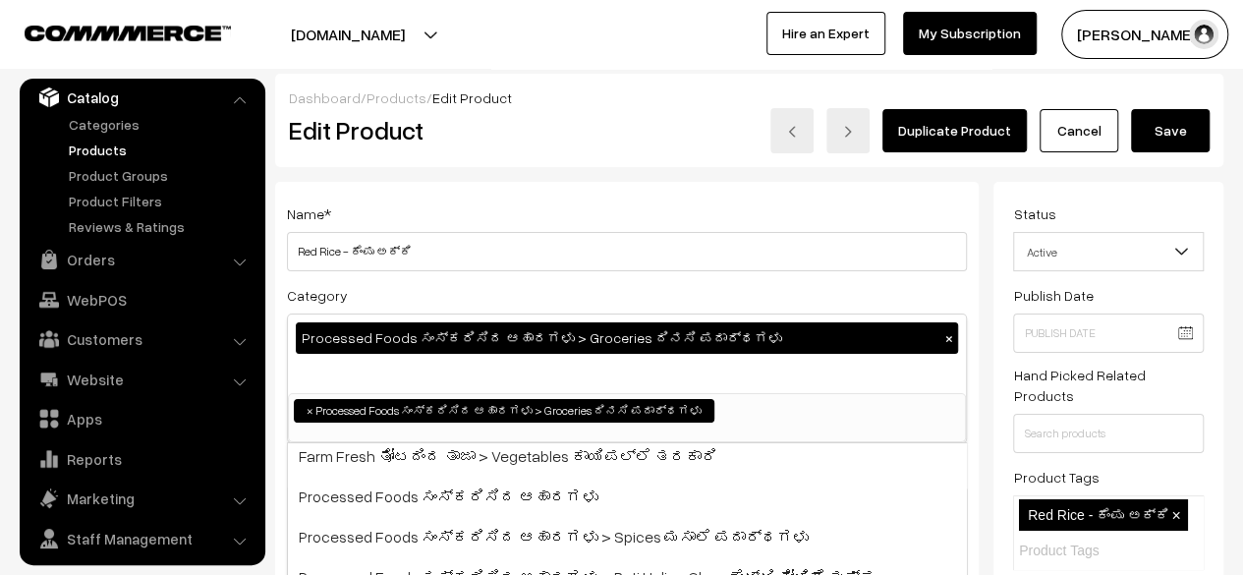
click at [1159, 135] on button "Save" at bounding box center [1170, 130] width 79 height 43
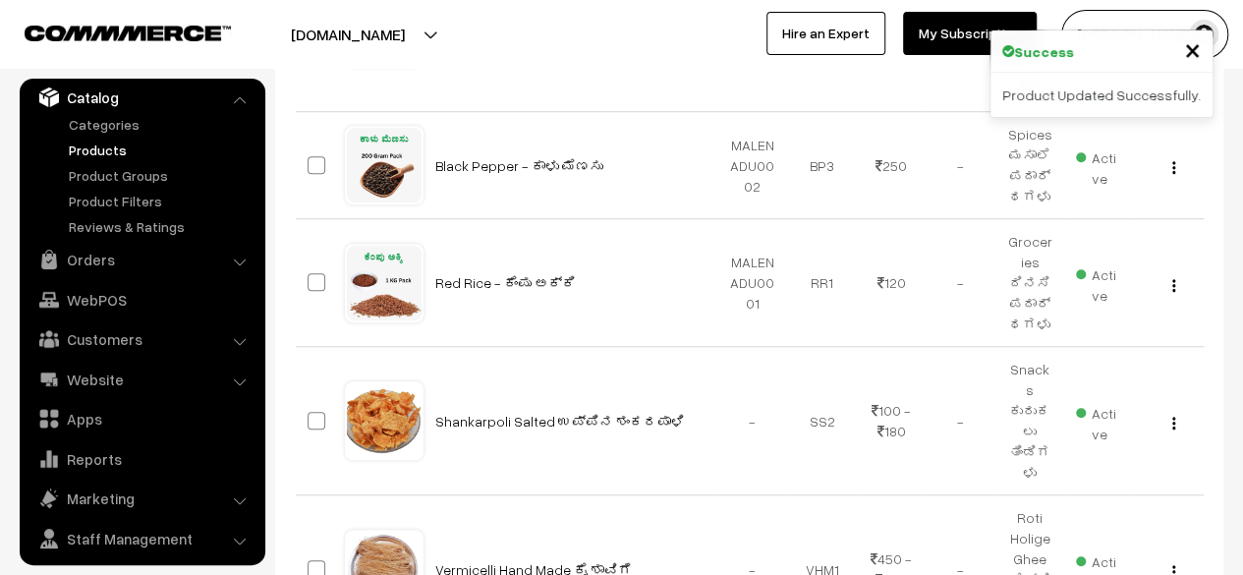
scroll to position [670, 0]
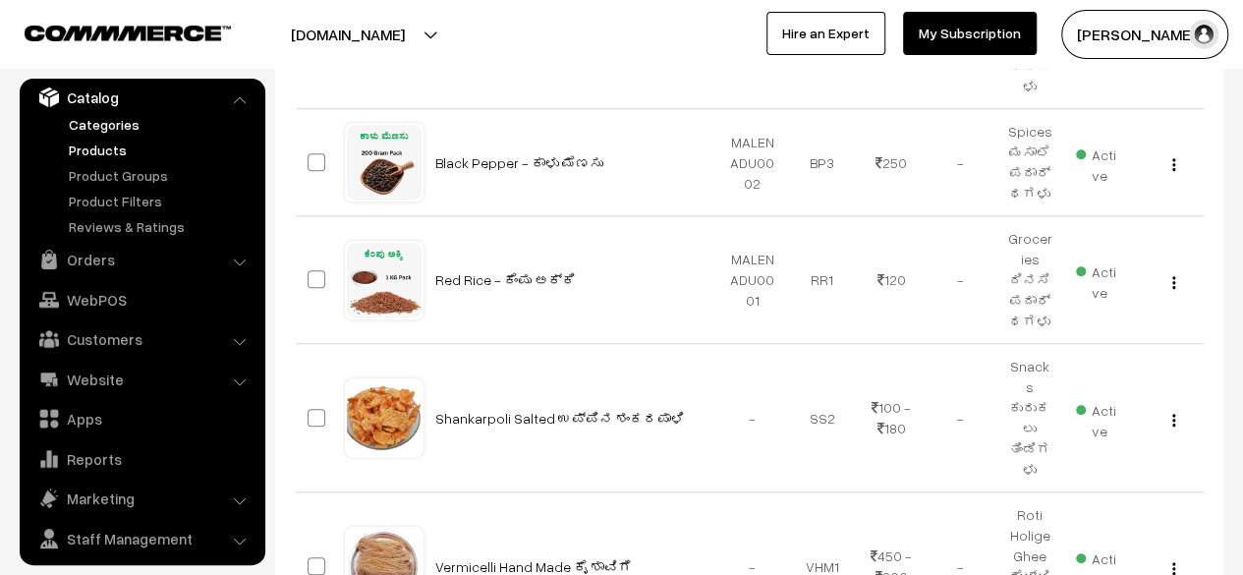
click at [92, 127] on link "Categories" at bounding box center [161, 124] width 195 height 21
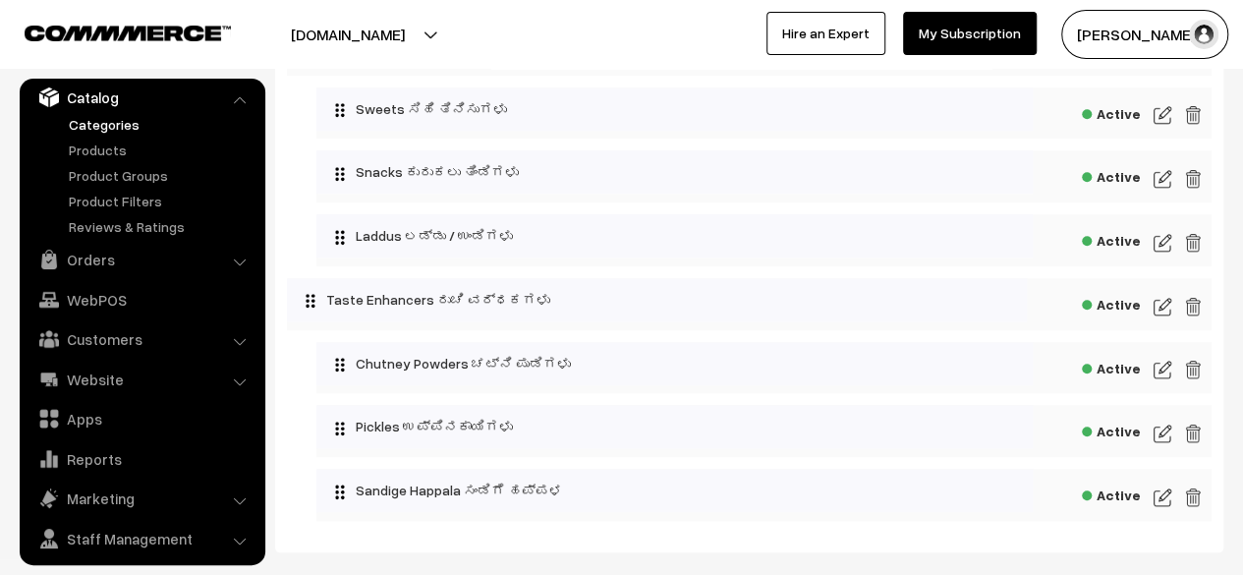
scroll to position [772, 0]
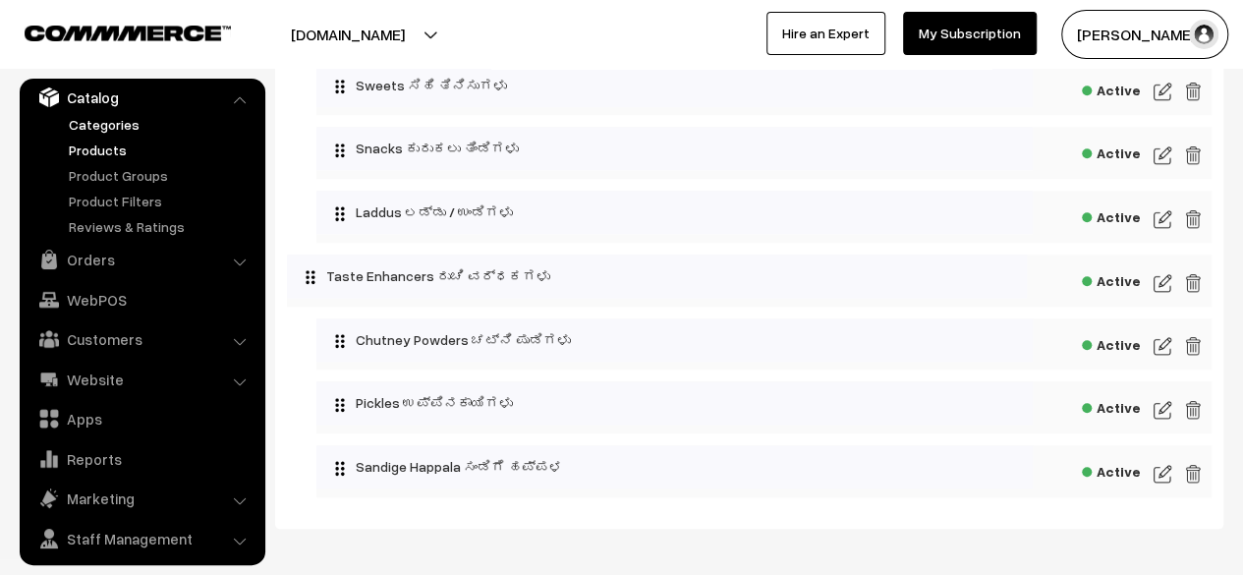
click at [89, 152] on link "Products" at bounding box center [161, 150] width 195 height 21
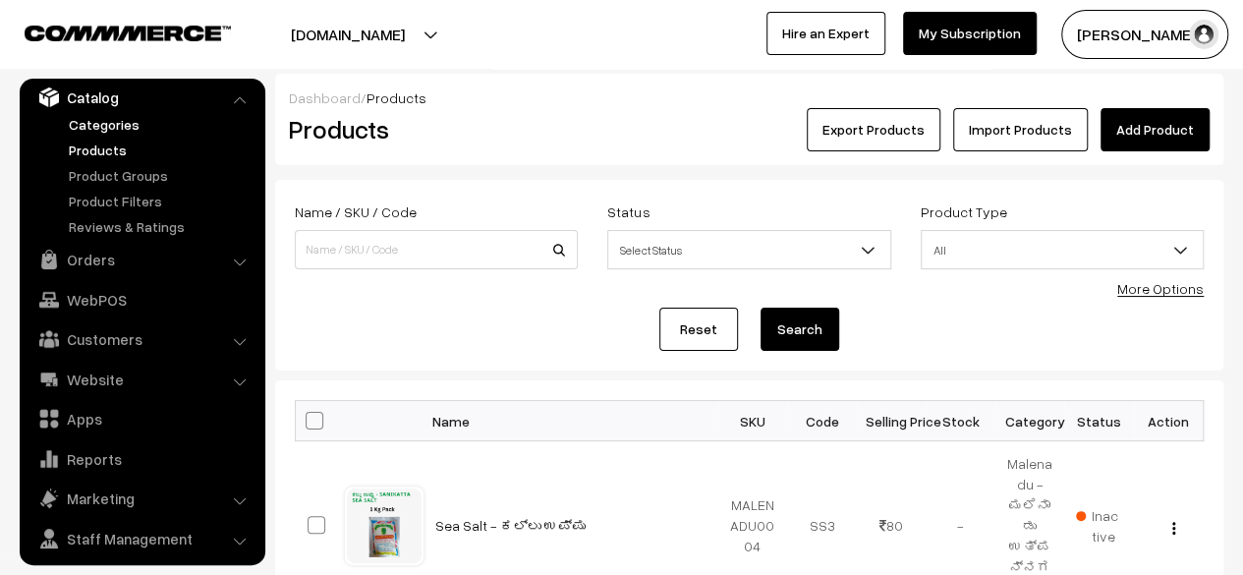
click at [121, 124] on link "Categories" at bounding box center [161, 124] width 195 height 21
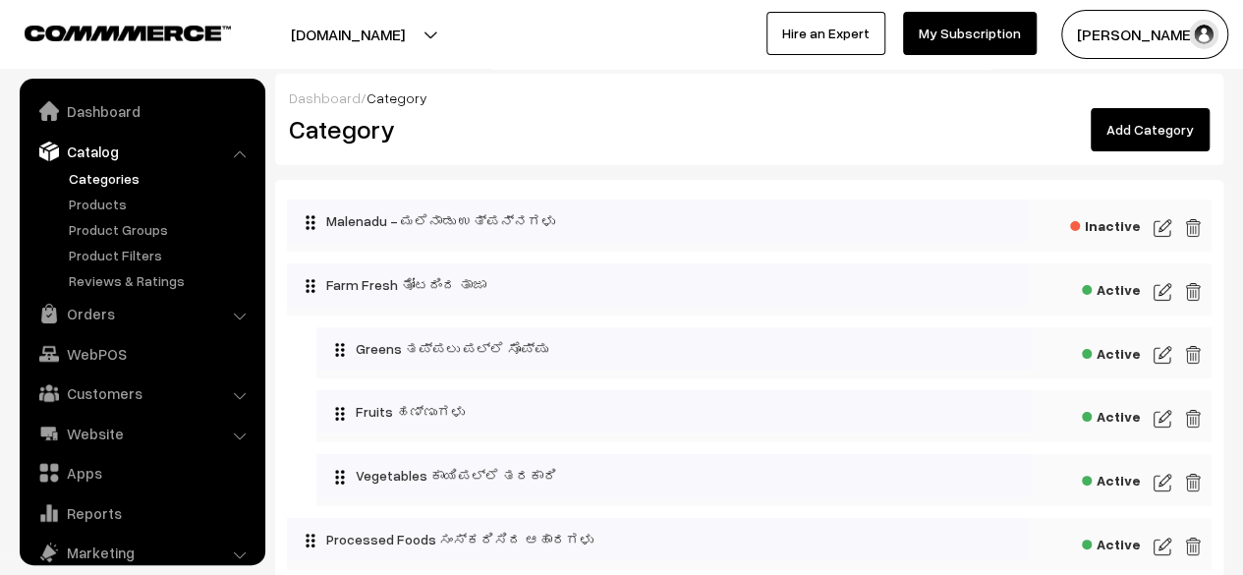
click at [97, 112] on link "Dashboard" at bounding box center [142, 110] width 234 height 35
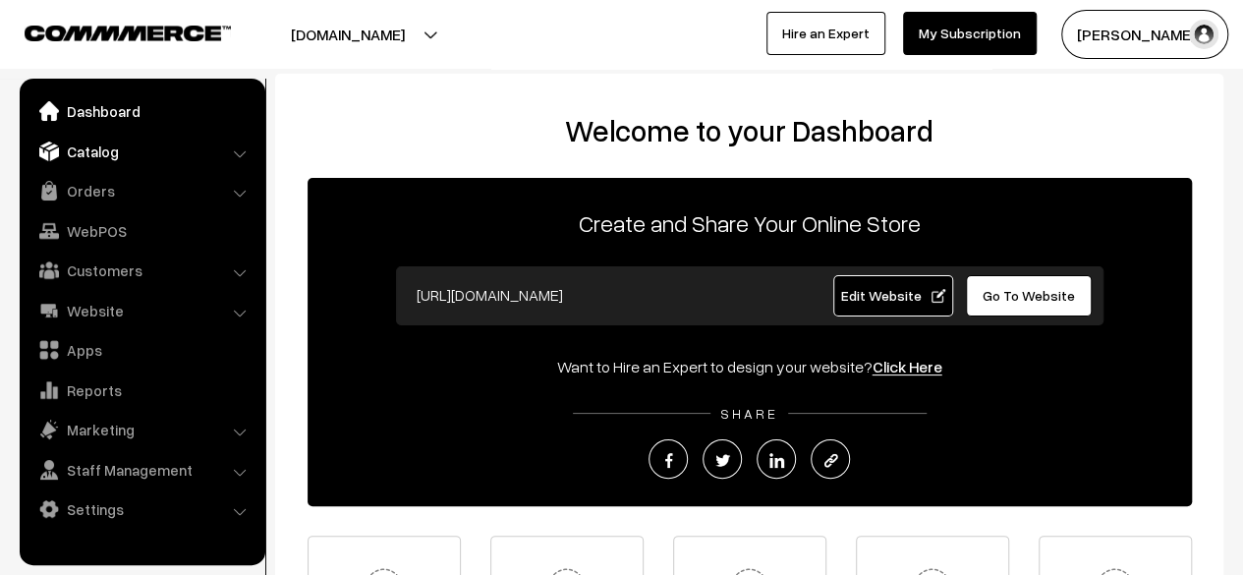
click at [93, 154] on link "Catalog" at bounding box center [142, 151] width 234 height 35
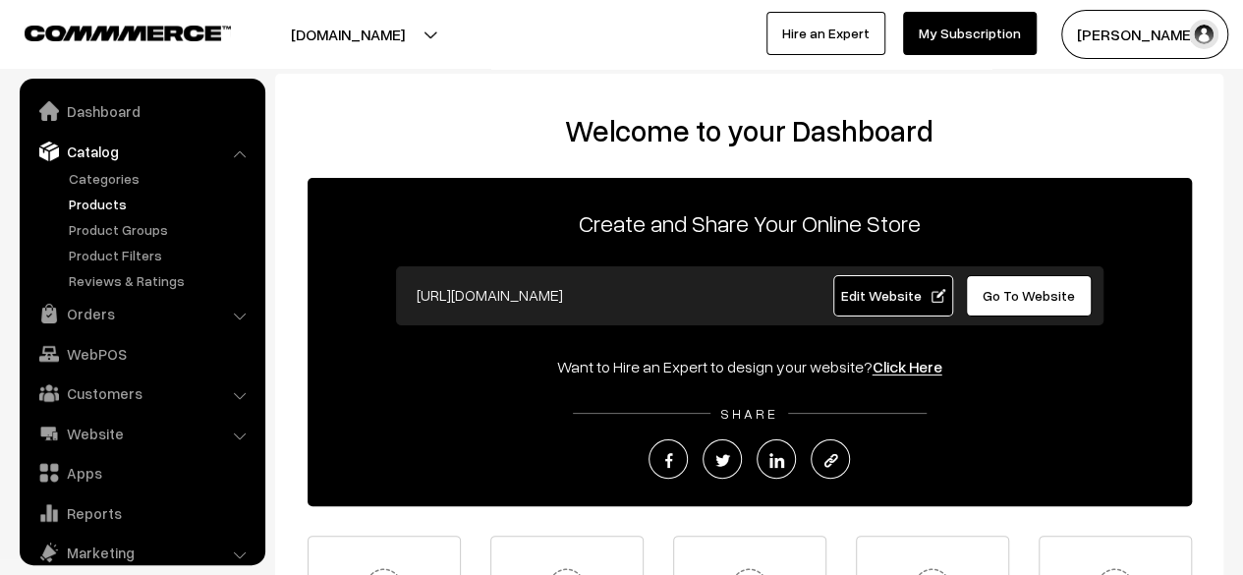
click at [100, 203] on link "Products" at bounding box center [161, 204] width 195 height 21
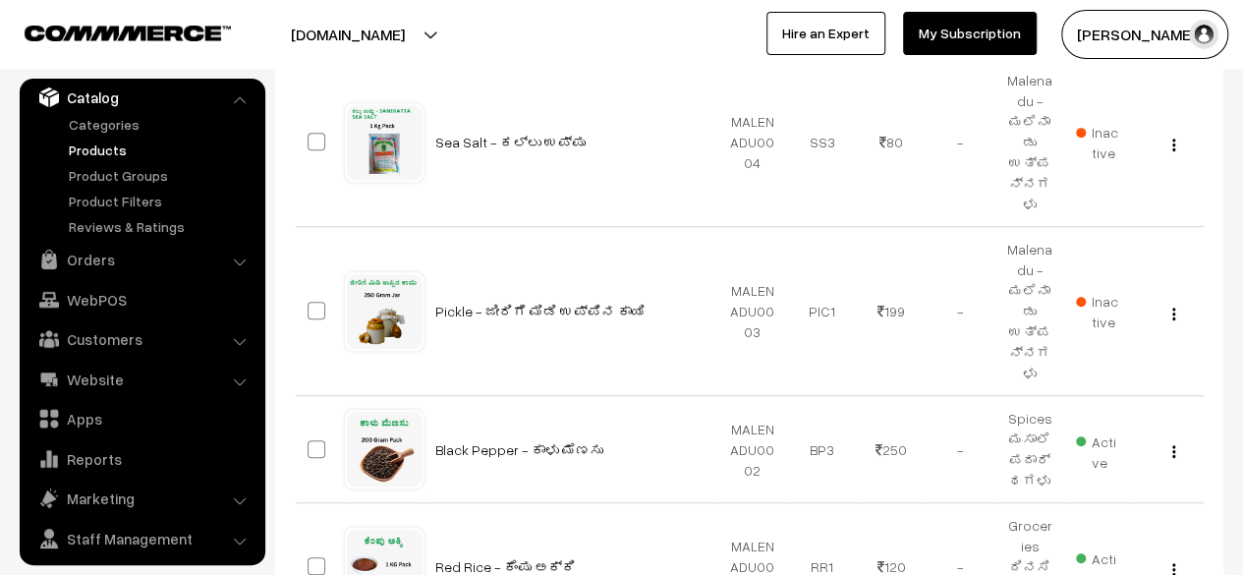
scroll to position [386, 0]
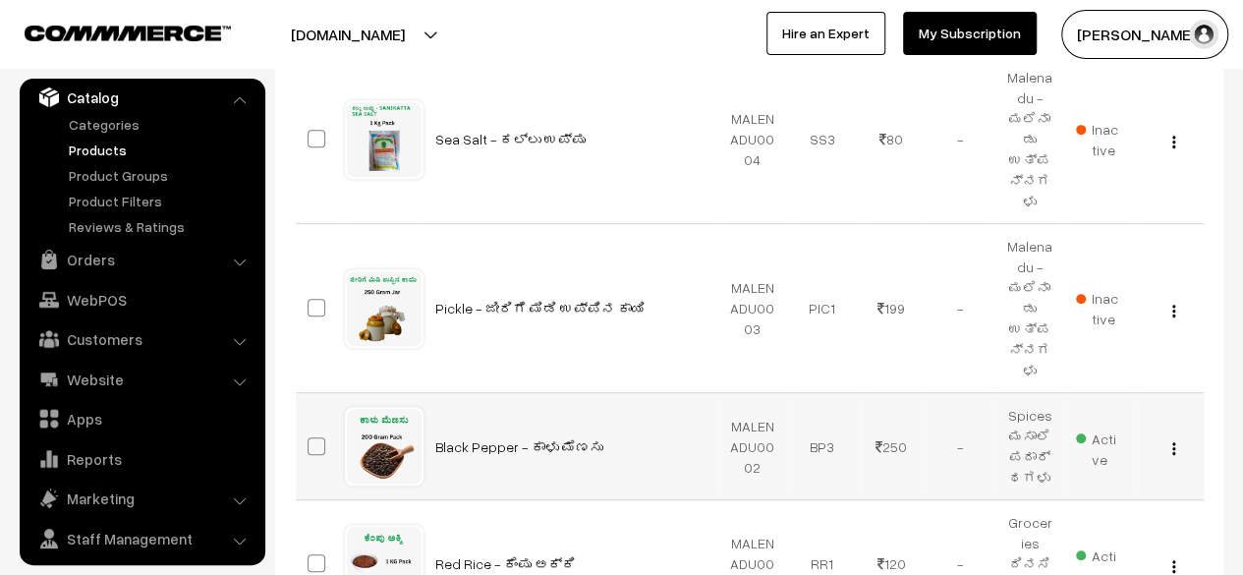
click at [1176, 436] on div "View Edit Delete" at bounding box center [1169, 446] width 46 height 21
click at [1172, 442] on img "button" at bounding box center [1173, 448] width 3 height 13
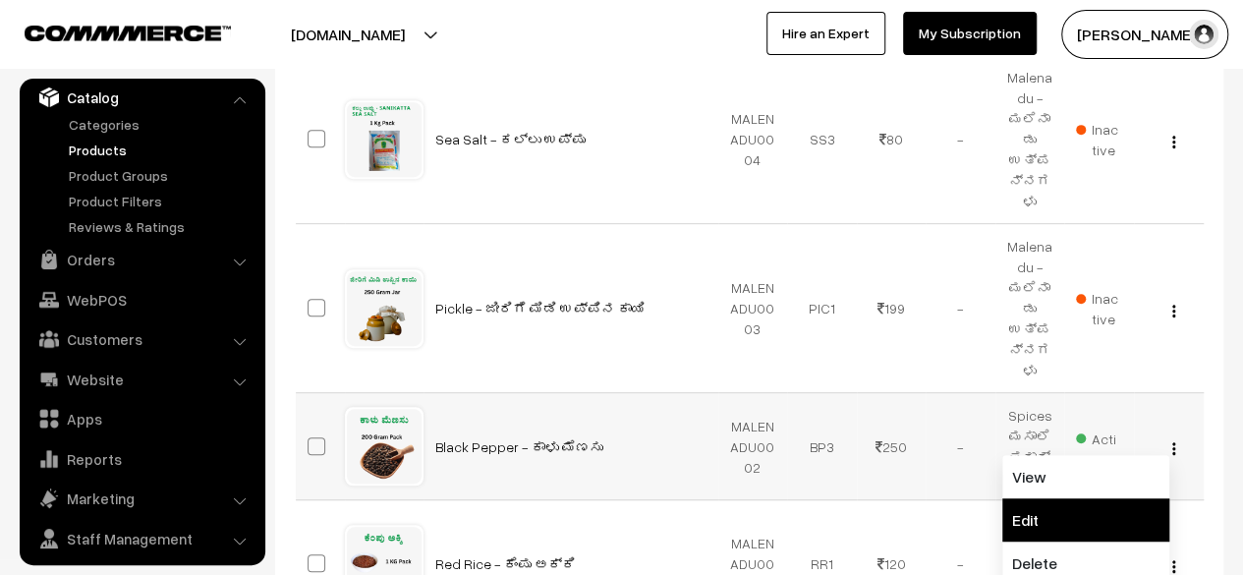
click at [1052, 498] on link "Edit" at bounding box center [1085, 519] width 167 height 43
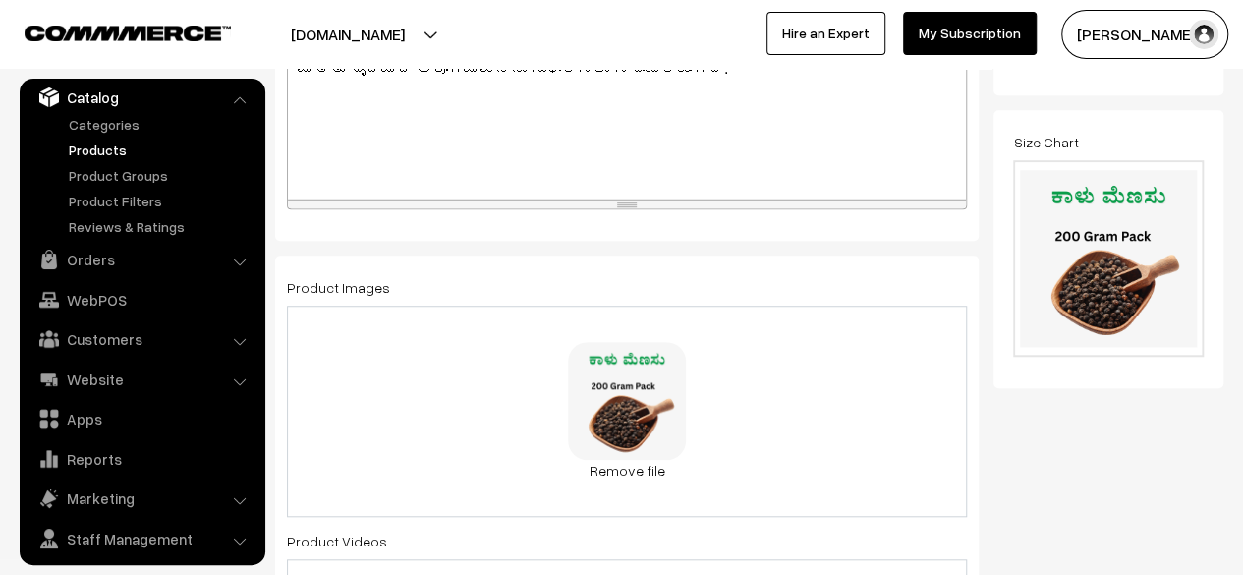
scroll to position [639, 0]
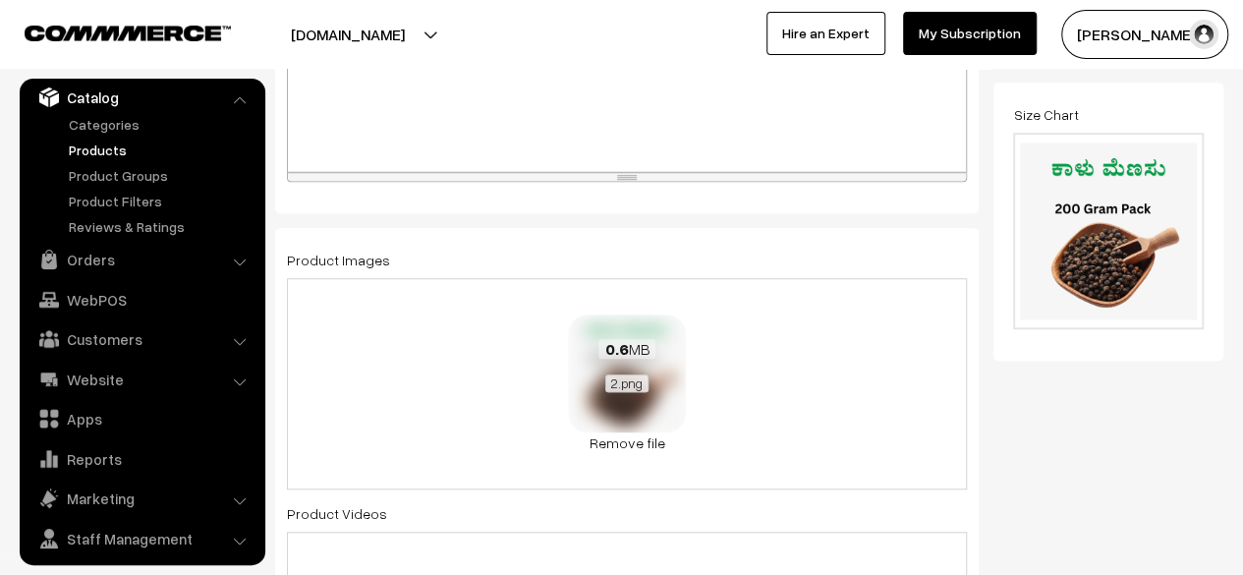
click at [623, 382] on span "2.png" at bounding box center [626, 383] width 43 height 18
click at [627, 443] on link "Remove file" at bounding box center [627, 442] width 118 height 21
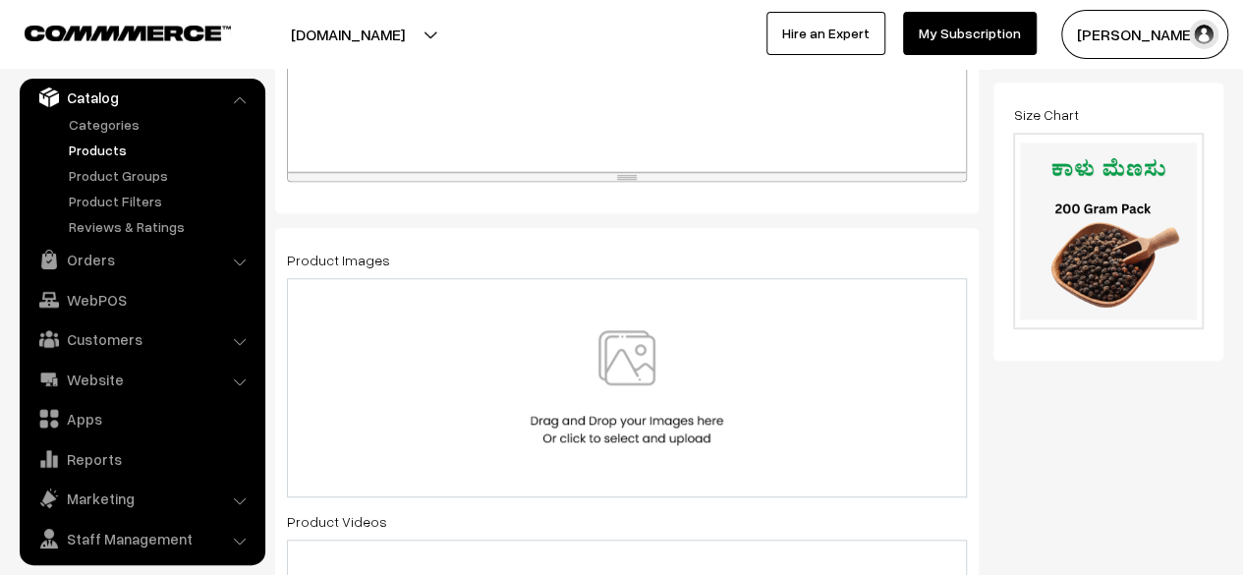
click at [628, 378] on img at bounding box center [627, 387] width 202 height 115
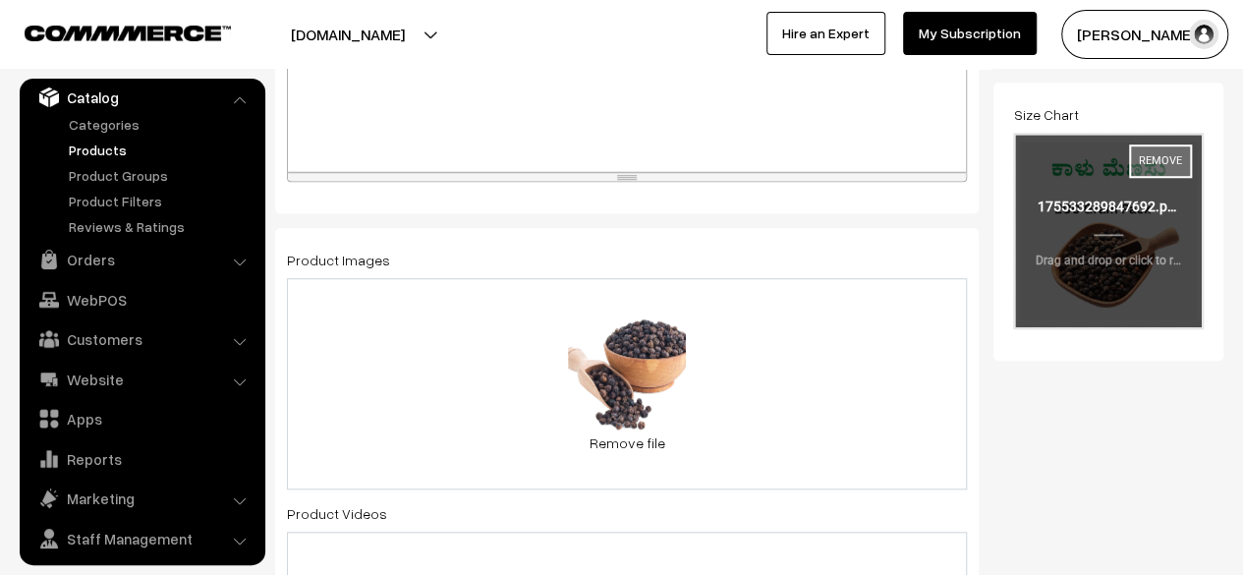
click at [1165, 156] on button "Remove" at bounding box center [1160, 160] width 63 height 33
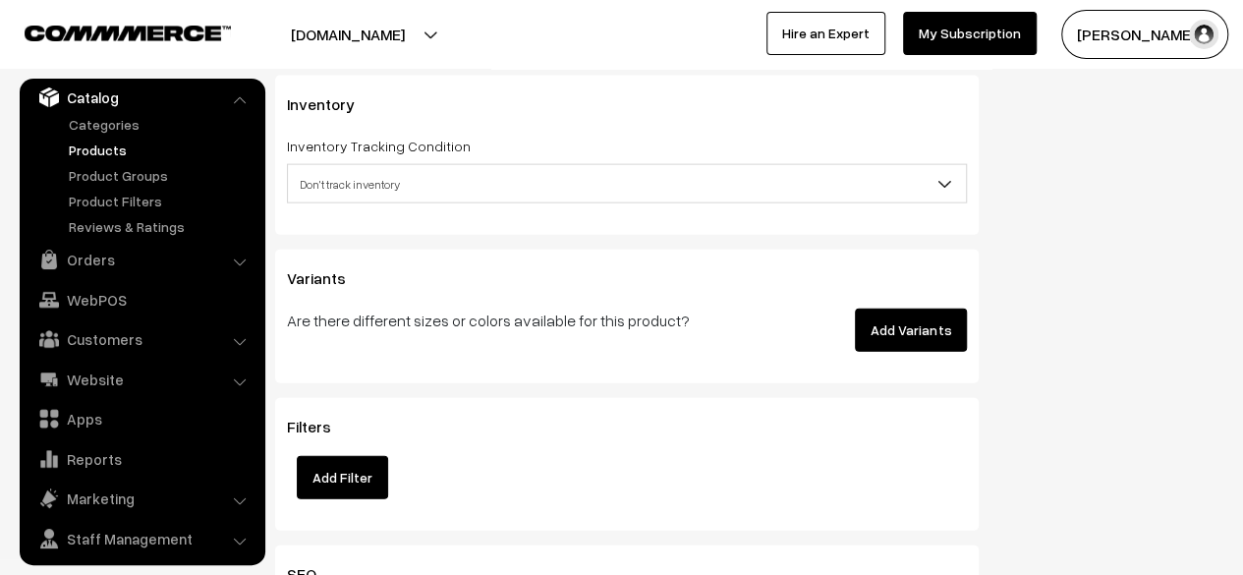
scroll to position [2210, 0]
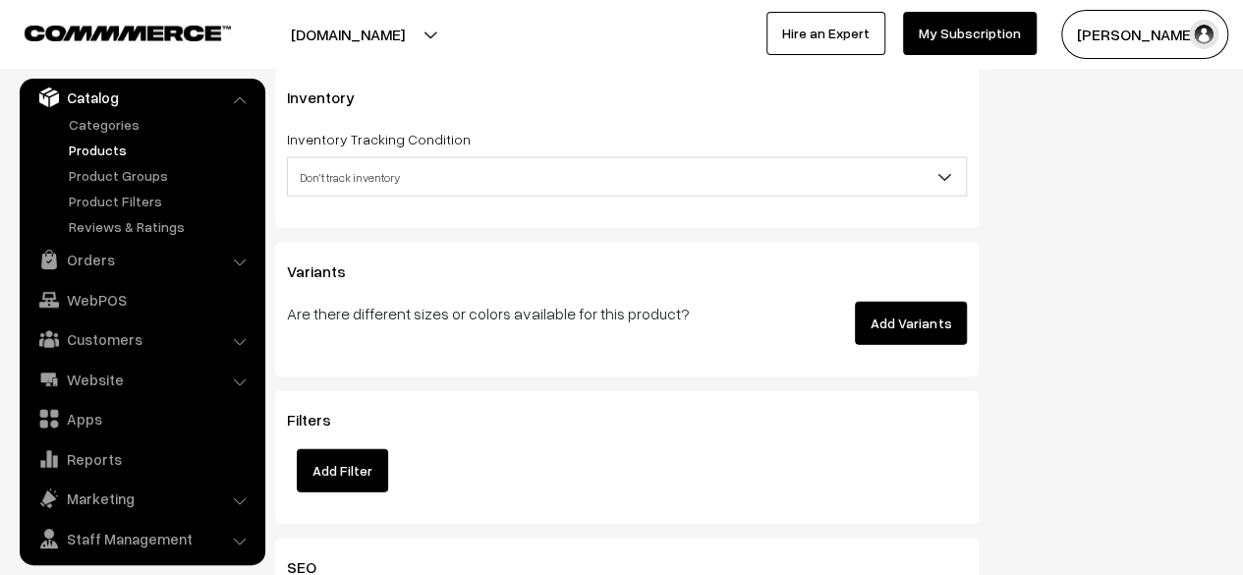
click at [912, 321] on button "Add Variants" at bounding box center [911, 323] width 112 height 43
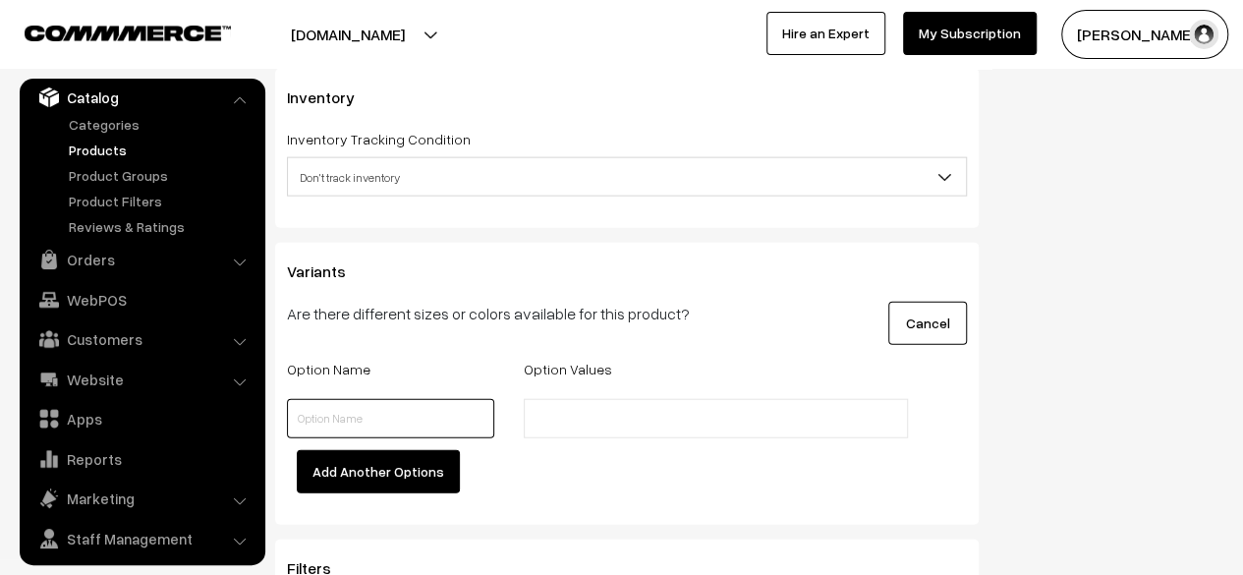
click at [467, 422] on input "text" at bounding box center [390, 418] width 207 height 39
type input "Grams"
click at [580, 429] on input "text" at bounding box center [616, 419] width 172 height 21
type input "100"
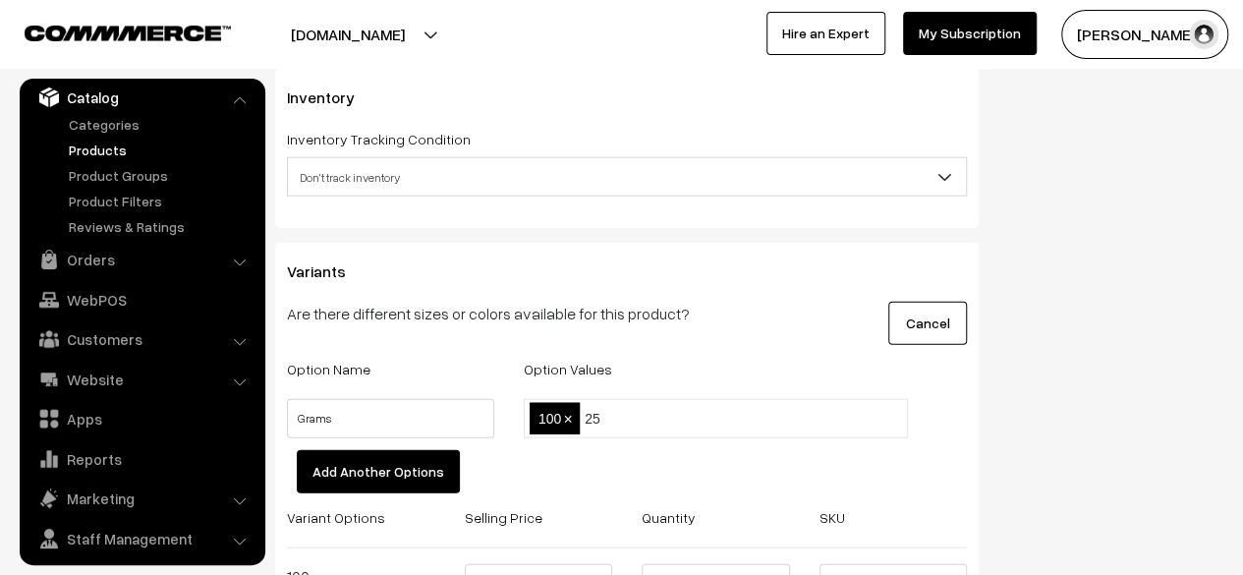
type input "250"
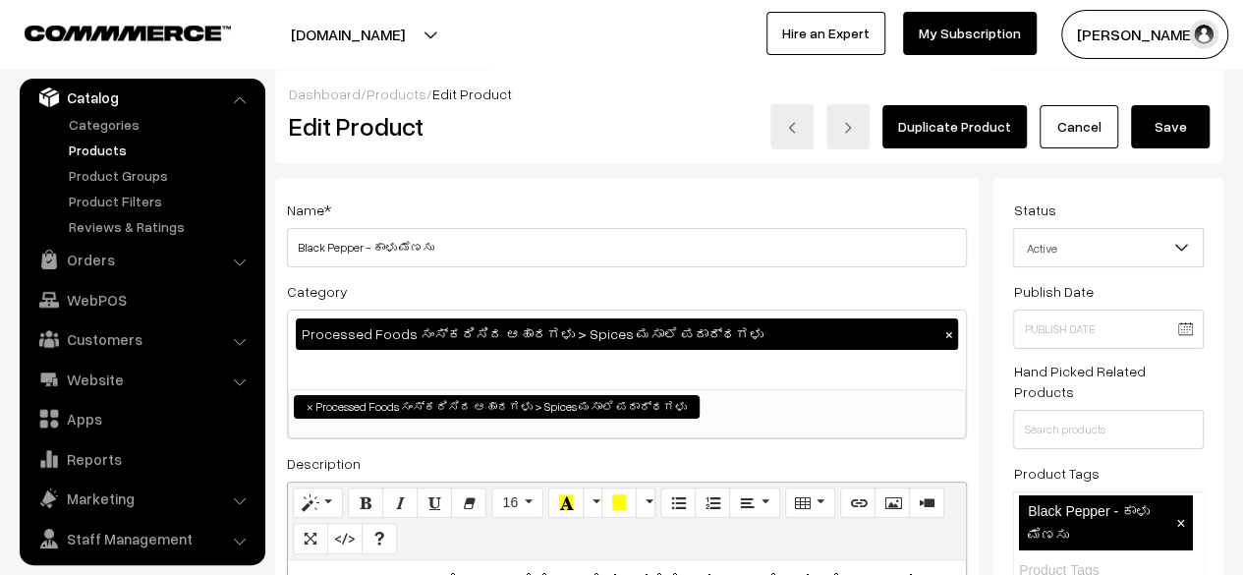
scroll to position [0, 0]
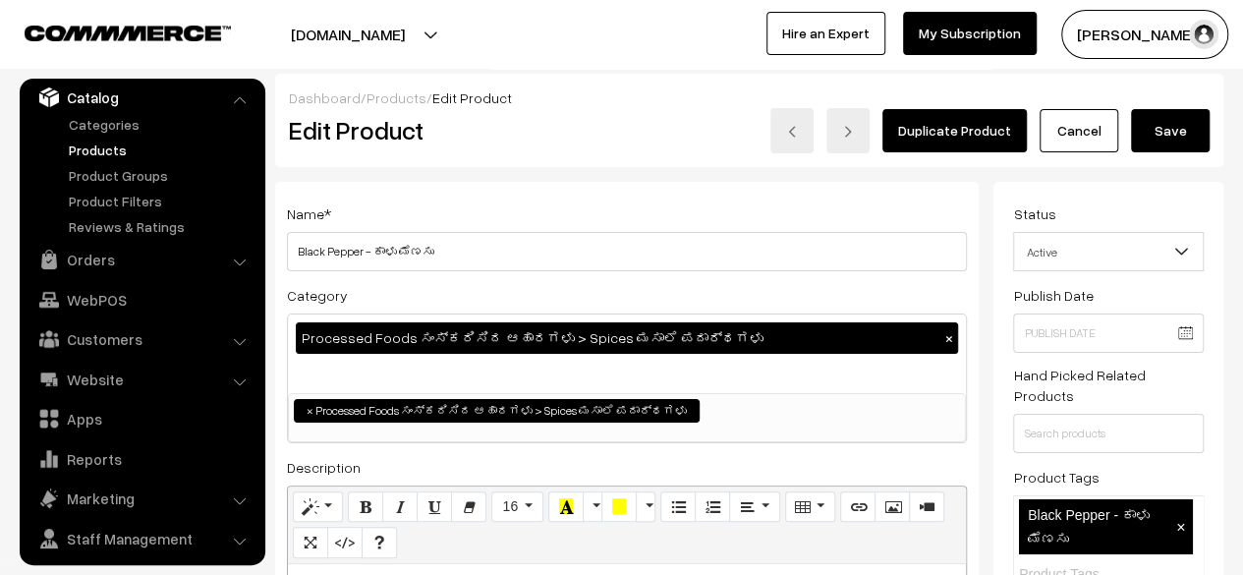
click at [1176, 141] on button "Save" at bounding box center [1170, 130] width 79 height 43
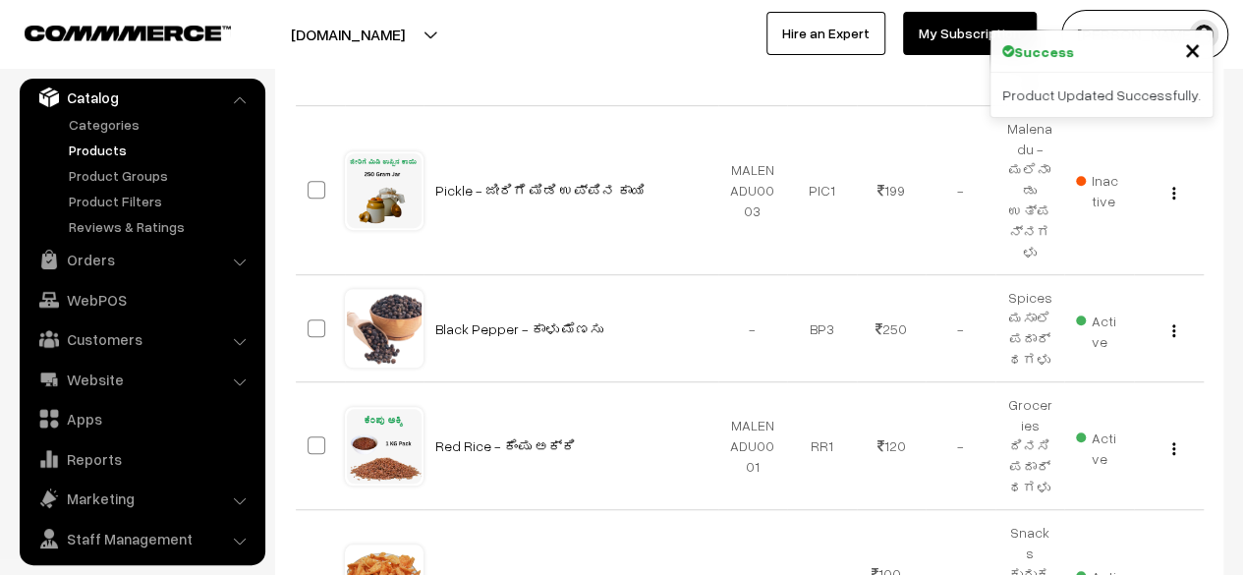
scroll to position [503, 0]
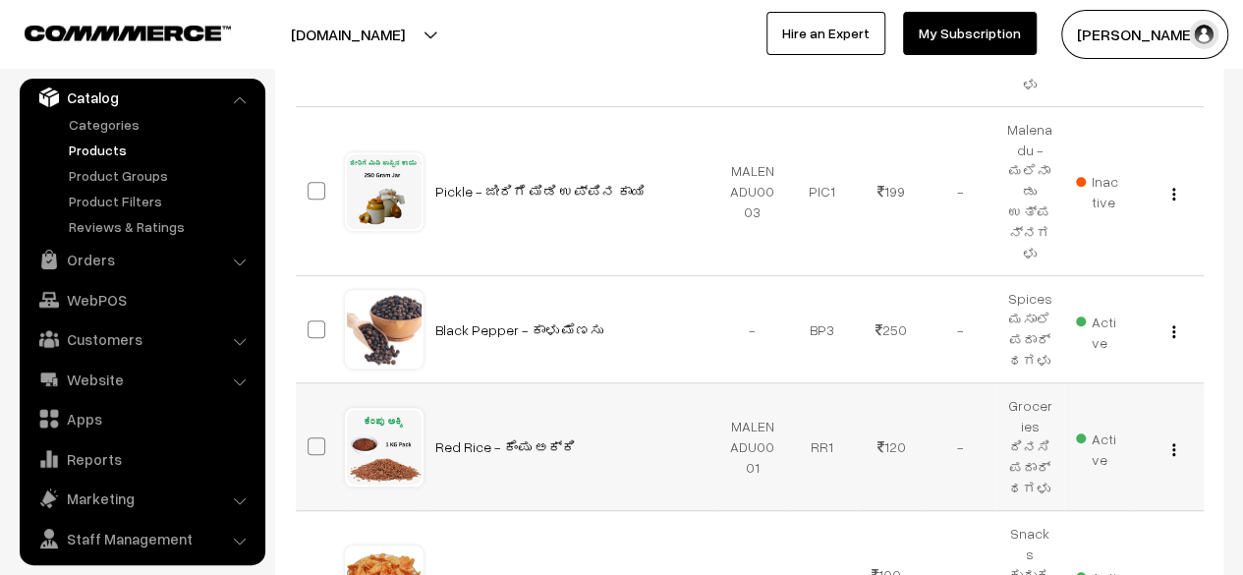
click at [1173, 443] on img "button" at bounding box center [1173, 449] width 3 height 13
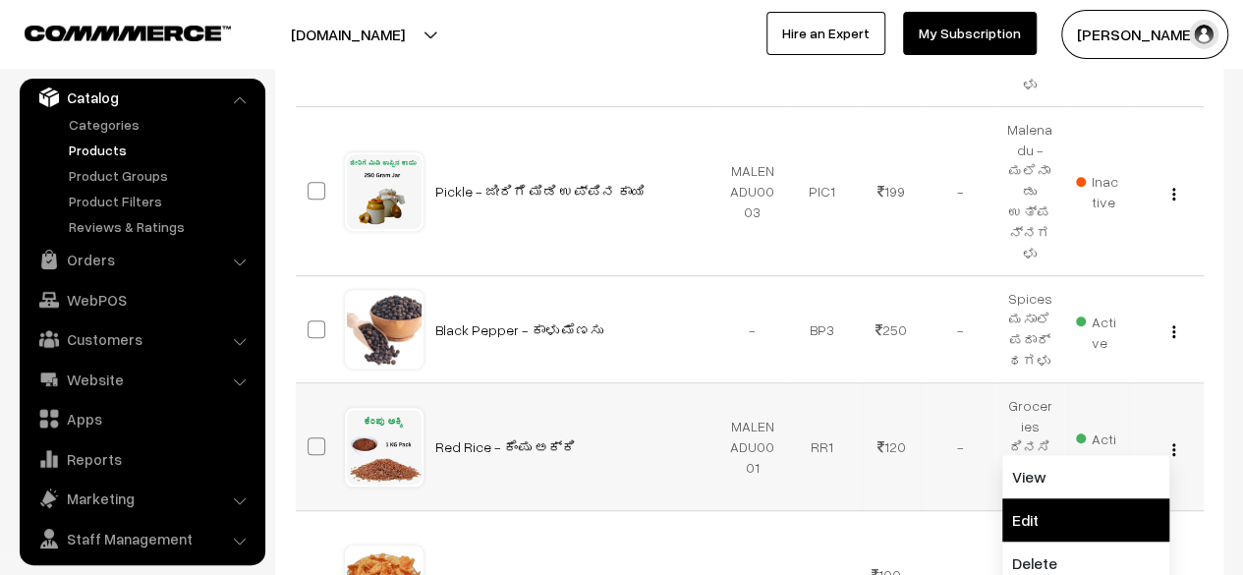
click at [1087, 498] on link "Edit" at bounding box center [1085, 519] width 167 height 43
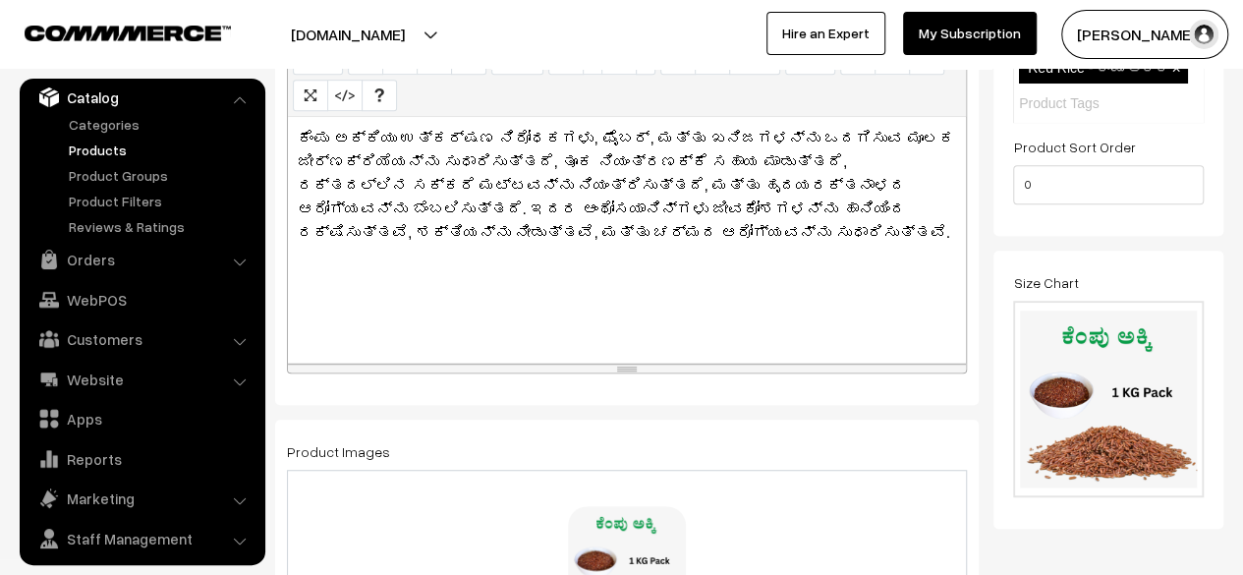
scroll to position [451, 0]
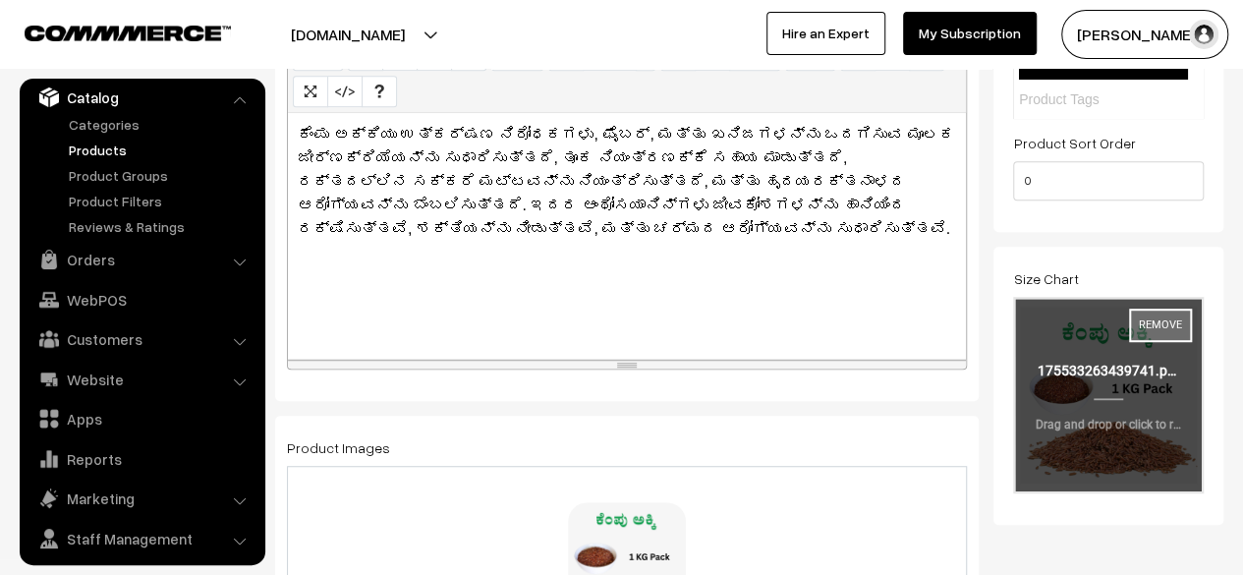
click at [1160, 325] on button "Remove" at bounding box center [1160, 325] width 63 height 33
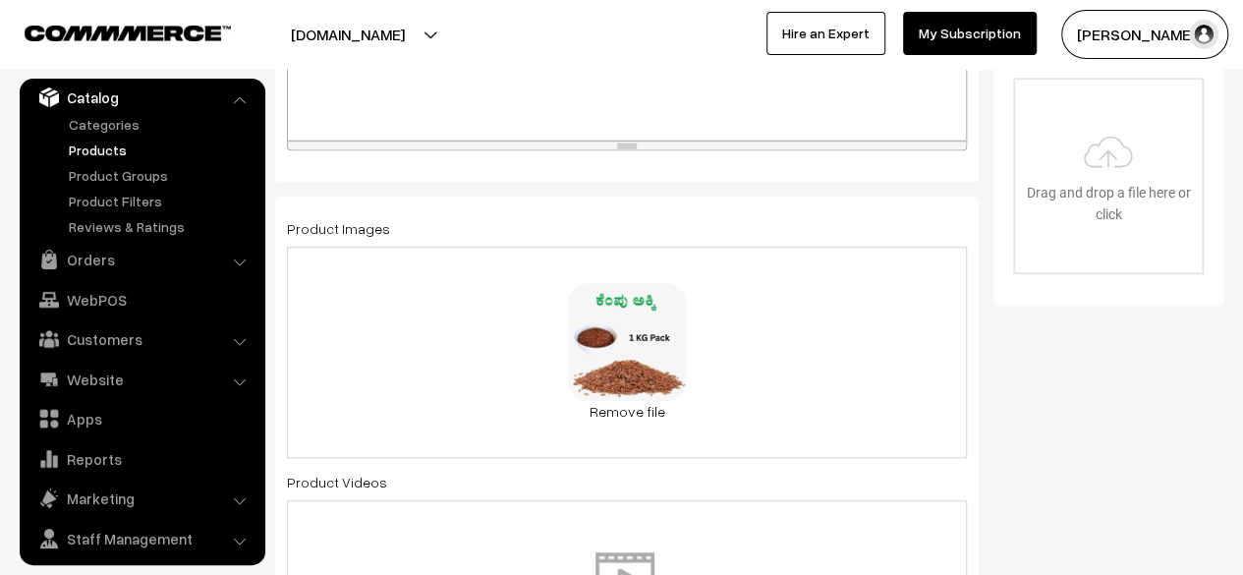
scroll to position [671, 0]
click at [651, 351] on div "1.png" at bounding box center [627, 352] width 92 height 20
click at [632, 408] on link "Remove file" at bounding box center [627, 410] width 118 height 21
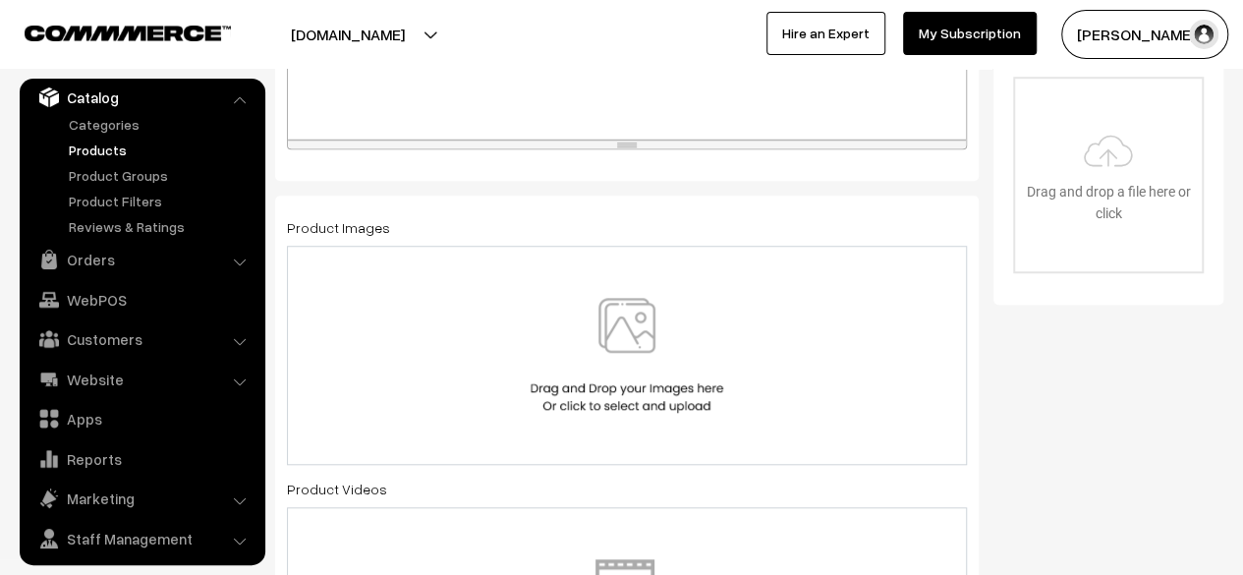
click at [631, 343] on img at bounding box center [627, 355] width 202 height 115
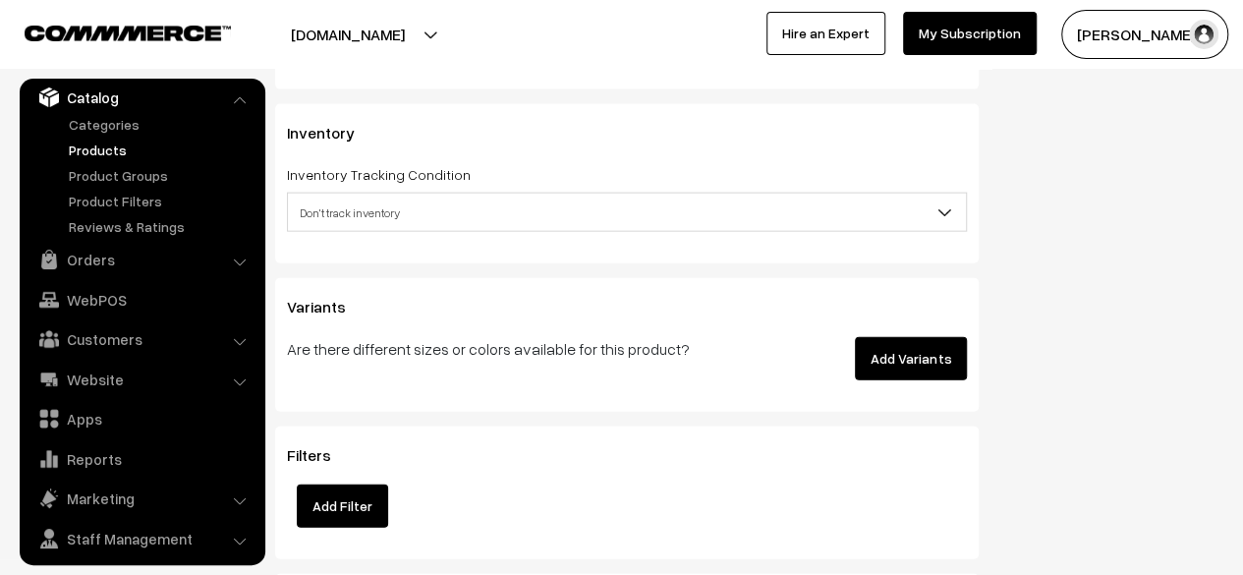
scroll to position [2179, 0]
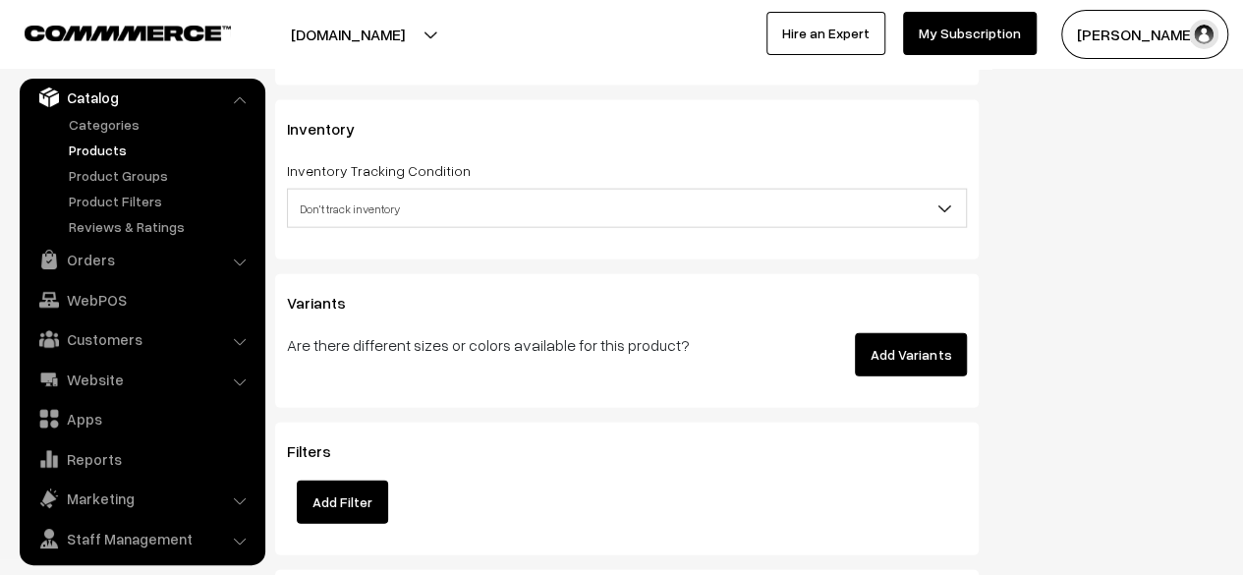
click at [932, 359] on button "Add Variants" at bounding box center [911, 354] width 112 height 43
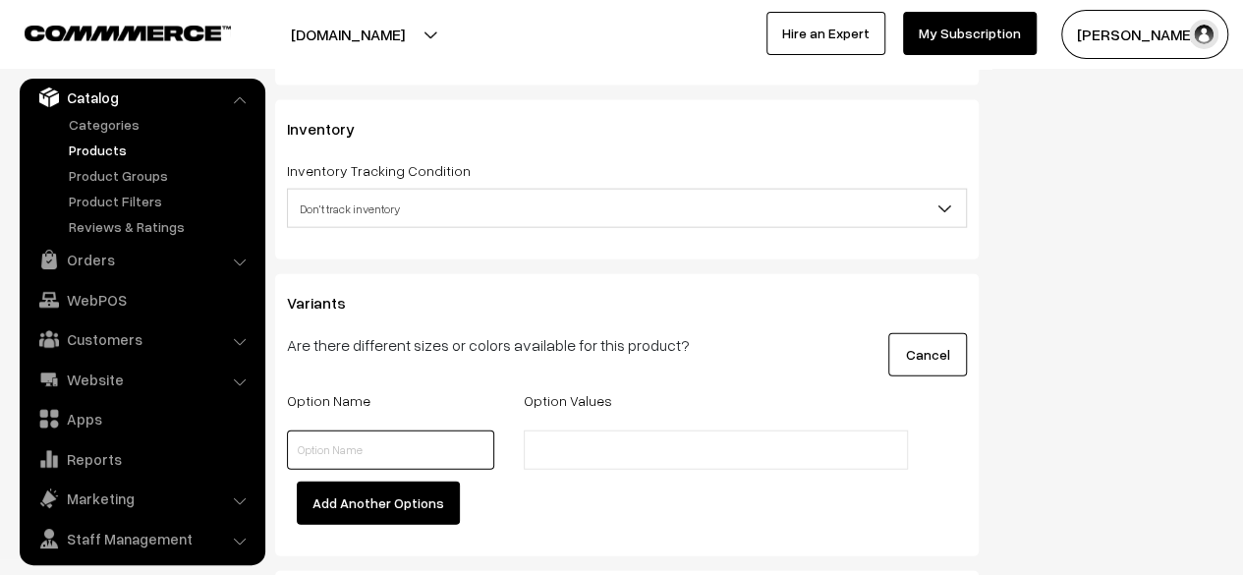
click at [416, 456] on input "text" at bounding box center [390, 449] width 207 height 39
type input "Kg"
click at [575, 451] on input "text" at bounding box center [616, 450] width 172 height 21
type input ".5"
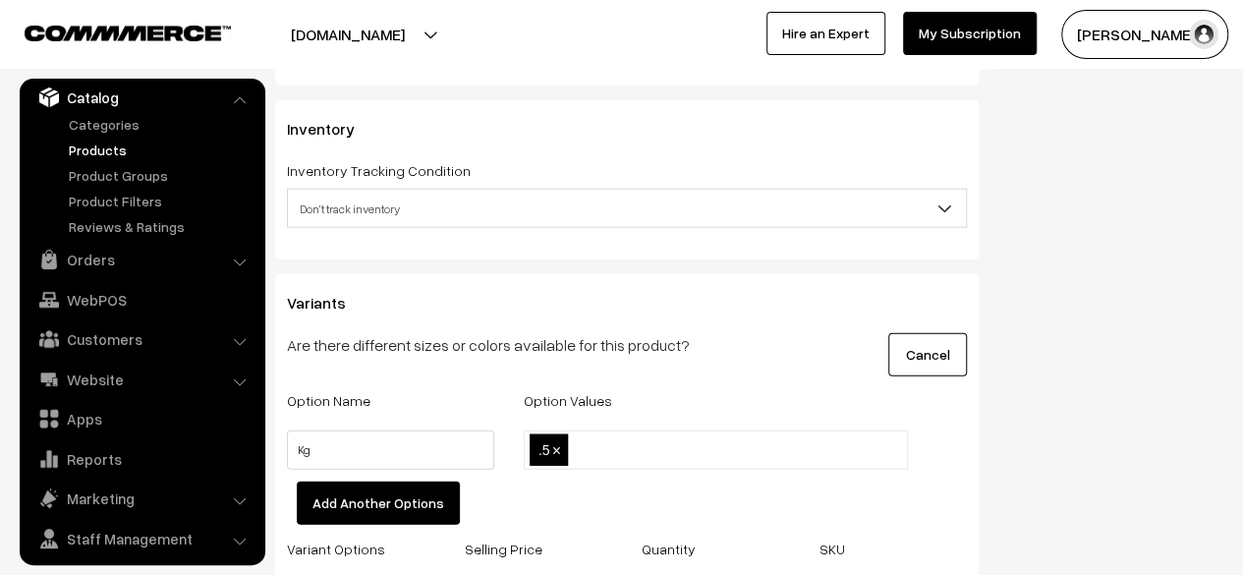
type input "1"
type input "2"
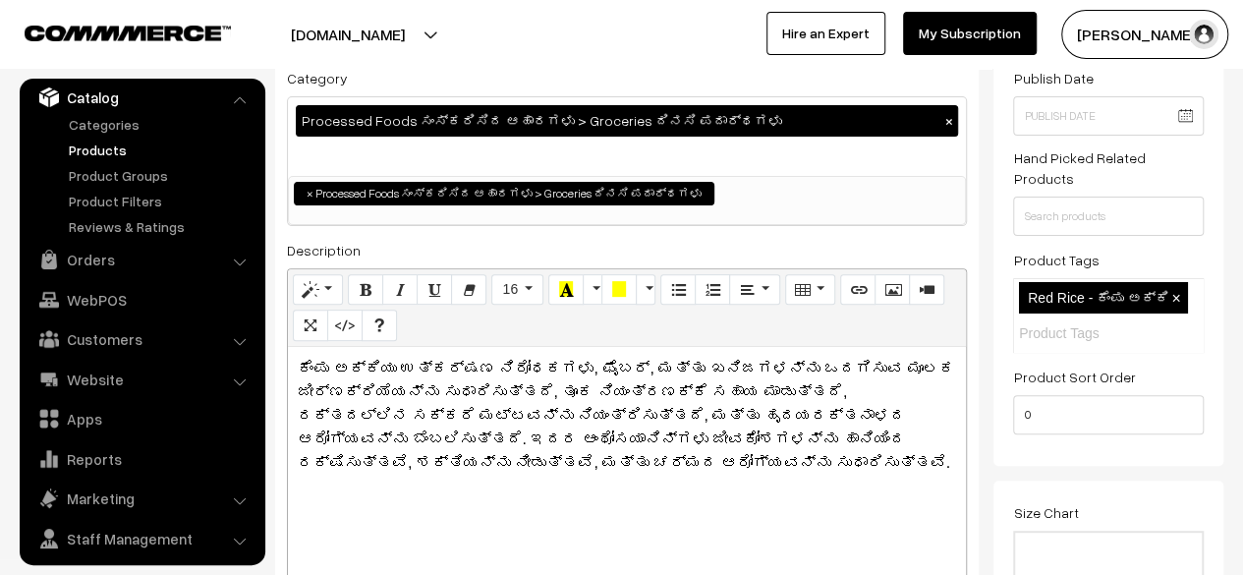
scroll to position [0, 0]
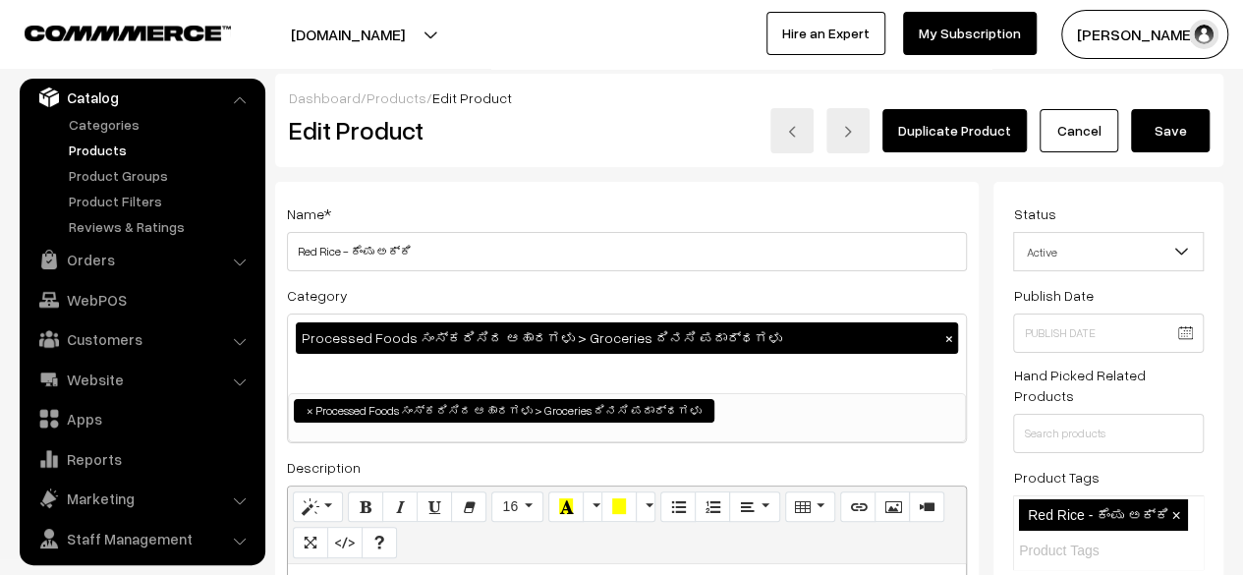
click at [1174, 132] on button "Save" at bounding box center [1170, 130] width 79 height 43
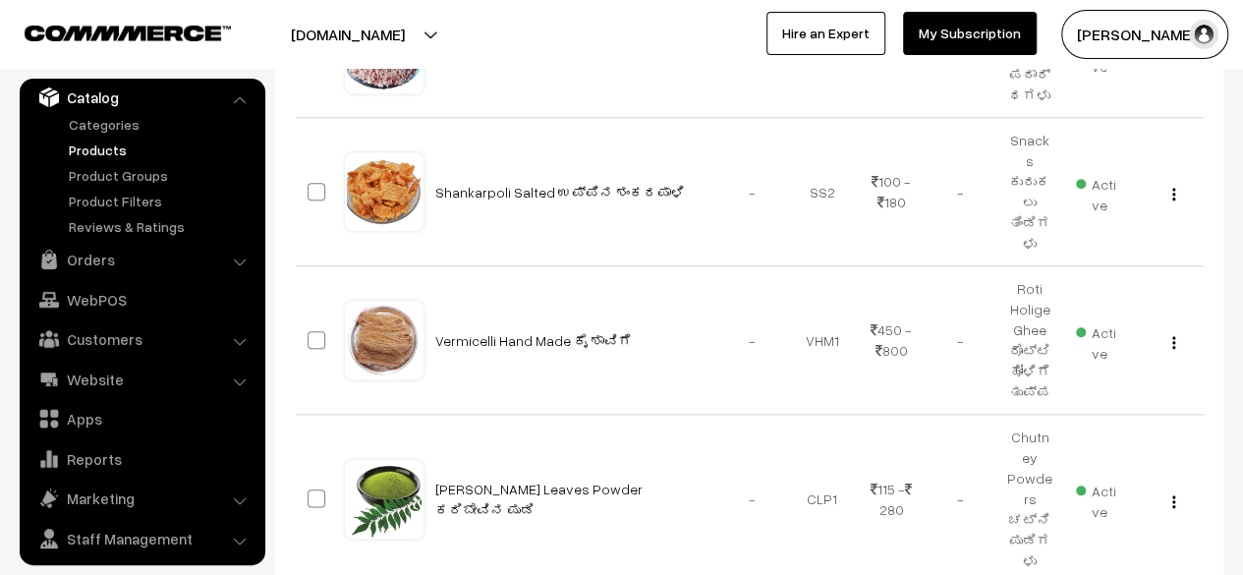
scroll to position [902, 0]
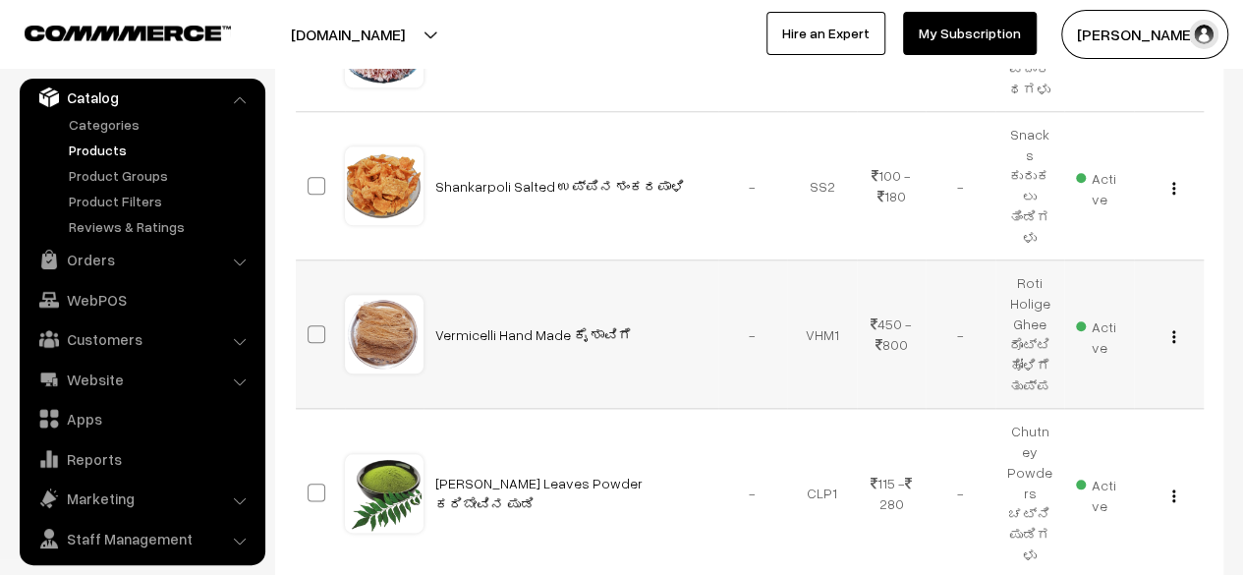
click at [1174, 330] on img "button" at bounding box center [1173, 336] width 3 height 13
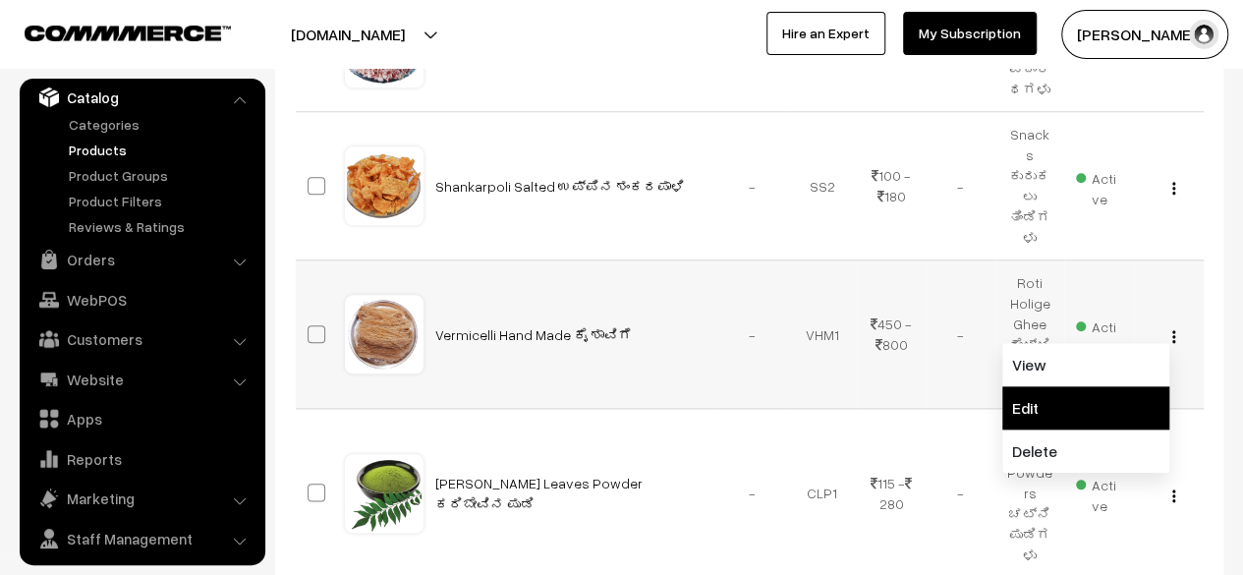
click at [1087, 386] on link "Edit" at bounding box center [1085, 407] width 167 height 43
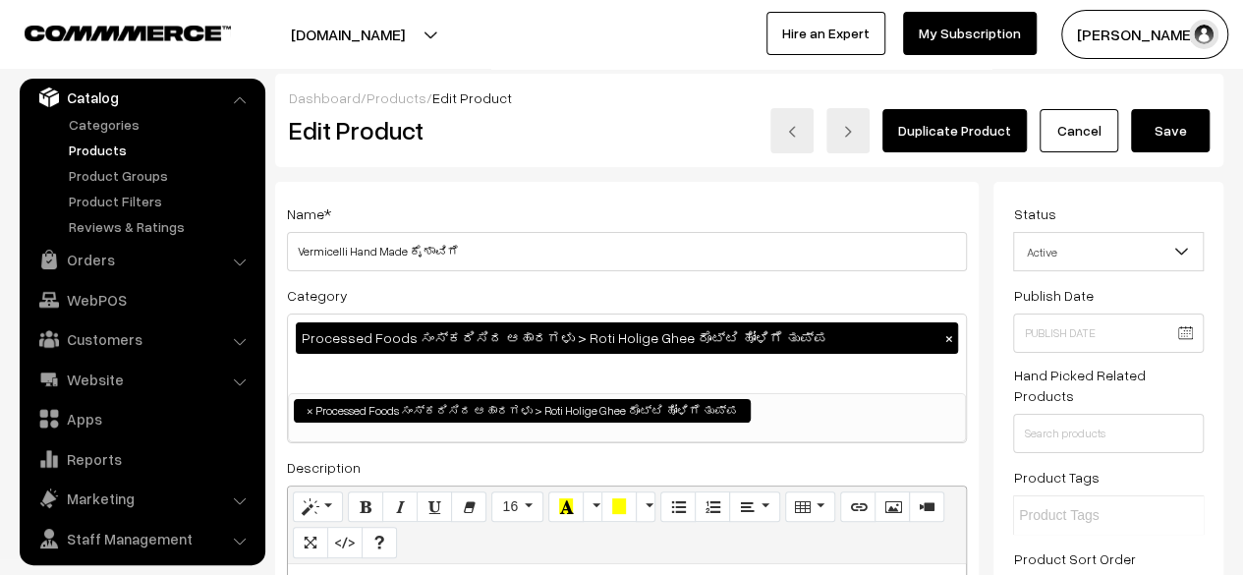
click at [1173, 125] on button "Save" at bounding box center [1170, 130] width 79 height 43
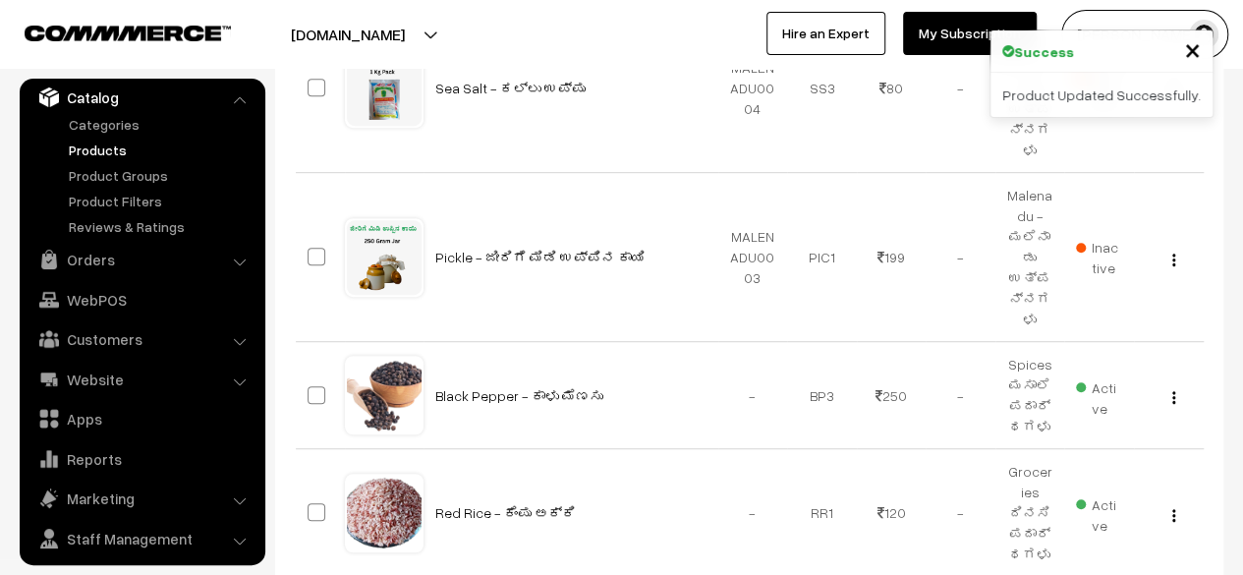
scroll to position [438, 0]
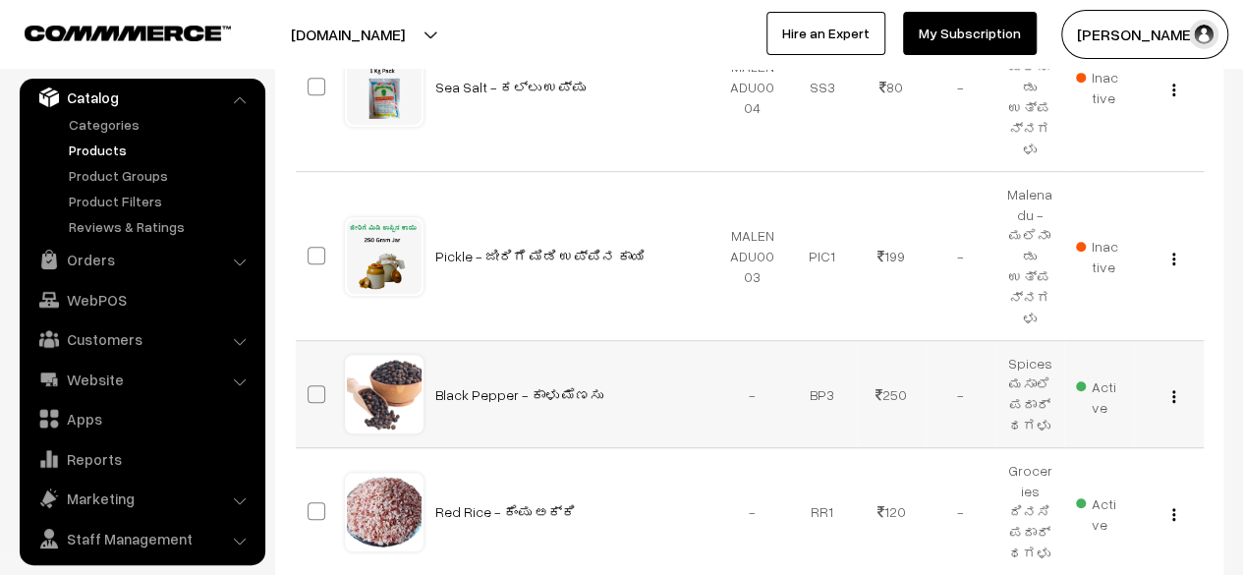
click at [1172, 390] on img "button" at bounding box center [1173, 396] width 3 height 13
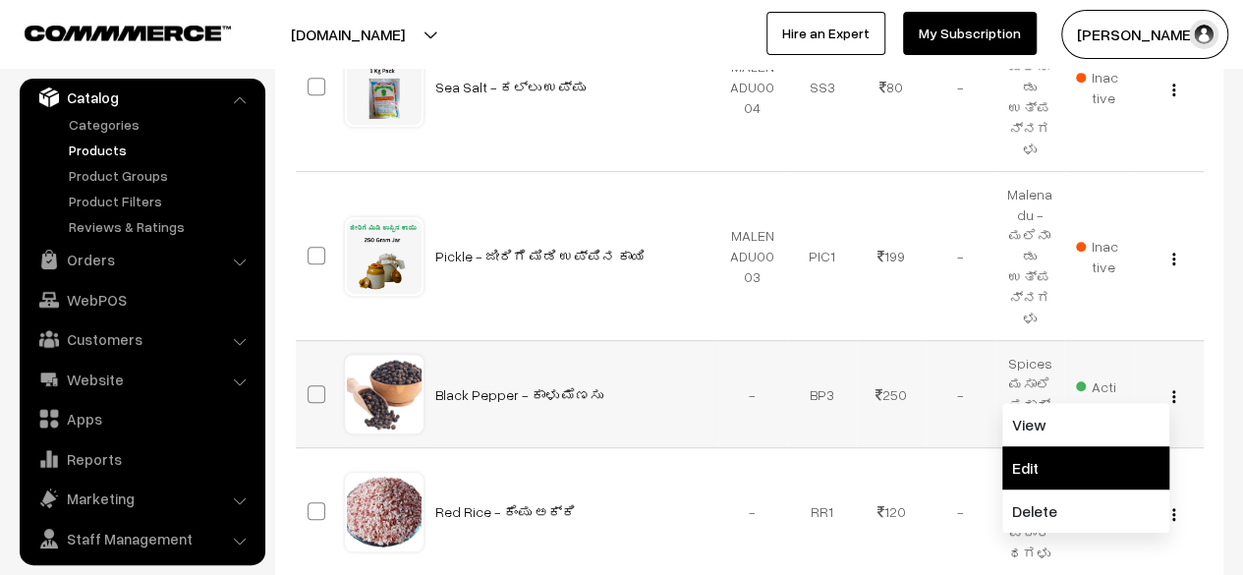
click at [1075, 446] on link "Edit" at bounding box center [1085, 467] width 167 height 43
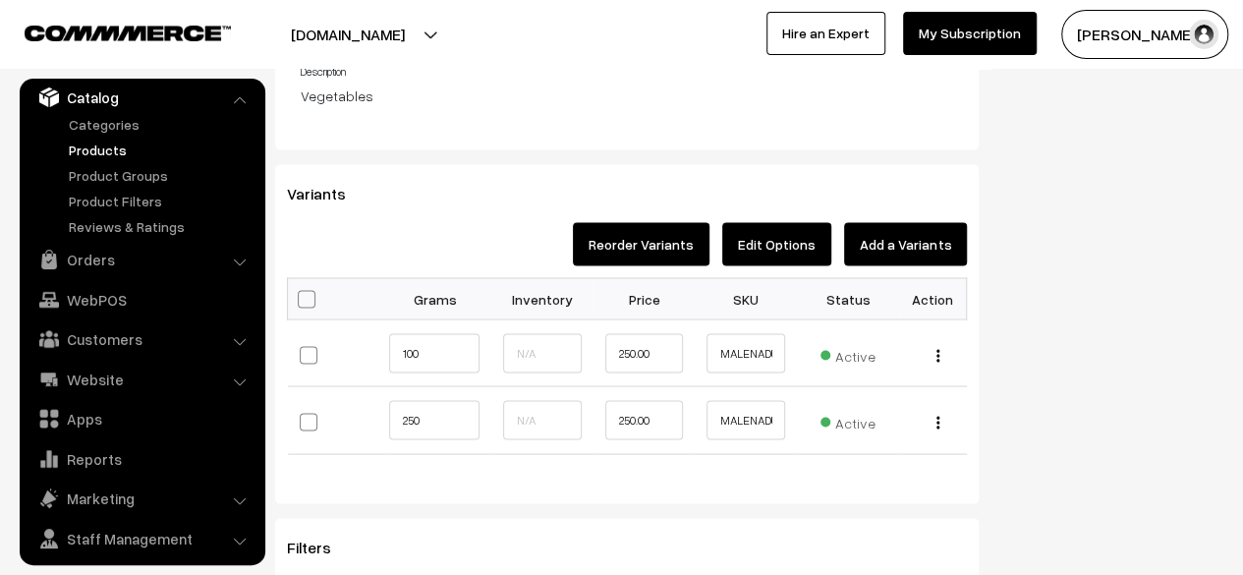
scroll to position [1698, 0]
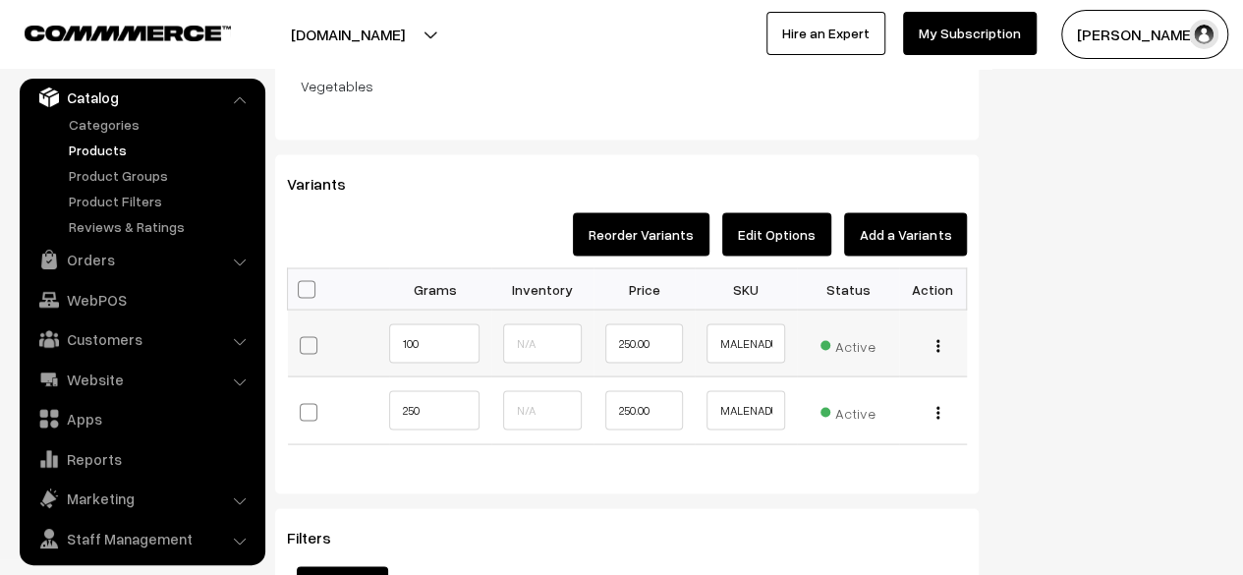
click at [939, 344] on img "button" at bounding box center [938, 345] width 3 height 13
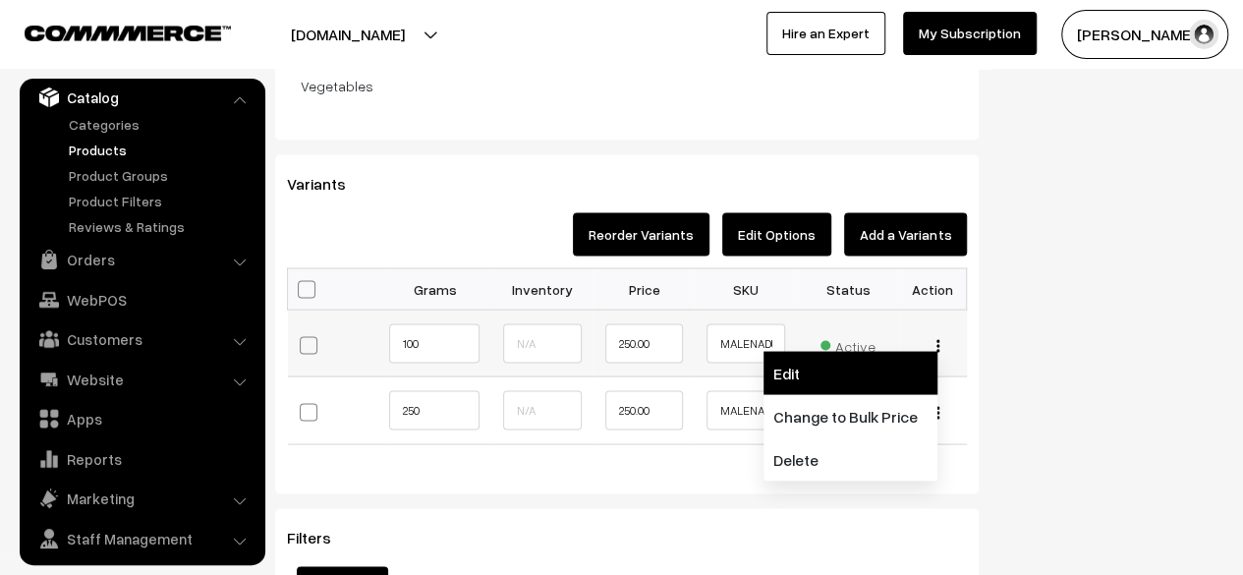
click at [842, 382] on link "Edit" at bounding box center [851, 372] width 174 height 43
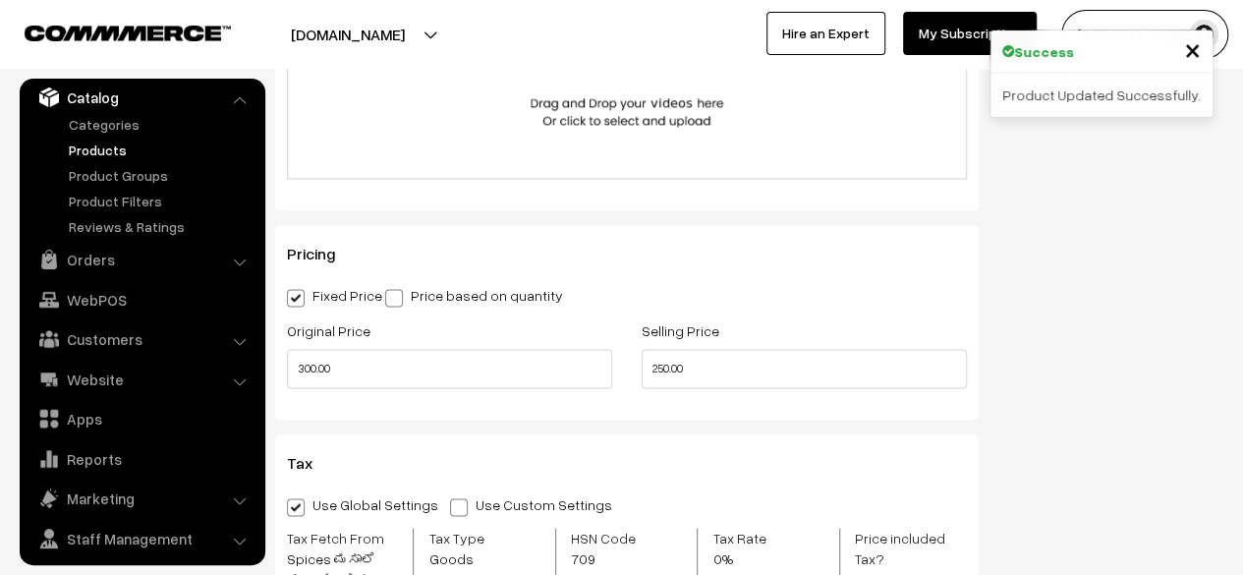
scroll to position [1175, 0]
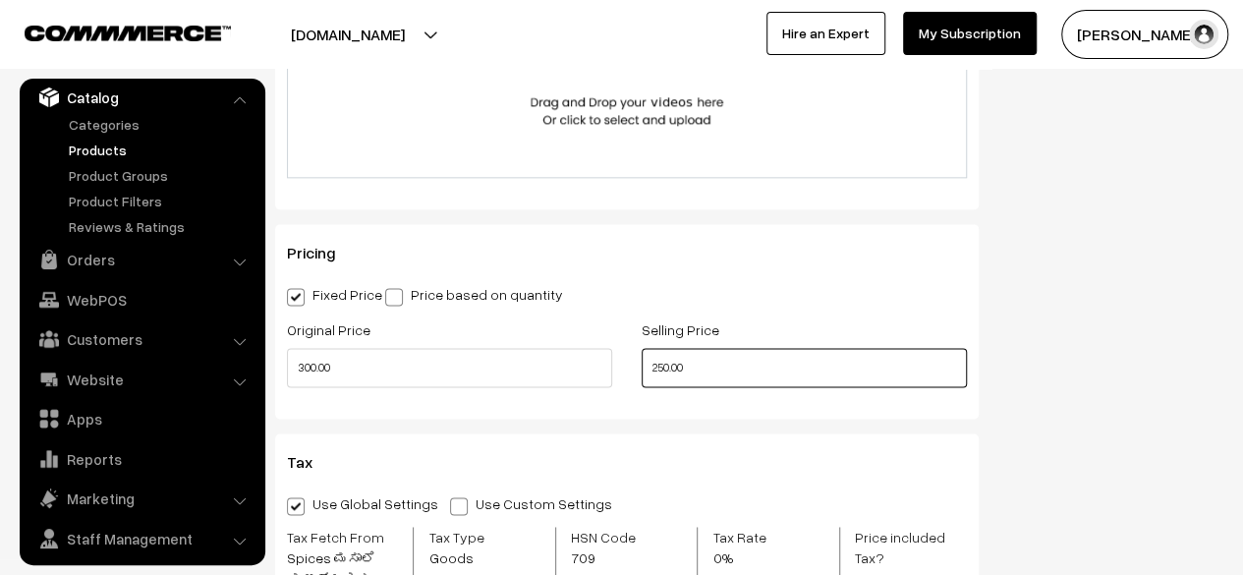
click at [664, 371] on input "250.00" at bounding box center [804, 367] width 325 height 39
type input "130.00"
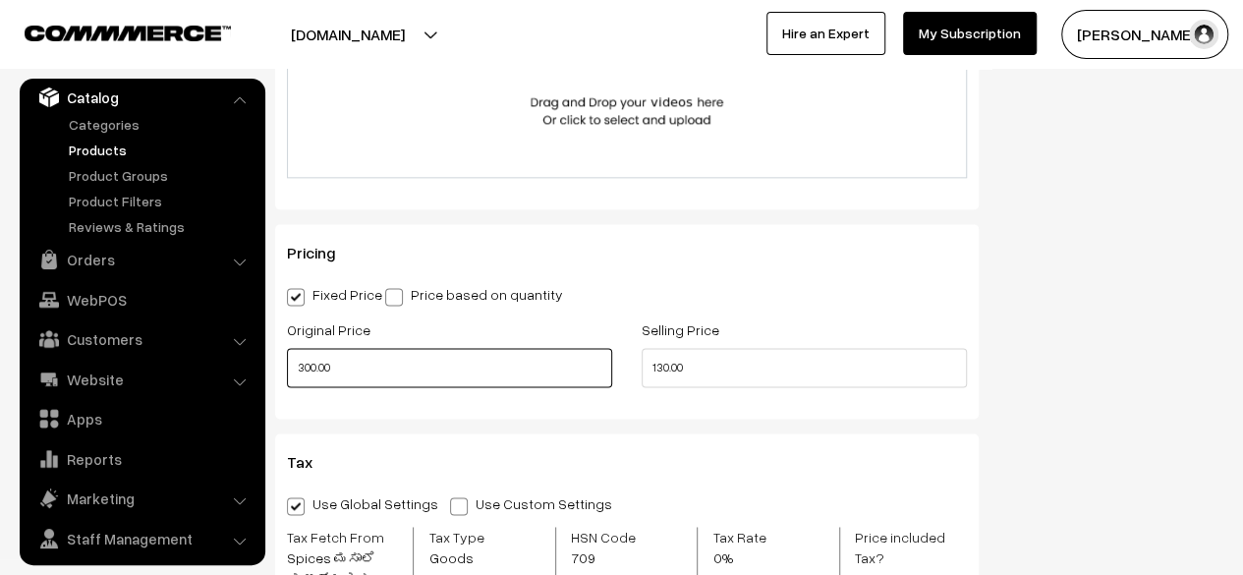
click at [312, 371] on input "300.00" at bounding box center [449, 367] width 325 height 39
type input "150.00"
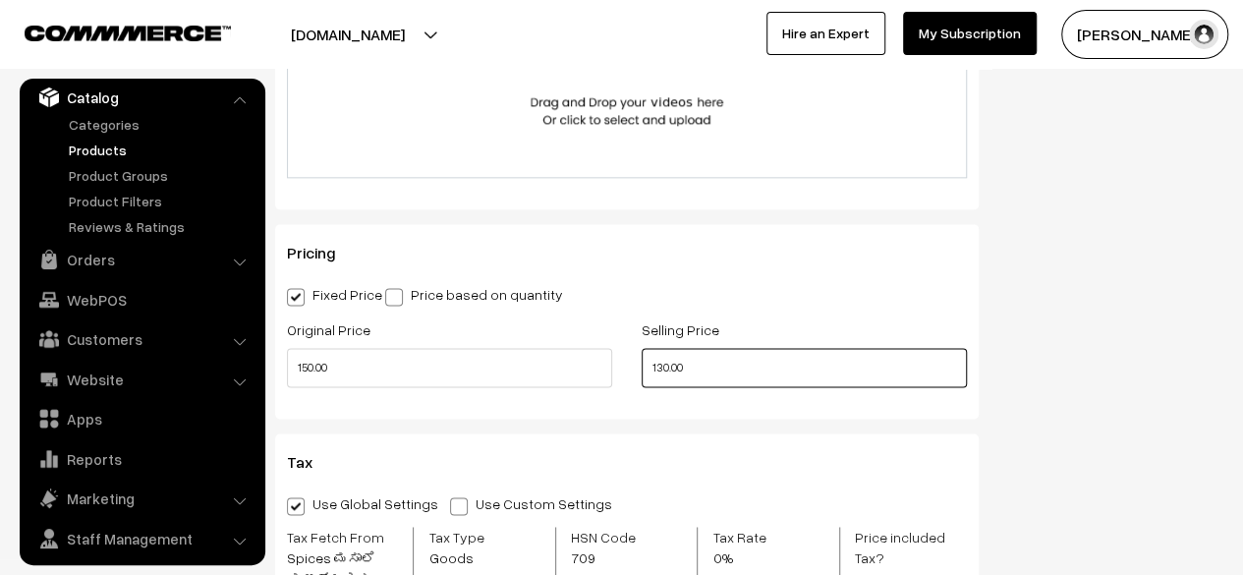
click at [664, 372] on input "130.00" at bounding box center [804, 367] width 325 height 39
type input "120.00"
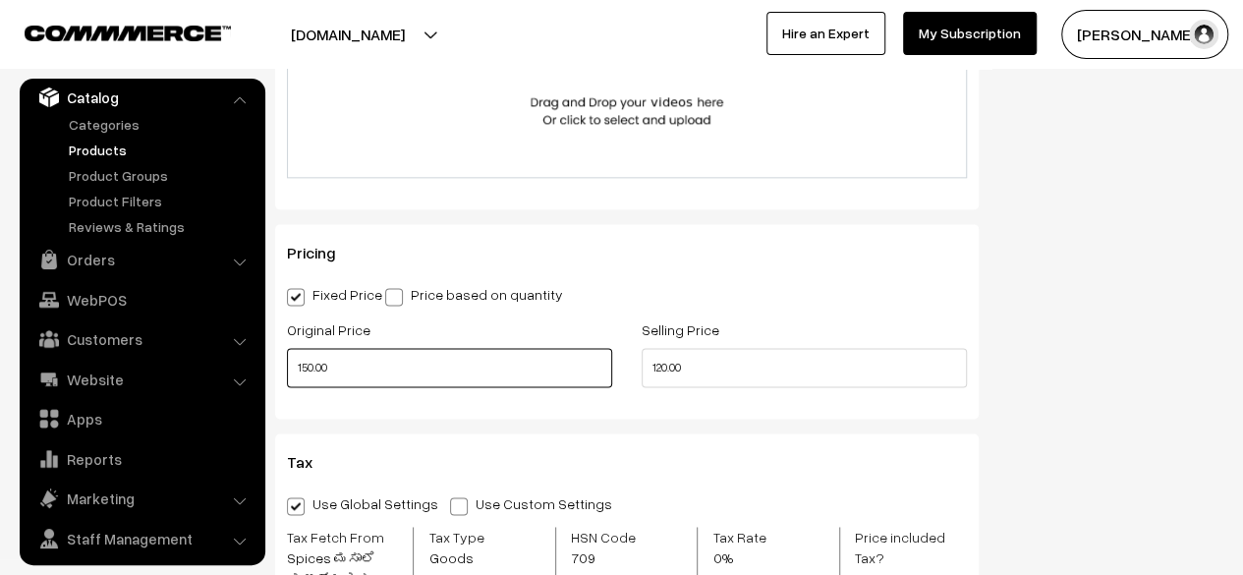
click at [310, 366] on input "150.00" at bounding box center [449, 367] width 325 height 39
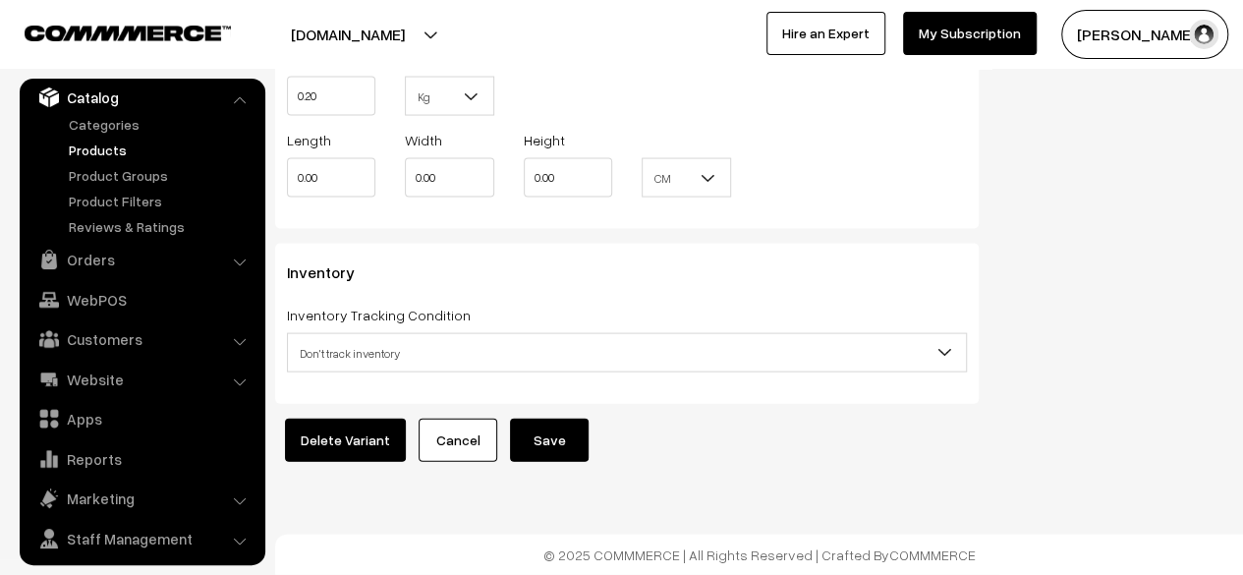
scroll to position [1957, 0]
type input "140.00"
click at [547, 439] on button "Save" at bounding box center [549, 440] width 79 height 43
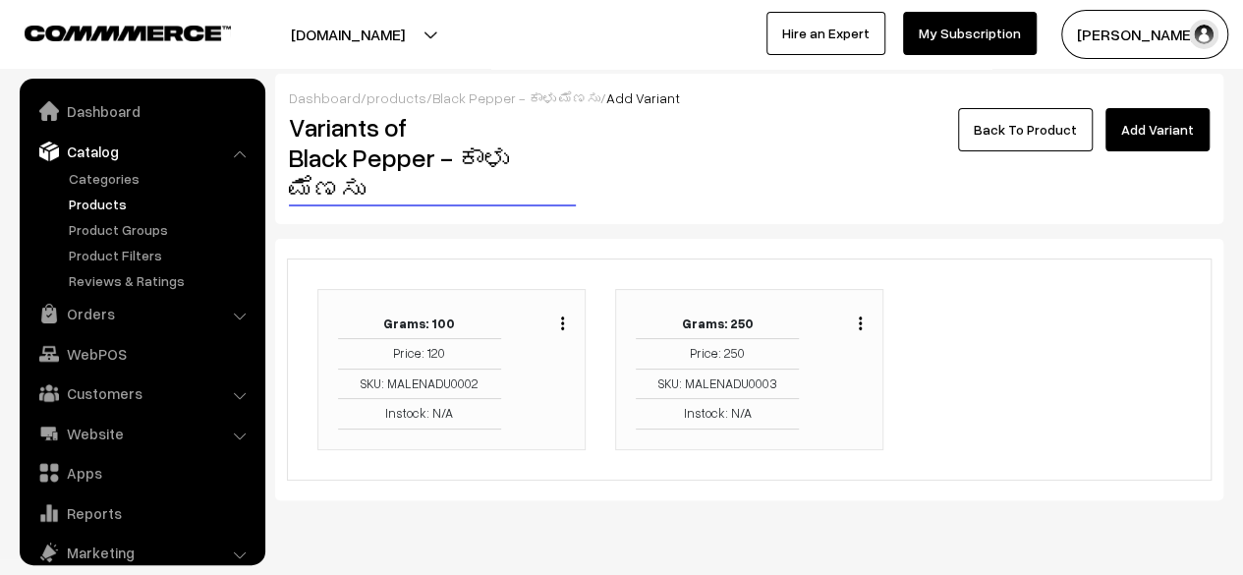
scroll to position [54, 0]
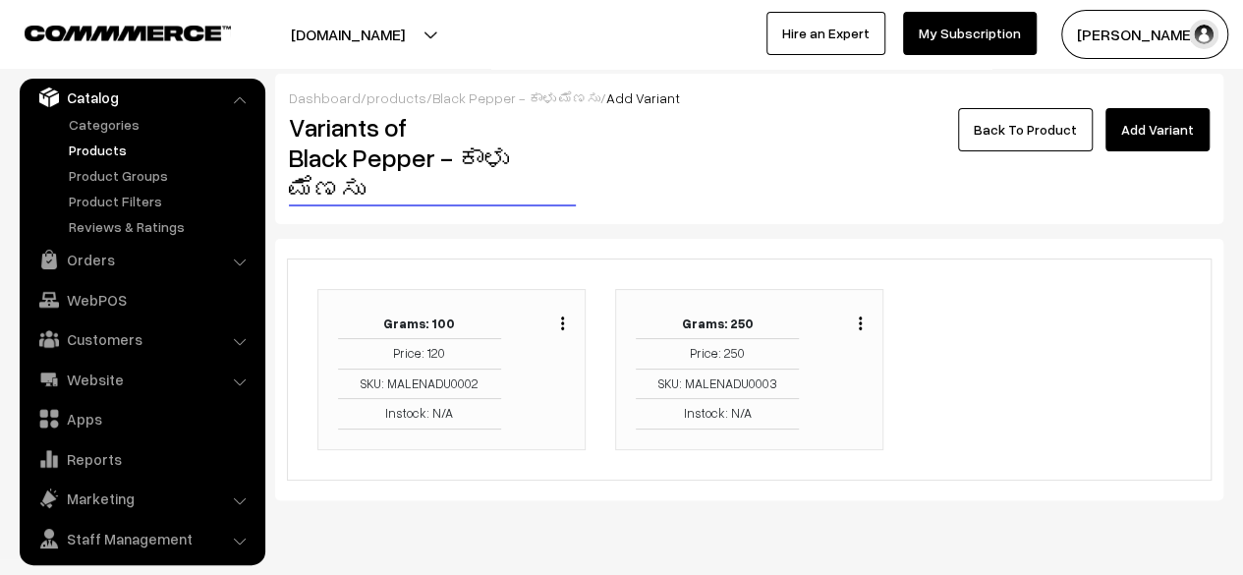
click at [861, 324] on img "button" at bounding box center [860, 322] width 3 height 13
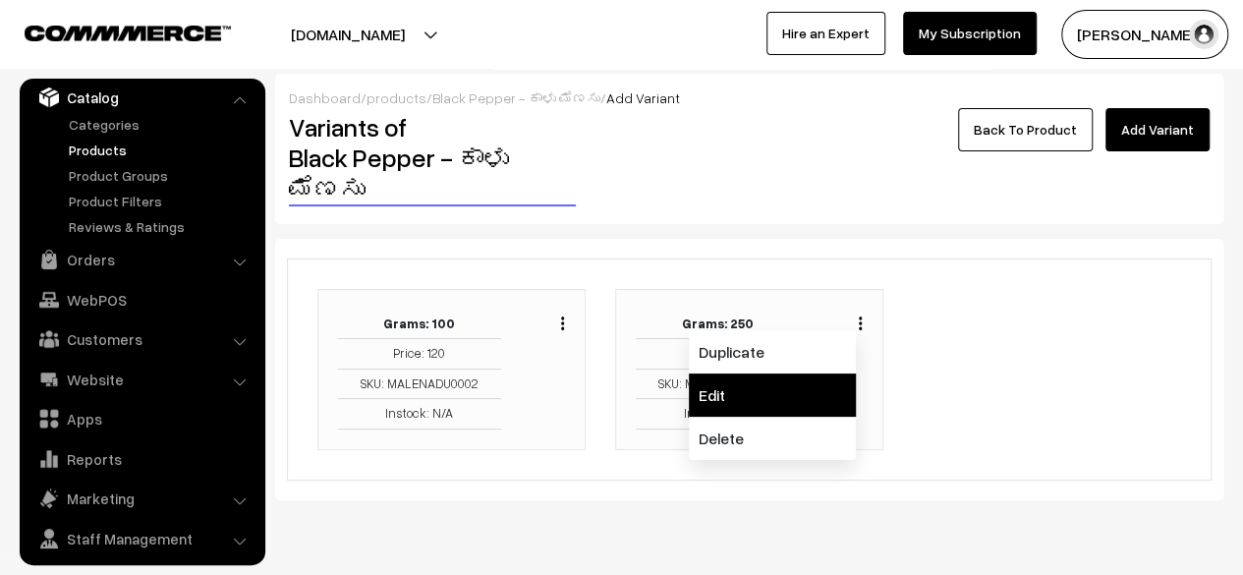
click at [749, 408] on link "Edit" at bounding box center [772, 394] width 167 height 43
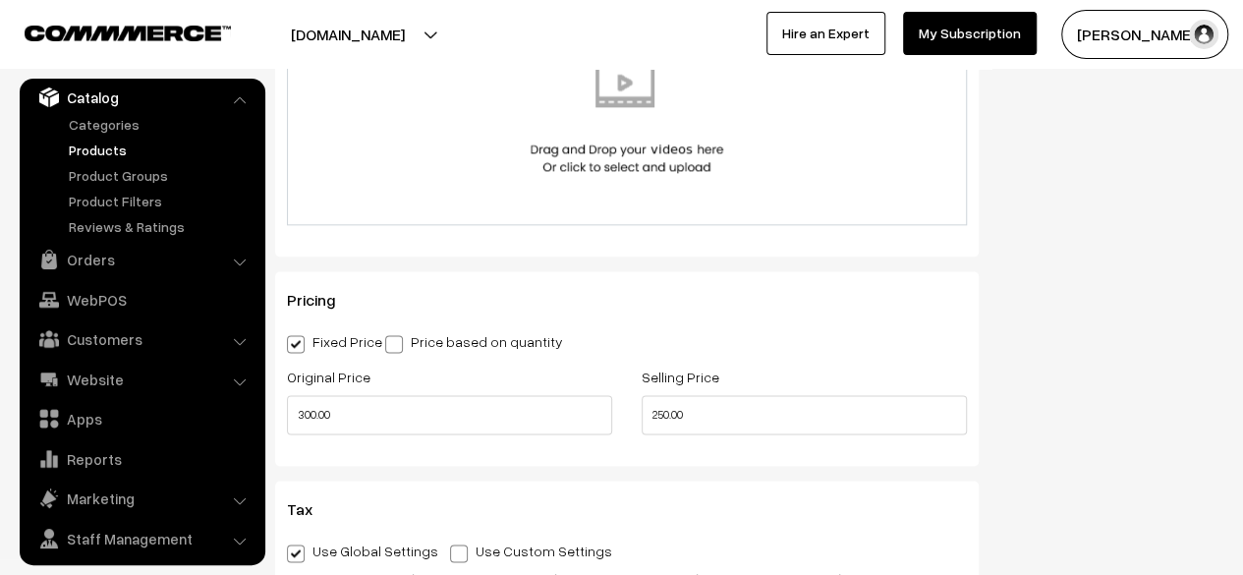
scroll to position [1144, 0]
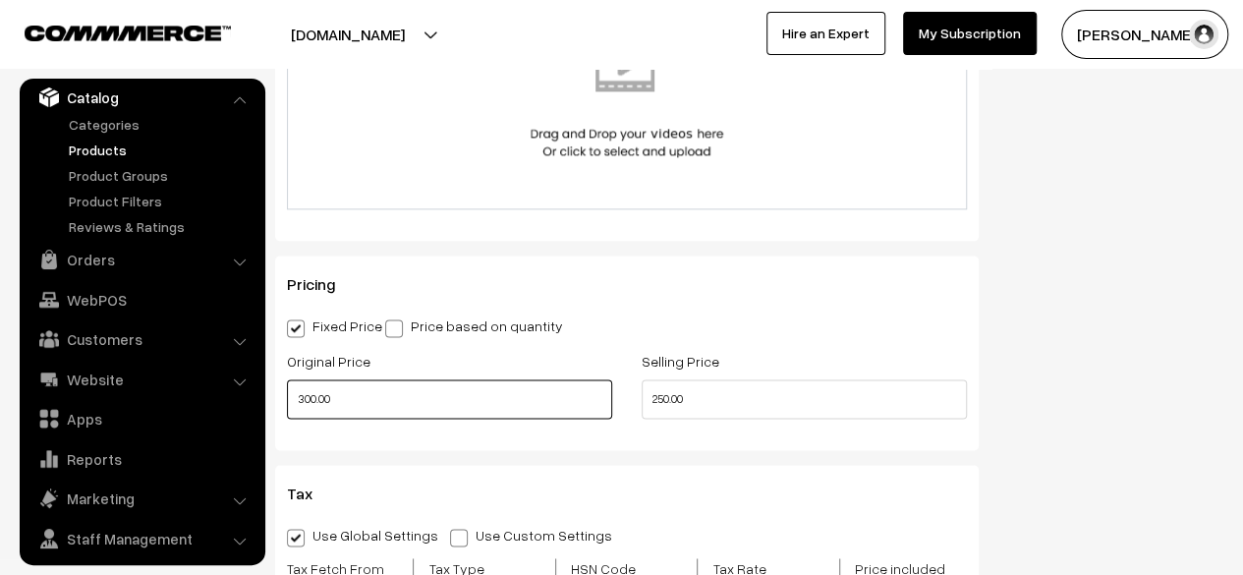
click at [312, 405] on input "300.00" at bounding box center [449, 398] width 325 height 39
type input "350.00"
click at [662, 400] on input "250.00" at bounding box center [804, 398] width 325 height 39
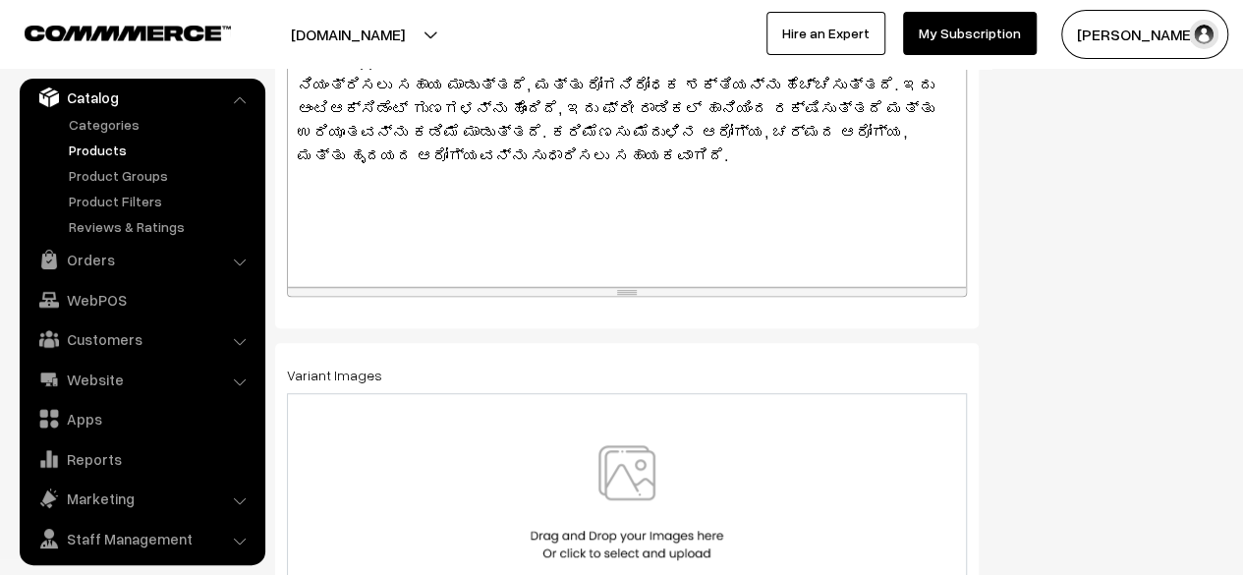
scroll to position [0, 0]
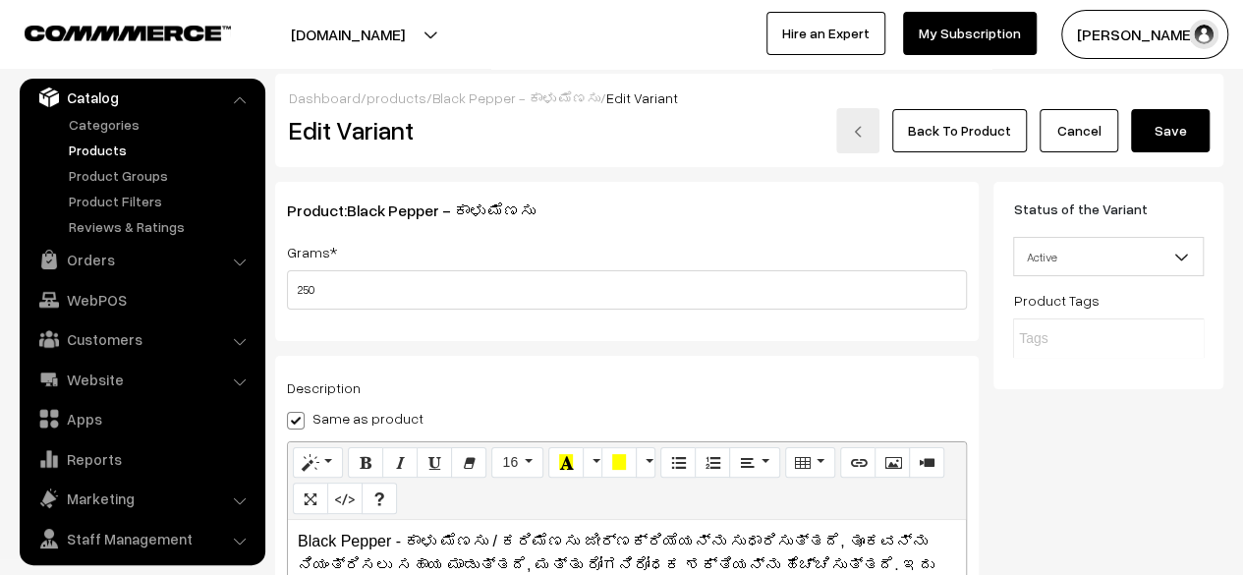
type input "300.00"
click at [1185, 122] on button "Save" at bounding box center [1170, 130] width 79 height 43
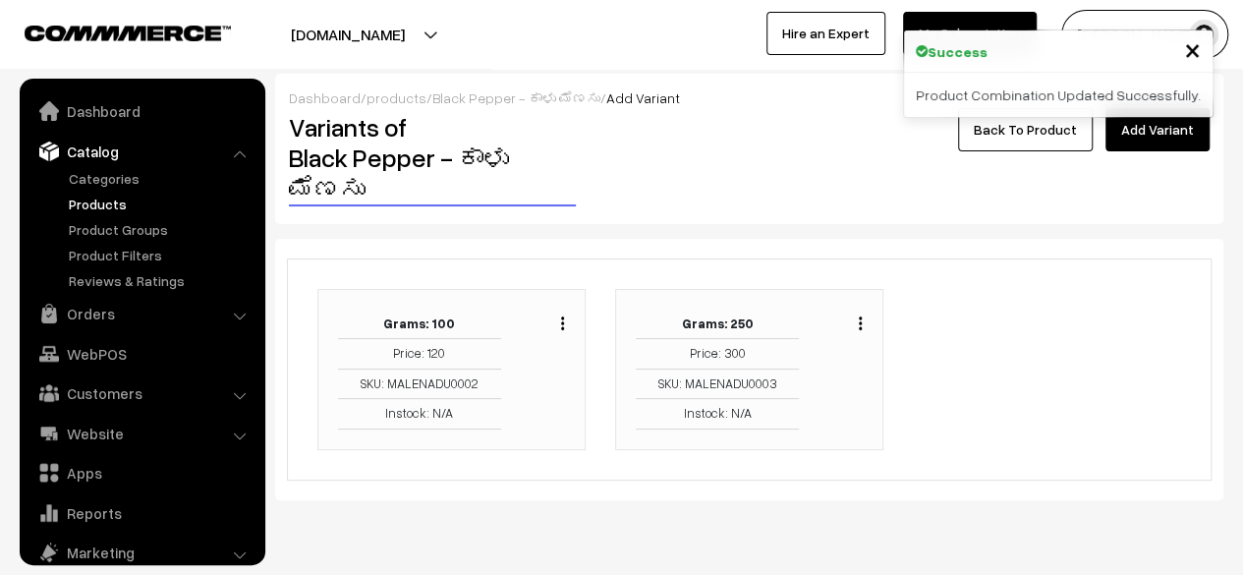
scroll to position [54, 0]
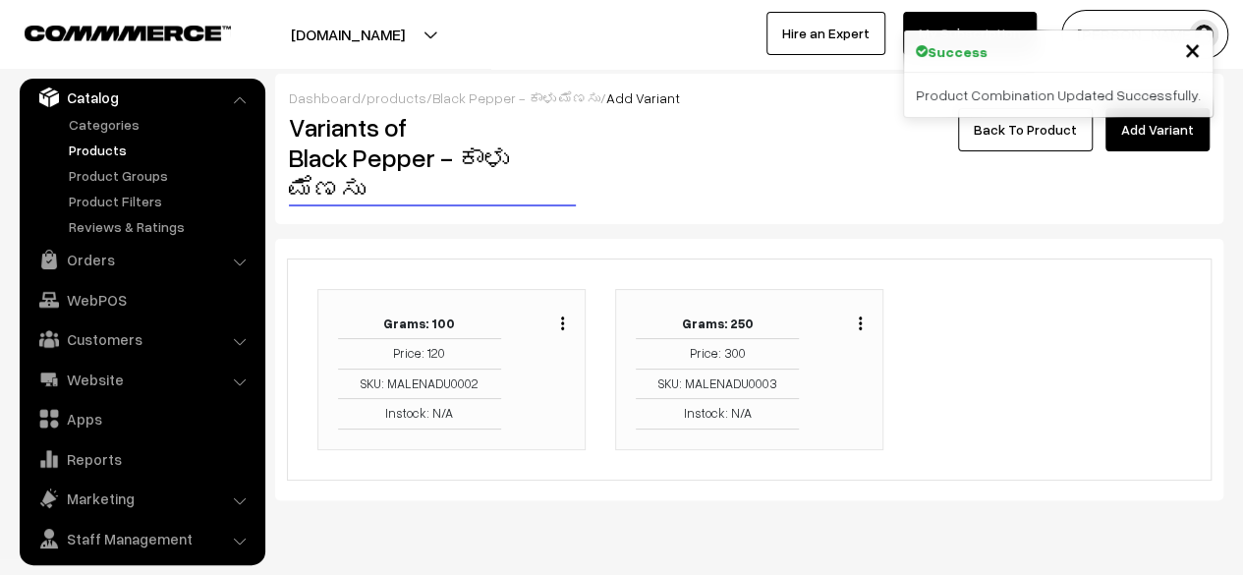
click at [1038, 138] on link "Back To Product" at bounding box center [1025, 129] width 135 height 43
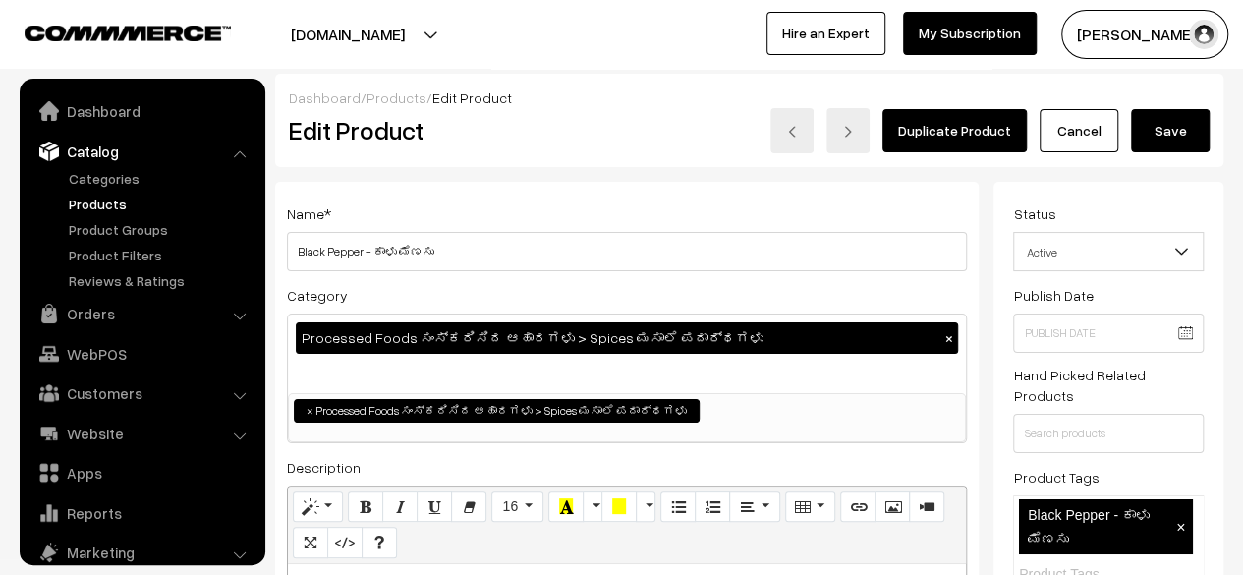
scroll to position [54, 0]
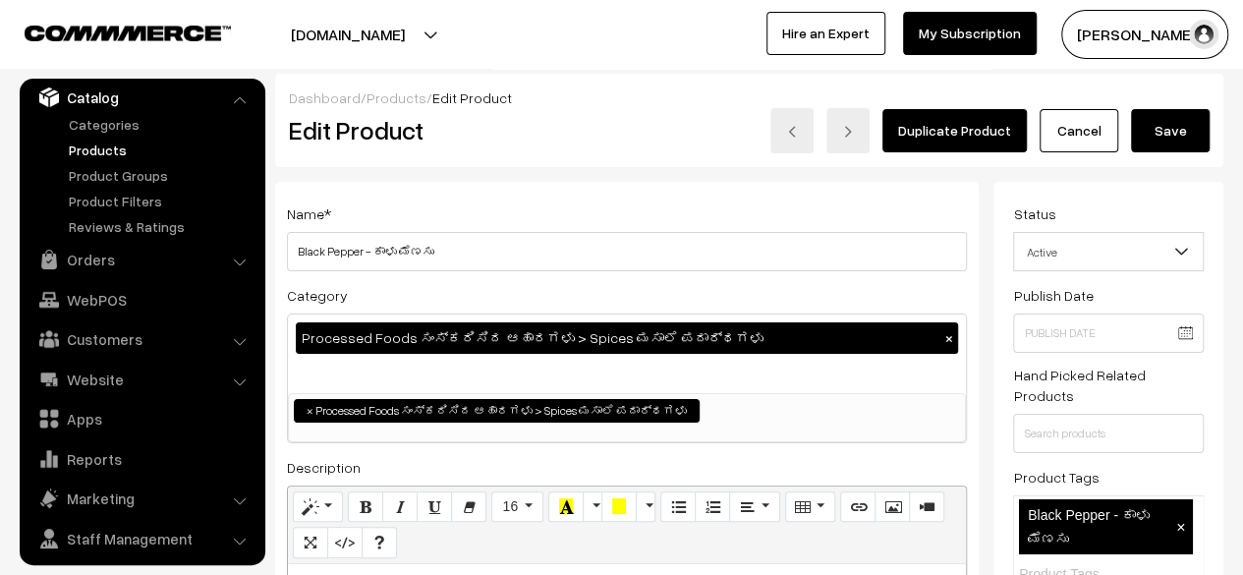
click at [1176, 129] on button "Save" at bounding box center [1170, 130] width 79 height 43
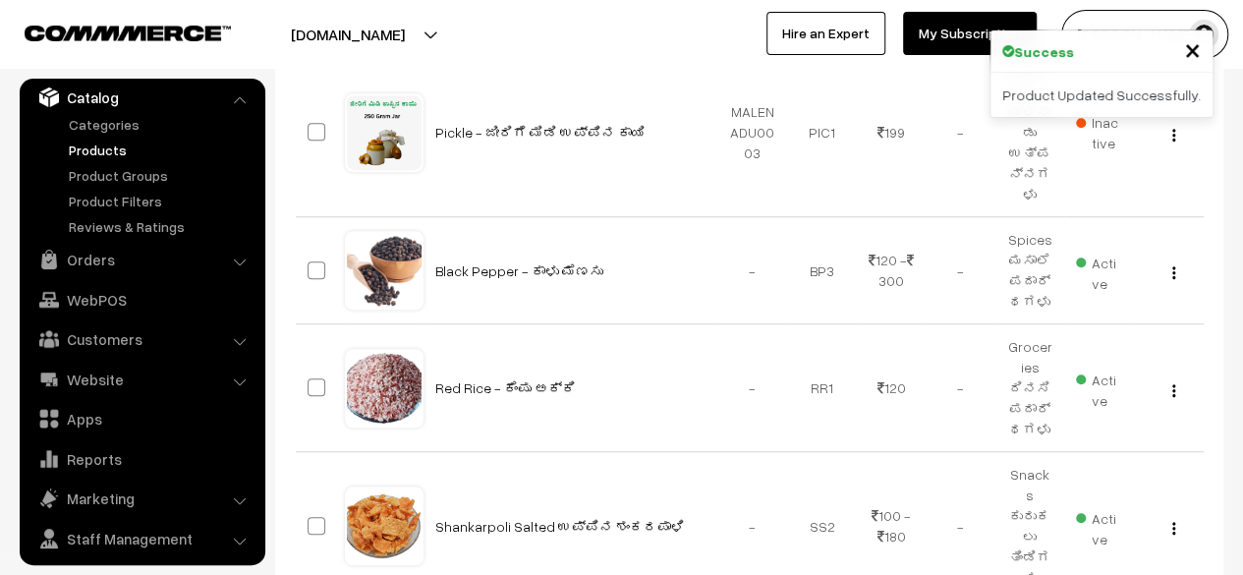
scroll to position [568, 0]
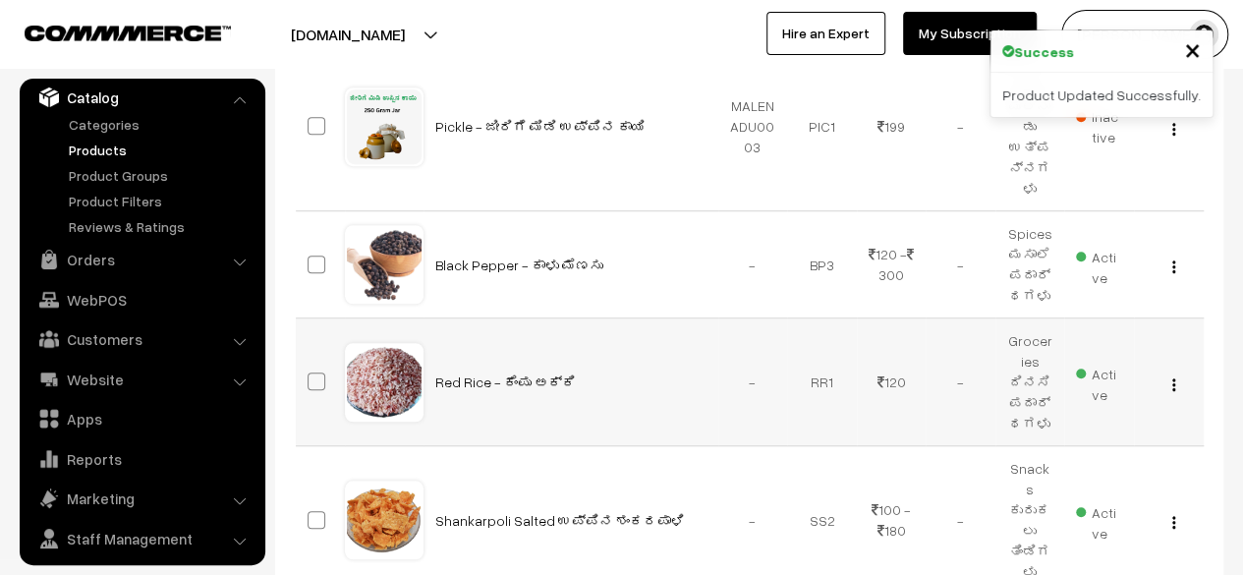
click at [1174, 378] on img "button" at bounding box center [1173, 384] width 3 height 13
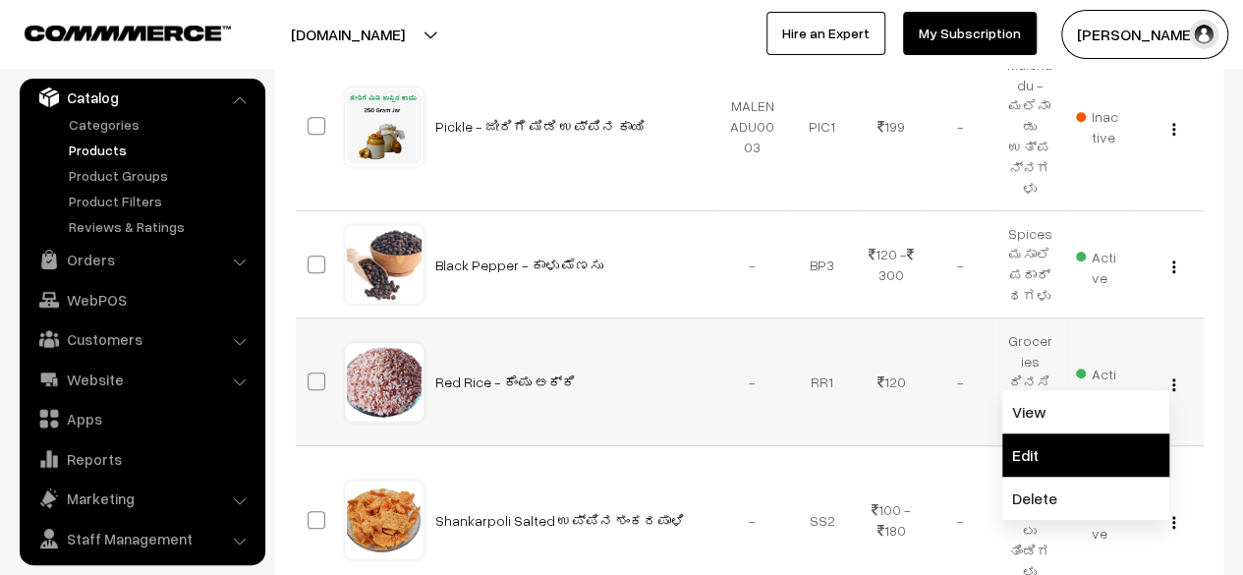
click at [1087, 433] on link "Edit" at bounding box center [1085, 454] width 167 height 43
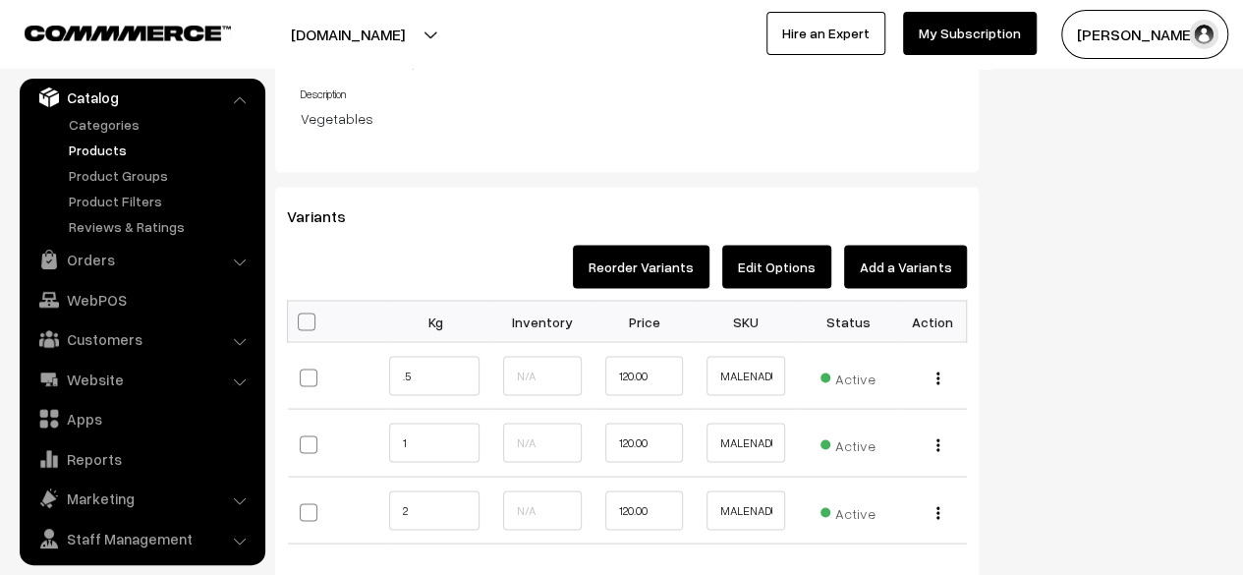
scroll to position [1665, 0]
click at [940, 374] on button "button" at bounding box center [938, 379] width 5 height 16
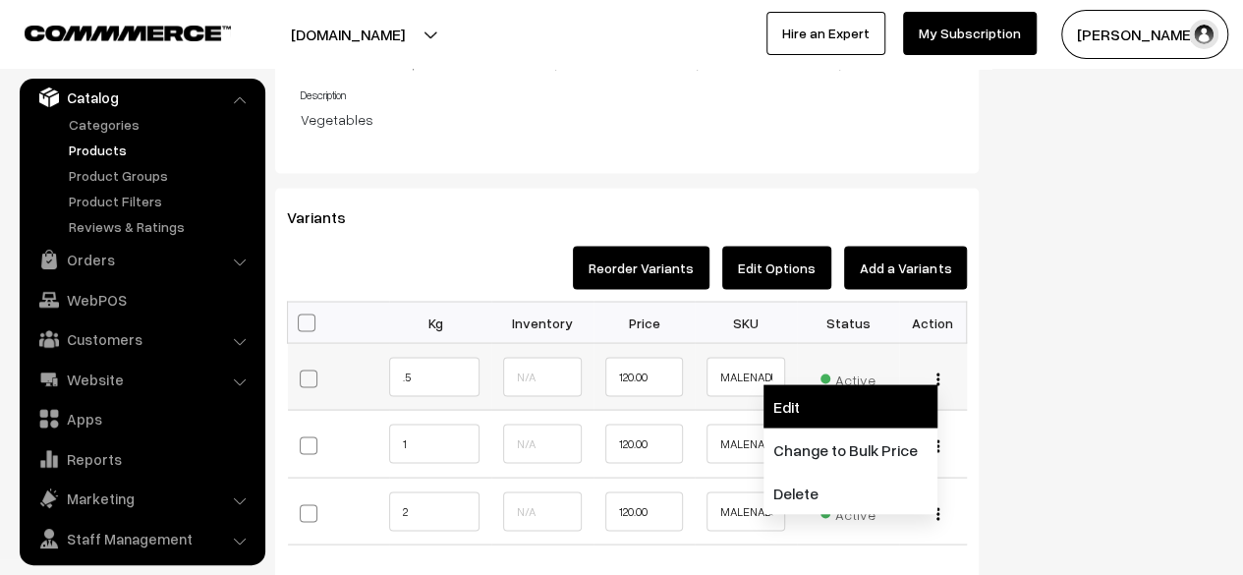
click at [872, 406] on link "Edit" at bounding box center [851, 405] width 174 height 43
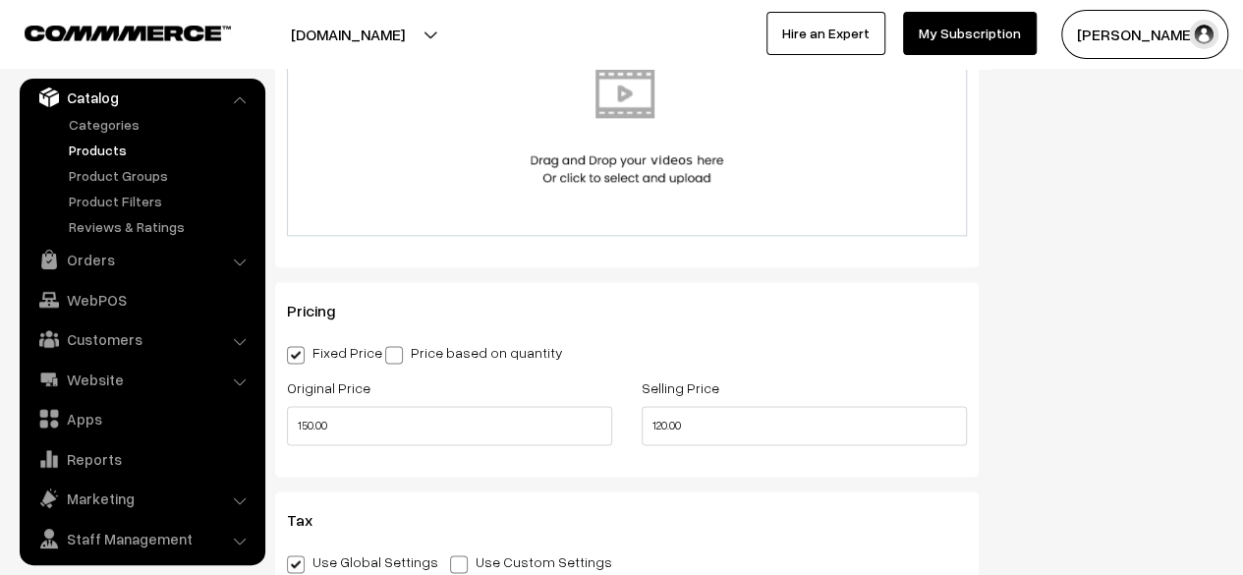
scroll to position [1119, 0]
click at [660, 429] on input "120.00" at bounding box center [804, 423] width 325 height 39
type input "50.00"
click at [308, 429] on input "150.00" at bounding box center [449, 423] width 325 height 39
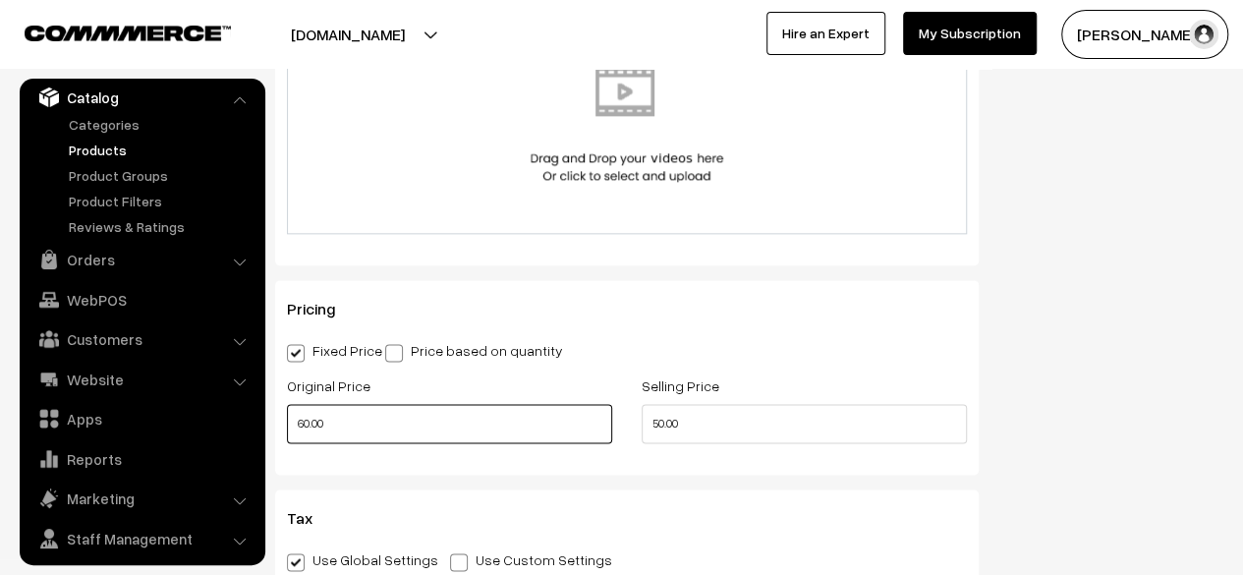
type input "60.00"
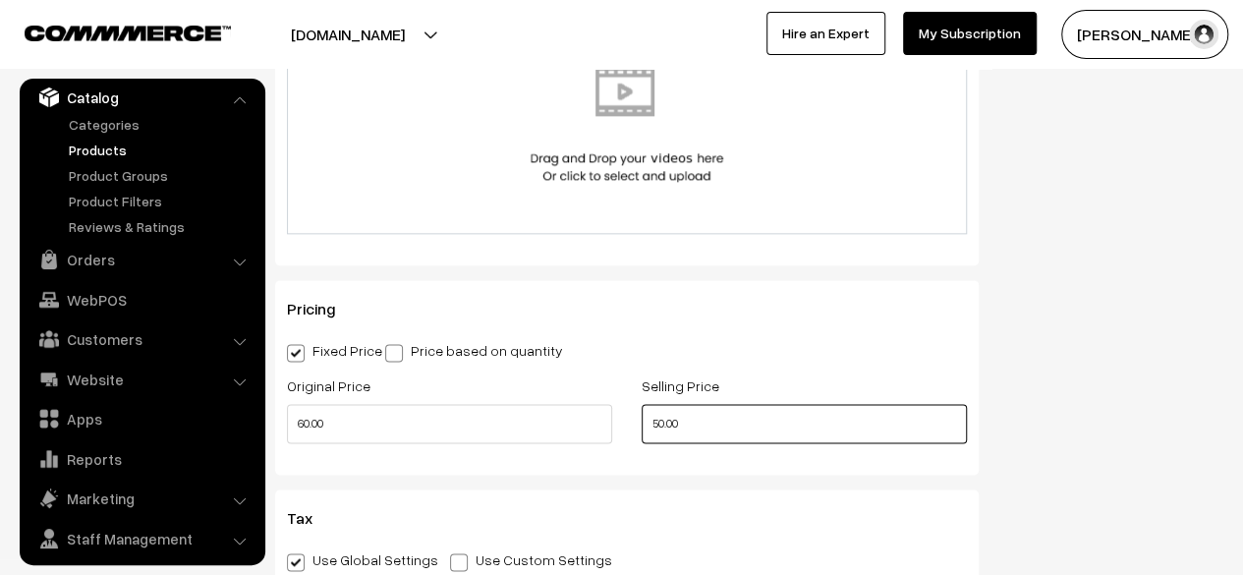
click at [660, 428] on input "50.00" at bounding box center [804, 423] width 325 height 39
type input "100.00"
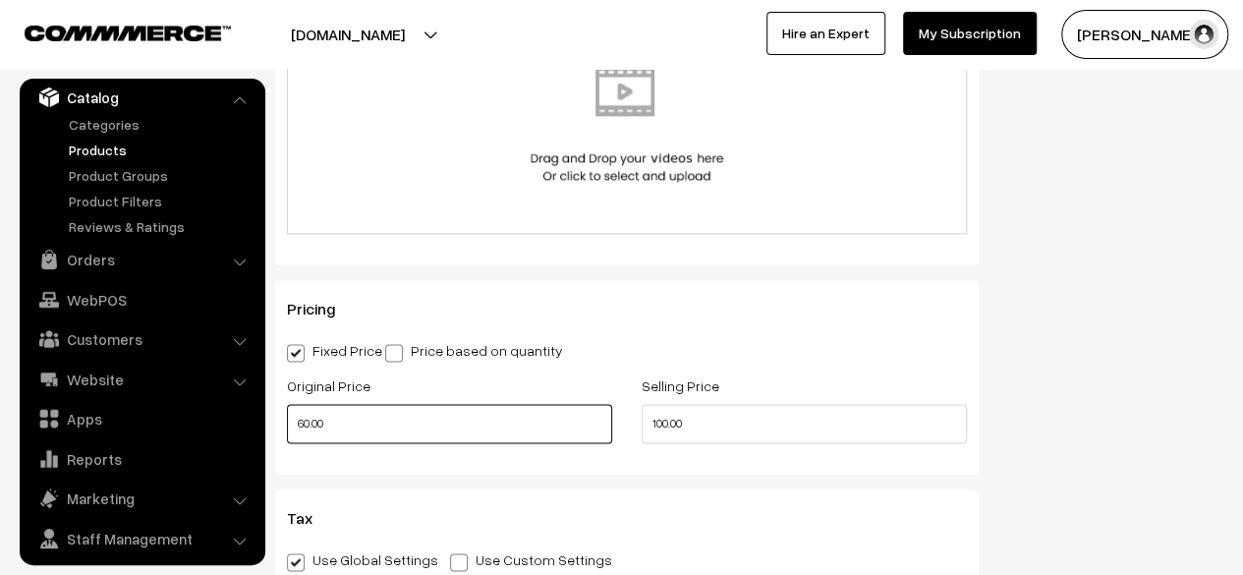
click at [303, 429] on input "60.00" at bounding box center [449, 423] width 325 height 39
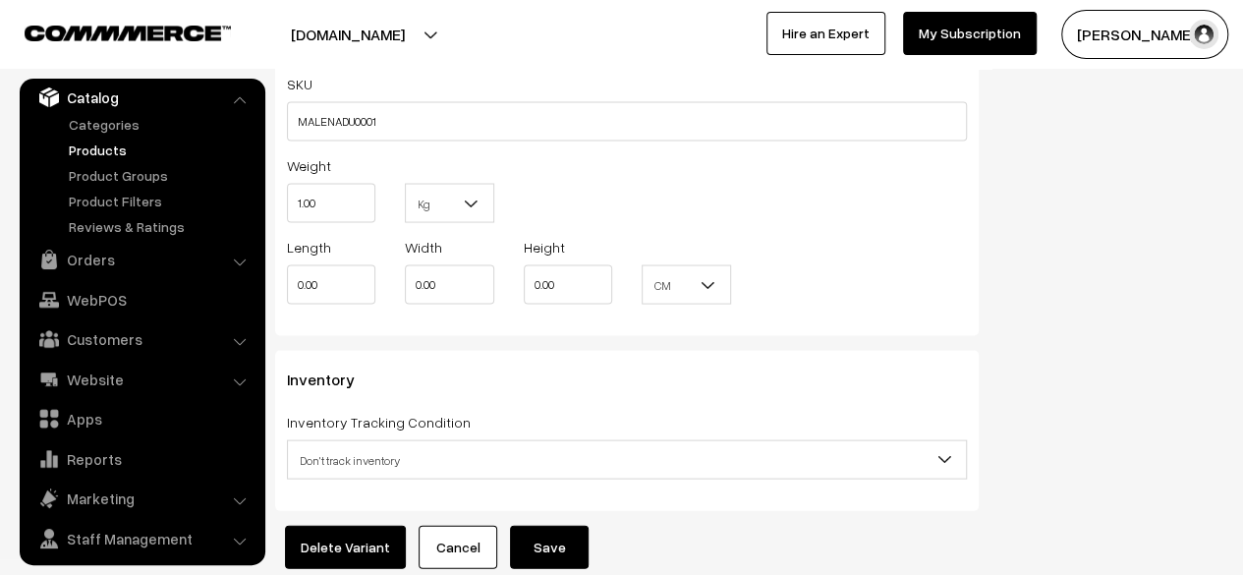
scroll to position [1962, 0]
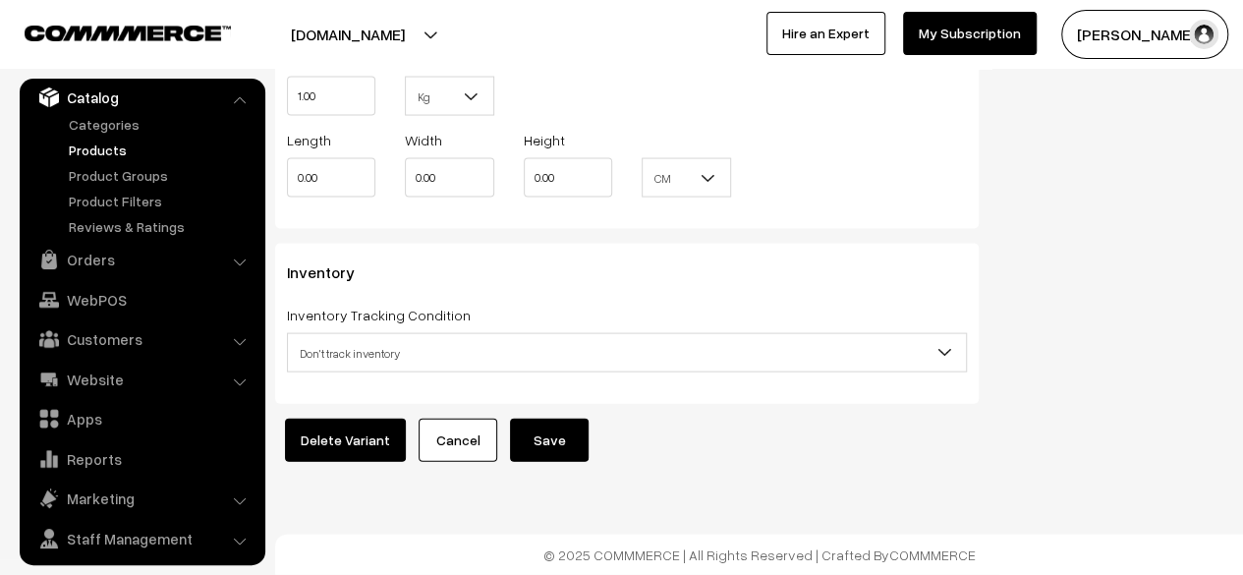
type input "110.00"
click at [549, 437] on button "Save" at bounding box center [549, 440] width 79 height 43
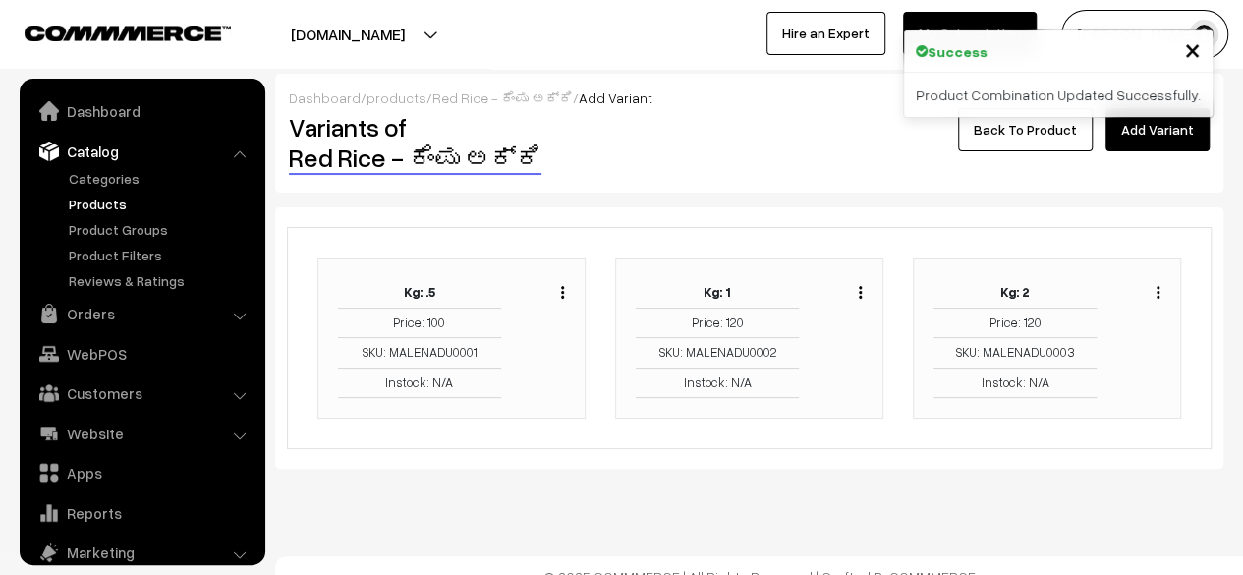
scroll to position [54, 0]
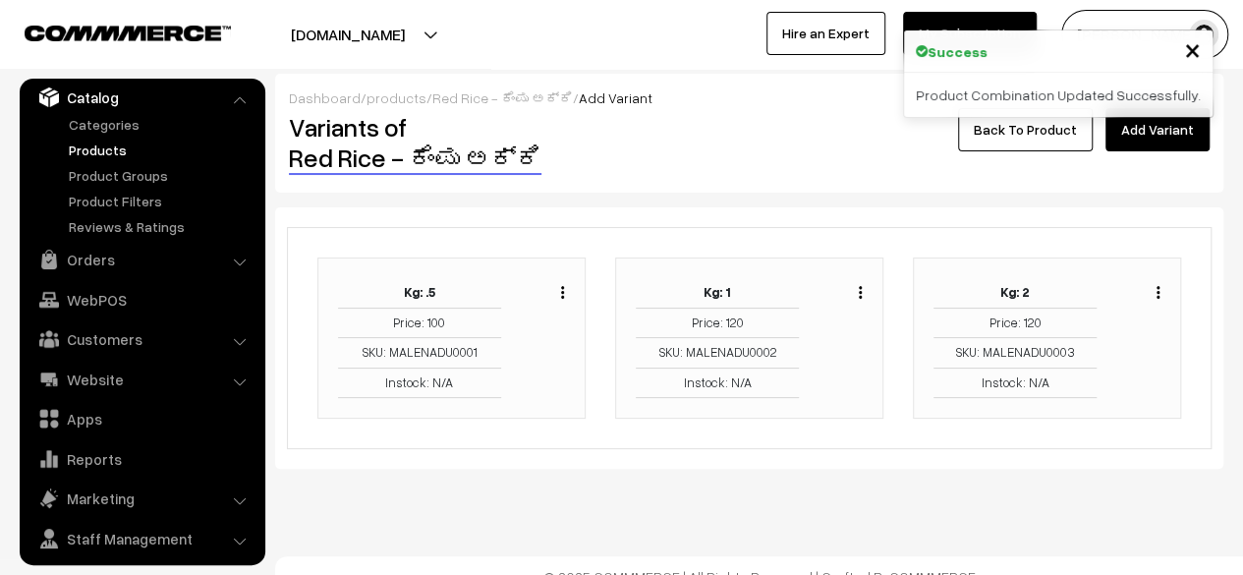
click at [861, 294] on img "button" at bounding box center [860, 292] width 3 height 13
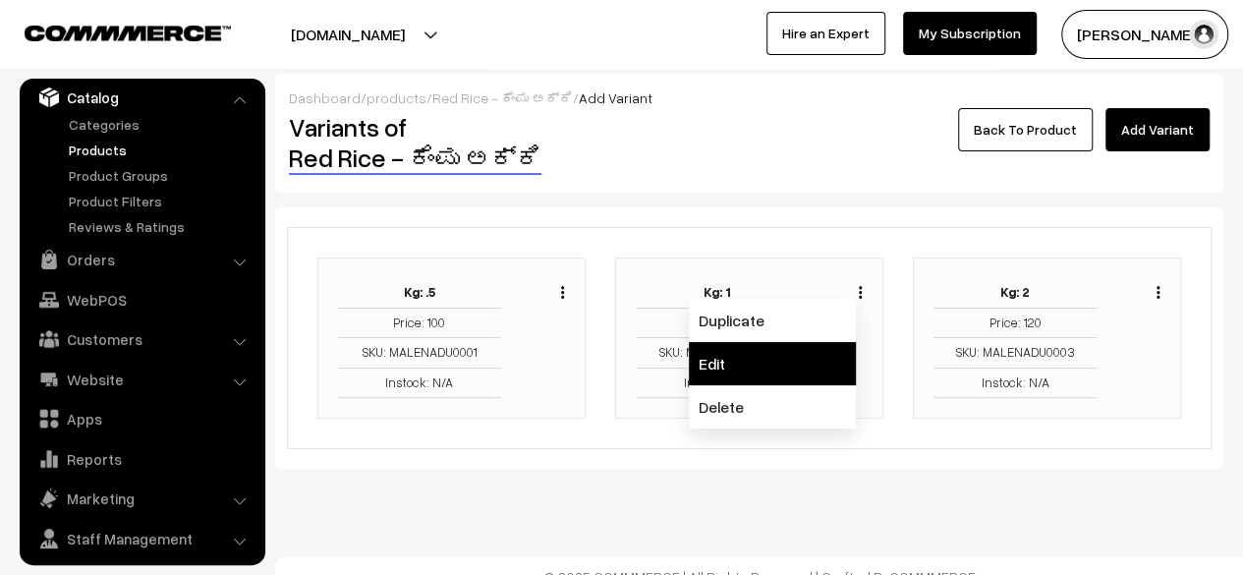
click at [771, 364] on link "Edit" at bounding box center [772, 363] width 167 height 43
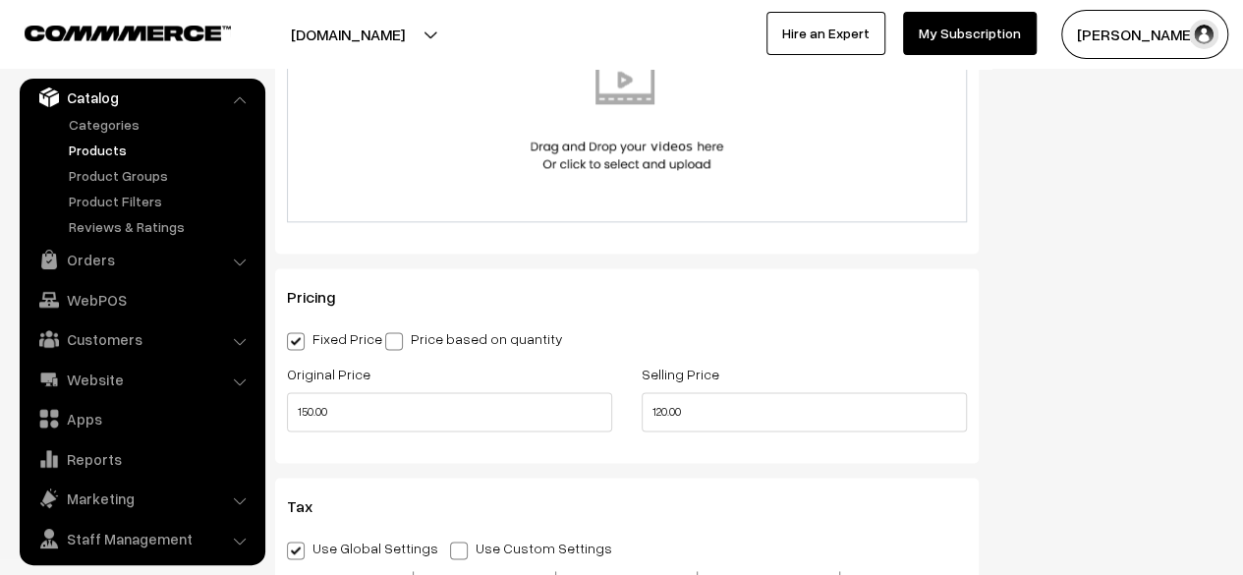
scroll to position [1132, 0]
click at [305, 414] on input "150.00" at bounding box center [449, 410] width 325 height 39
type input "220.00"
click at [662, 418] on input "120.00" at bounding box center [804, 410] width 325 height 39
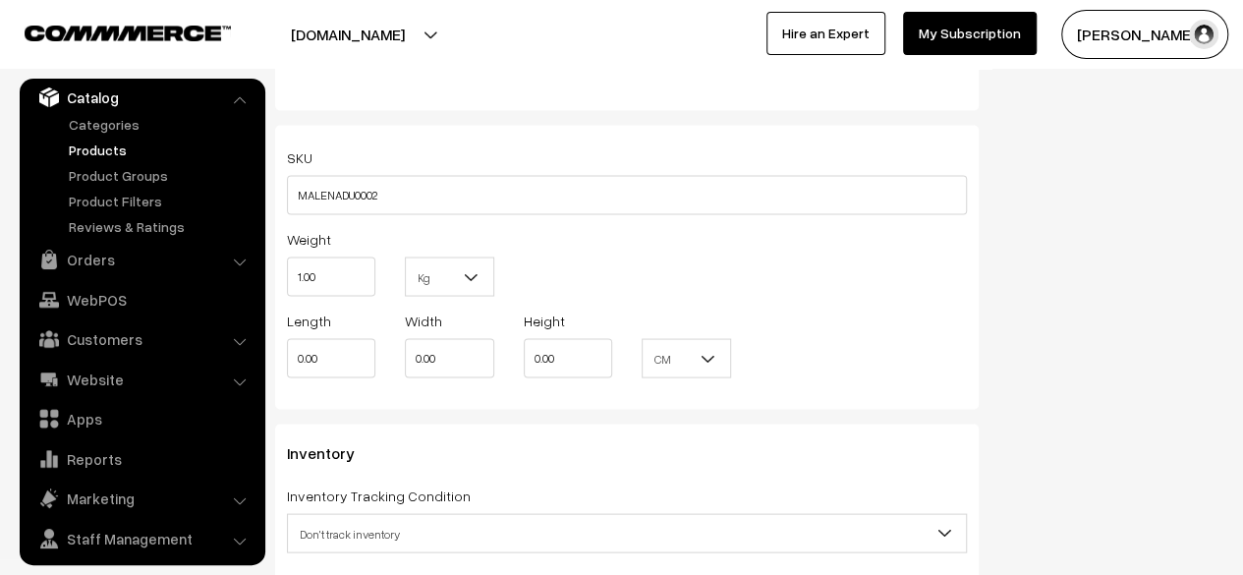
scroll to position [1962, 0]
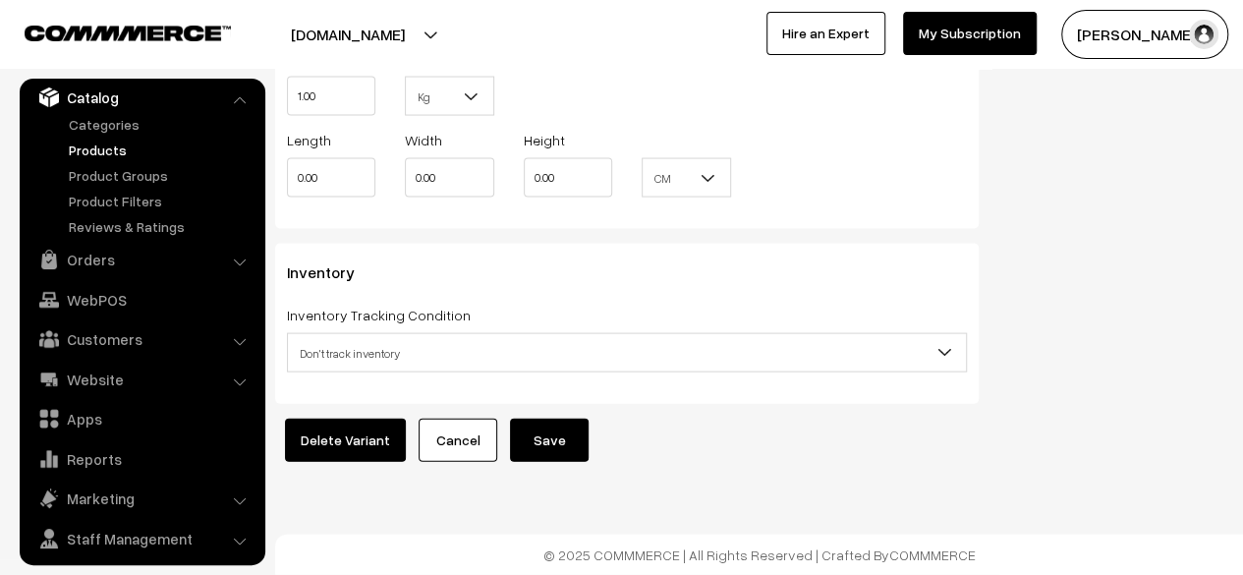
type input "190.00"
click at [527, 435] on button "Save" at bounding box center [549, 440] width 79 height 43
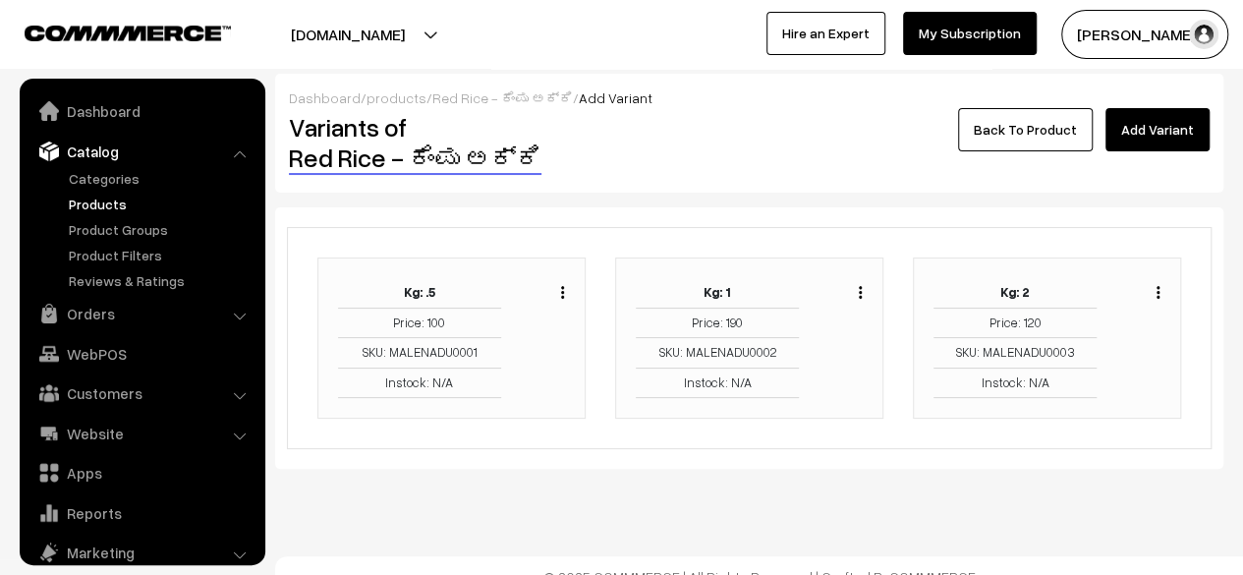
scroll to position [54, 0]
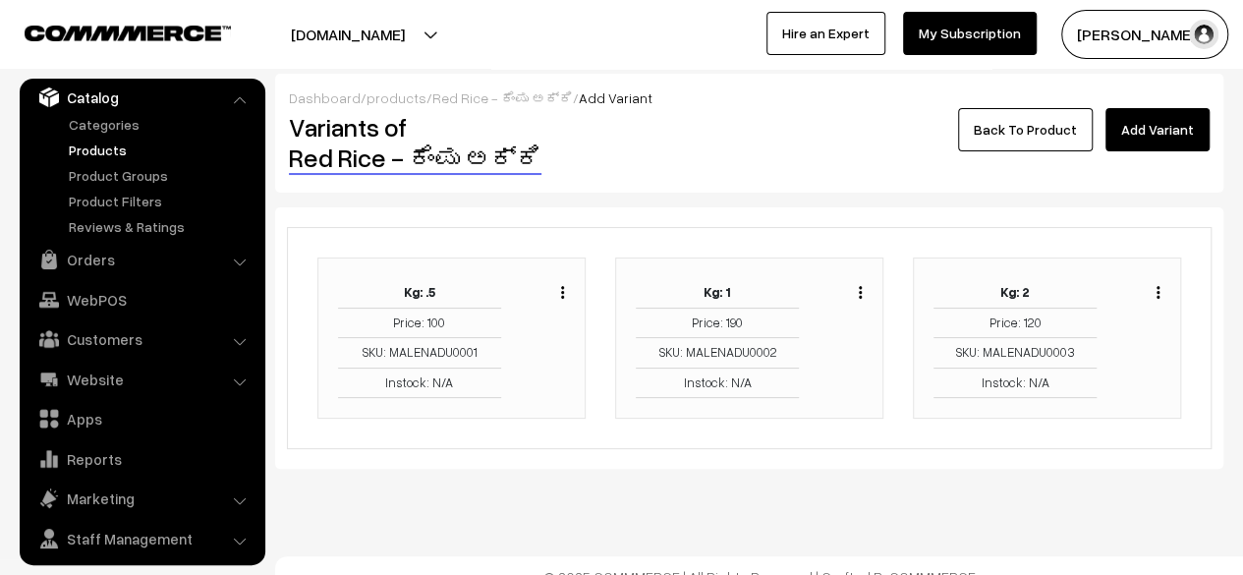
click at [1158, 294] on img "button" at bounding box center [1158, 292] width 3 height 13
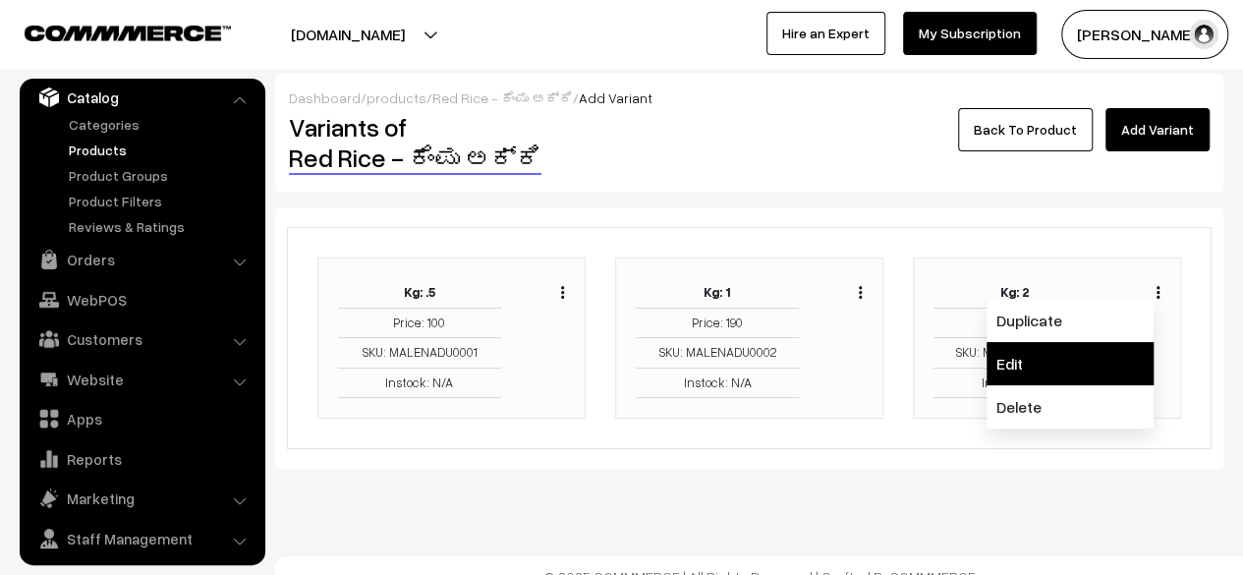
click at [1067, 363] on link "Edit" at bounding box center [1070, 363] width 167 height 43
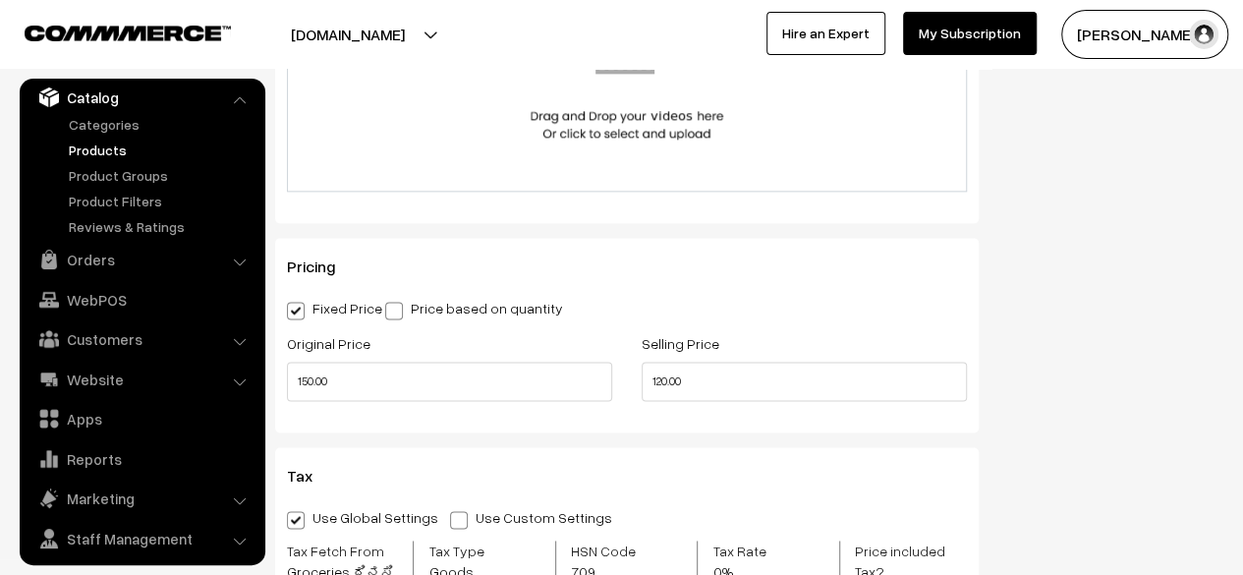
scroll to position [1163, 0]
click at [304, 384] on input "150.00" at bounding box center [449, 380] width 325 height 39
type input "440.00"
click at [662, 383] on input "120.00" at bounding box center [804, 380] width 325 height 39
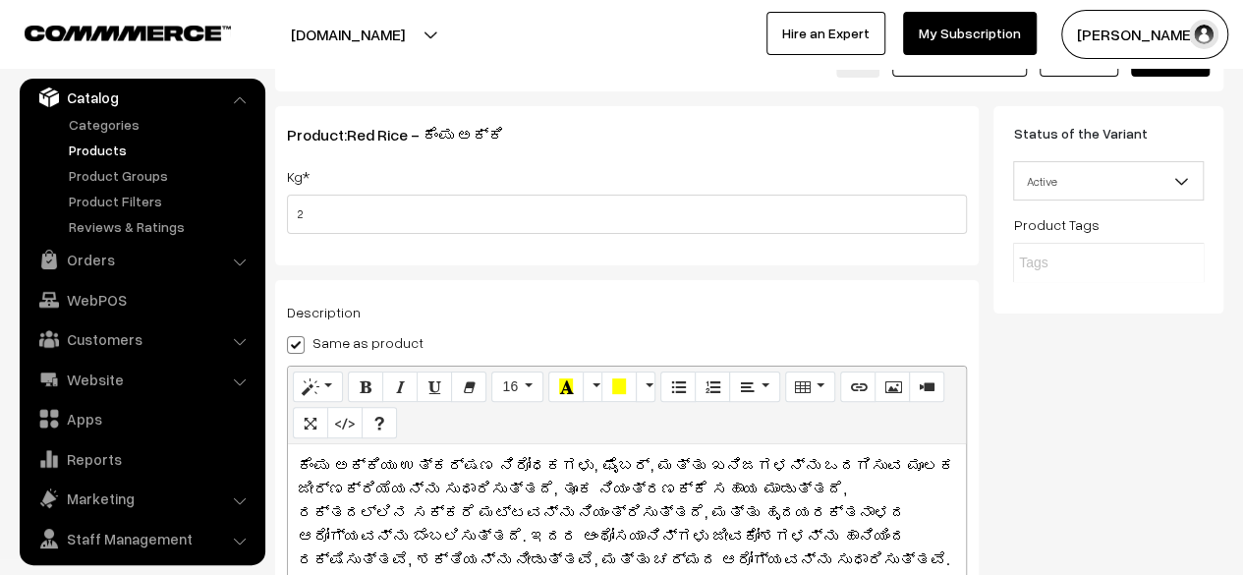
scroll to position [0, 0]
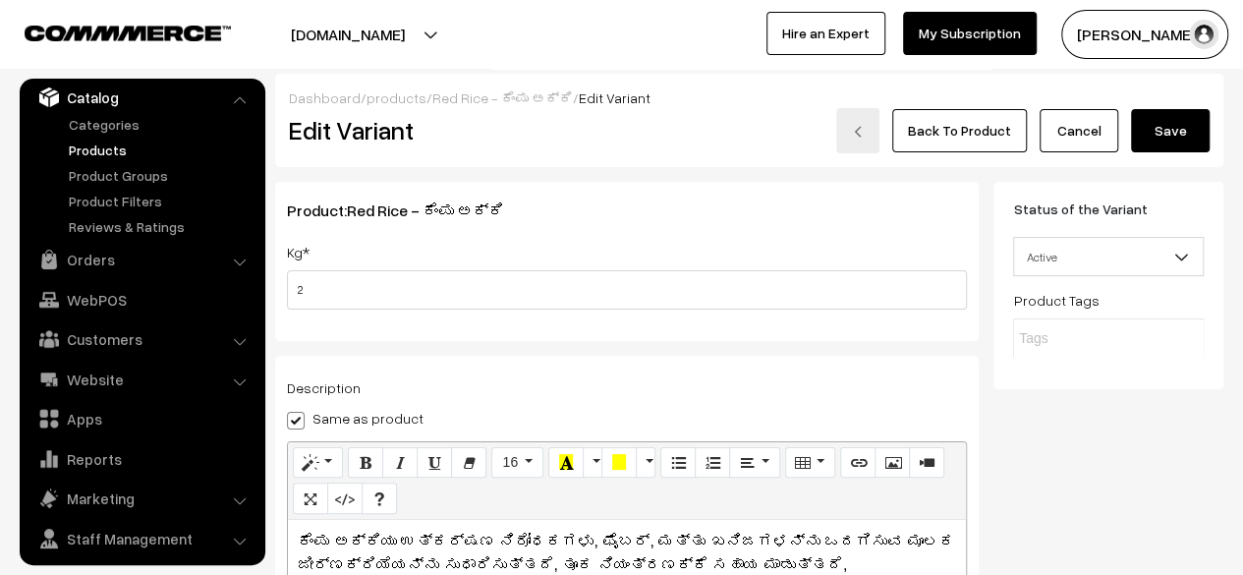
type input "360.00"
click at [1166, 137] on button "Save" at bounding box center [1170, 130] width 79 height 43
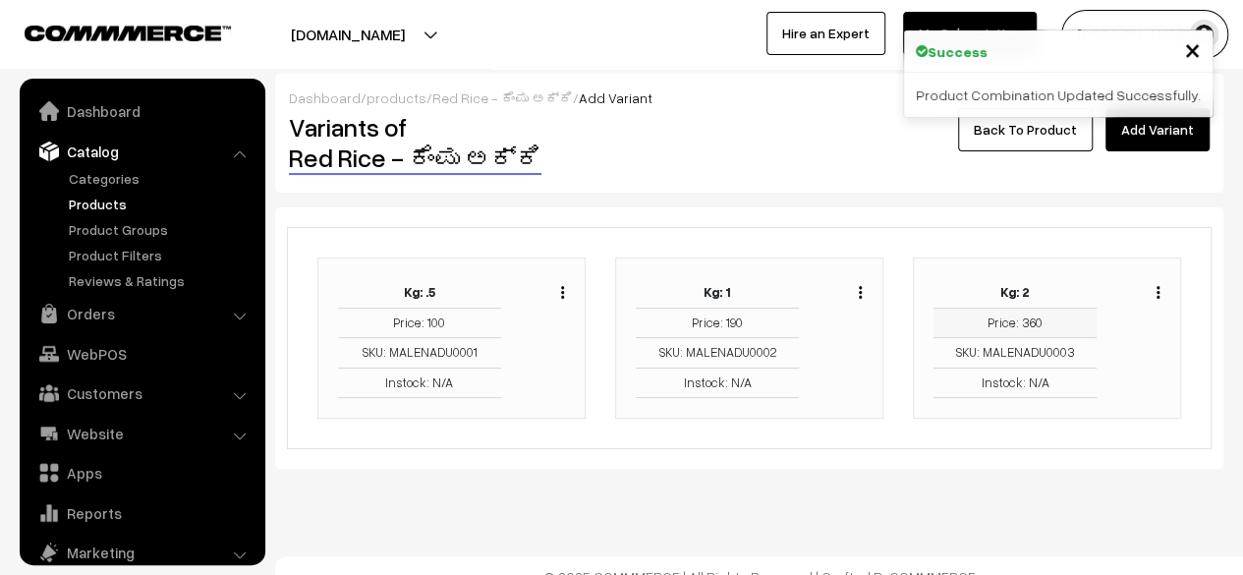
scroll to position [54, 0]
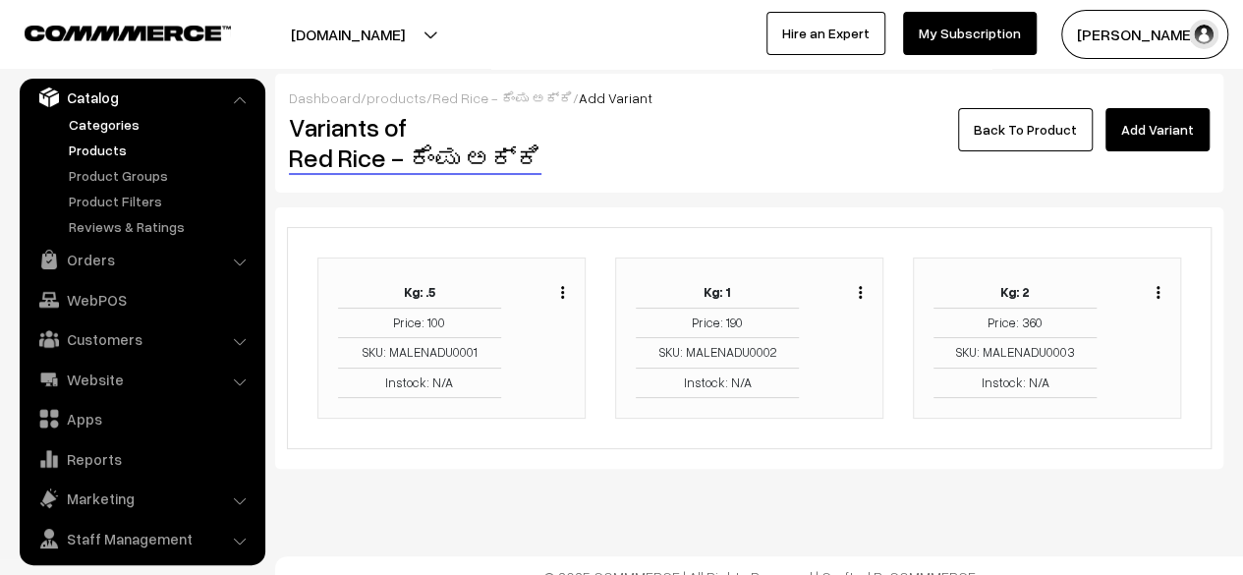
click at [106, 127] on link "Categories" at bounding box center [161, 124] width 195 height 21
